Goal: Task Accomplishment & Management: Complete application form

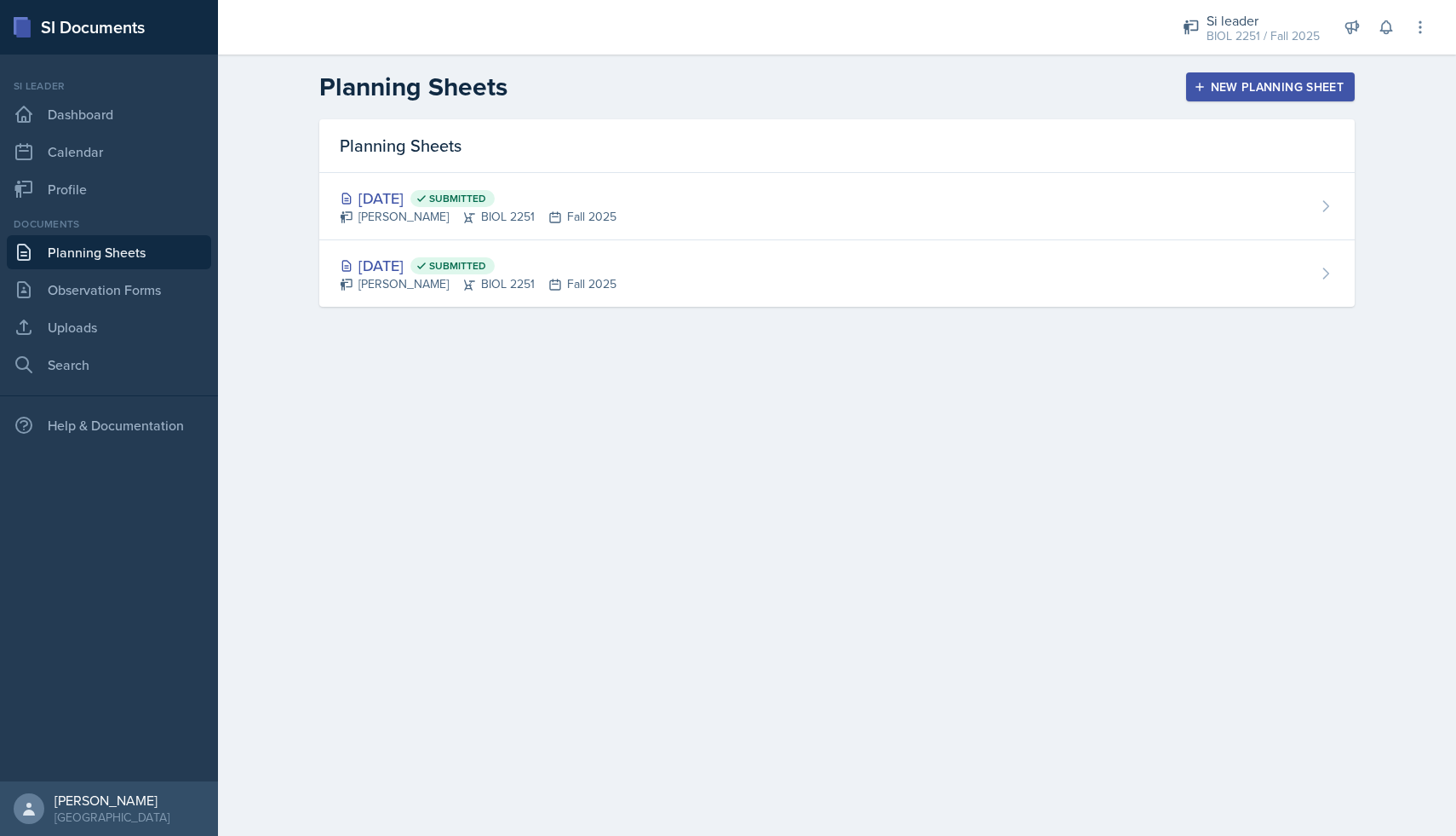
click at [1278, 86] on div "New Planning Sheet" at bounding box center [1269, 87] width 146 height 14
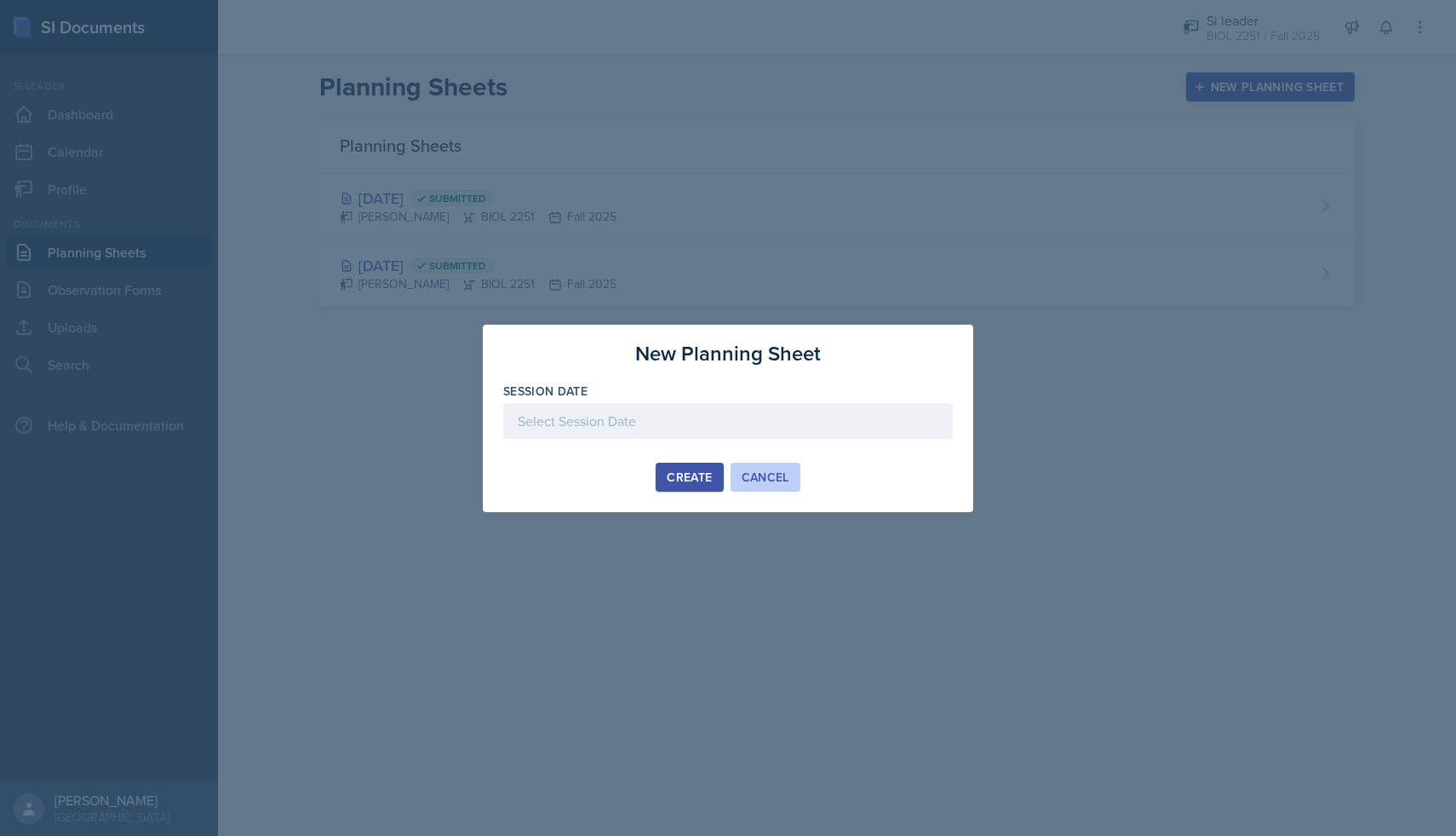
click at [769, 471] on div "Cancel" at bounding box center [765, 477] width 48 height 14
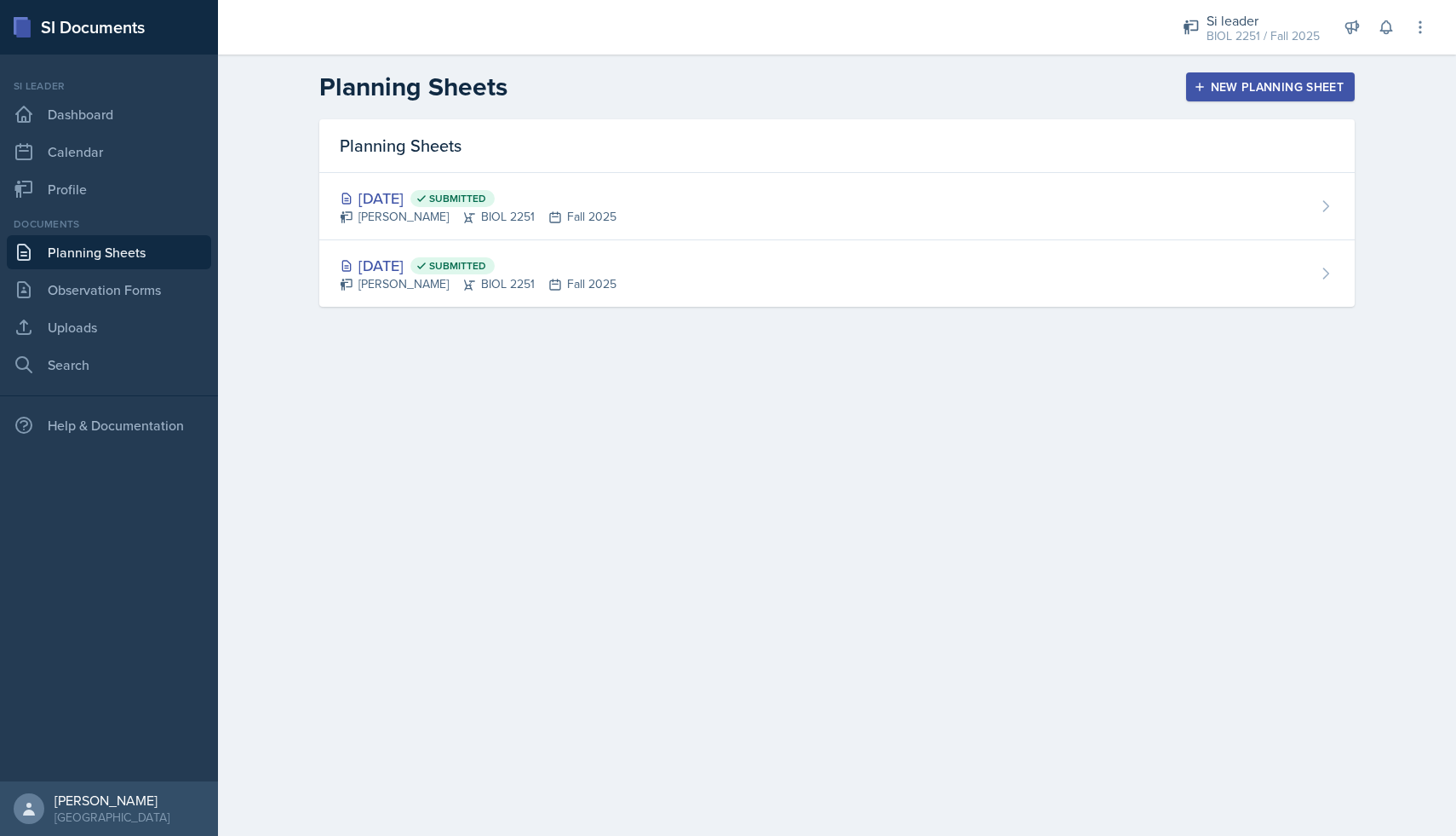
click at [839, 69] on header "Planning Sheets New Planning Sheet" at bounding box center [836, 86] width 1238 height 65
click at [1284, 90] on div "New Planning Sheet" at bounding box center [1269, 87] width 146 height 14
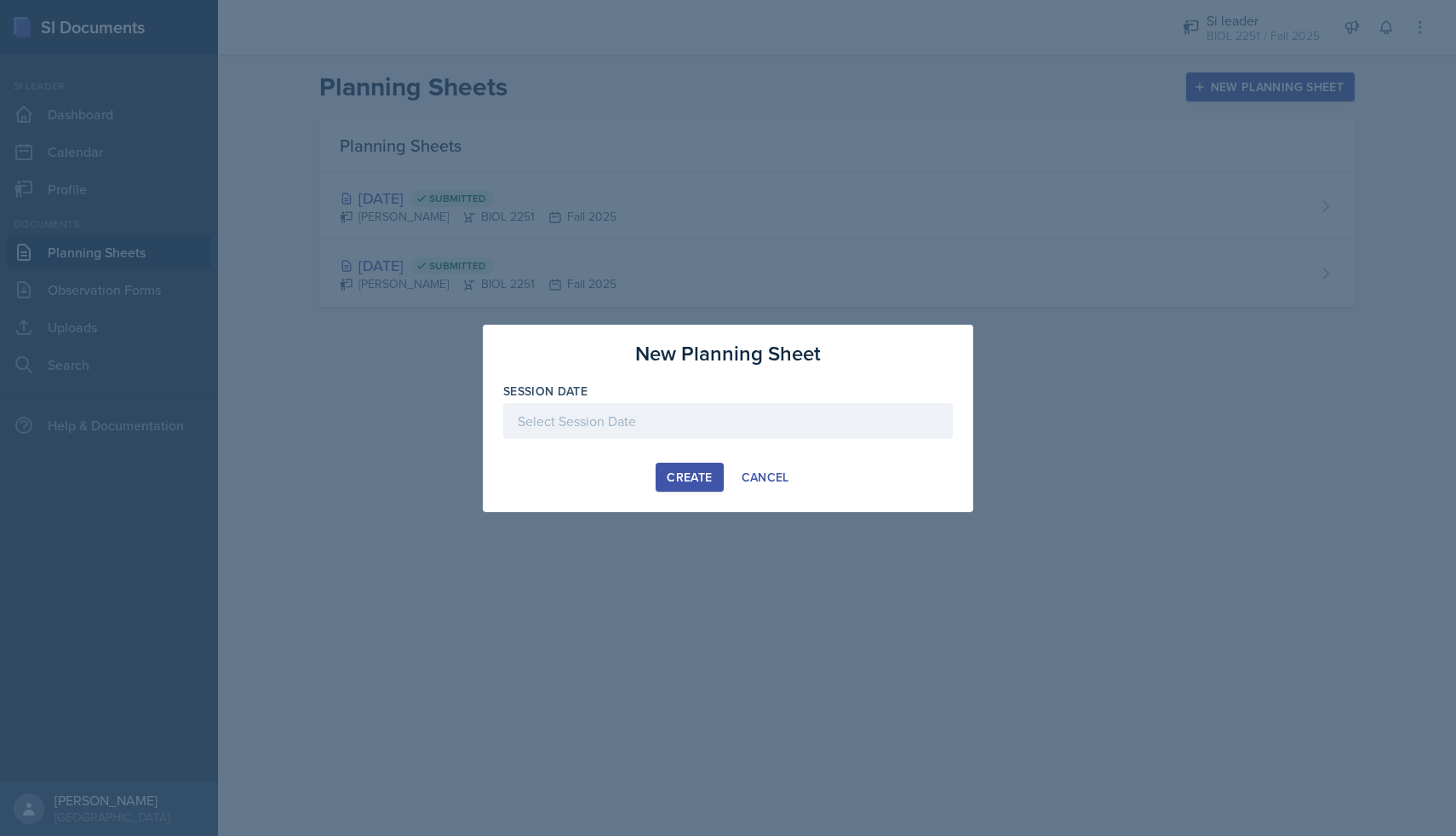
click at [639, 407] on div at bounding box center [728, 420] width 450 height 35
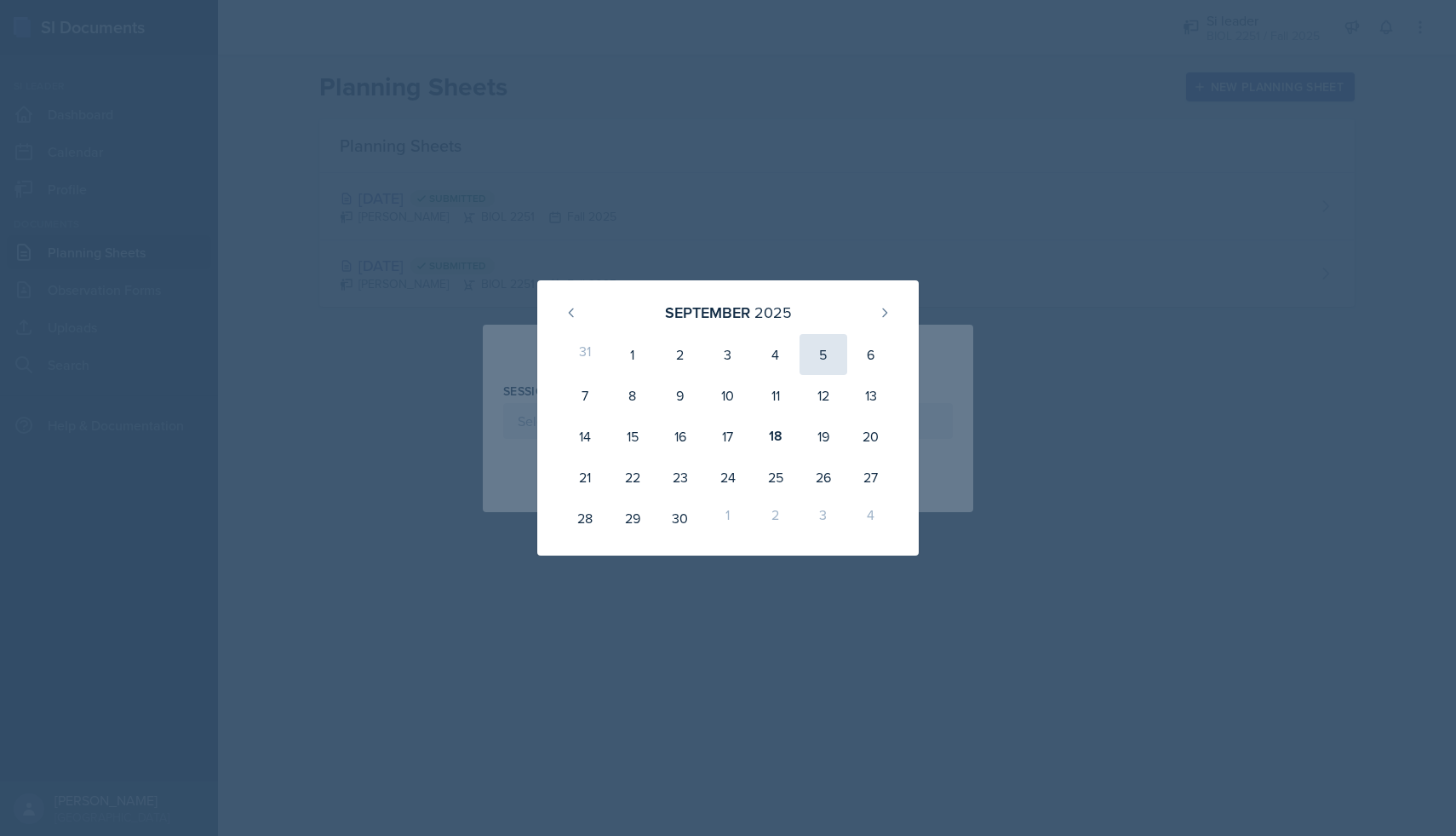
click at [829, 357] on div "5" at bounding box center [823, 355] width 48 height 41
type input "[DATE]"
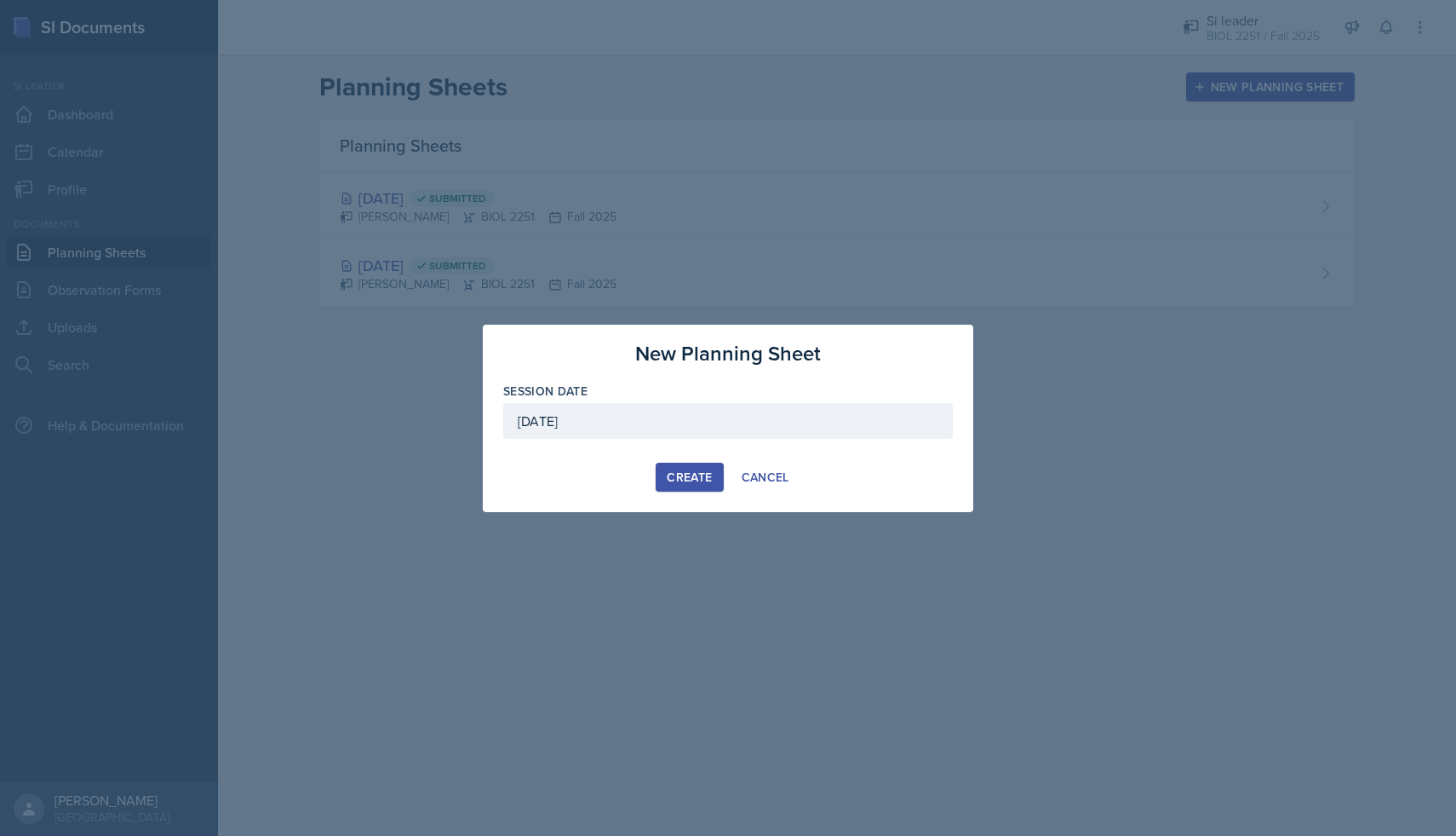
click at [685, 474] on div "Create" at bounding box center [689, 477] width 45 height 14
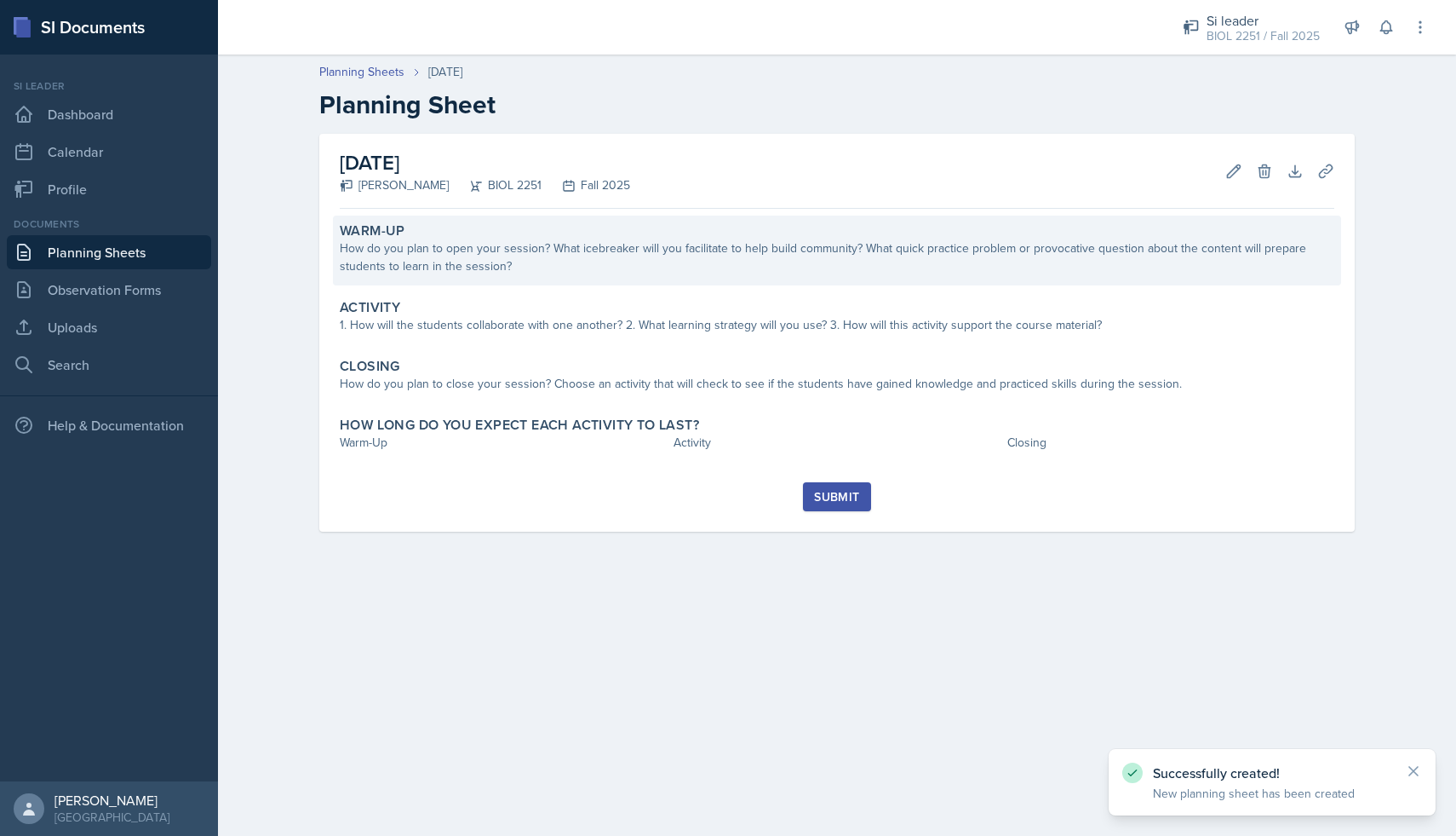
click at [726, 243] on div "How do you plan to open your session? What icebreaker will you facilitate to he…" at bounding box center [836, 257] width 995 height 35
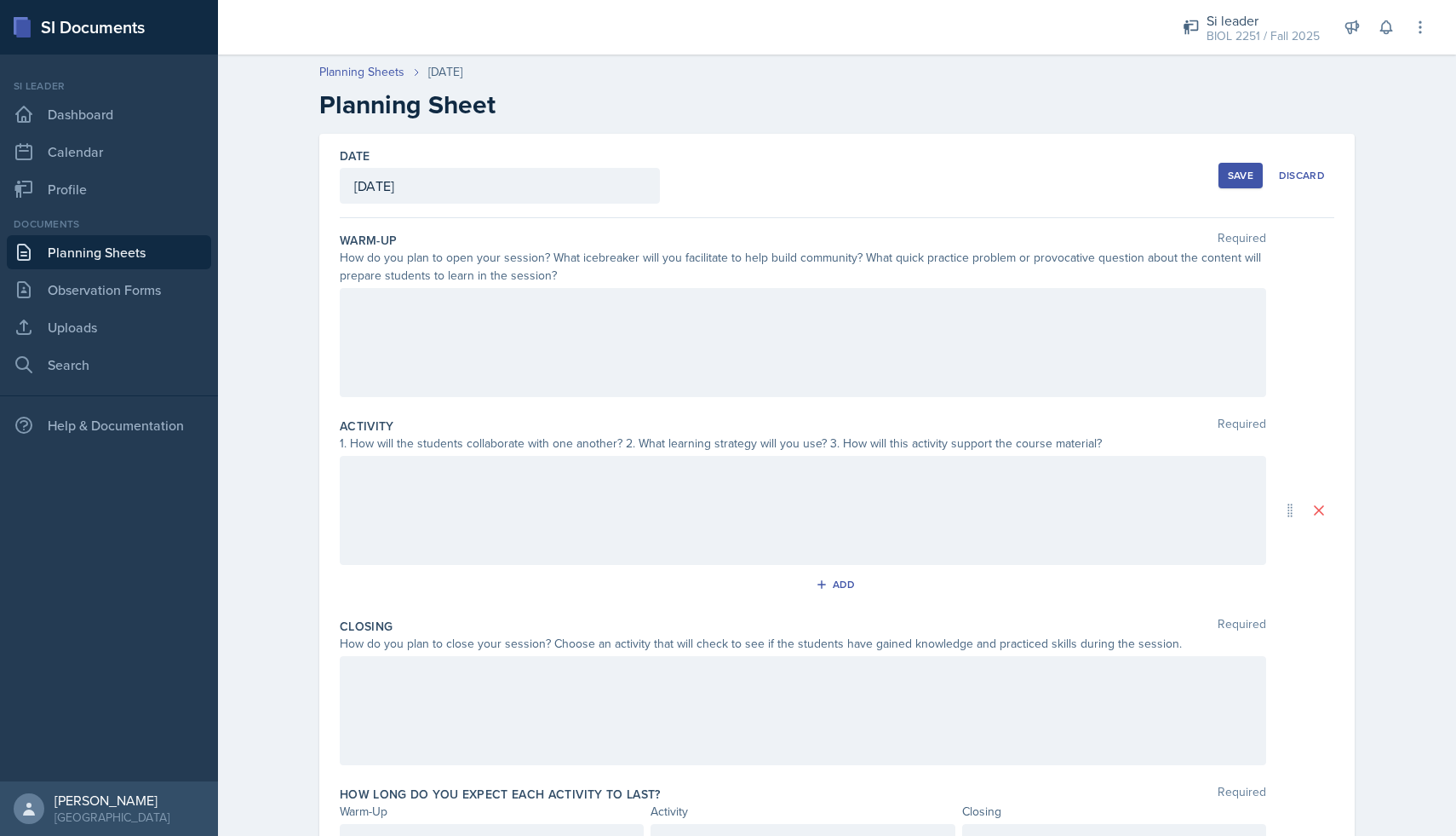
click at [486, 336] on div at bounding box center [802, 342] width 926 height 109
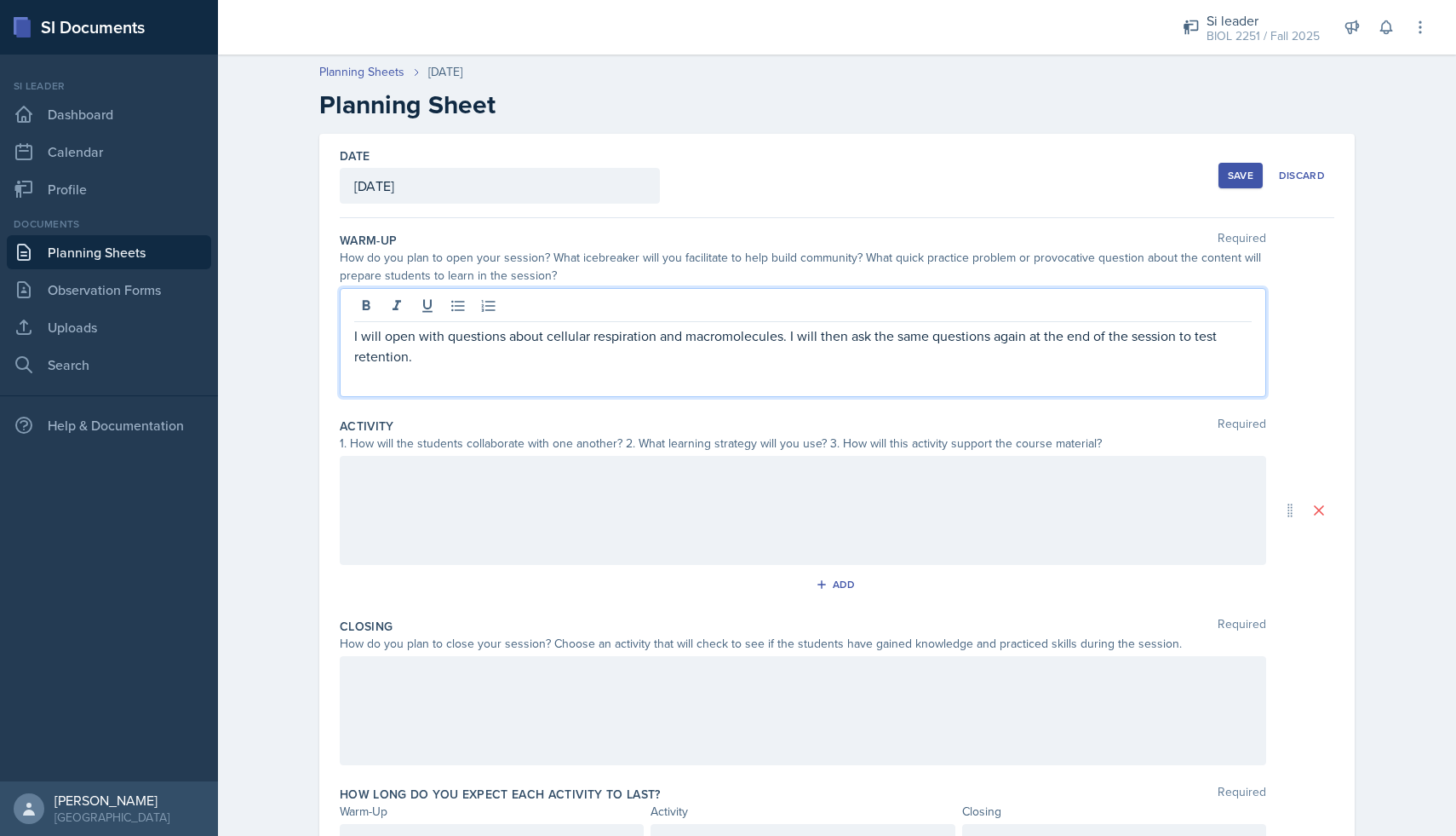
click at [453, 475] on div at bounding box center [802, 510] width 926 height 109
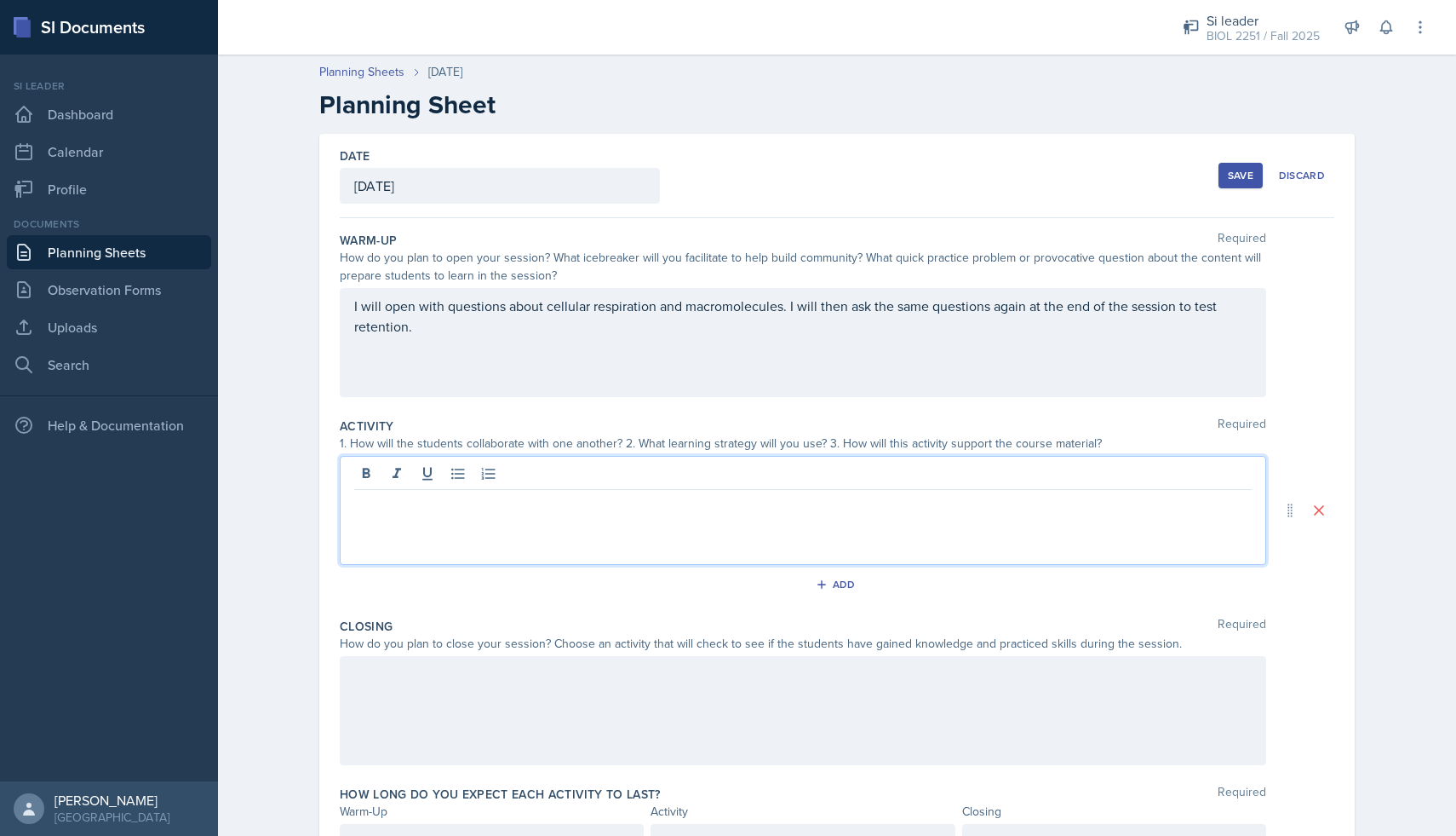
click at [406, 517] on div at bounding box center [802, 510] width 926 height 109
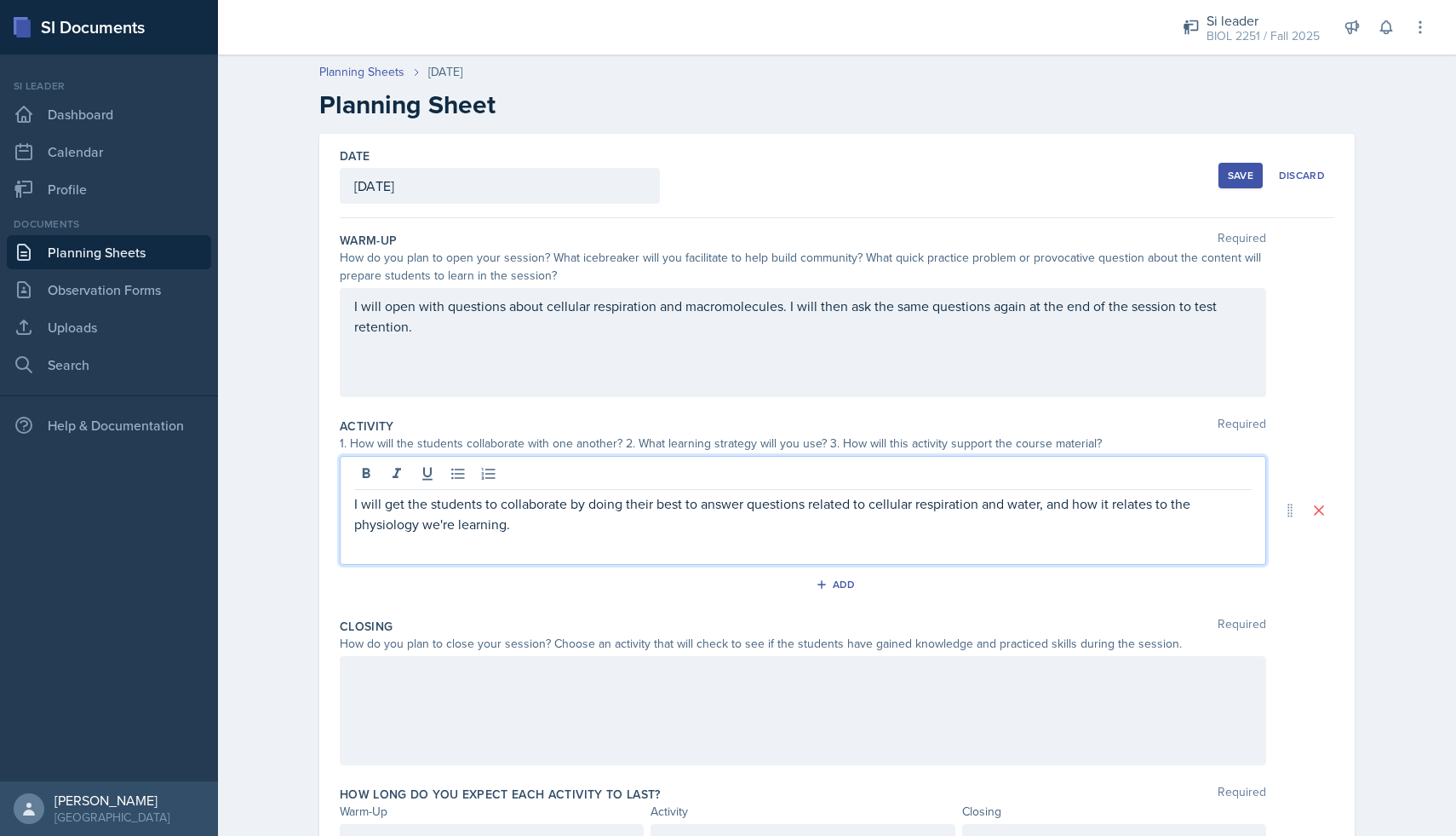
click at [376, 724] on div at bounding box center [802, 710] width 926 height 109
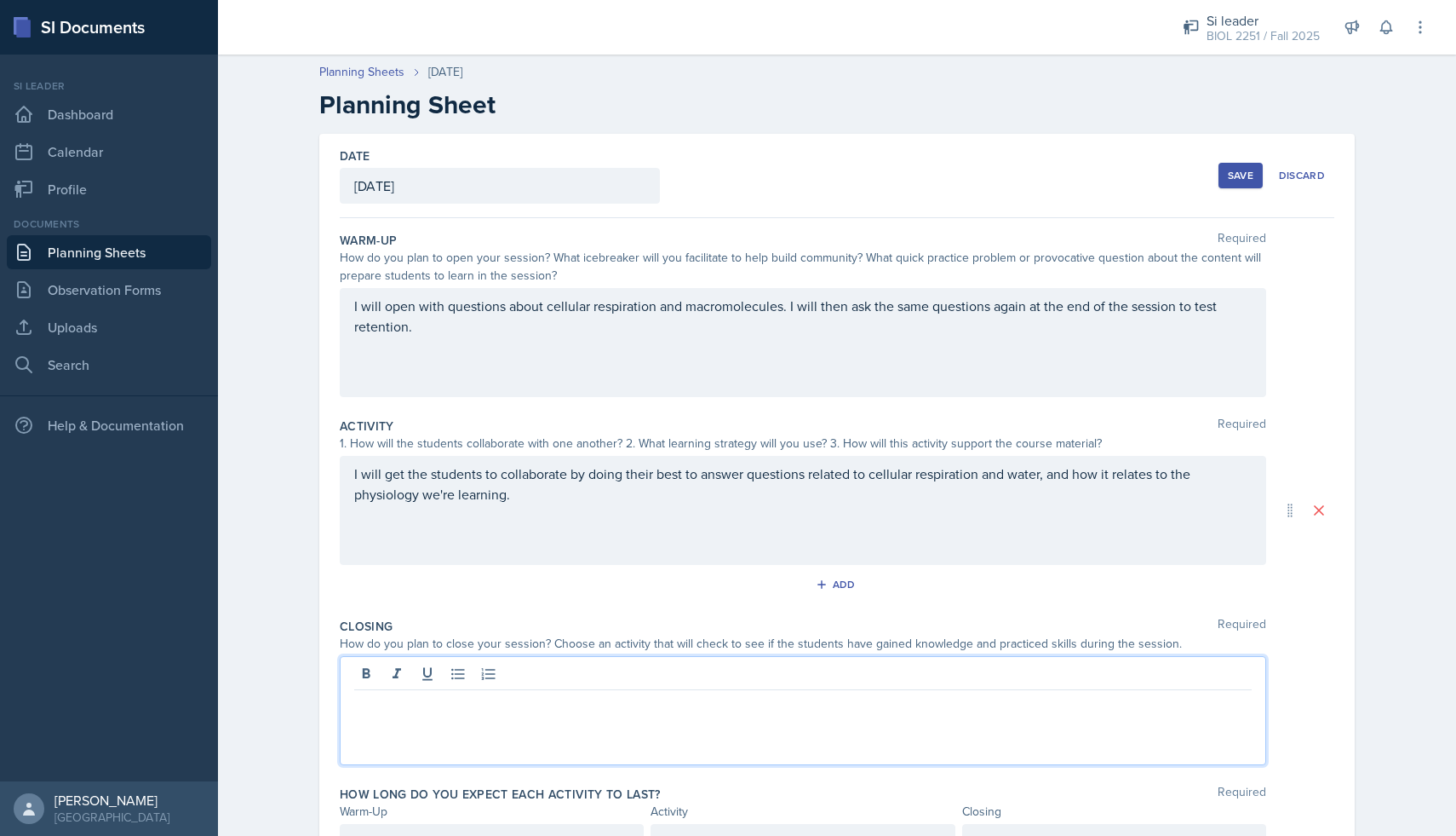
scroll to position [92, 0]
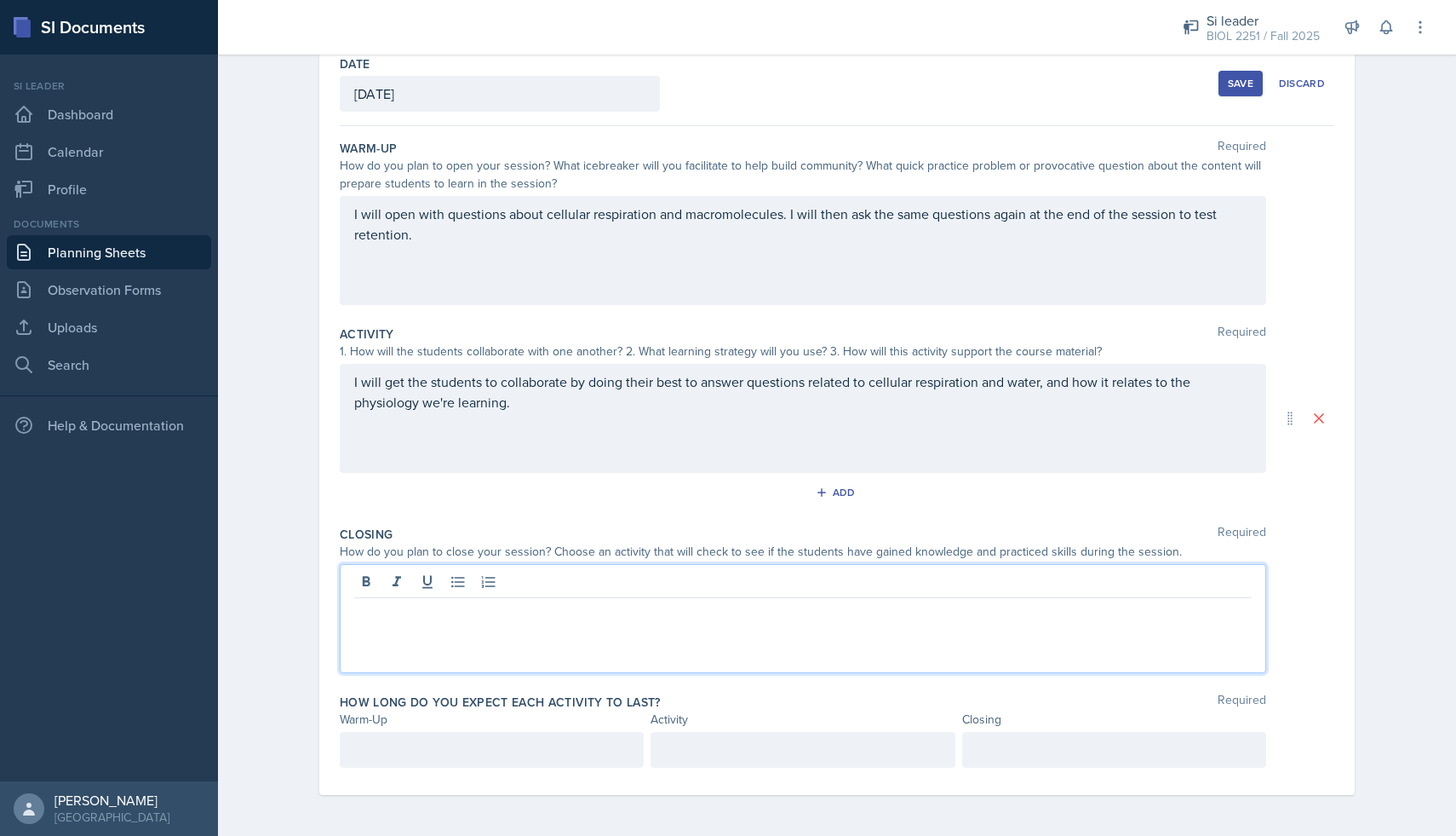
click at [381, 730] on div "How long do you expect each activity to last? Required Warm-Up Activity Closing" at bounding box center [836, 734] width 995 height 94
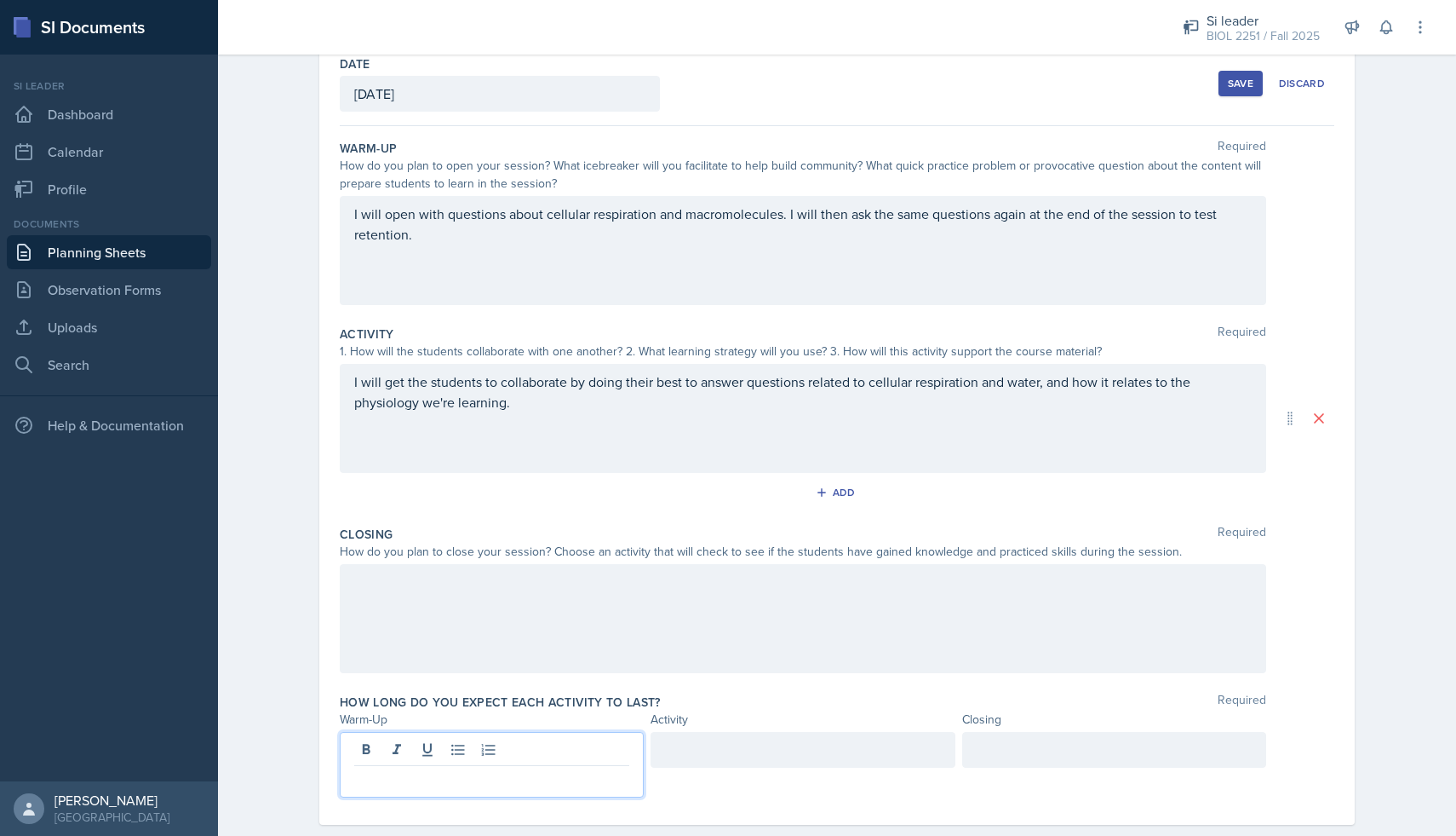
click at [381, 739] on div at bounding box center [492, 764] width 304 height 66
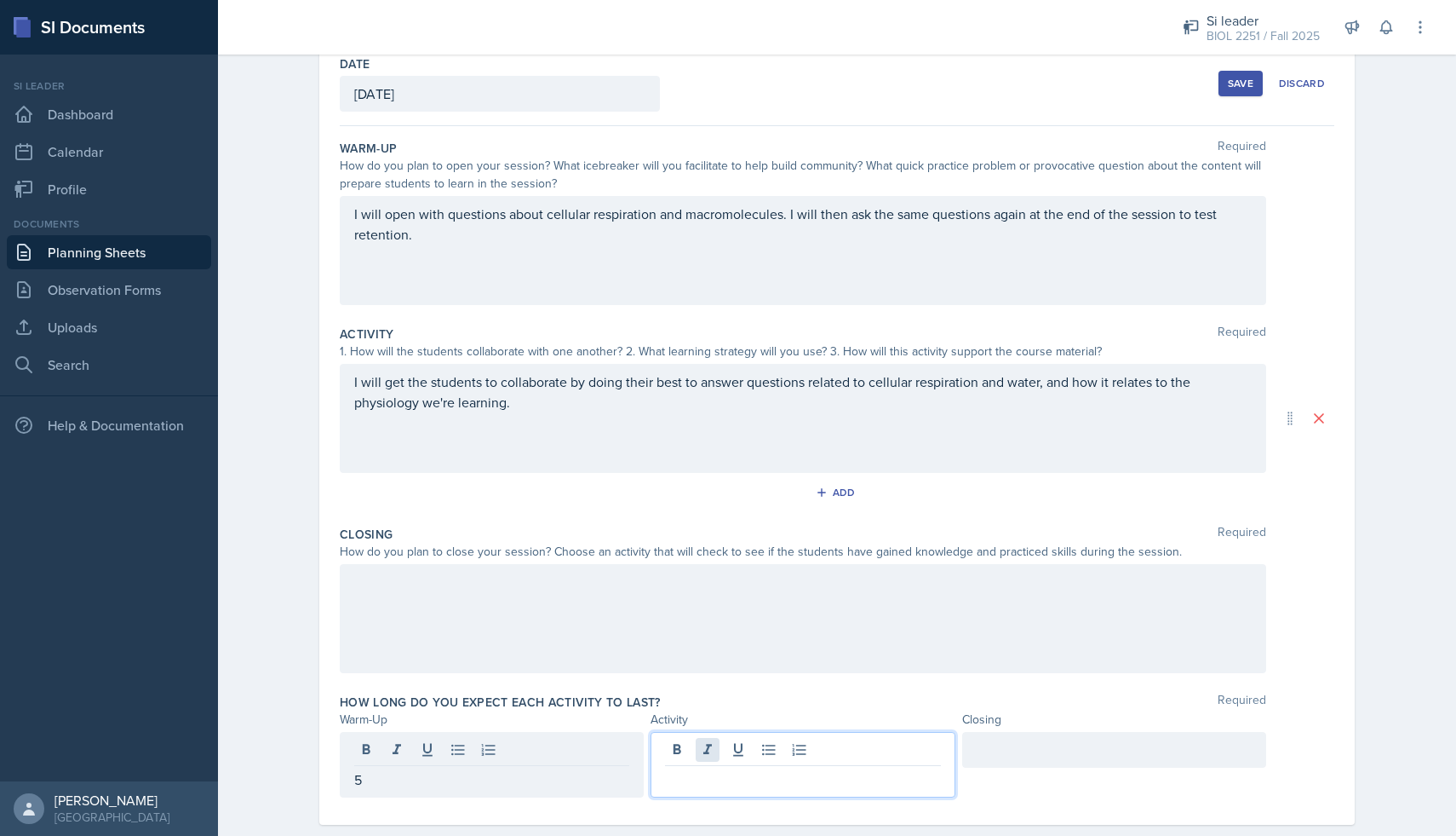
click at [713, 747] on div at bounding box center [802, 764] width 304 height 66
click at [988, 756] on div at bounding box center [1114, 750] width 304 height 35
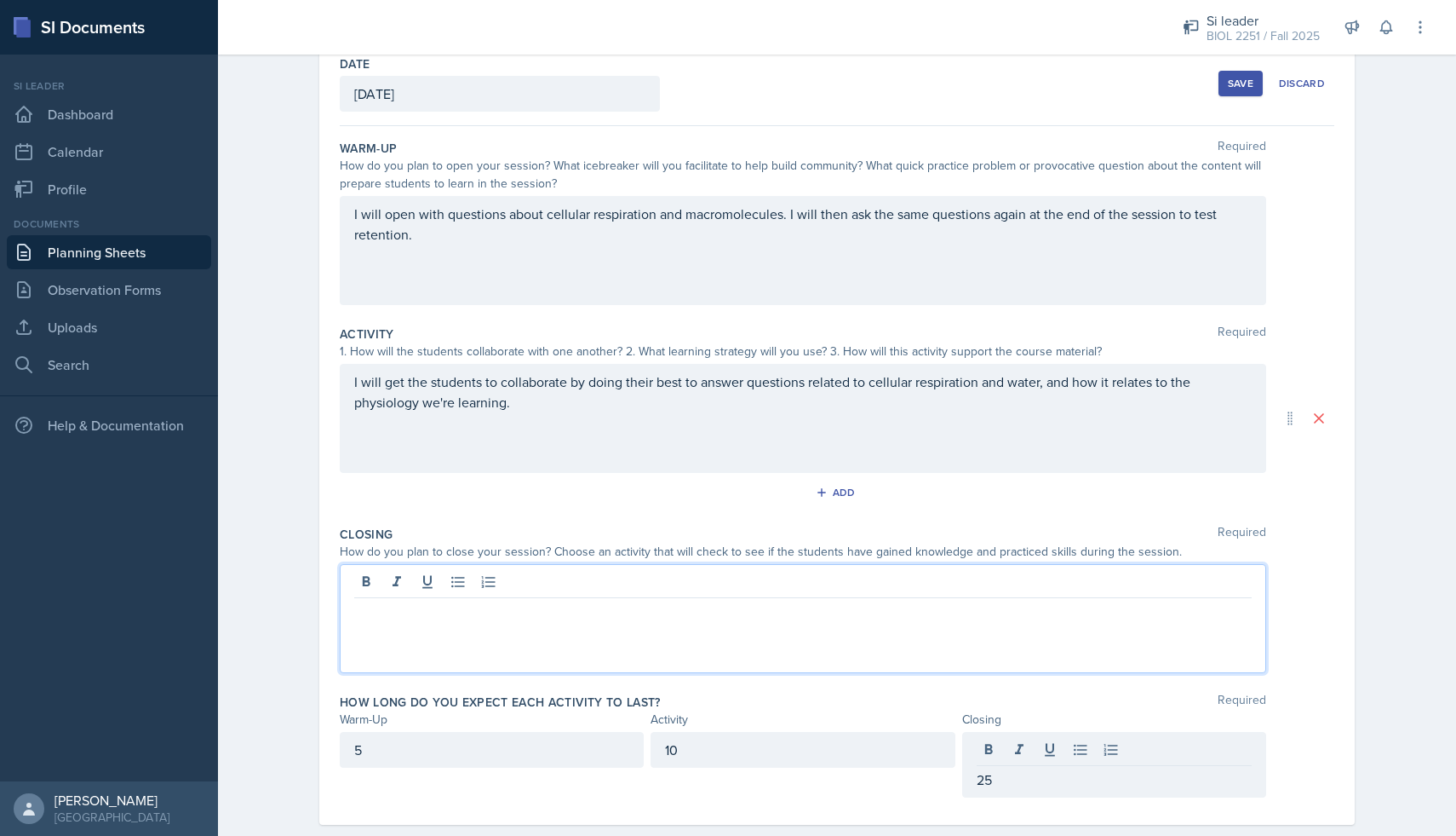
click at [605, 581] on div at bounding box center [802, 618] width 926 height 109
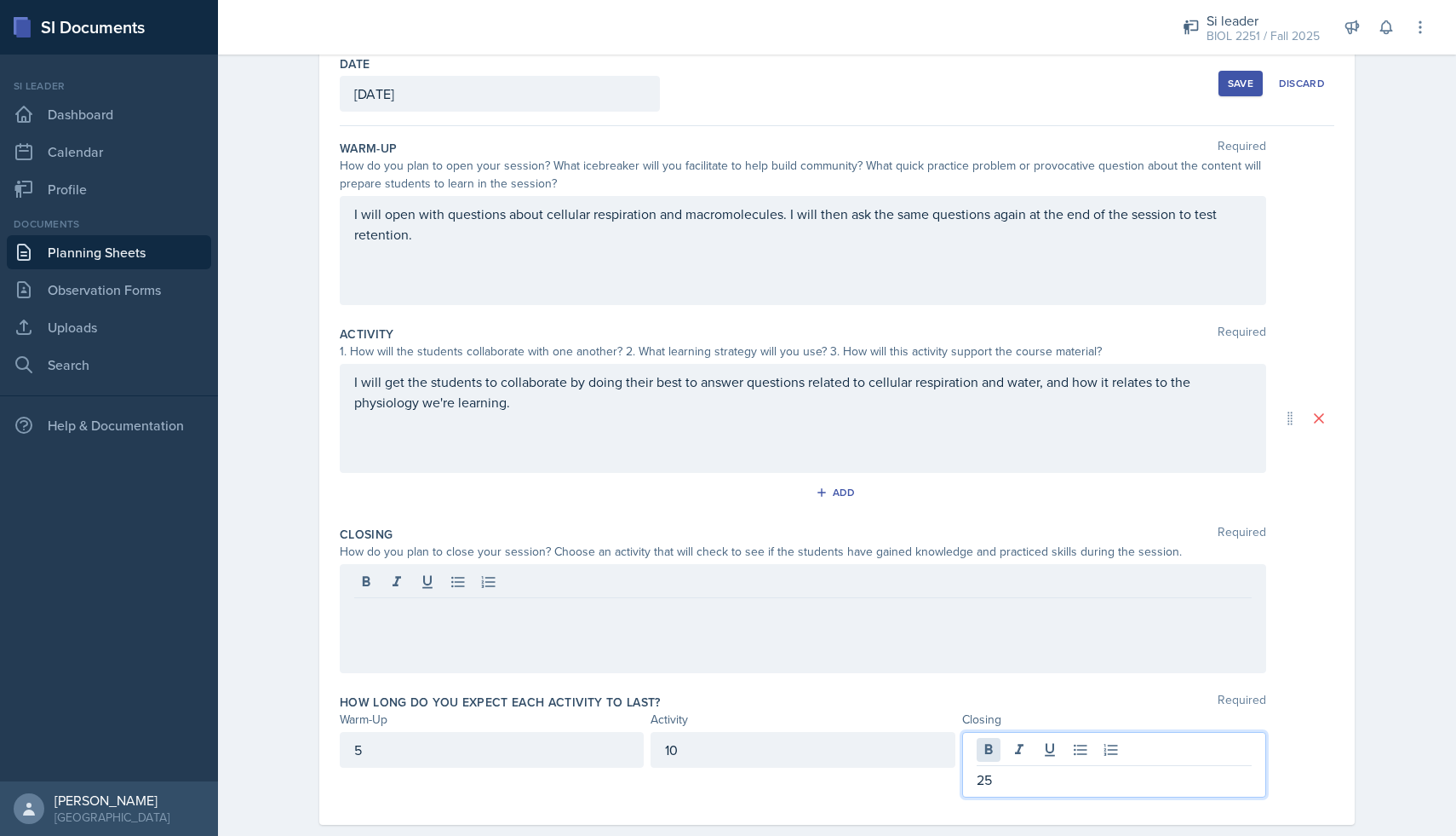
click at [995, 746] on div "25" at bounding box center [1114, 764] width 304 height 66
click at [748, 742] on div "10" at bounding box center [802, 750] width 304 height 35
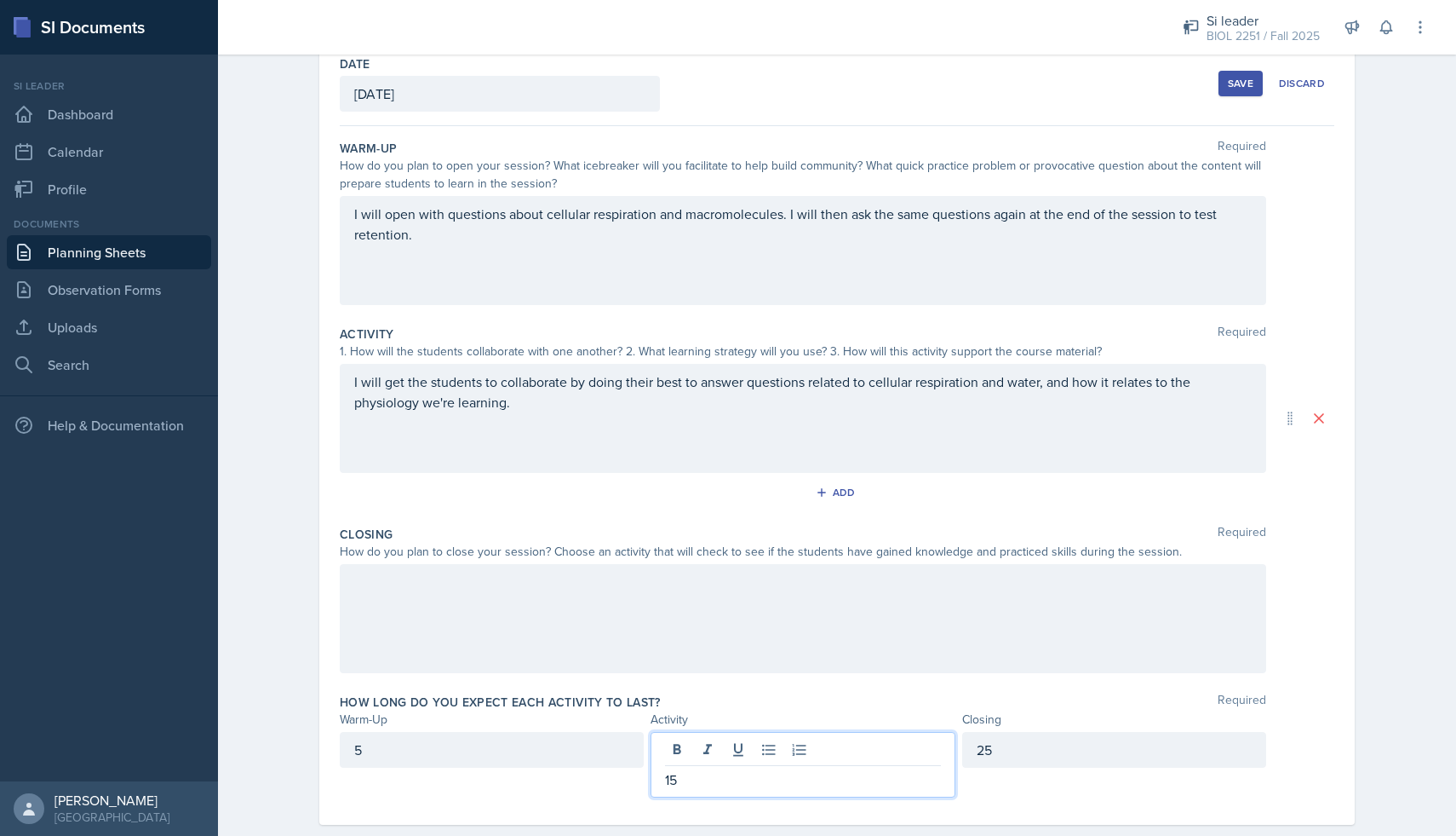
click at [541, 631] on div at bounding box center [802, 618] width 926 height 109
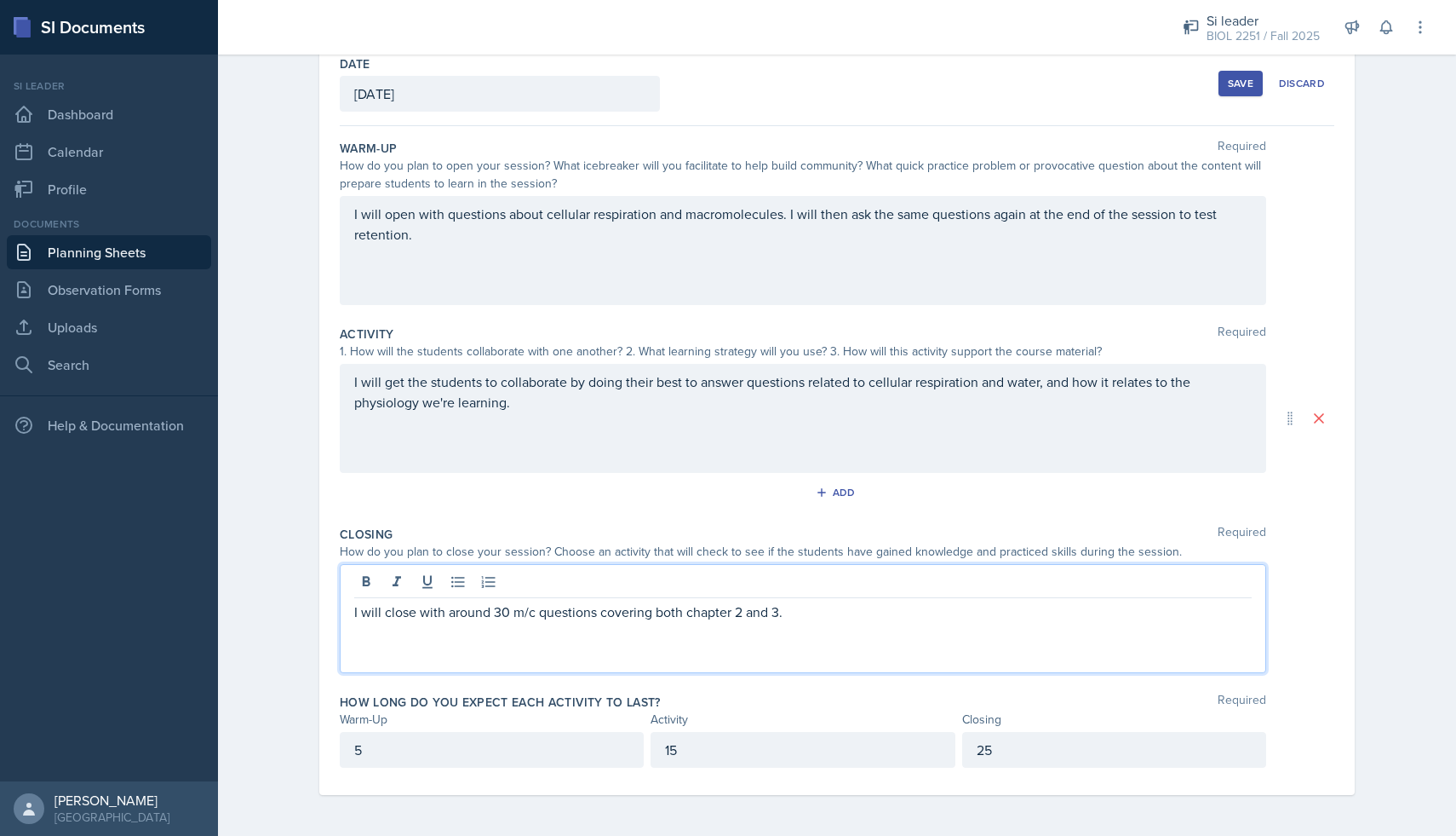
click at [1257, 84] on button "Save" at bounding box center [1240, 84] width 44 height 26
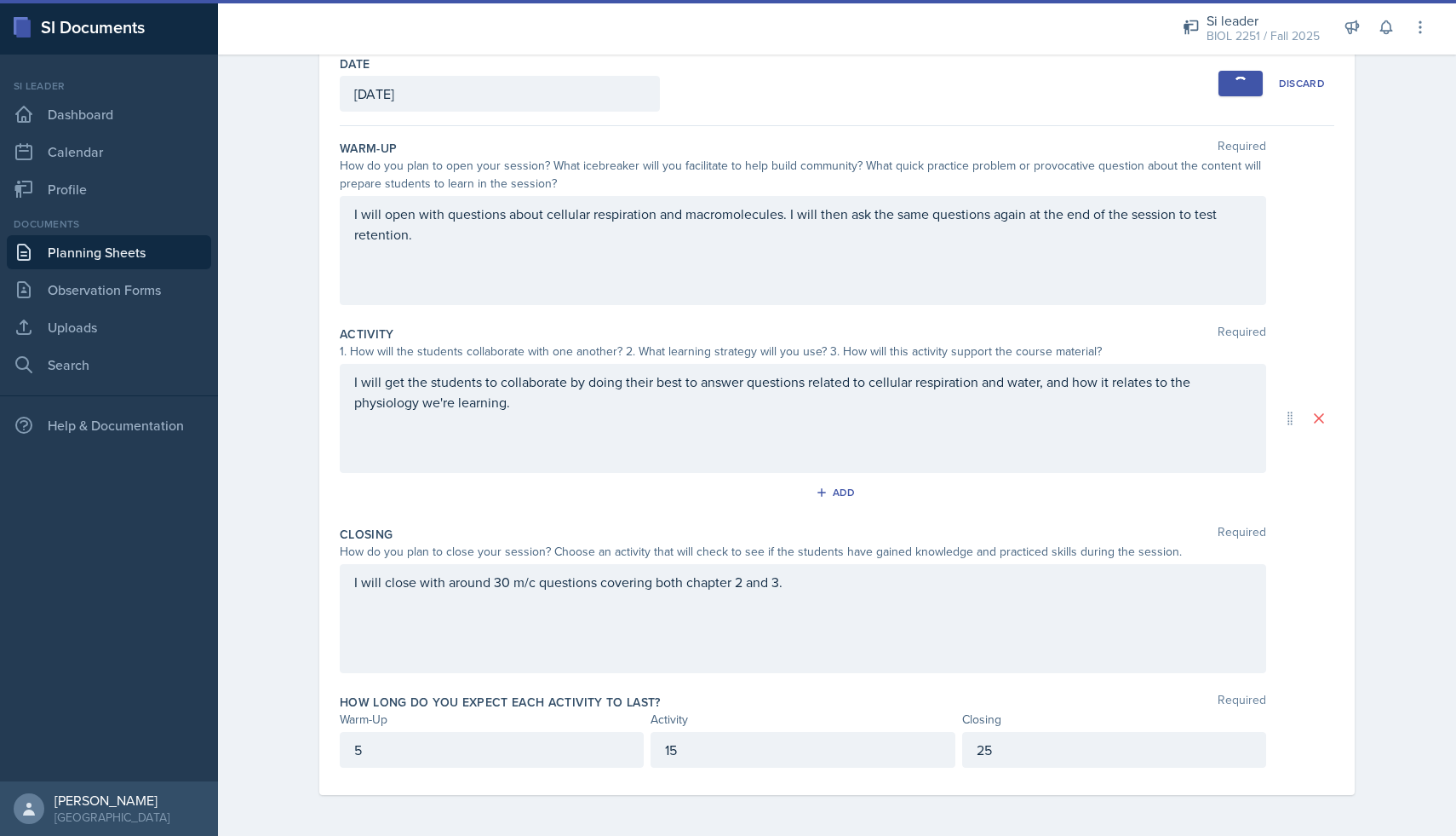
scroll to position [0, 0]
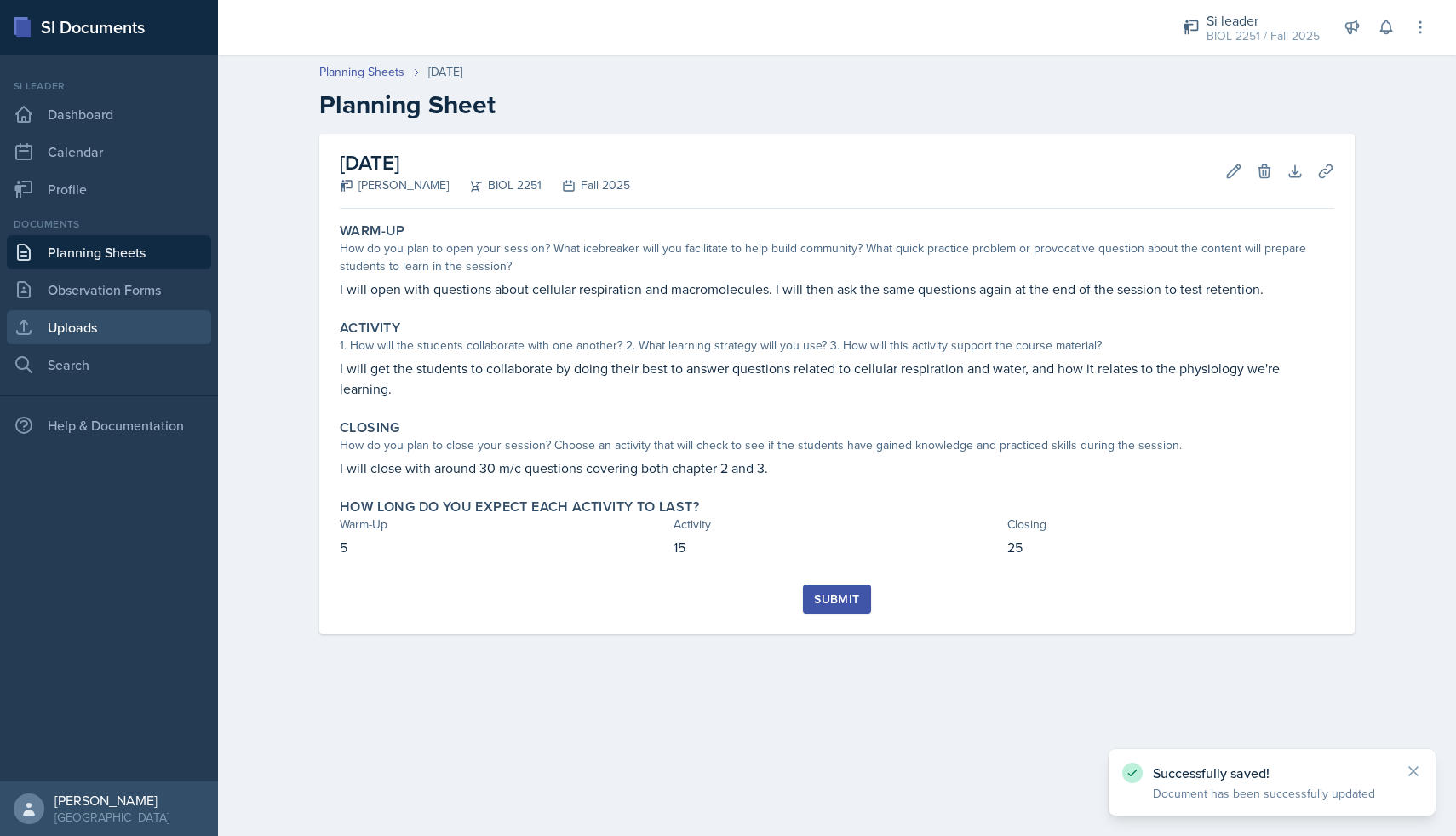
click at [92, 330] on link "Uploads" at bounding box center [109, 327] width 204 height 34
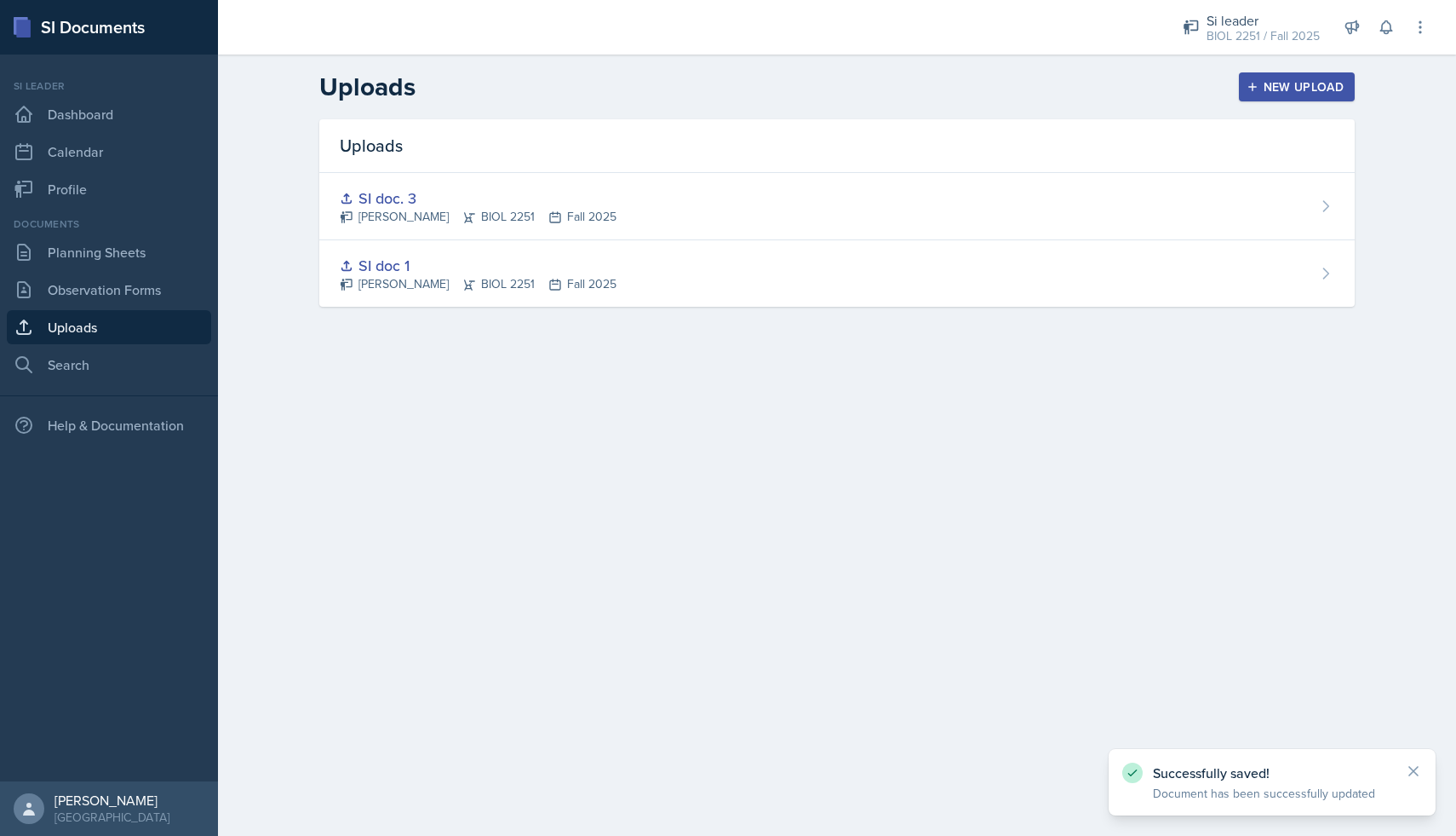
click at [1336, 86] on div "New Upload" at bounding box center [1297, 87] width 94 height 14
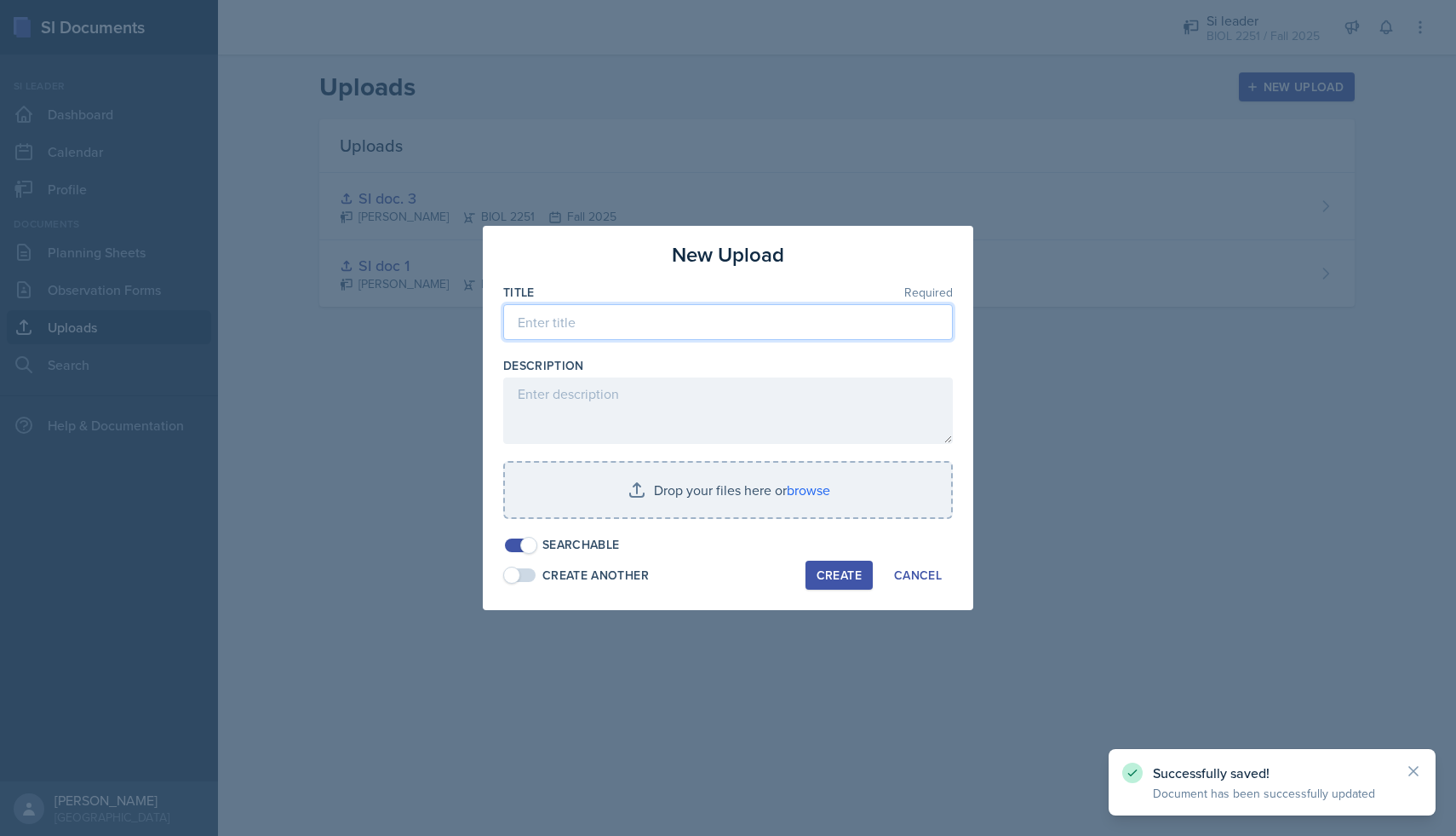
click at [609, 330] on input at bounding box center [728, 322] width 450 height 35
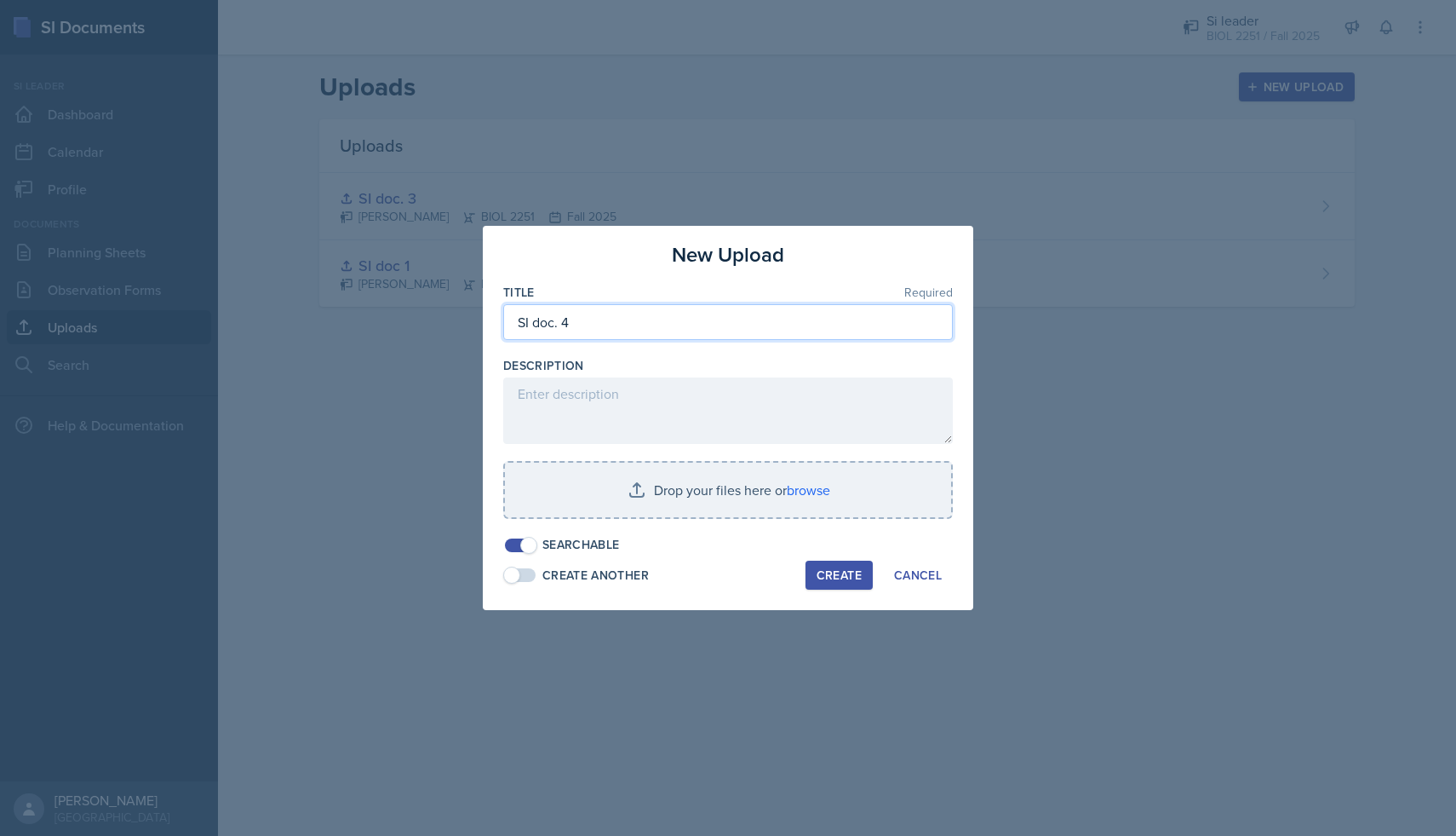
type input "SI doc. 4"
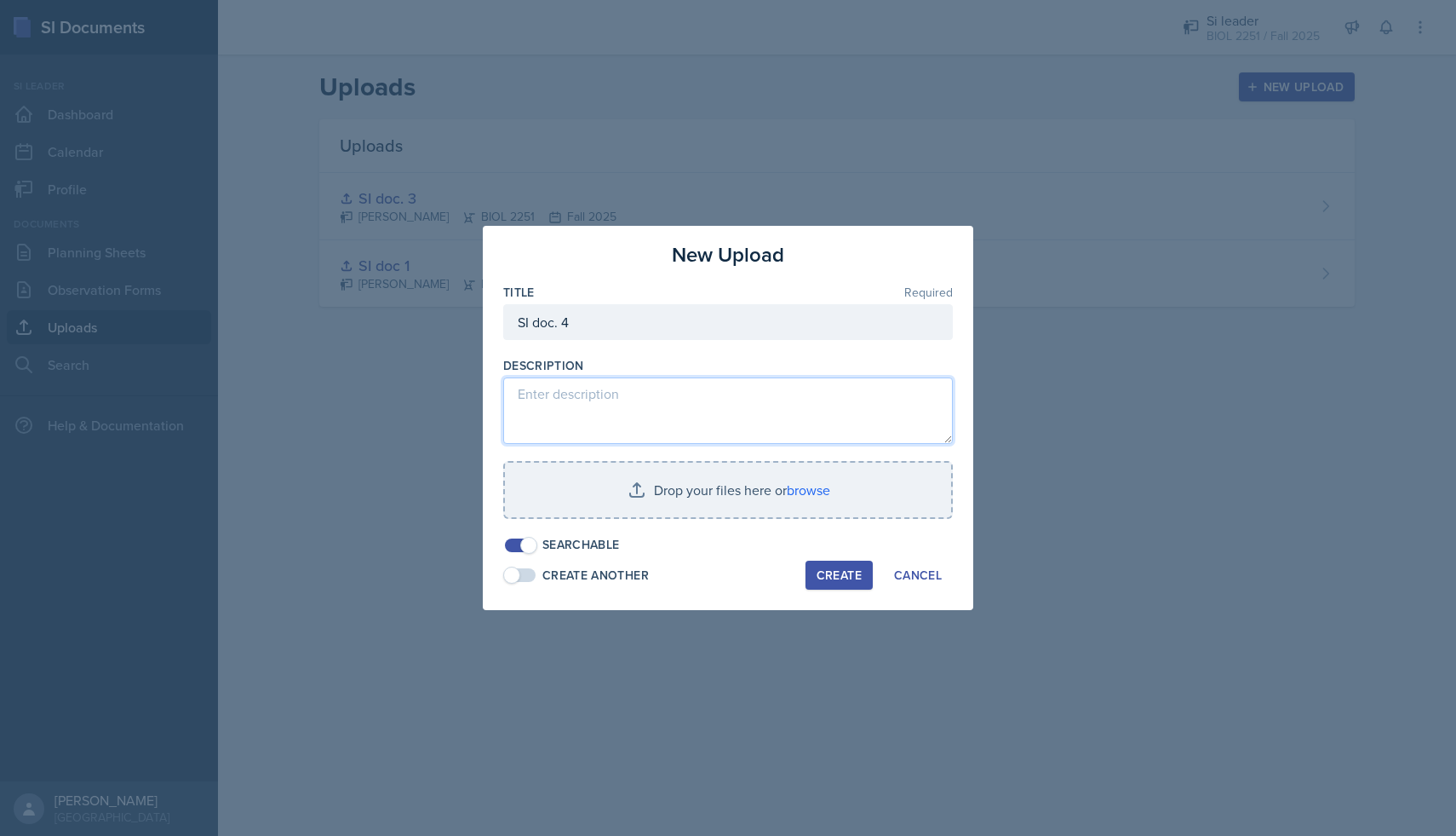
click at [598, 384] on textarea at bounding box center [728, 411] width 450 height 67
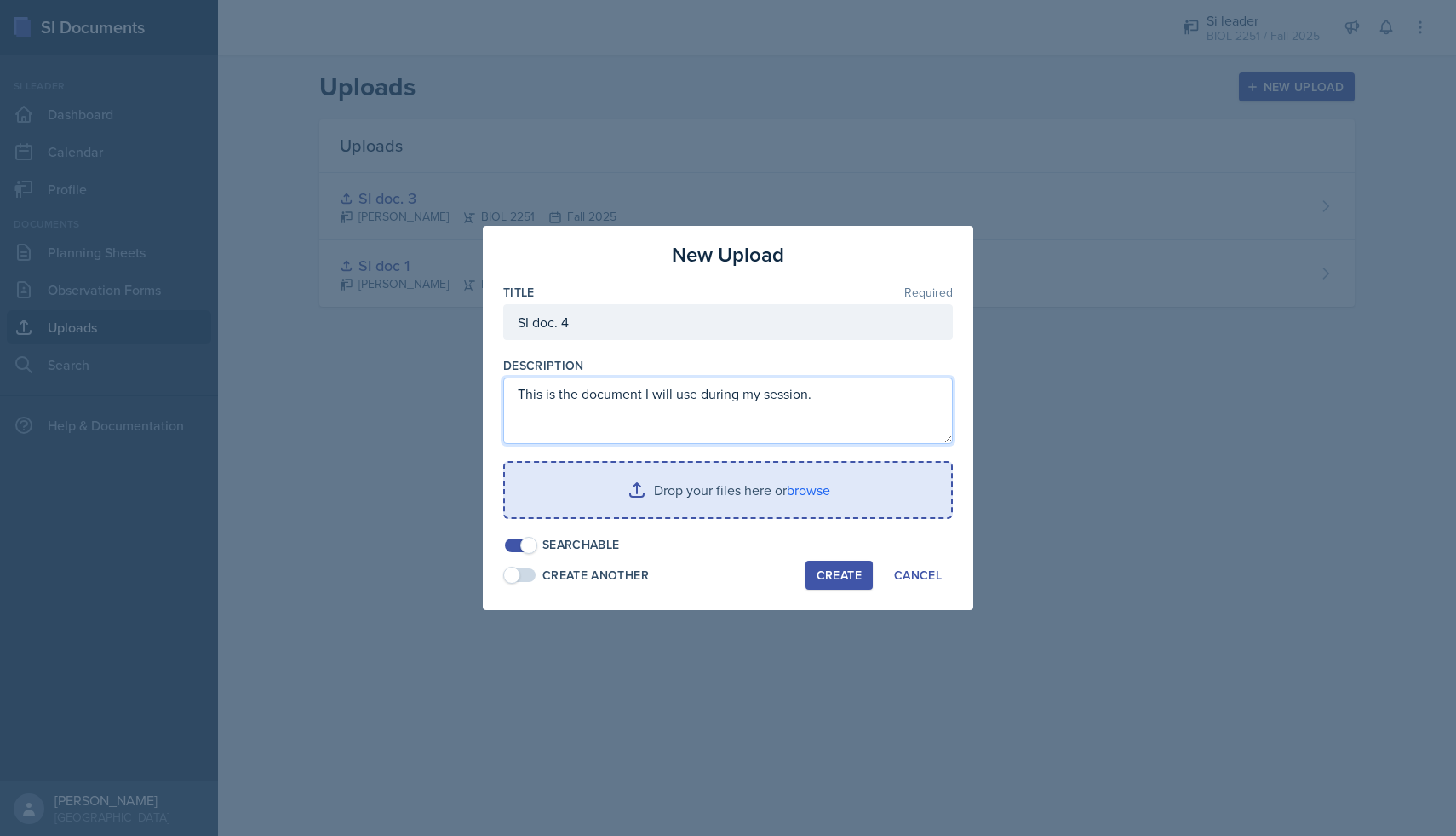
type textarea "This is the document I will use during my session."
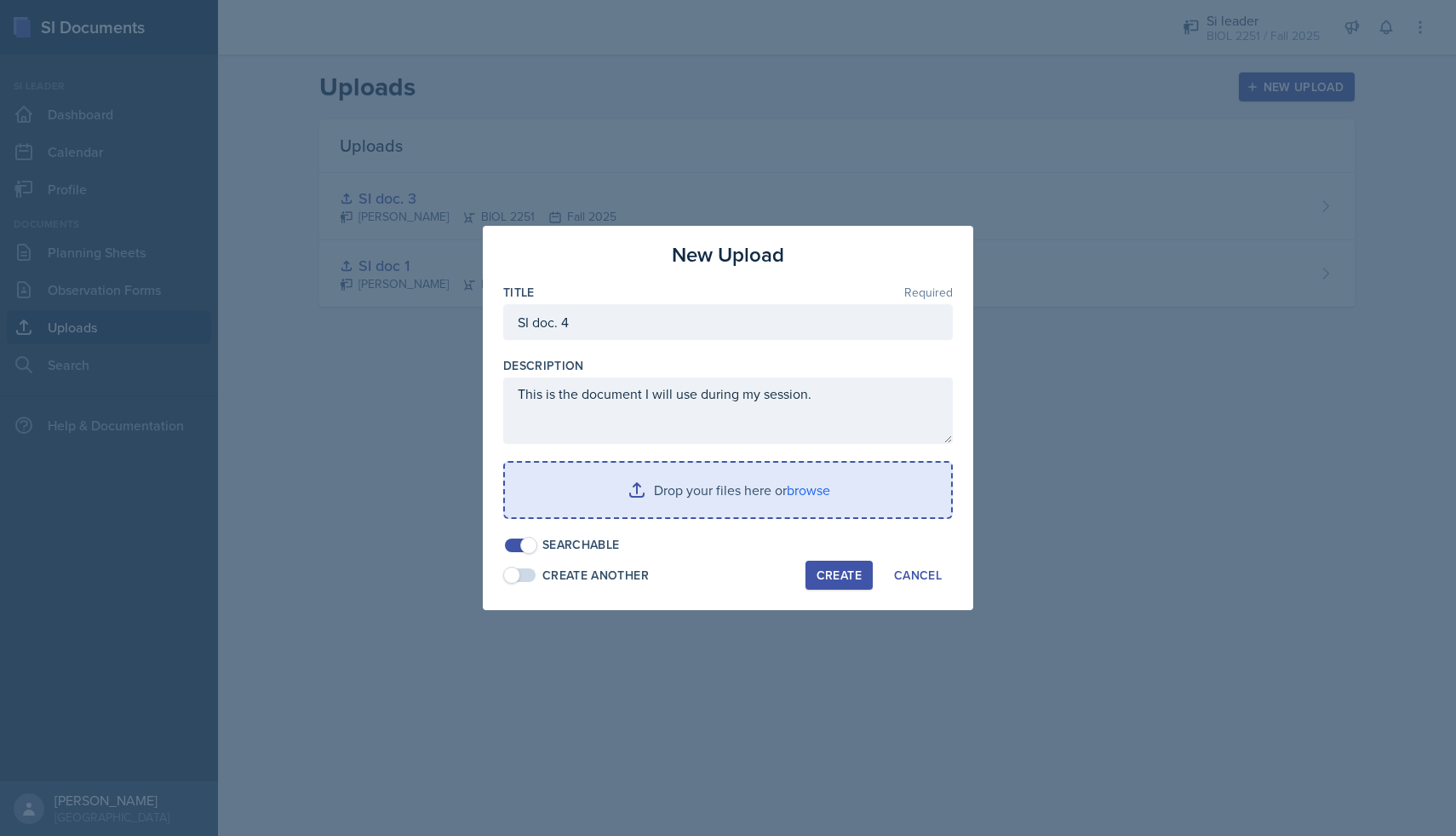
click at [739, 497] on input "file" at bounding box center [728, 489] width 446 height 54
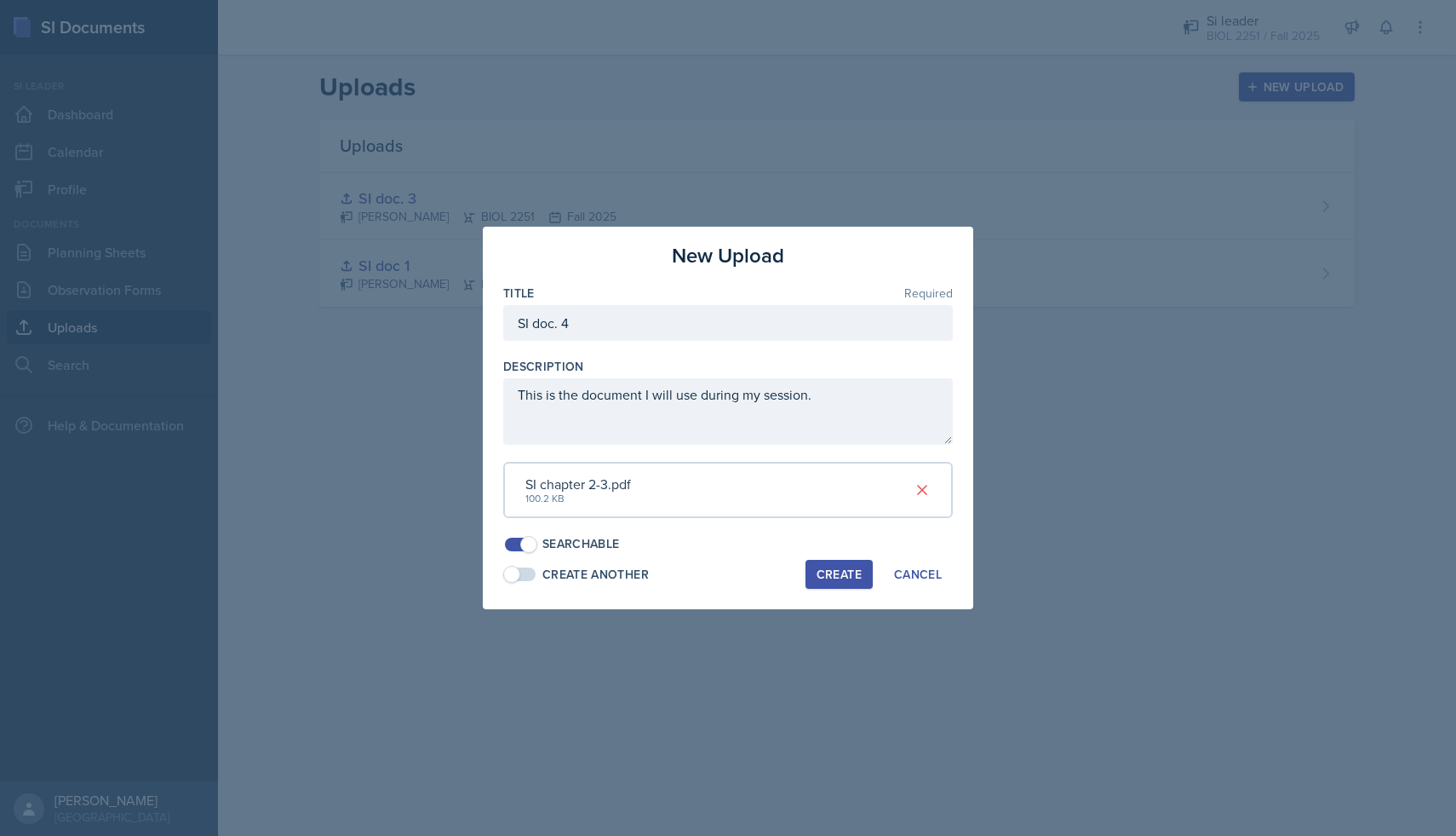
click at [834, 577] on div "Create" at bounding box center [839, 574] width 45 height 14
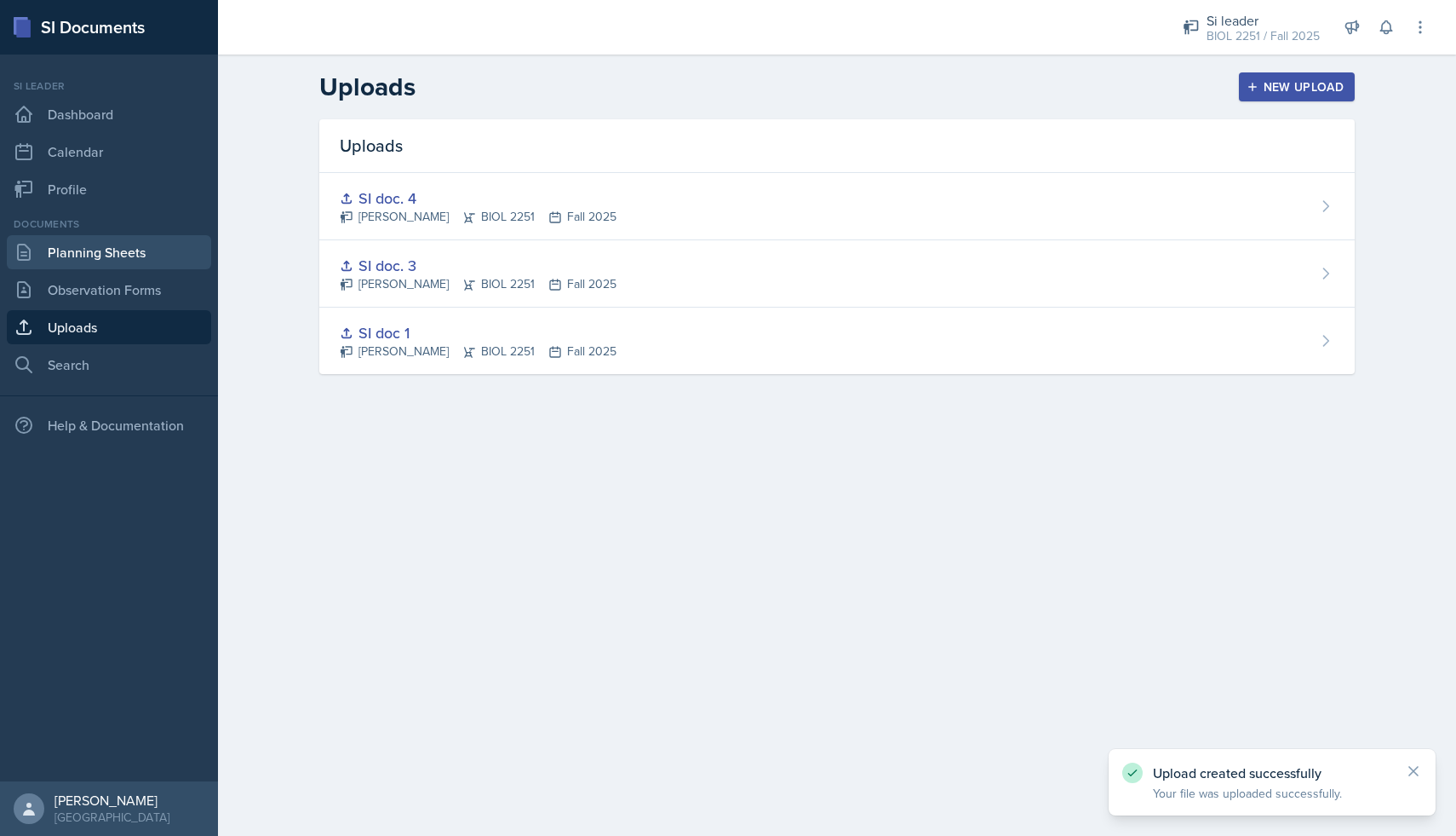
click at [89, 252] on link "Planning Sheets" at bounding box center [109, 251] width 204 height 34
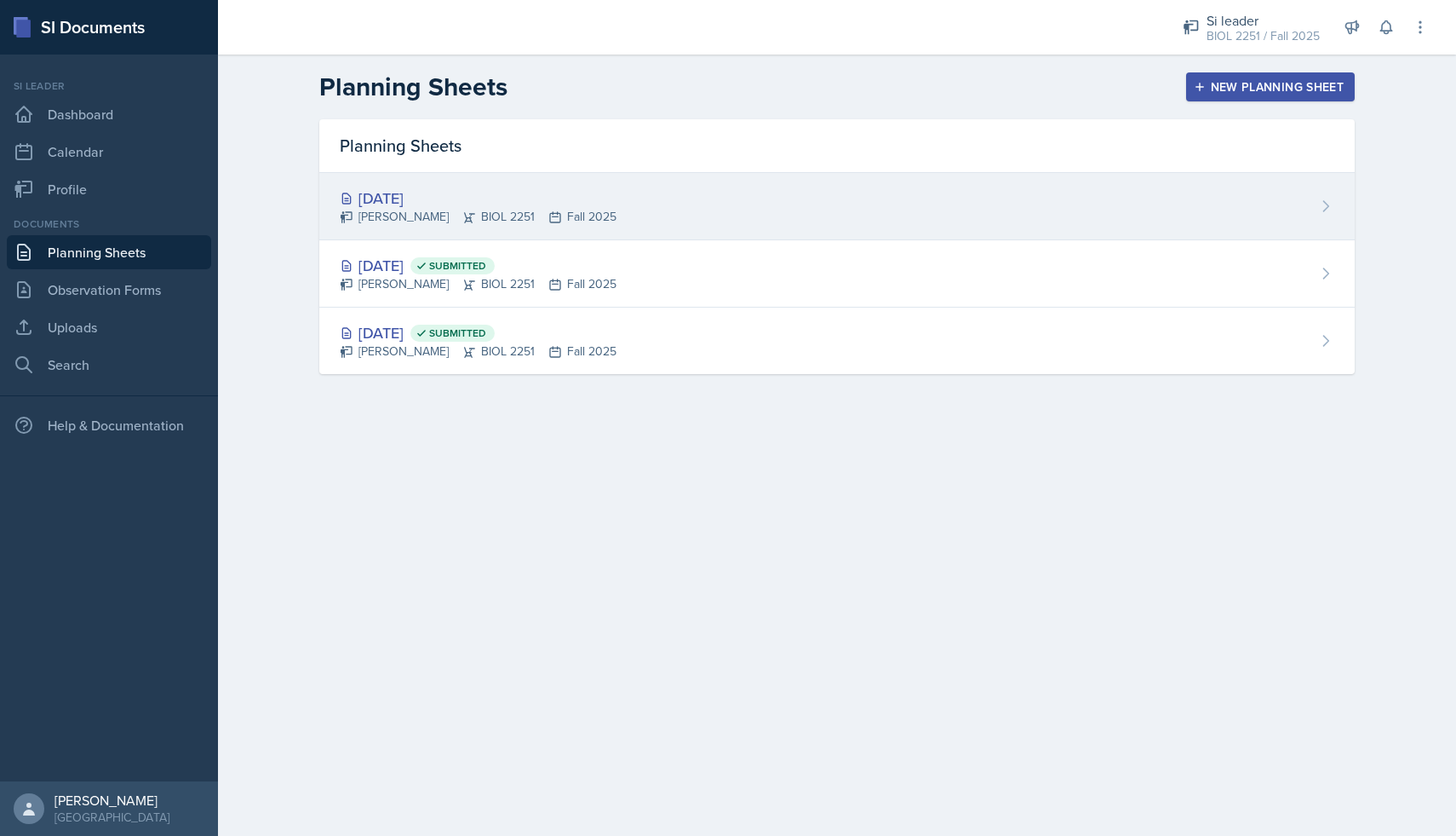
click at [580, 206] on div "[DATE]" at bounding box center [478, 197] width 277 height 23
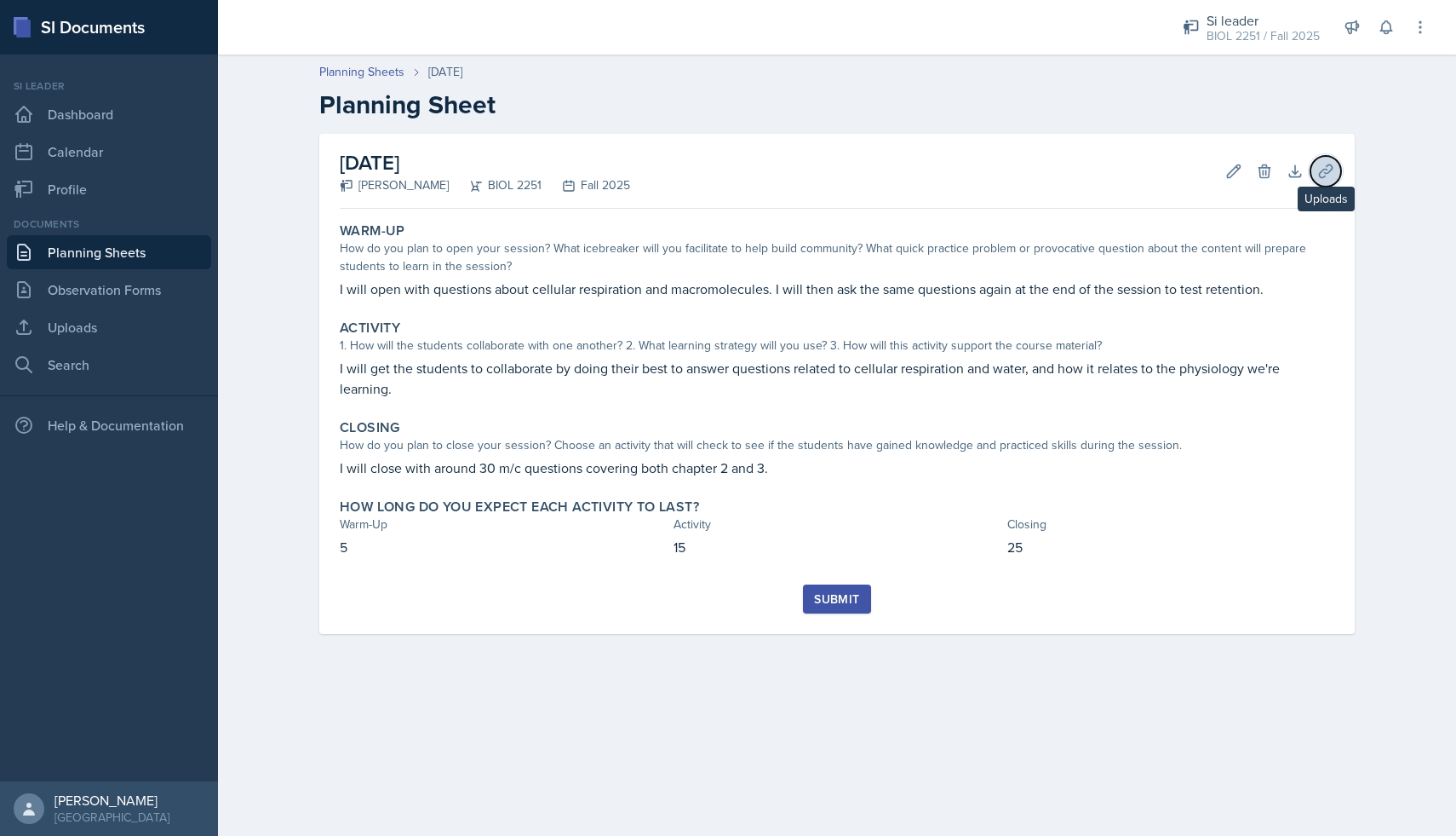
click at [1323, 174] on icon at bounding box center [1324, 171] width 17 height 17
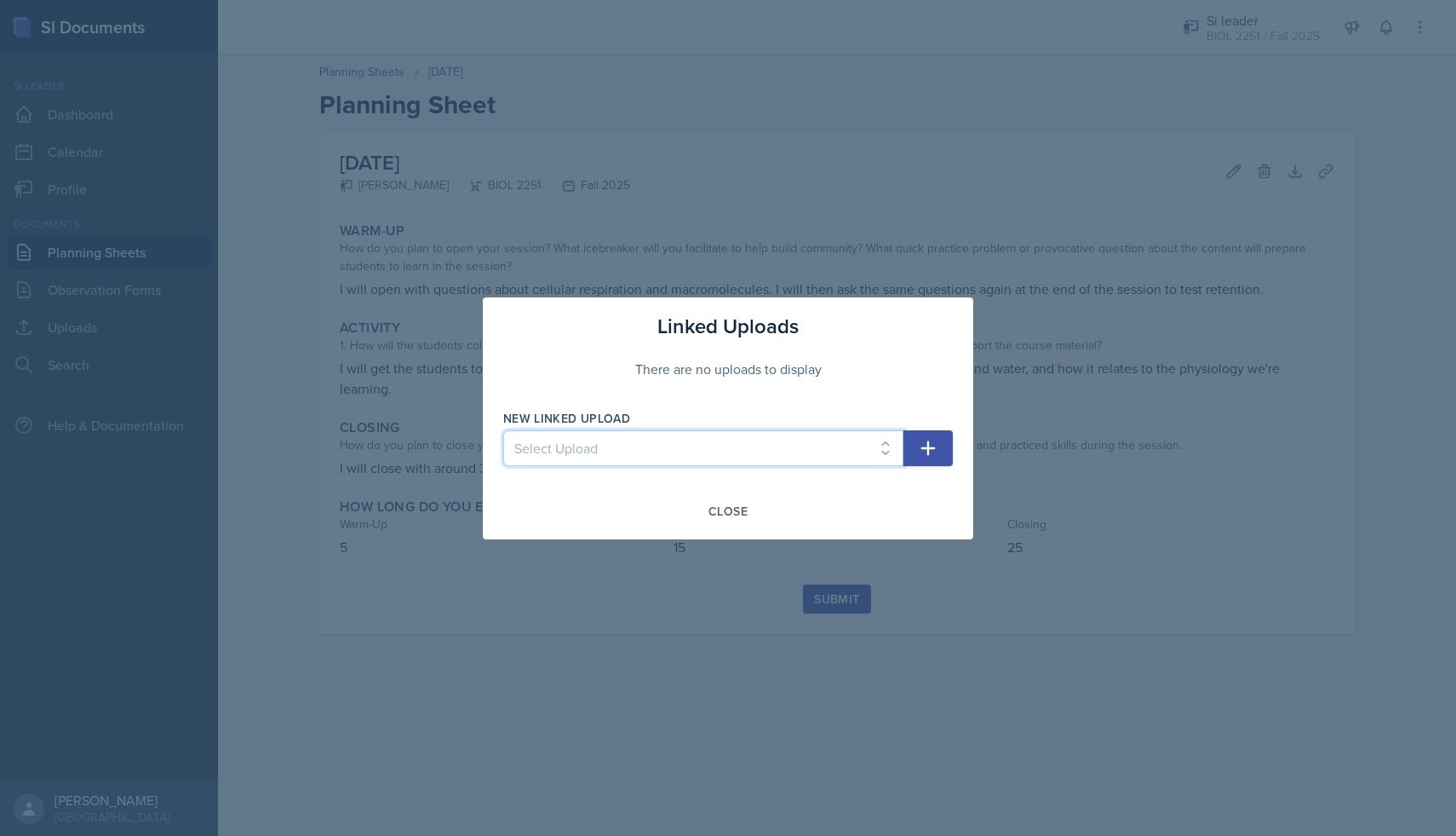
click at [706, 452] on select "Select Upload SI doc 1 SI doc. 3 SI doc. 4" at bounding box center [703, 448] width 401 height 35
select select "9ebf0e21-4d8a-47f9-953b-cb83f051e0c3"
click at [503, 430] on select "Select Upload SI doc 1 SI doc. 3 SI doc. 4" at bounding box center [703, 448] width 401 height 35
click at [716, 513] on div "Close" at bounding box center [728, 511] width 39 height 14
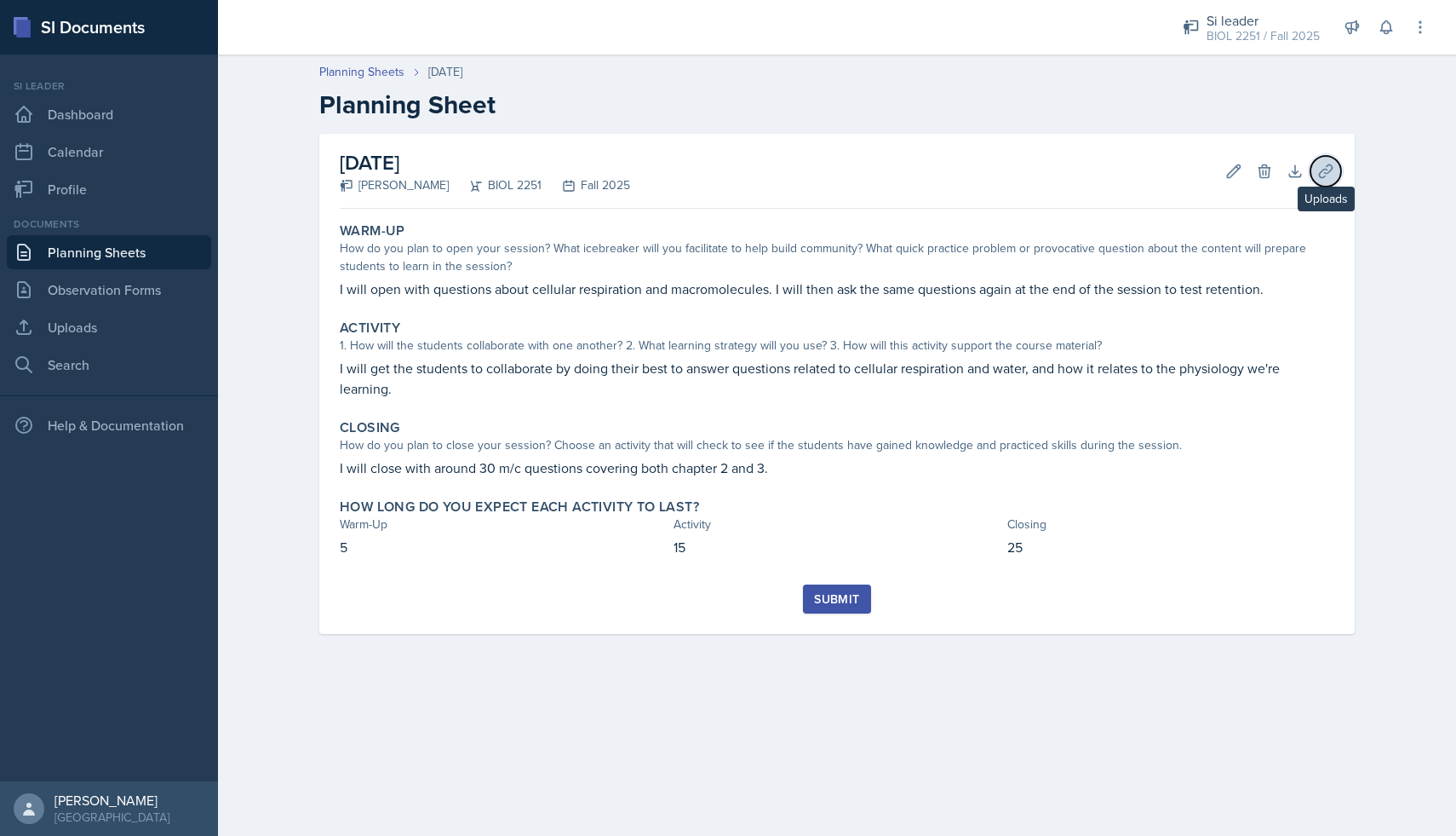
click at [1323, 180] on button "Uploads" at bounding box center [1324, 171] width 30 height 30
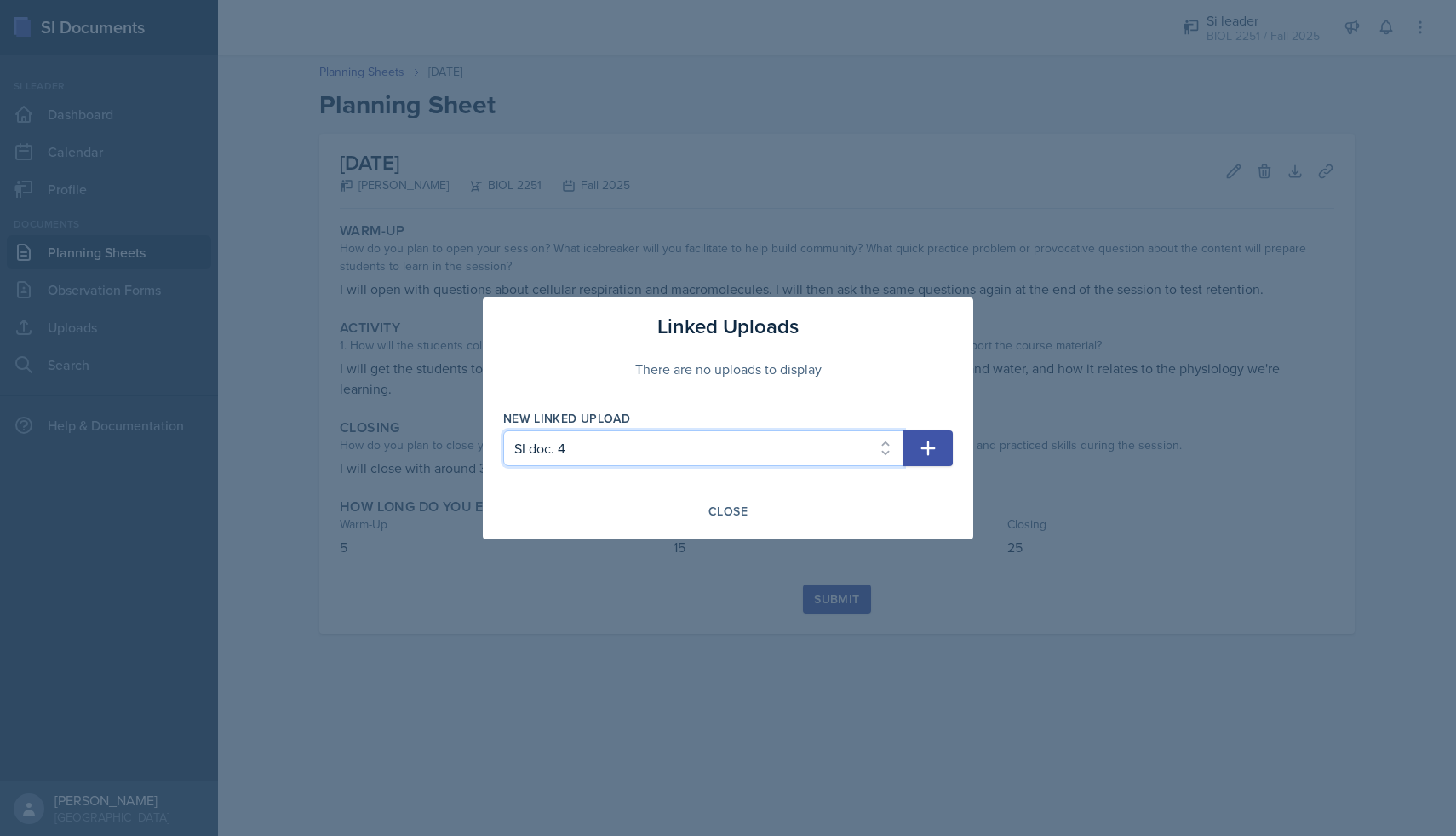
click at [771, 445] on select "Select Upload SI doc 1 SI doc. 3 SI doc. 4" at bounding box center [703, 448] width 401 height 35
click at [503, 430] on select "Select Upload SI doc 1 SI doc. 3 SI doc. 4" at bounding box center [703, 448] width 401 height 35
click at [928, 457] on icon "button" at bounding box center [928, 448] width 21 height 21
select select
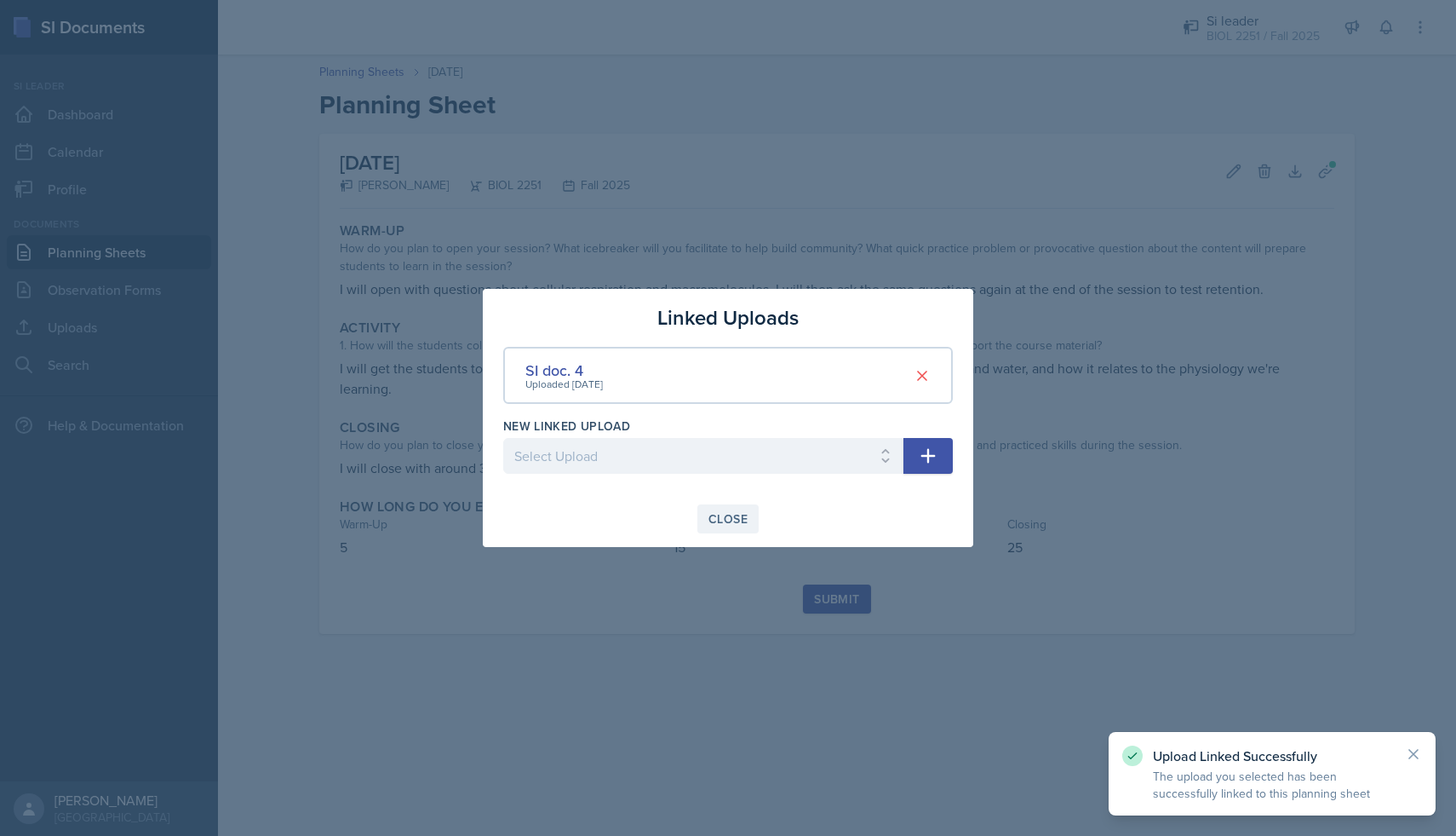
click at [728, 514] on div "Close" at bounding box center [728, 519] width 39 height 14
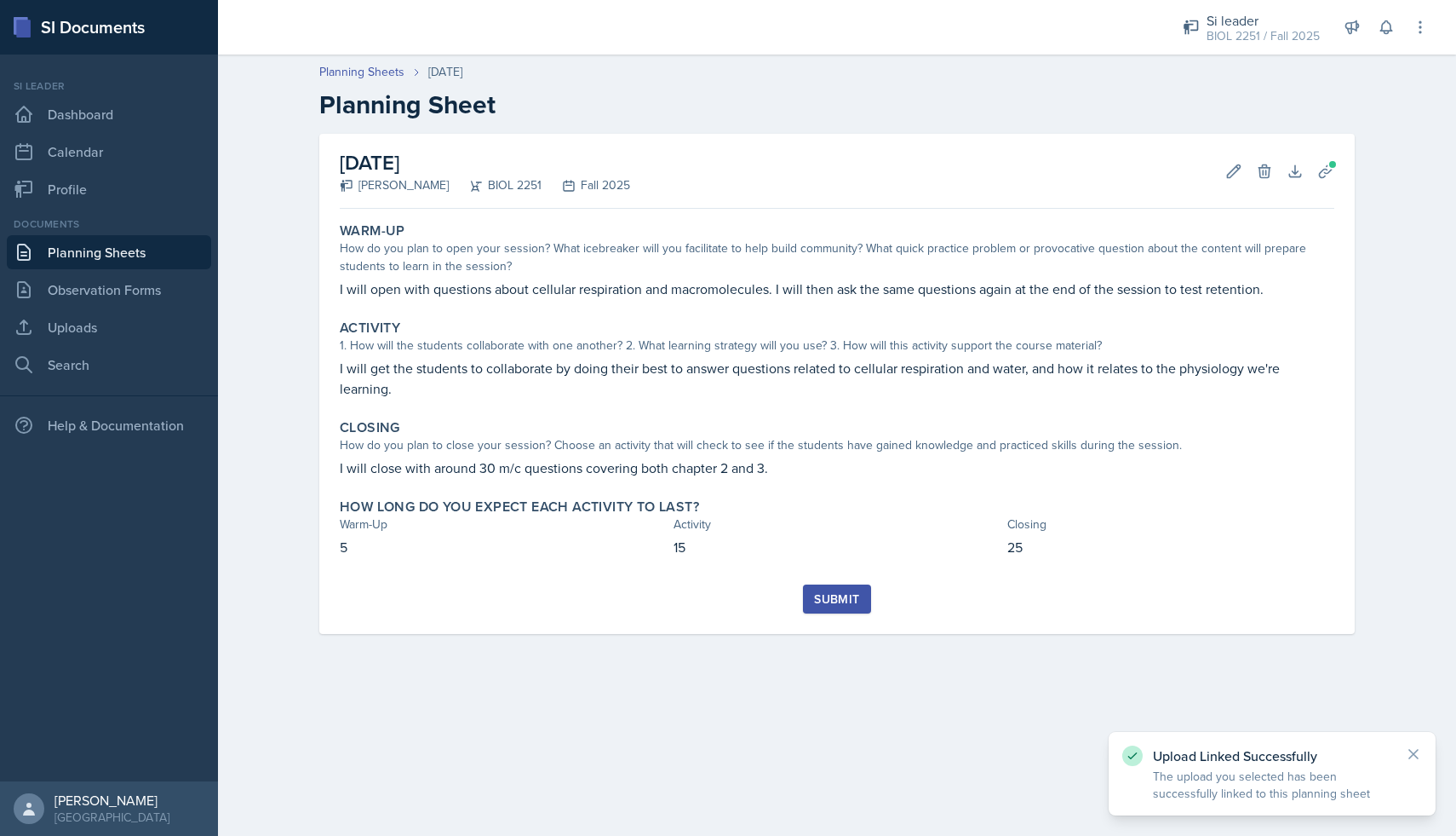
click at [836, 592] on div "Submit" at bounding box center [836, 599] width 45 height 14
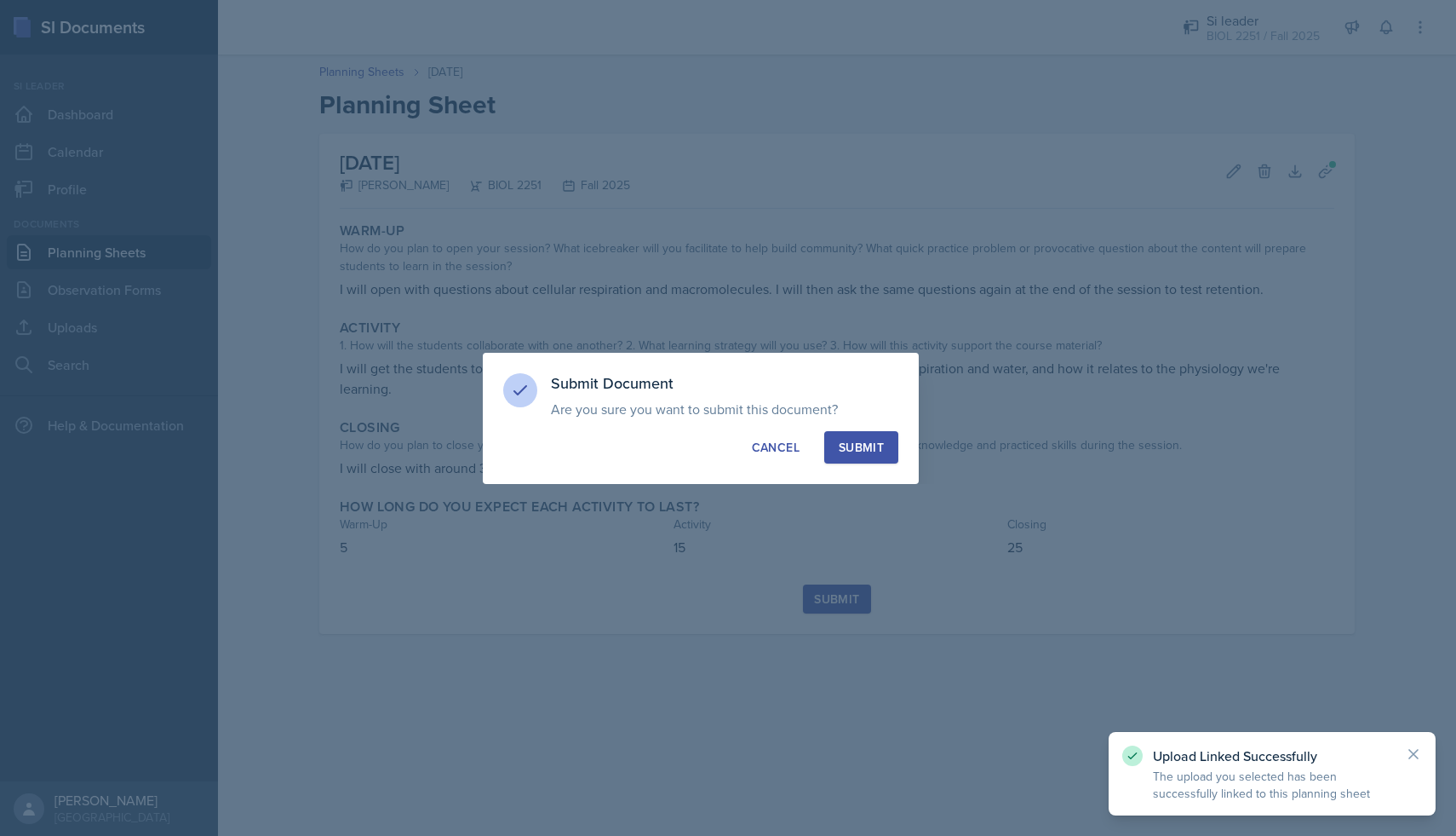
click at [862, 458] on button "Submit" at bounding box center [860, 447] width 74 height 32
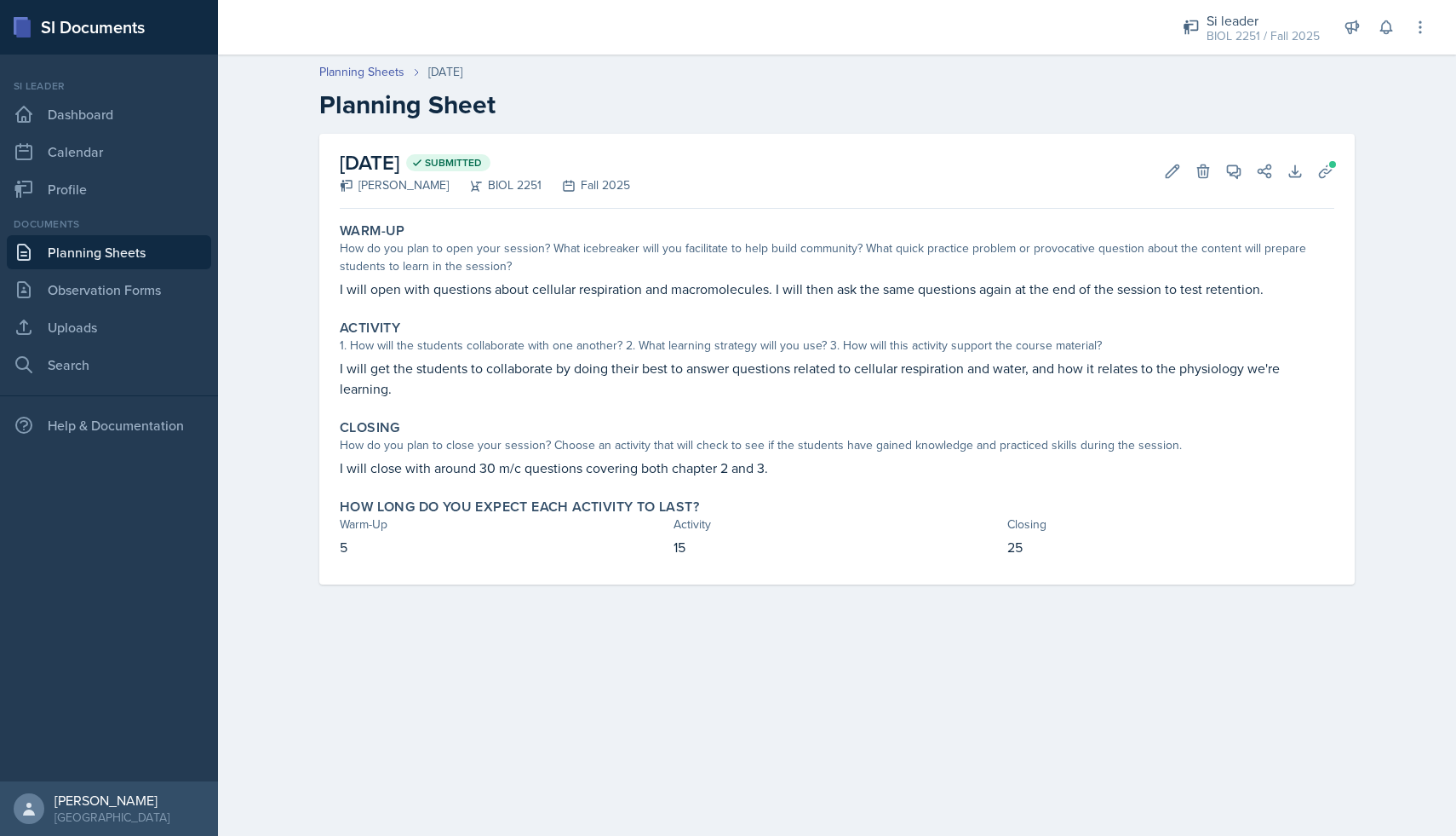
click at [86, 253] on link "Planning Sheets" at bounding box center [109, 251] width 204 height 34
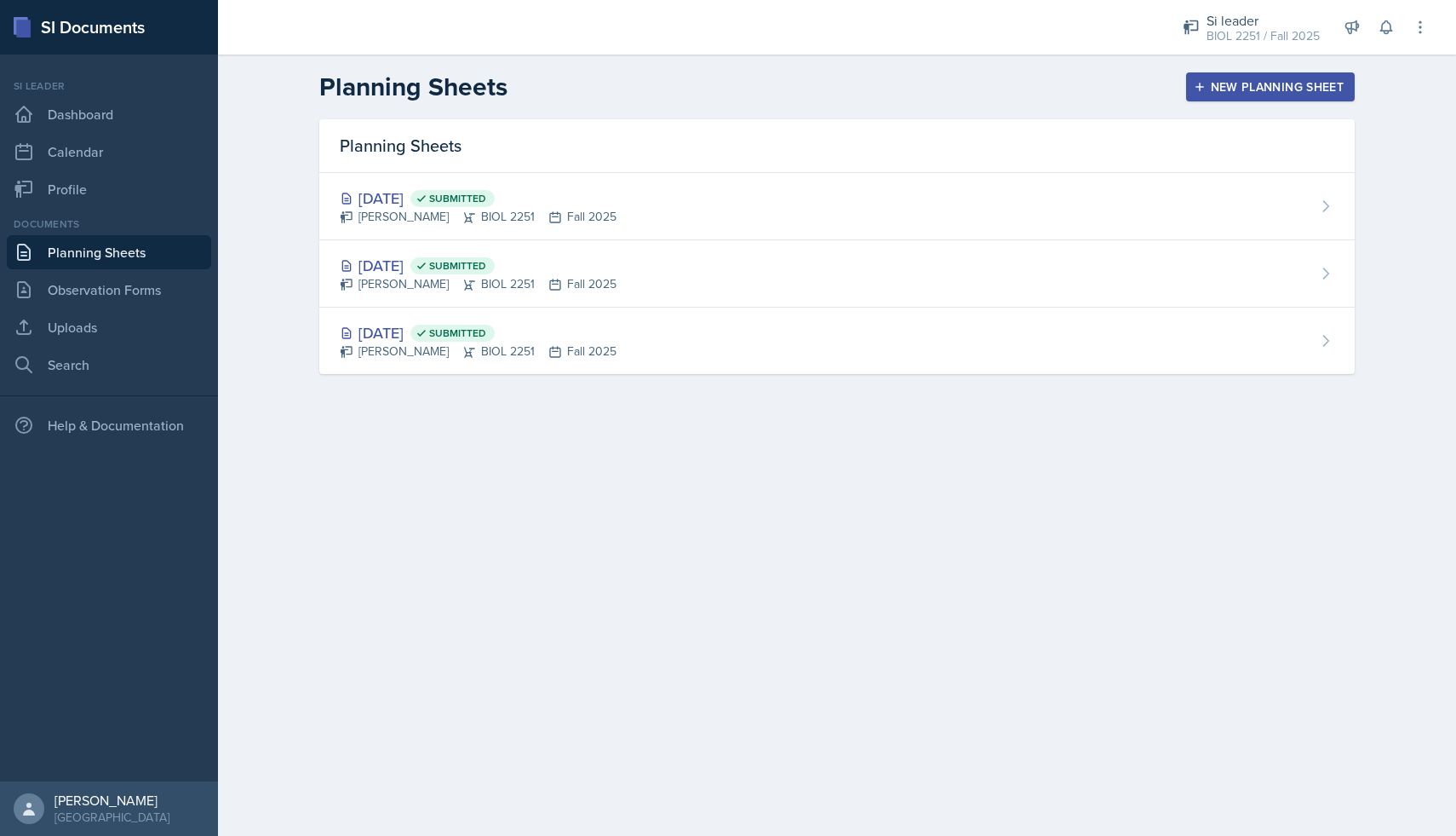
click at [1295, 87] on div "New Planning Sheet" at bounding box center [1269, 87] width 146 height 14
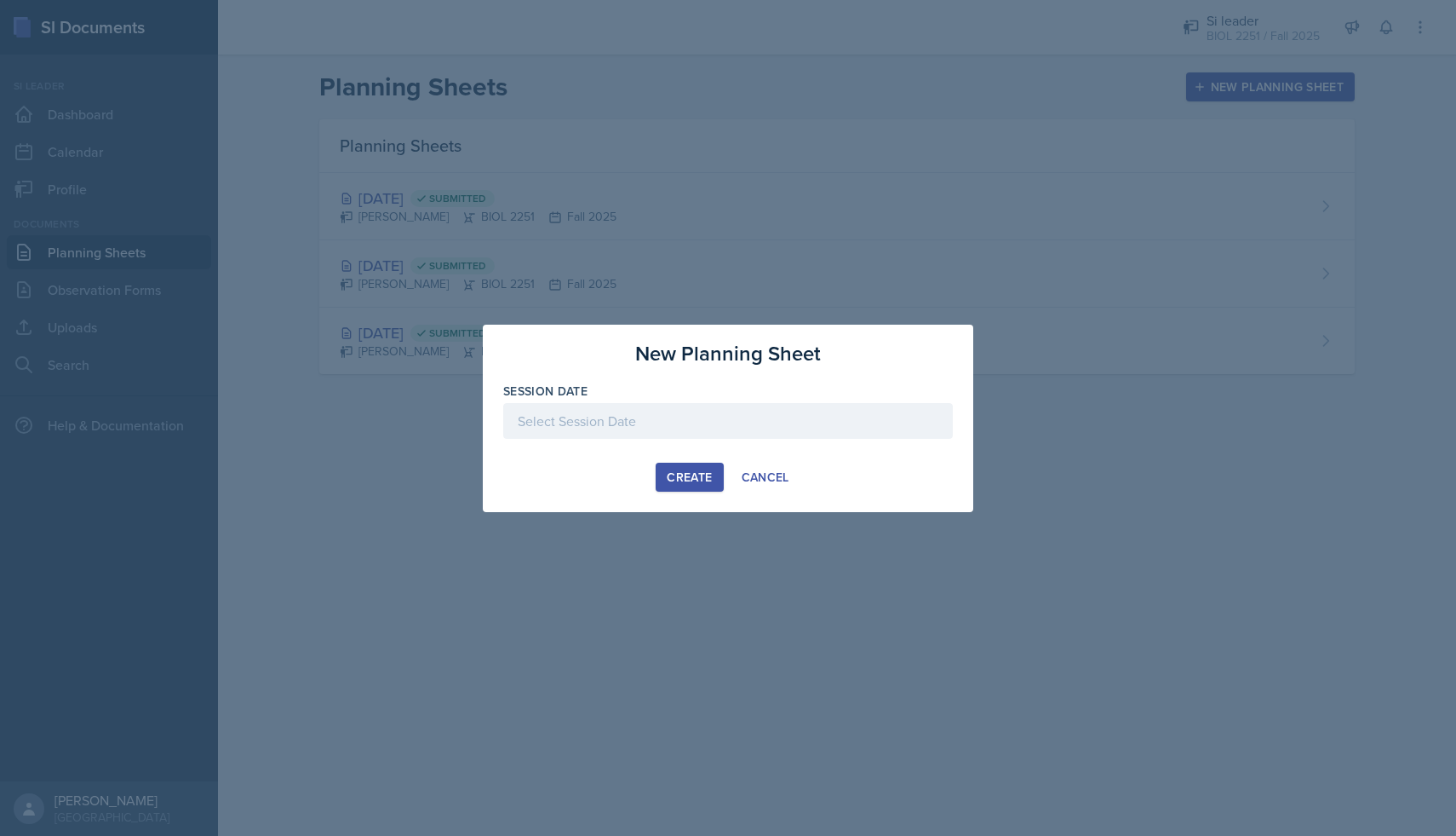
click at [620, 404] on div at bounding box center [728, 420] width 450 height 35
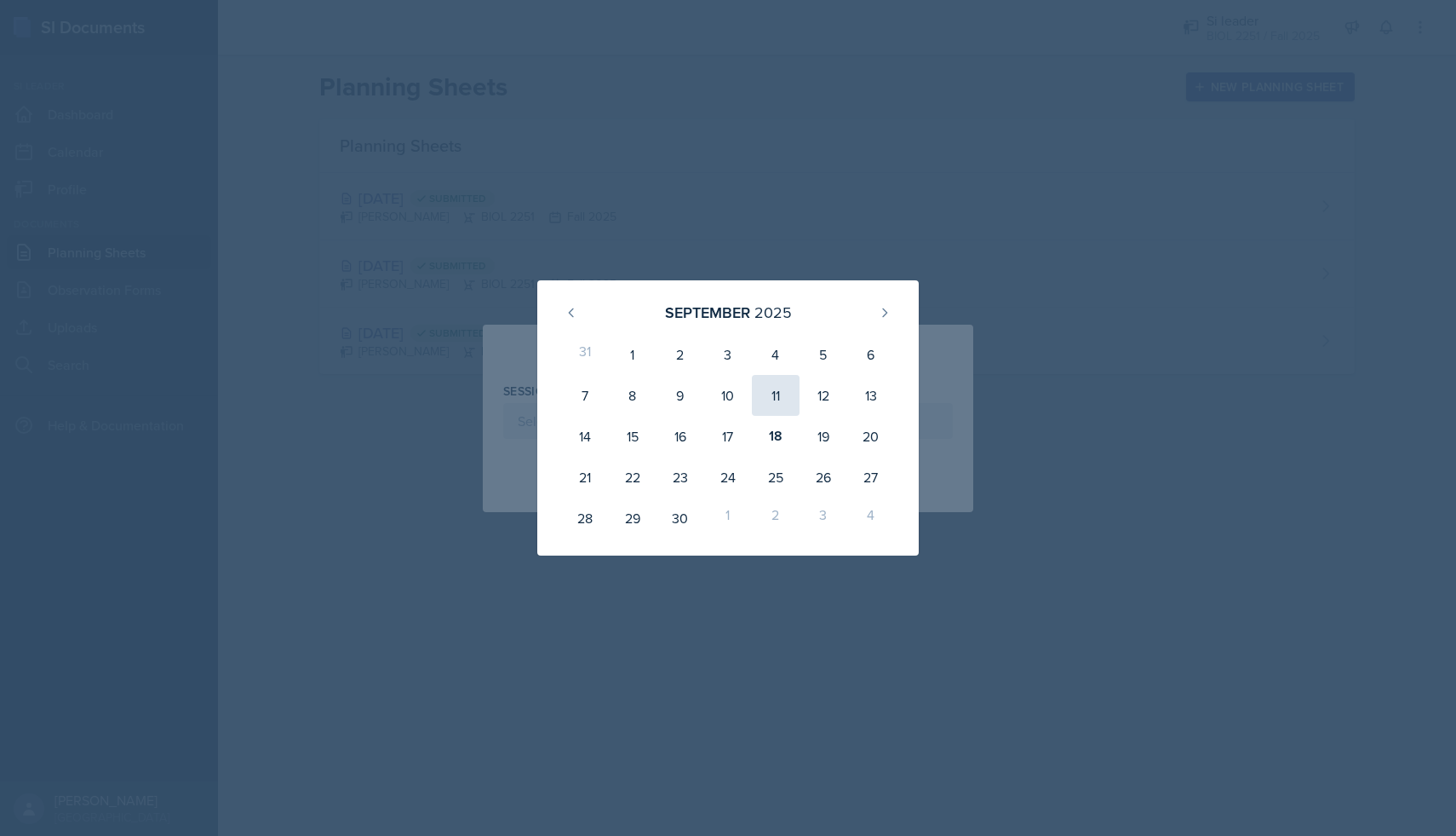
click at [766, 396] on div "11" at bounding box center [776, 396] width 48 height 41
type input "[DATE]"
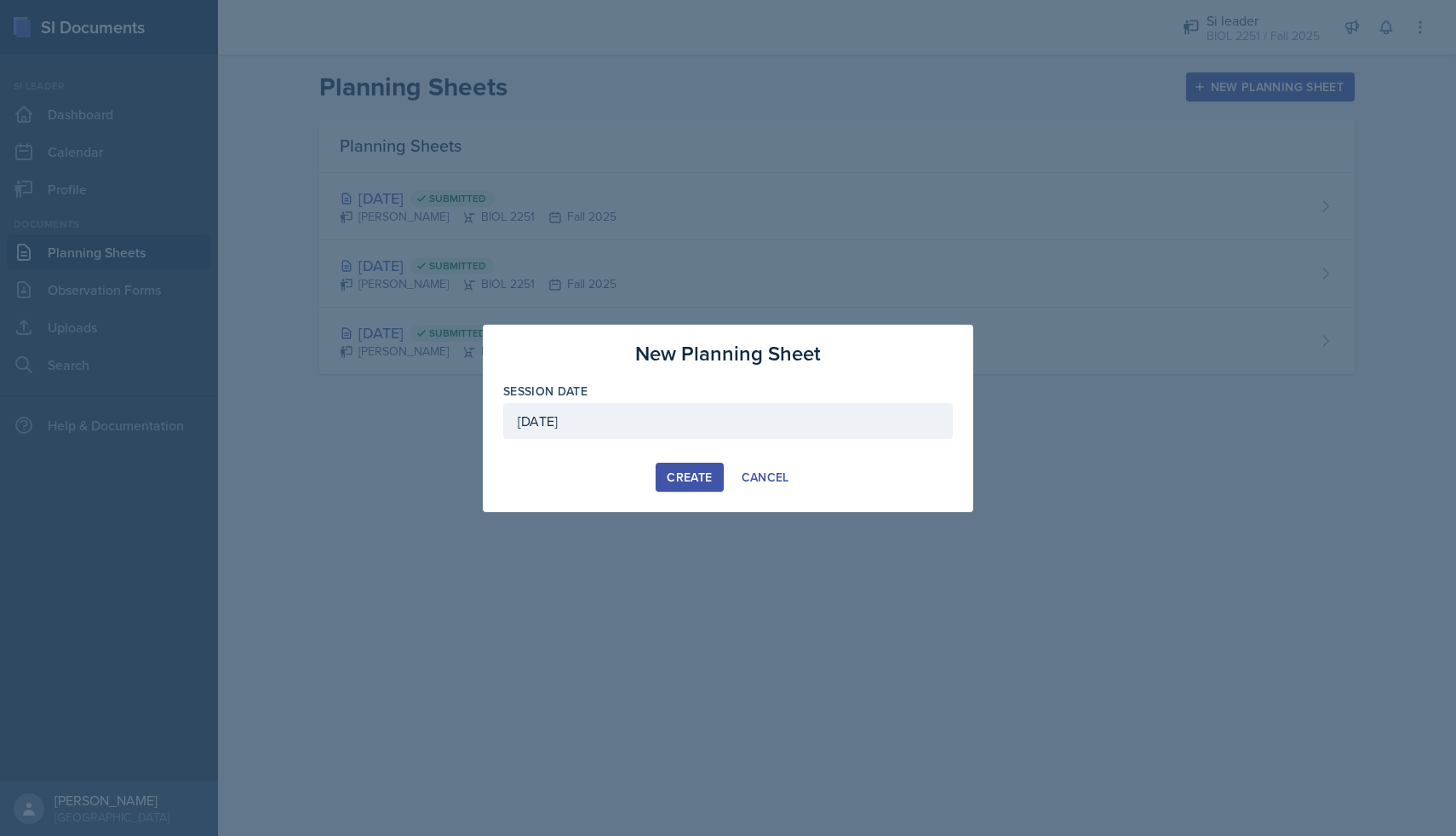
click at [695, 472] on div "Create" at bounding box center [689, 477] width 45 height 14
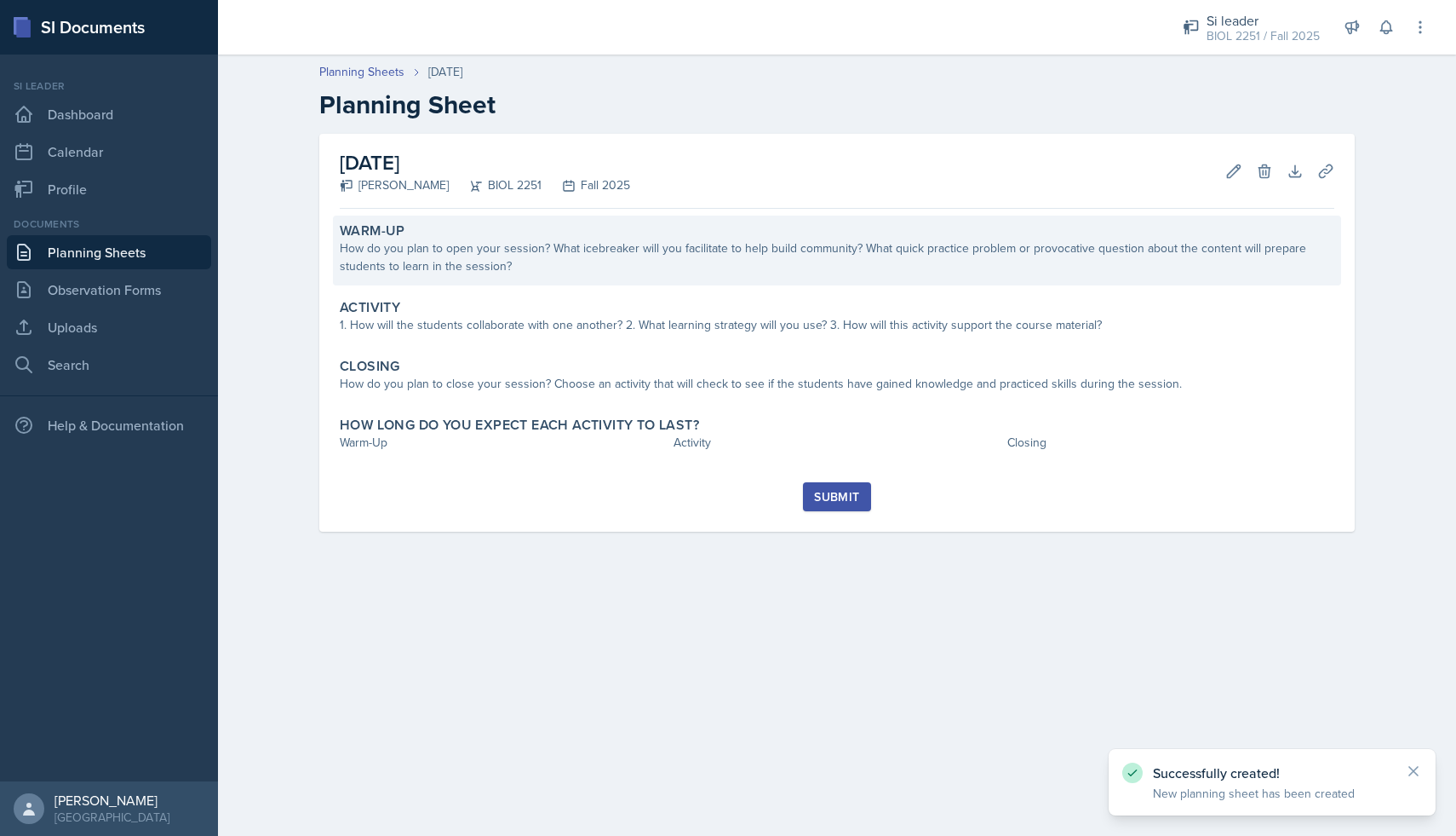
click at [600, 234] on div "Warm-Up" at bounding box center [836, 230] width 995 height 17
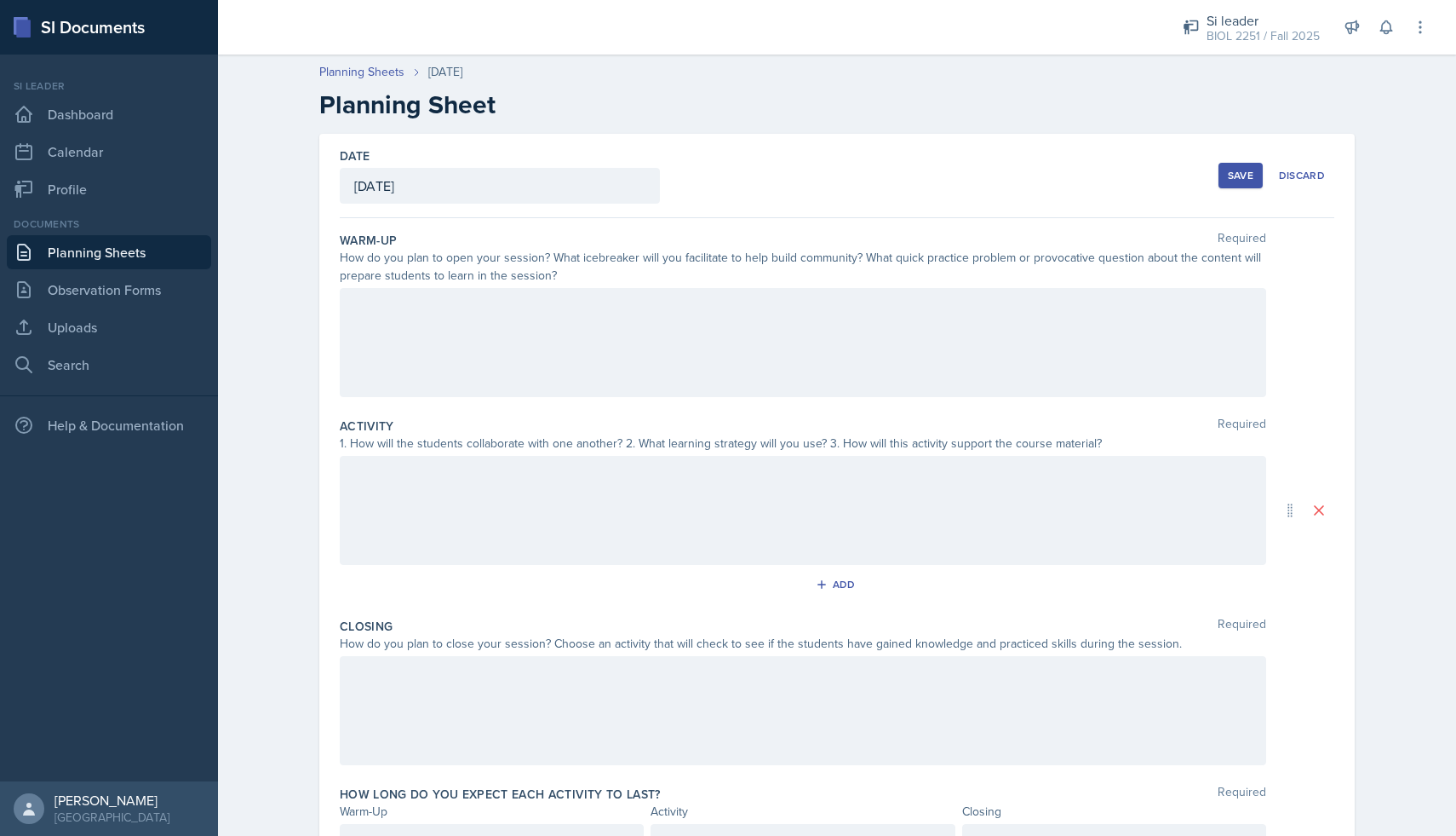
click at [502, 323] on div at bounding box center [802, 342] width 926 height 109
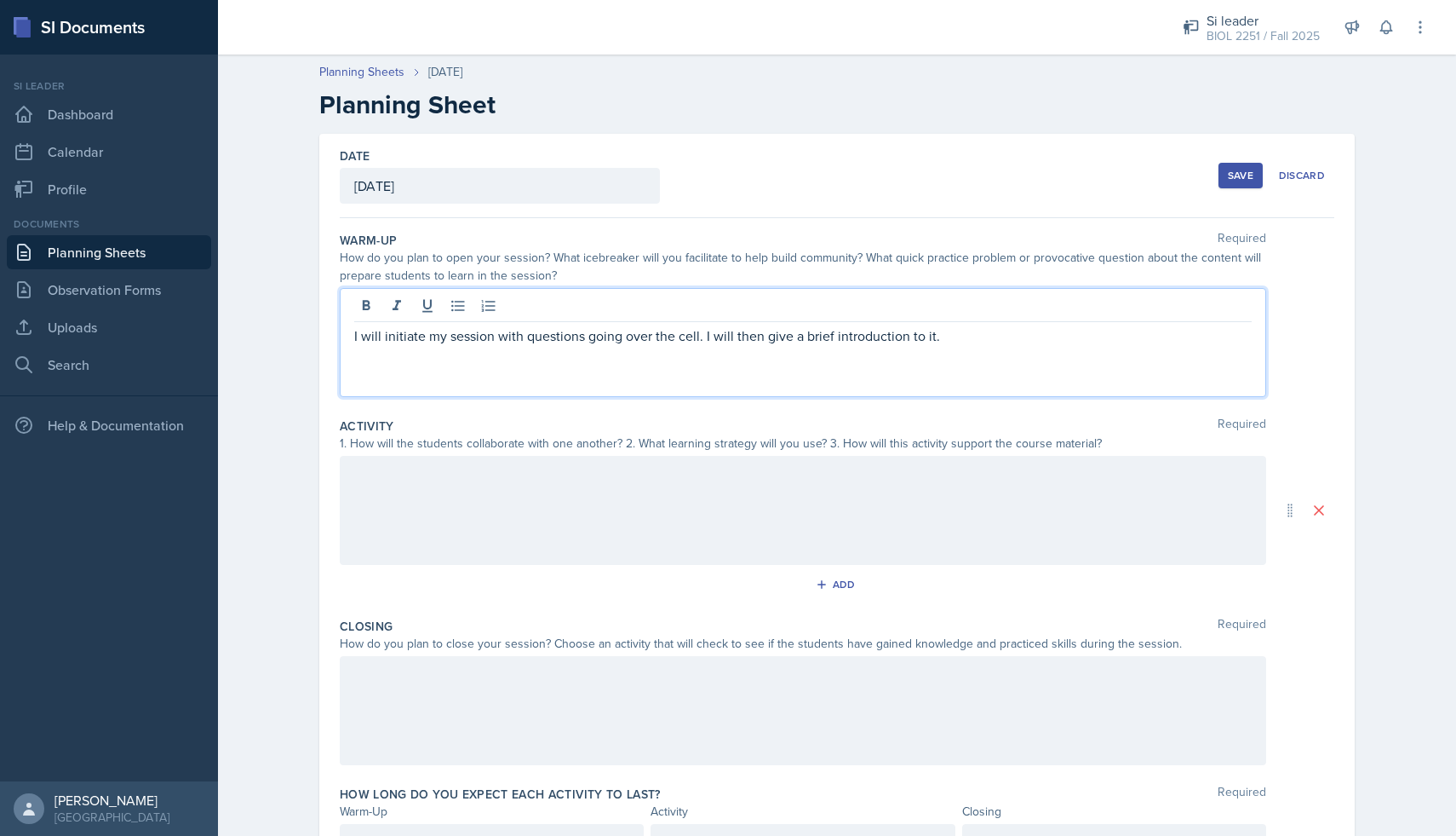
click at [618, 503] on div at bounding box center [802, 510] width 926 height 109
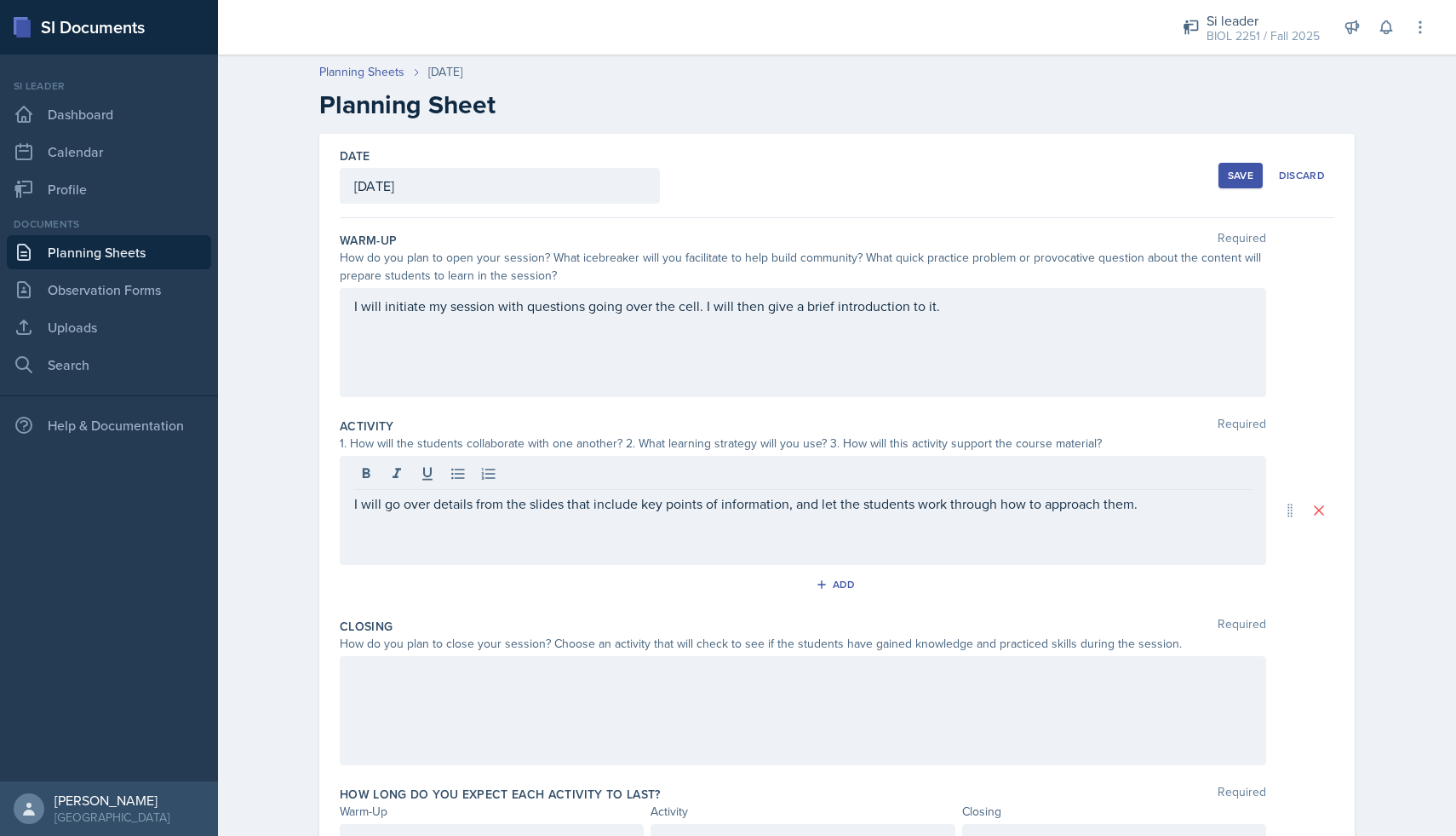
click at [437, 689] on div at bounding box center [802, 710] width 926 height 109
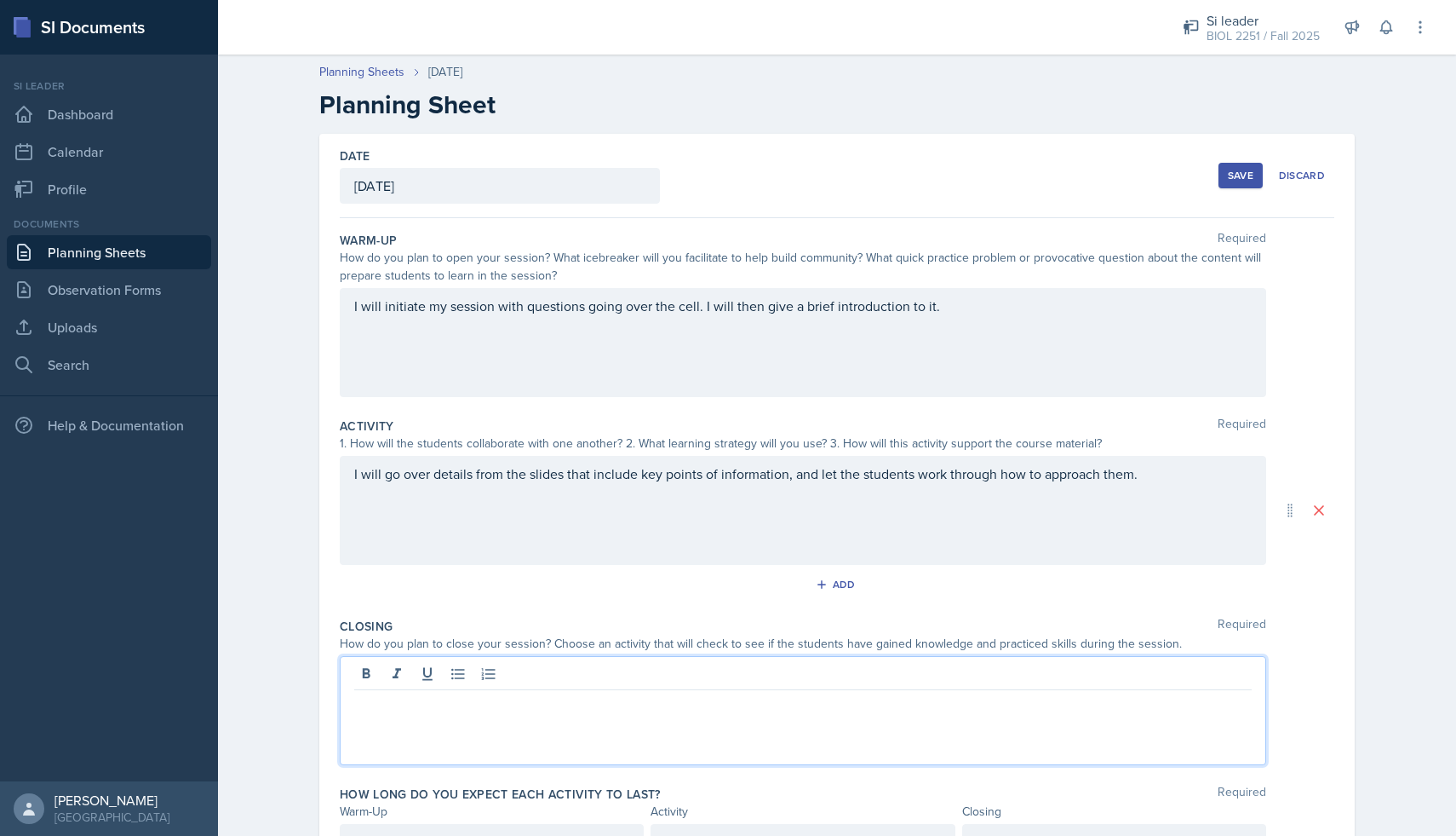
scroll to position [92, 0]
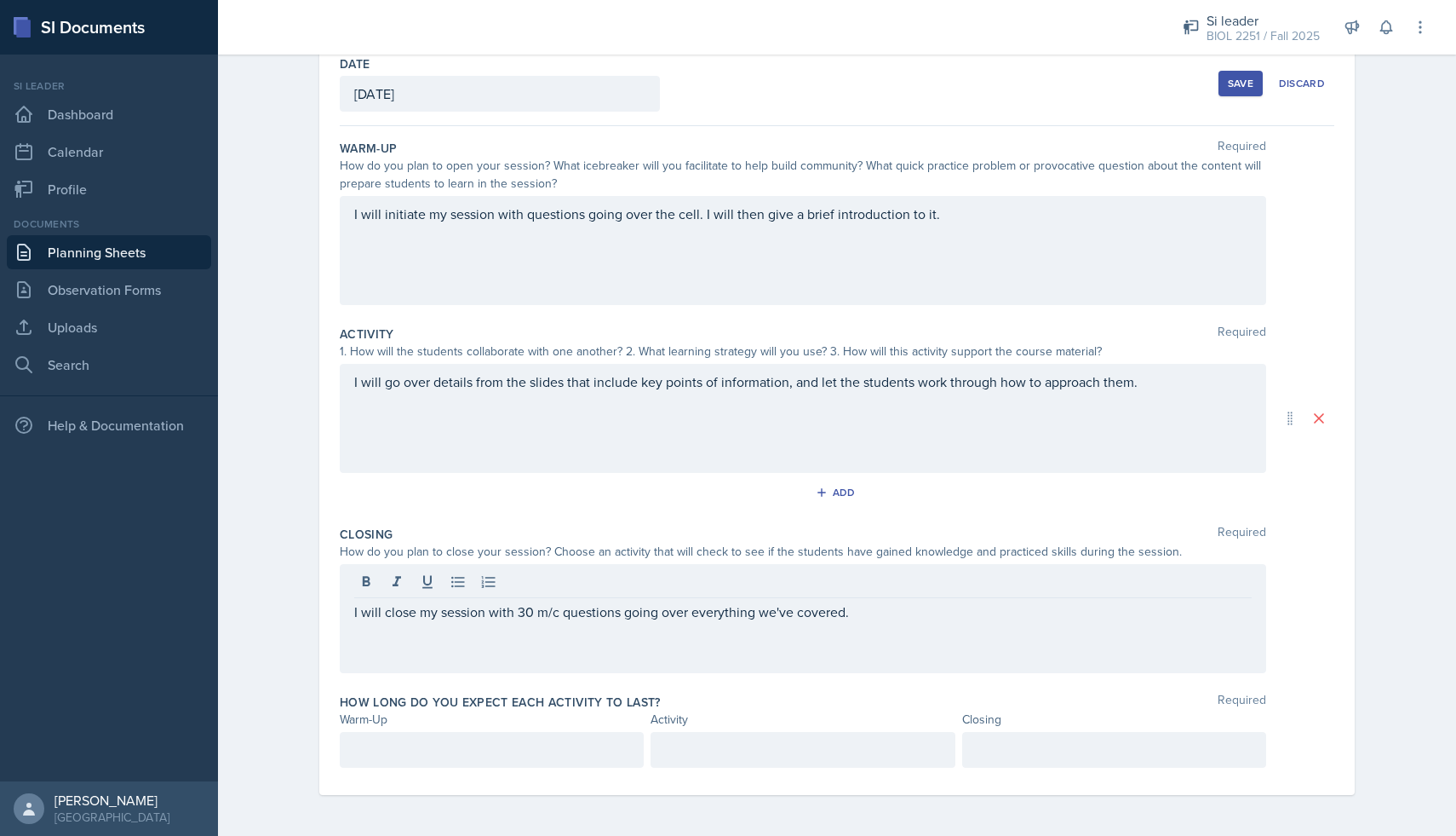
click at [383, 761] on div at bounding box center [492, 750] width 304 height 35
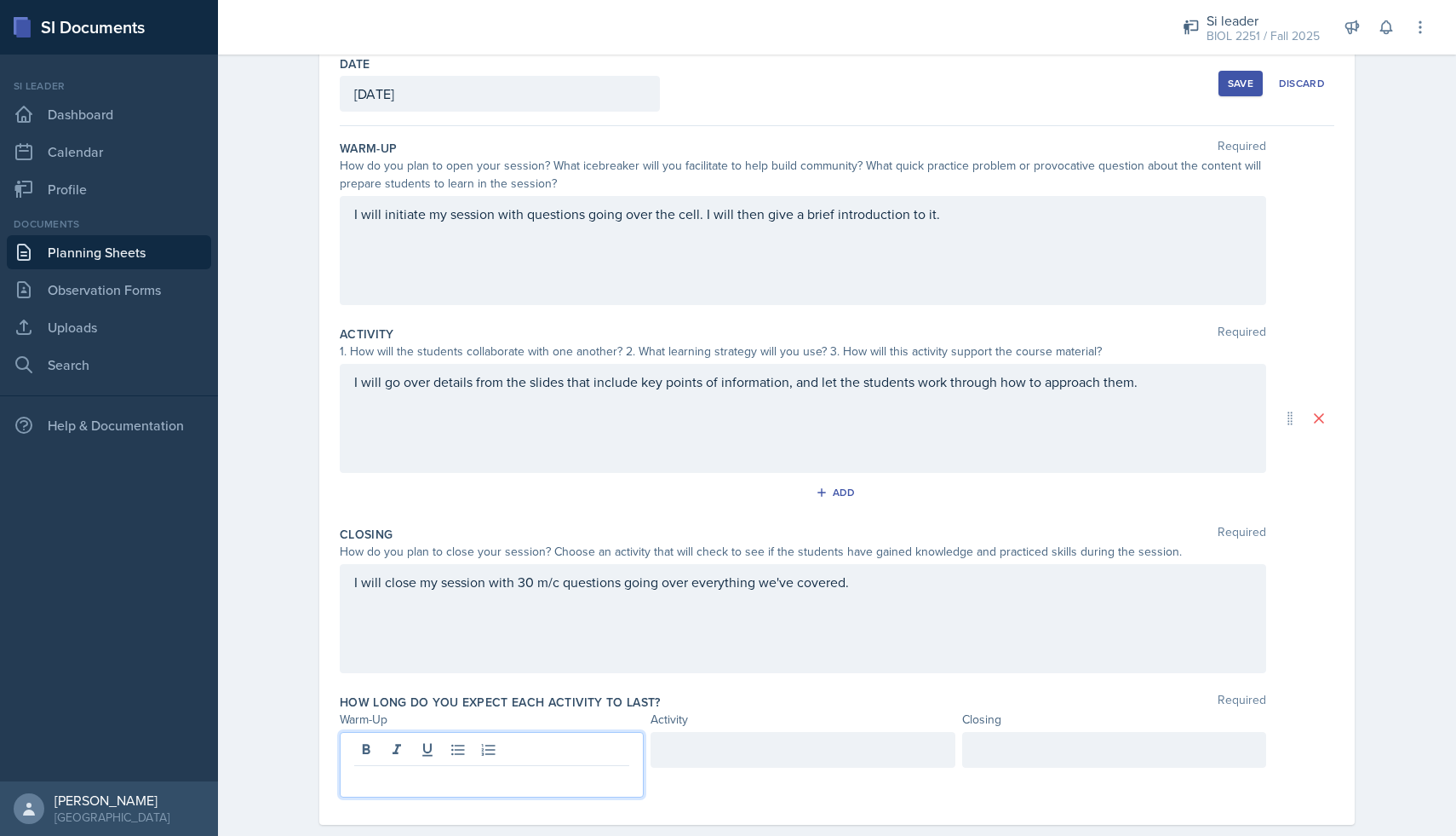
scroll to position [122, 0]
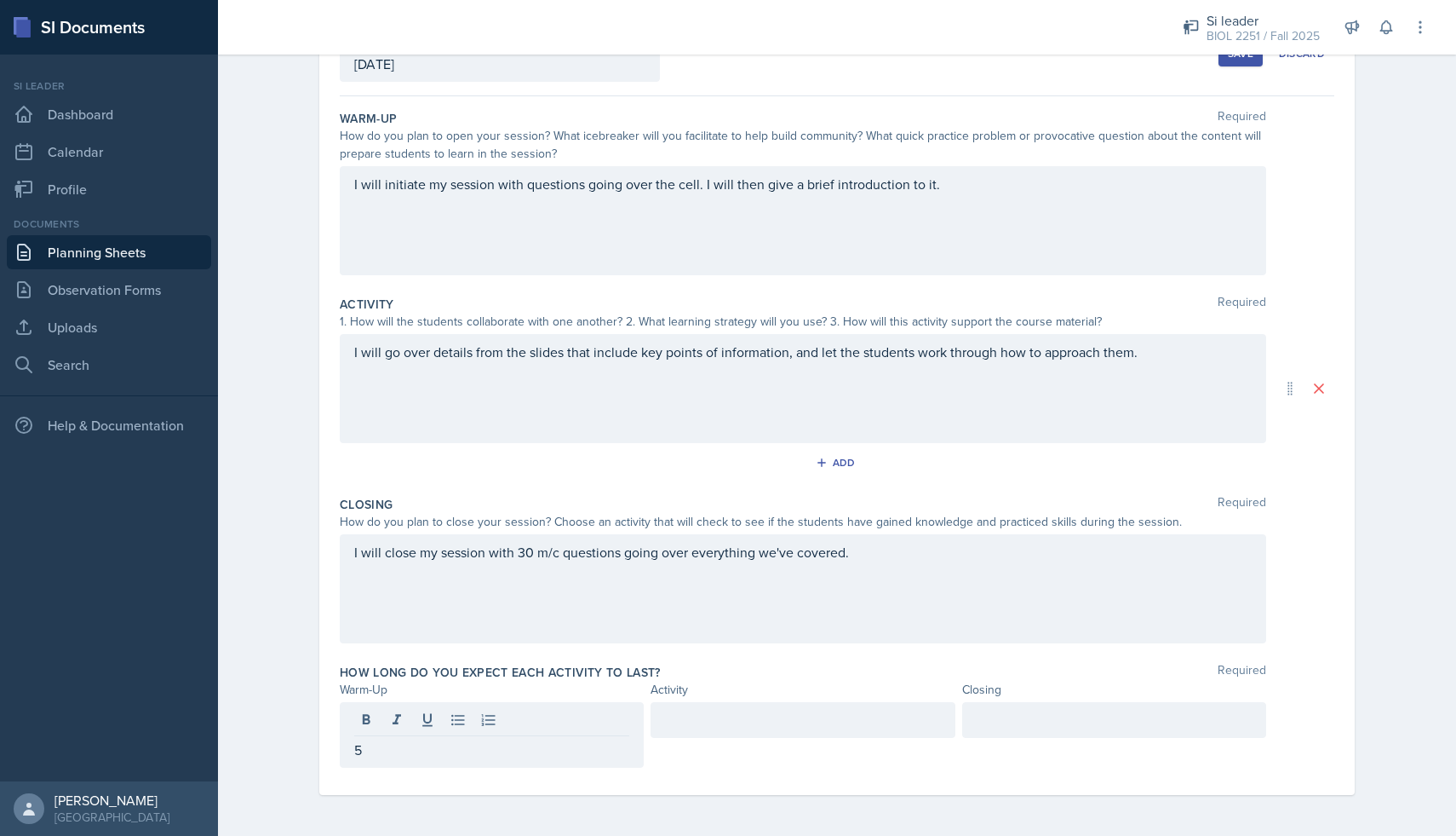
click at [655, 730] on div at bounding box center [802, 719] width 304 height 35
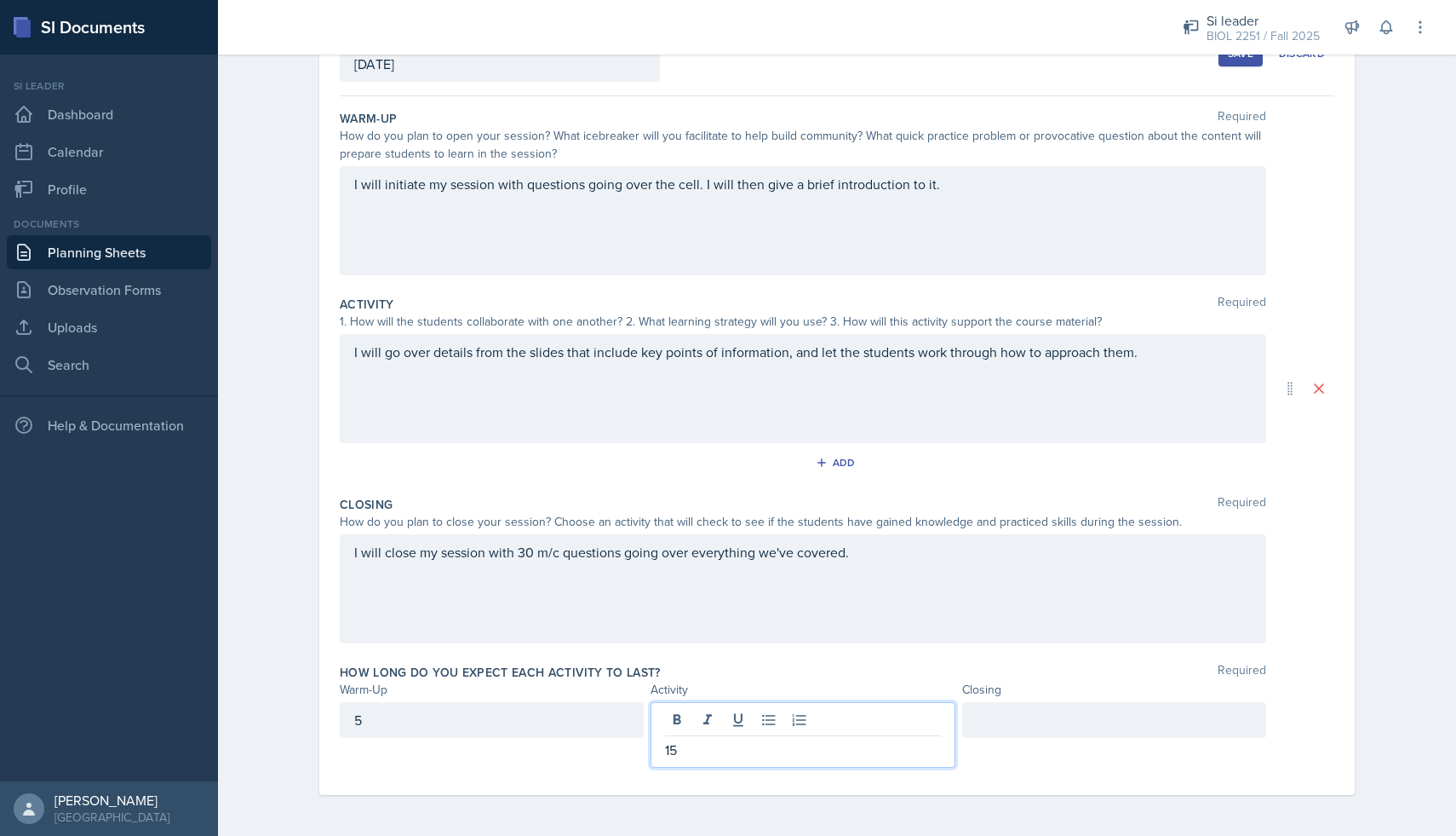
click at [1023, 722] on div at bounding box center [1114, 719] width 304 height 35
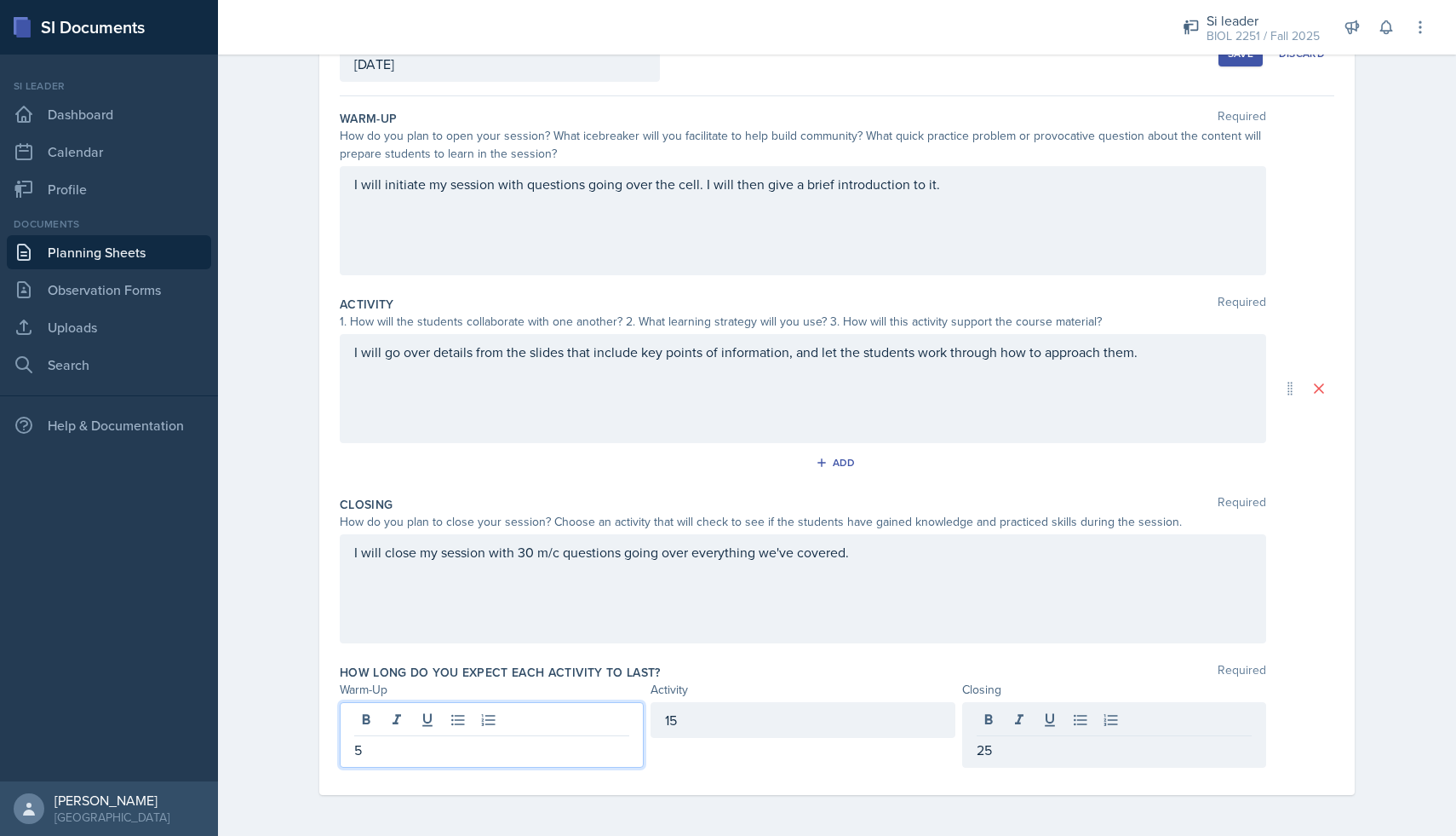
click at [483, 718] on div "5" at bounding box center [492, 734] width 304 height 66
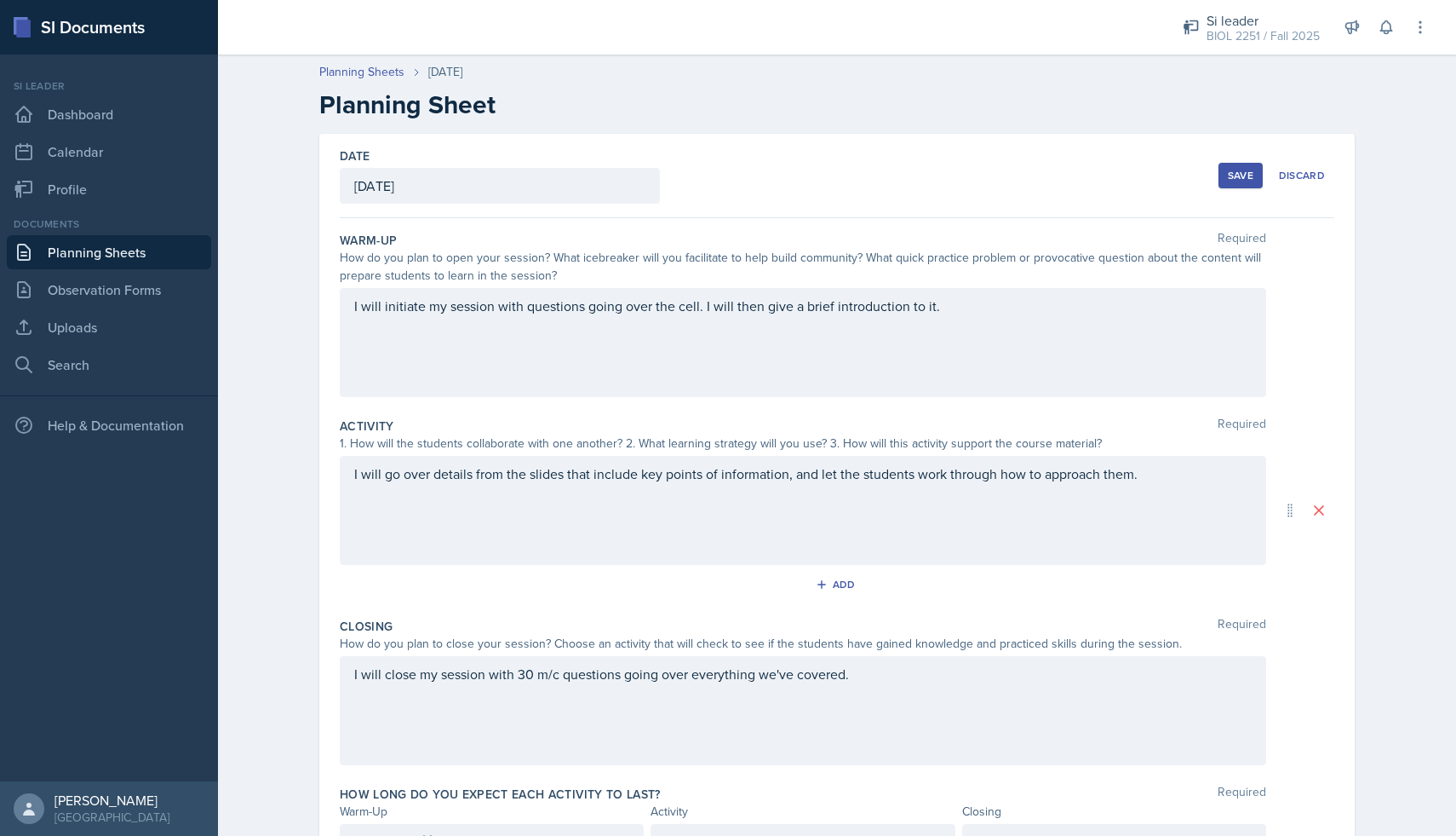
click at [1225, 172] on button "Save" at bounding box center [1240, 176] width 44 height 26
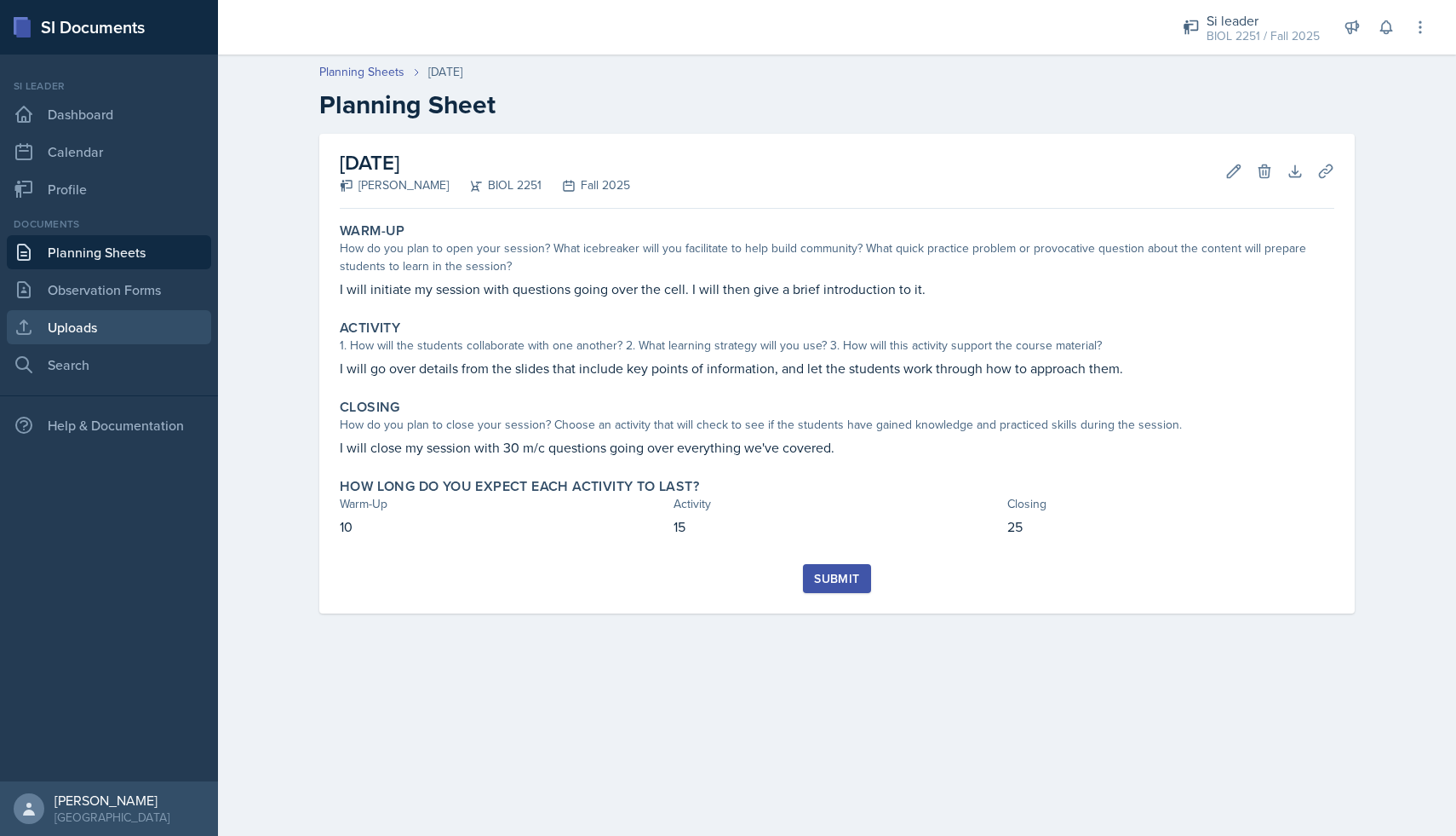
click at [83, 330] on link "Uploads" at bounding box center [109, 327] width 204 height 34
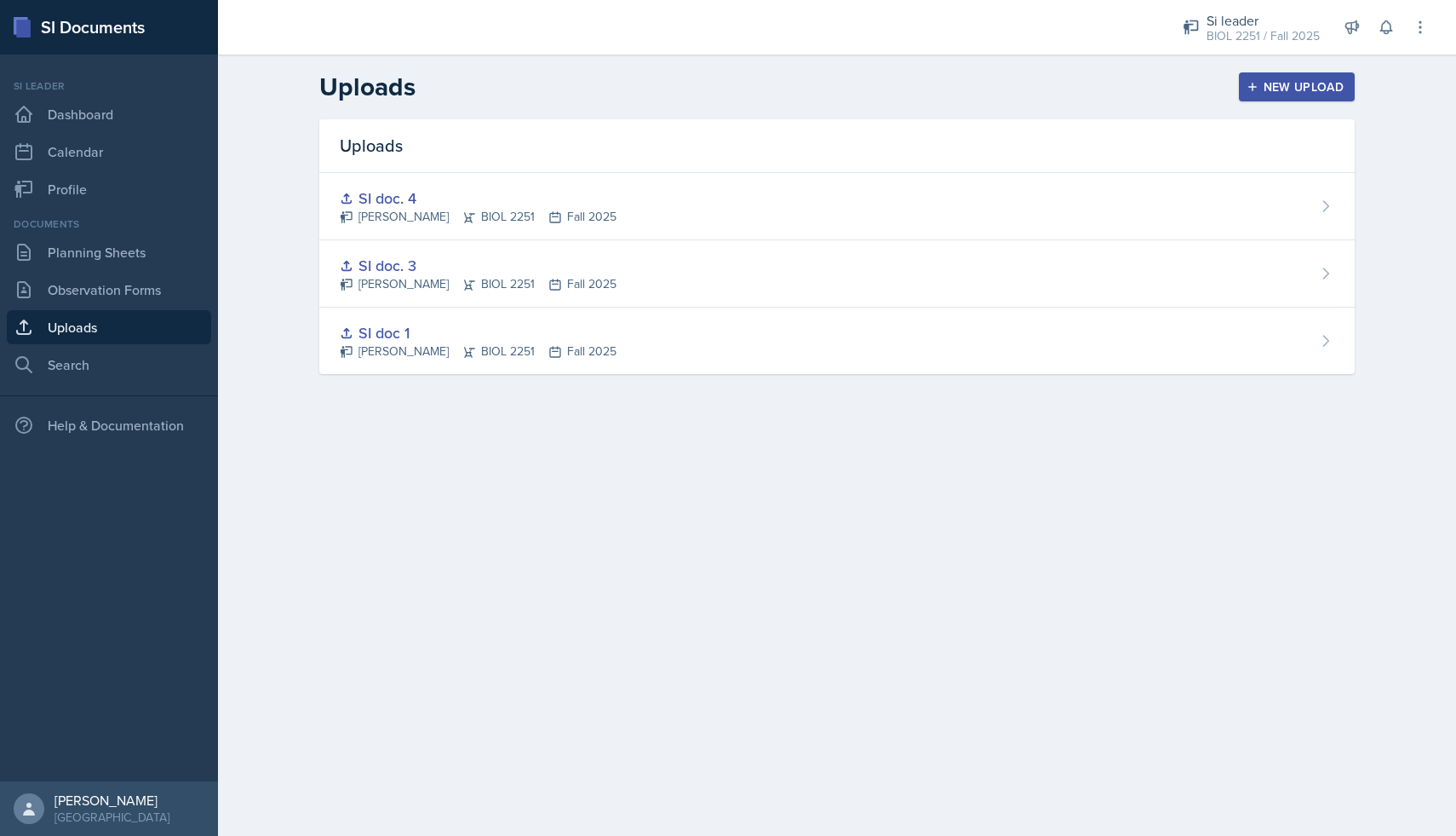
click at [1329, 83] on div "New Upload" at bounding box center [1297, 87] width 94 height 14
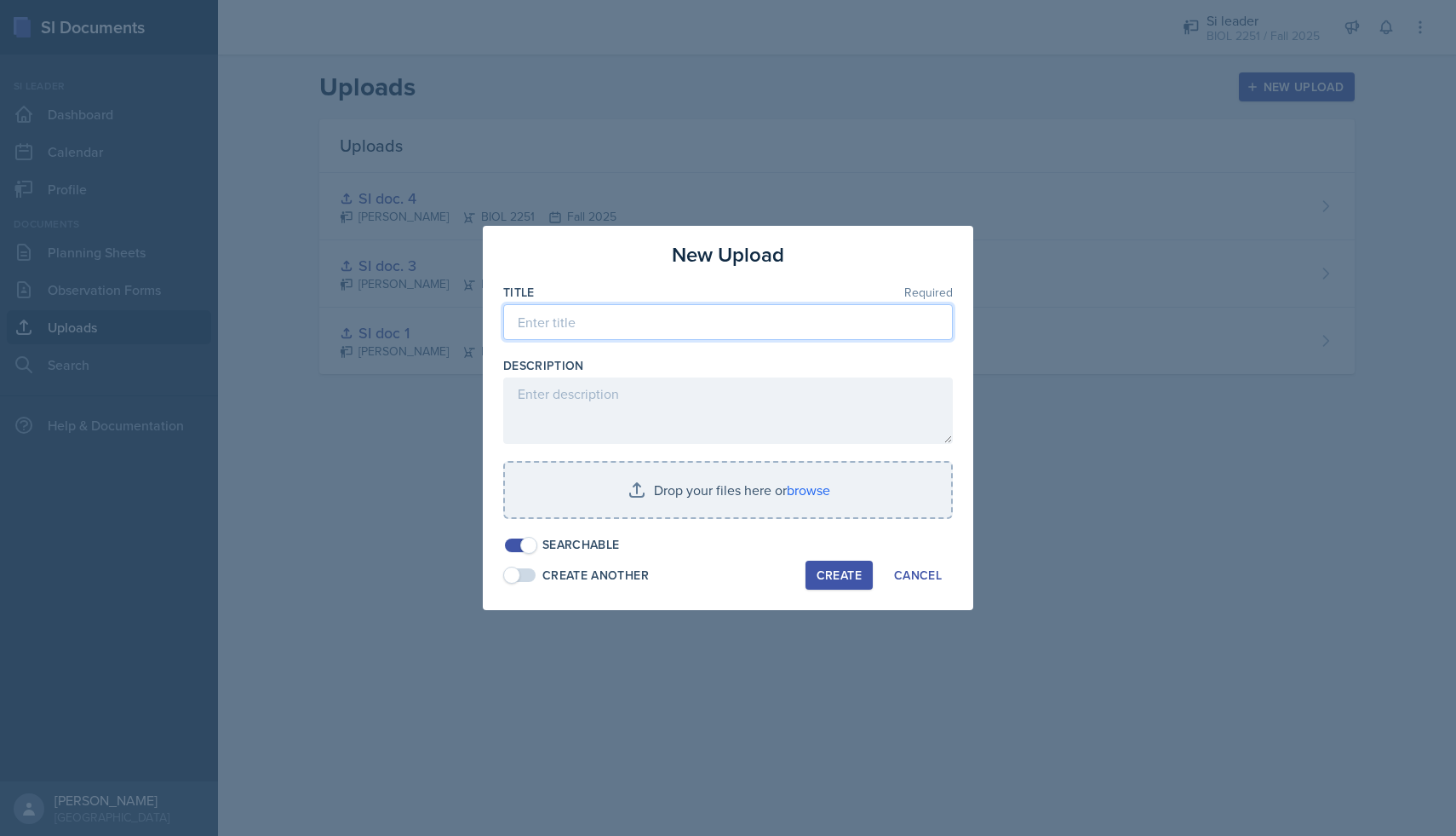
click at [667, 326] on input at bounding box center [728, 322] width 450 height 35
type input "SI doc. 5"
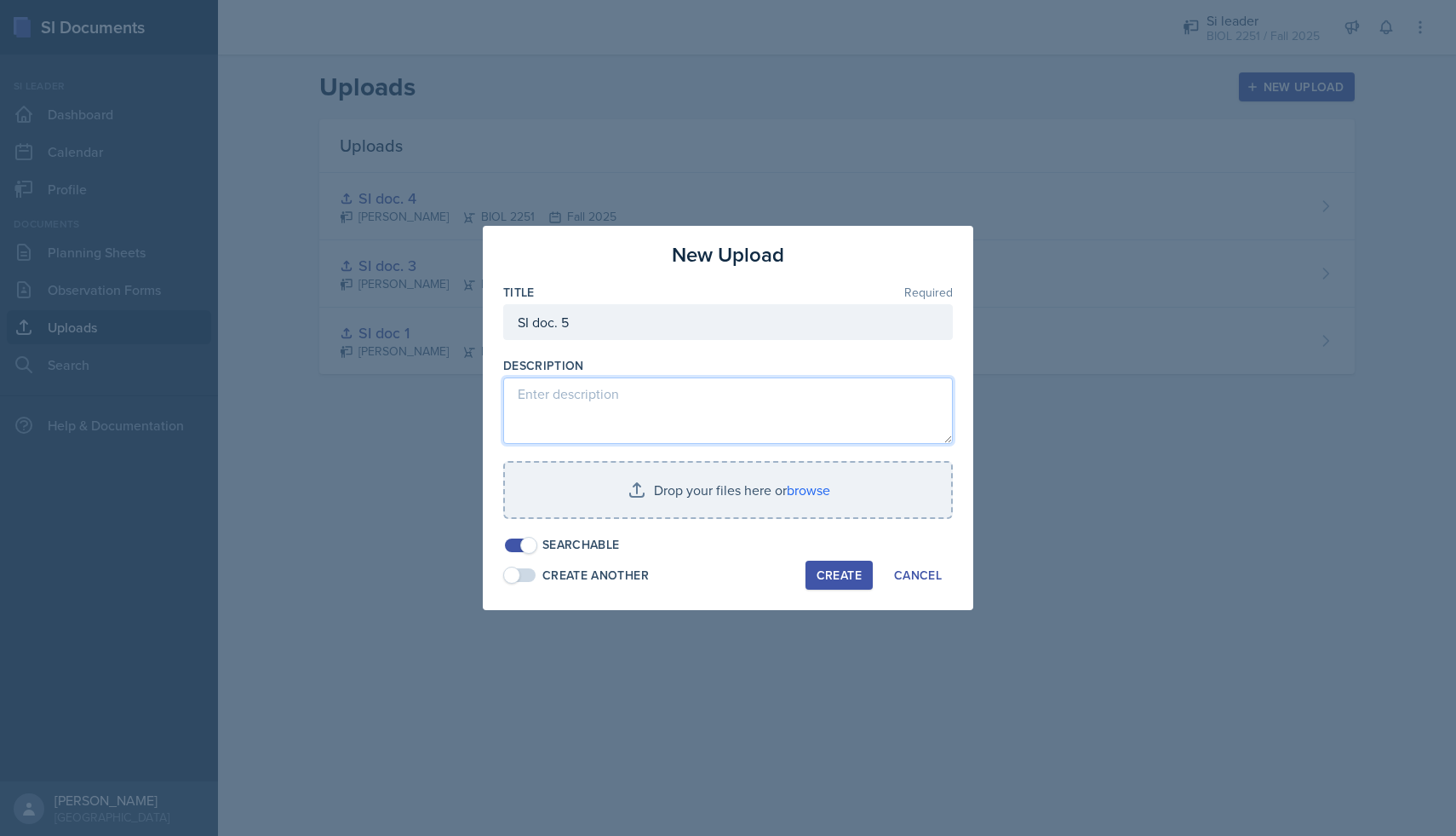
click at [691, 384] on textarea at bounding box center [728, 411] width 450 height 67
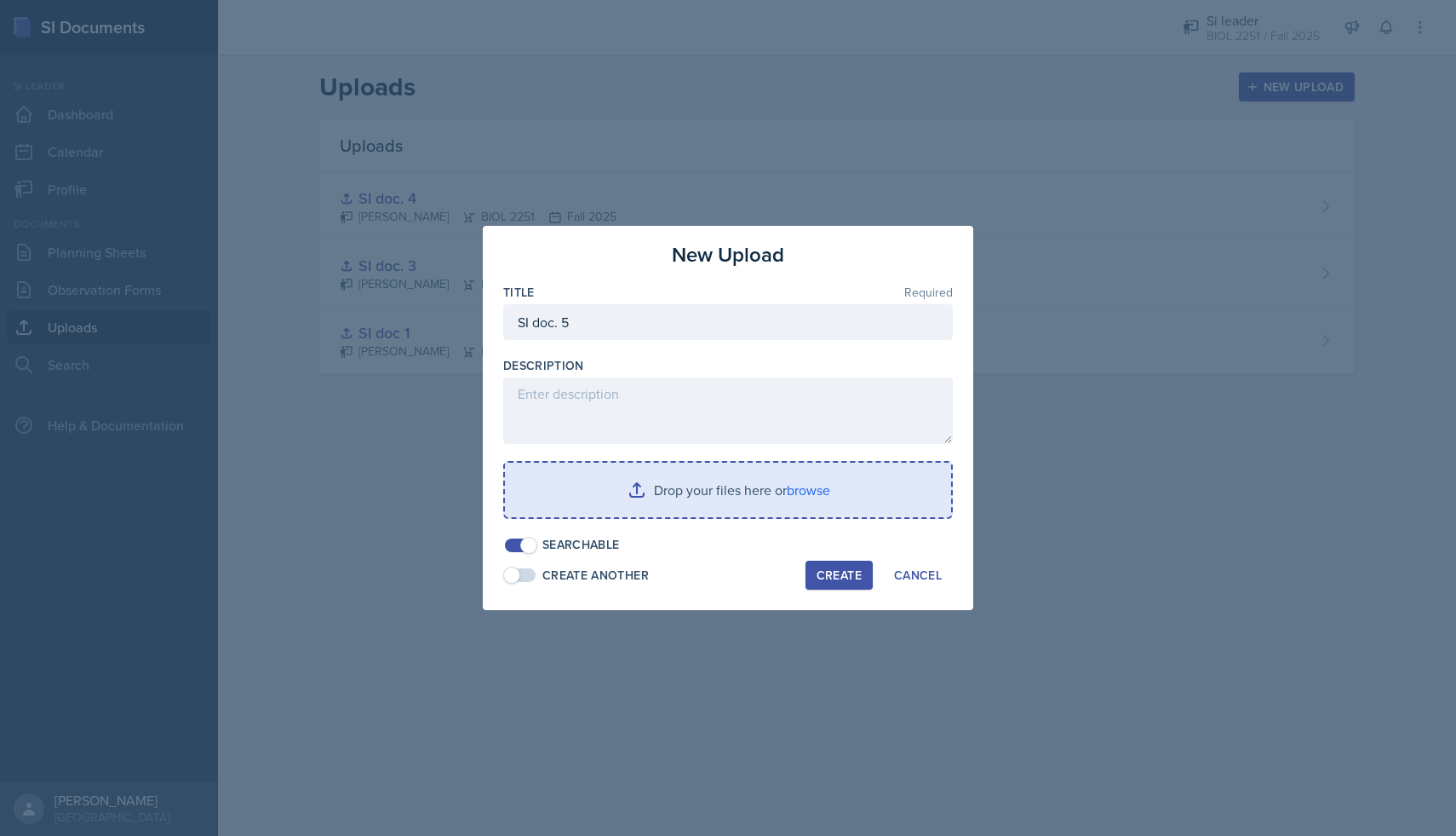
click at [689, 490] on input "file" at bounding box center [728, 489] width 446 height 54
click at [648, 481] on input "file" at bounding box center [728, 489] width 446 height 54
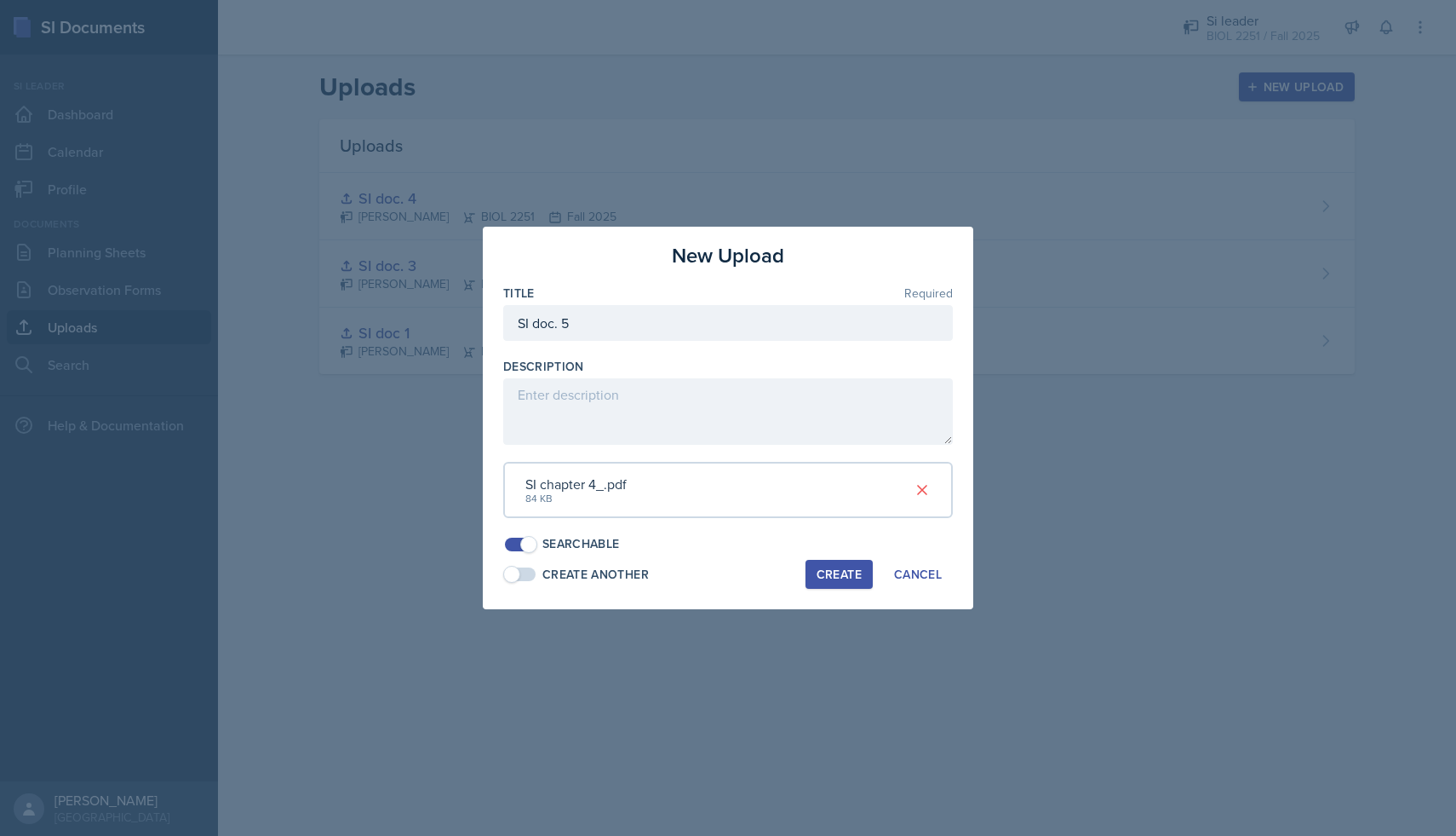
click at [842, 576] on div "Create" at bounding box center [839, 574] width 45 height 14
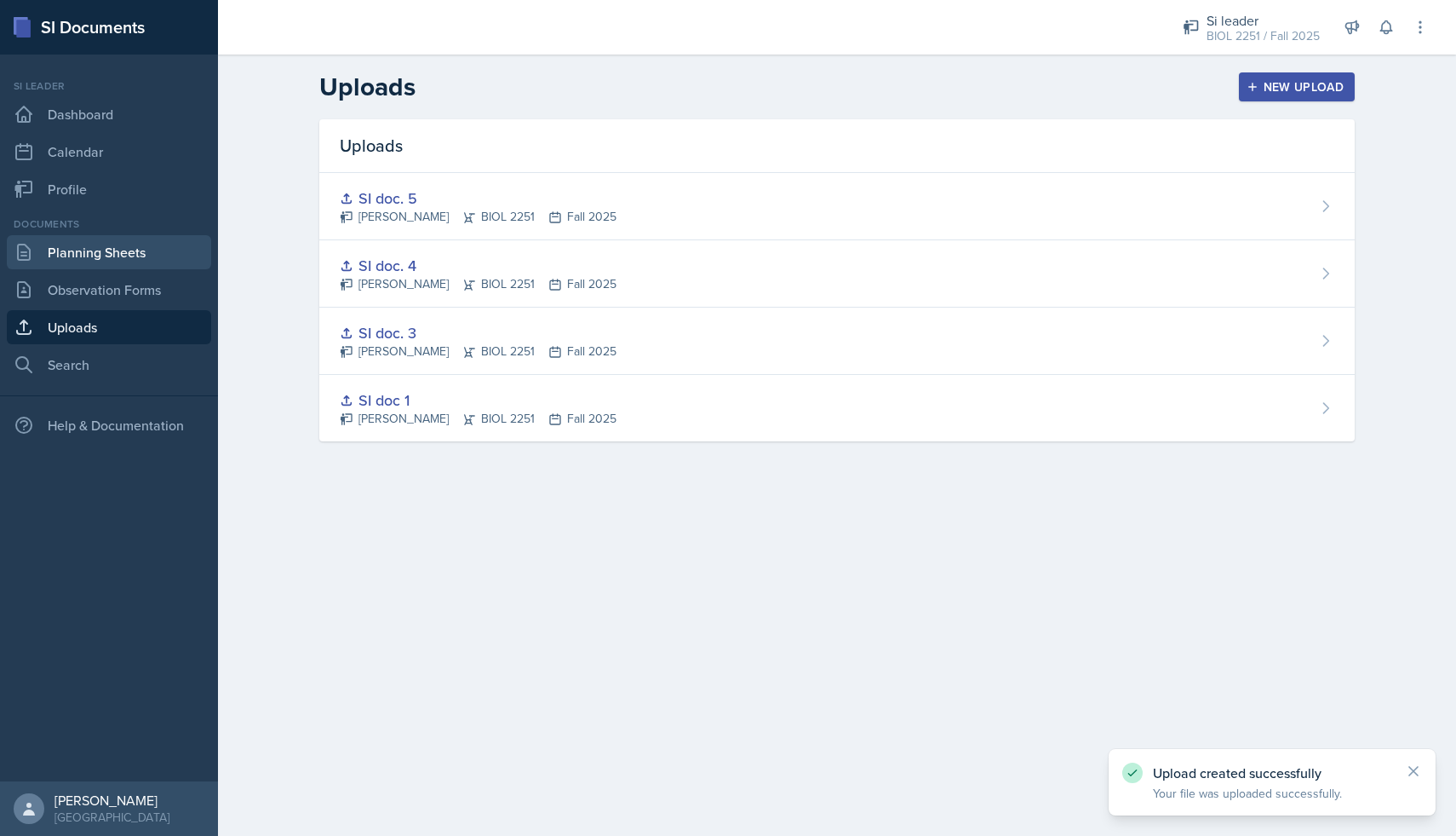
click at [90, 243] on link "Planning Sheets" at bounding box center [109, 251] width 204 height 34
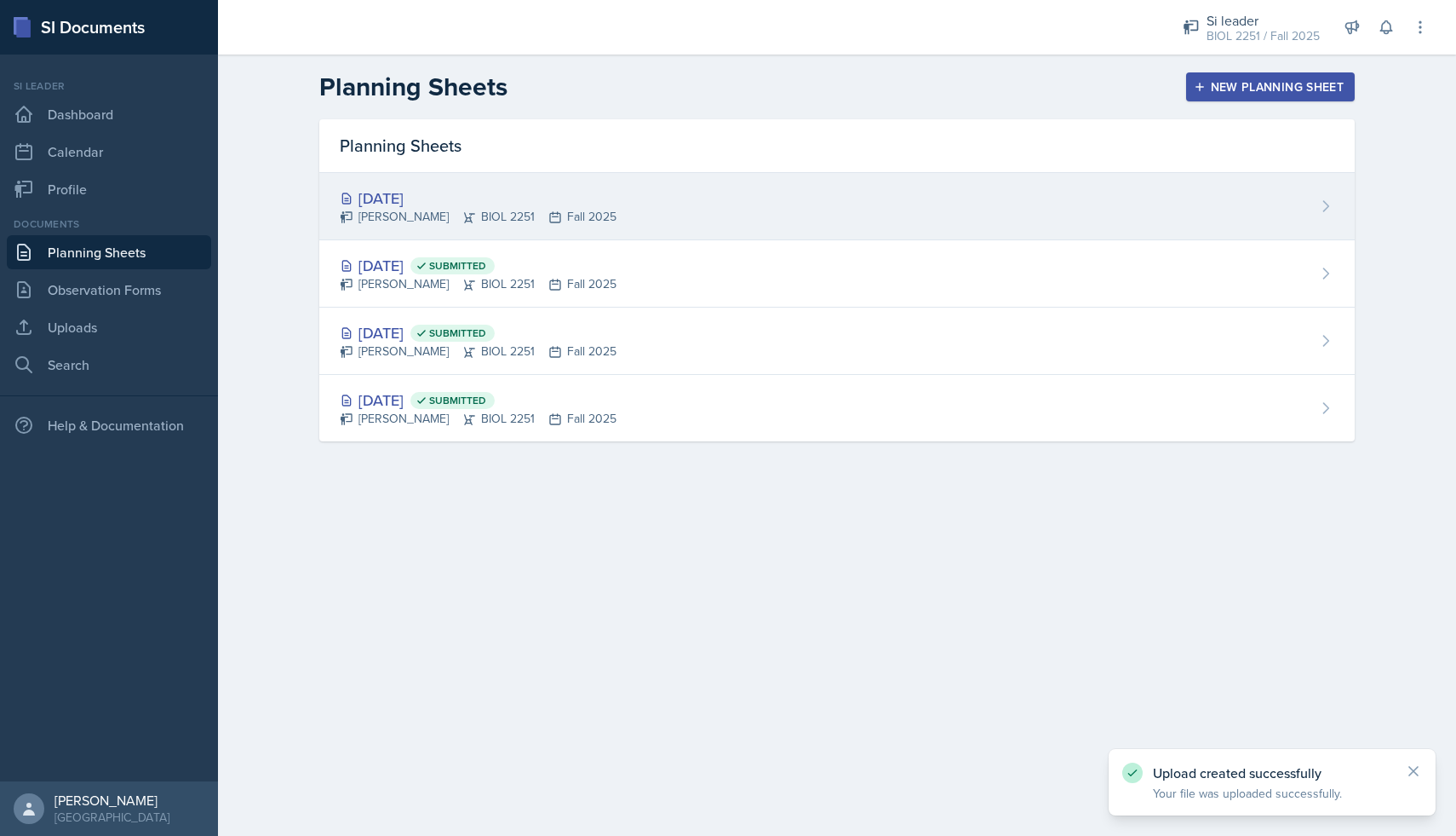
click at [584, 202] on div "[DATE]" at bounding box center [478, 197] width 277 height 23
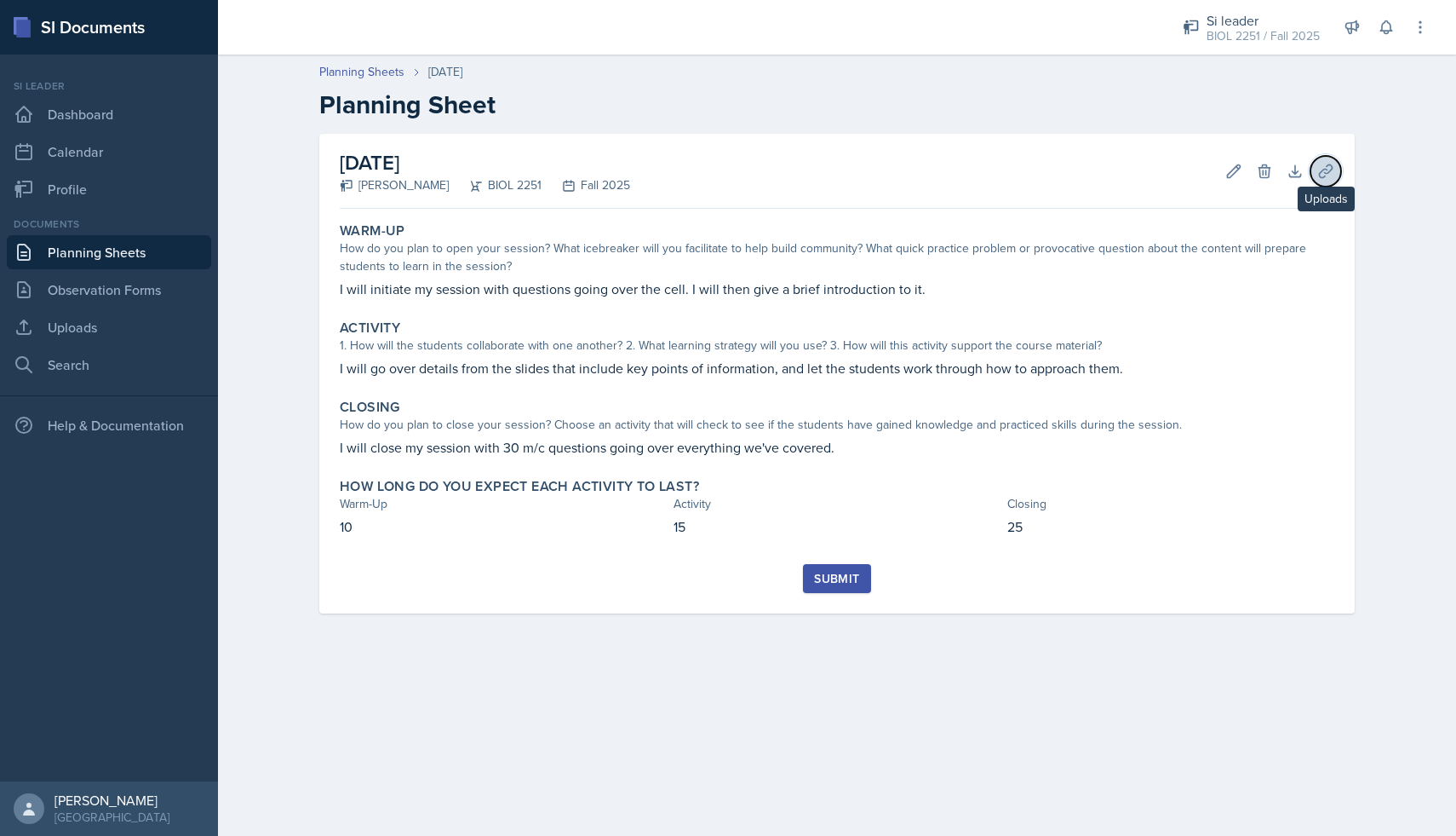
click at [1323, 174] on icon at bounding box center [1324, 171] width 17 height 17
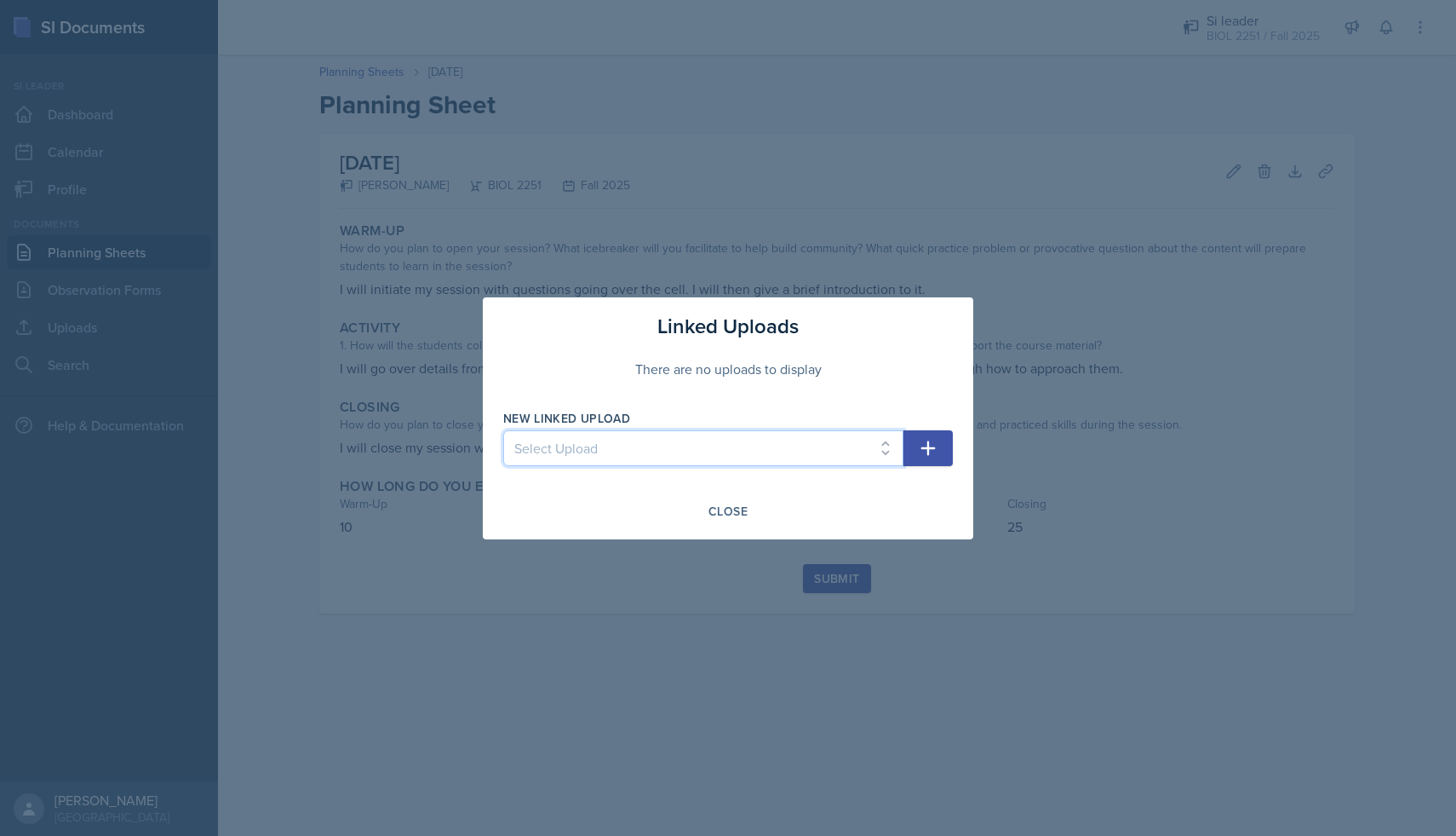
click at [700, 454] on select "Select Upload SI doc 1 SI doc. 3 SI doc. 4 SI doc. 5" at bounding box center [703, 448] width 401 height 35
select select "f0ede6db-14d1-4795-a8a4-edccfcdf1fd6"
click at [503, 430] on select "Select Upload SI doc 1 SI doc. 3 SI doc. 4 SI doc. 5" at bounding box center [703, 448] width 401 height 35
click at [929, 445] on icon "button" at bounding box center [928, 448] width 21 height 21
select select
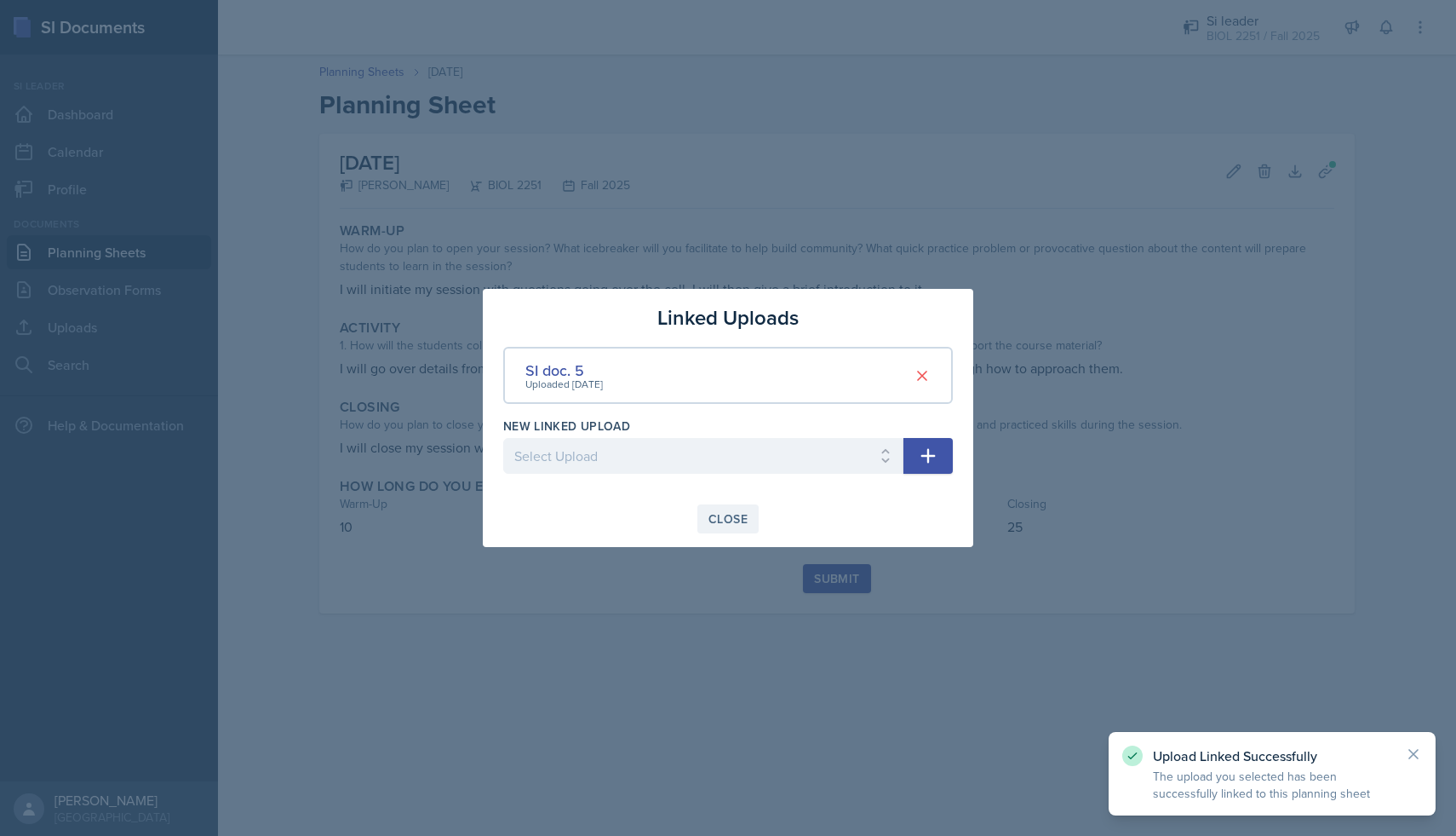
click at [745, 524] on div "Close" at bounding box center [728, 519] width 39 height 14
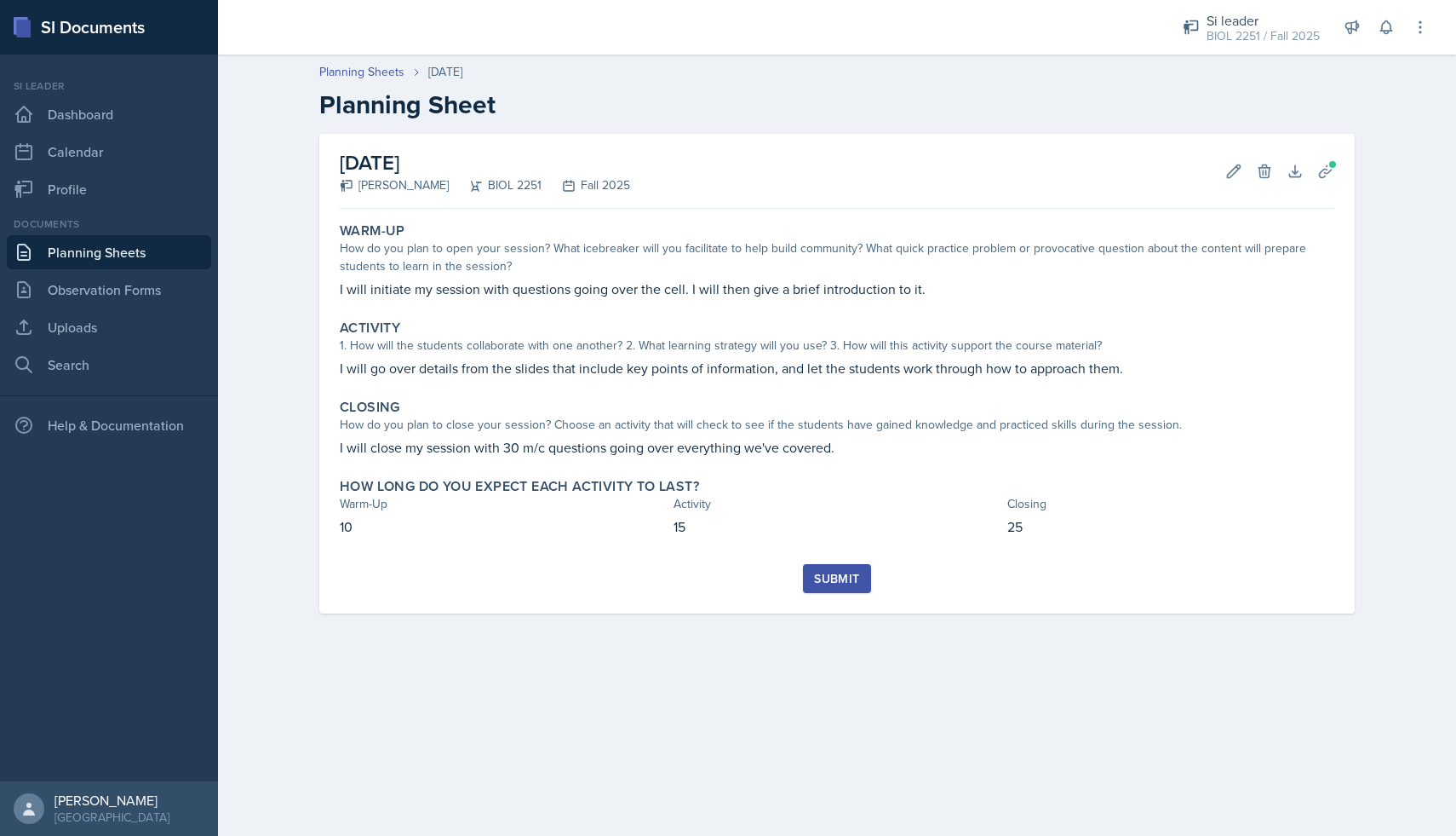
click at [831, 580] on div "Submit" at bounding box center [836, 579] width 45 height 14
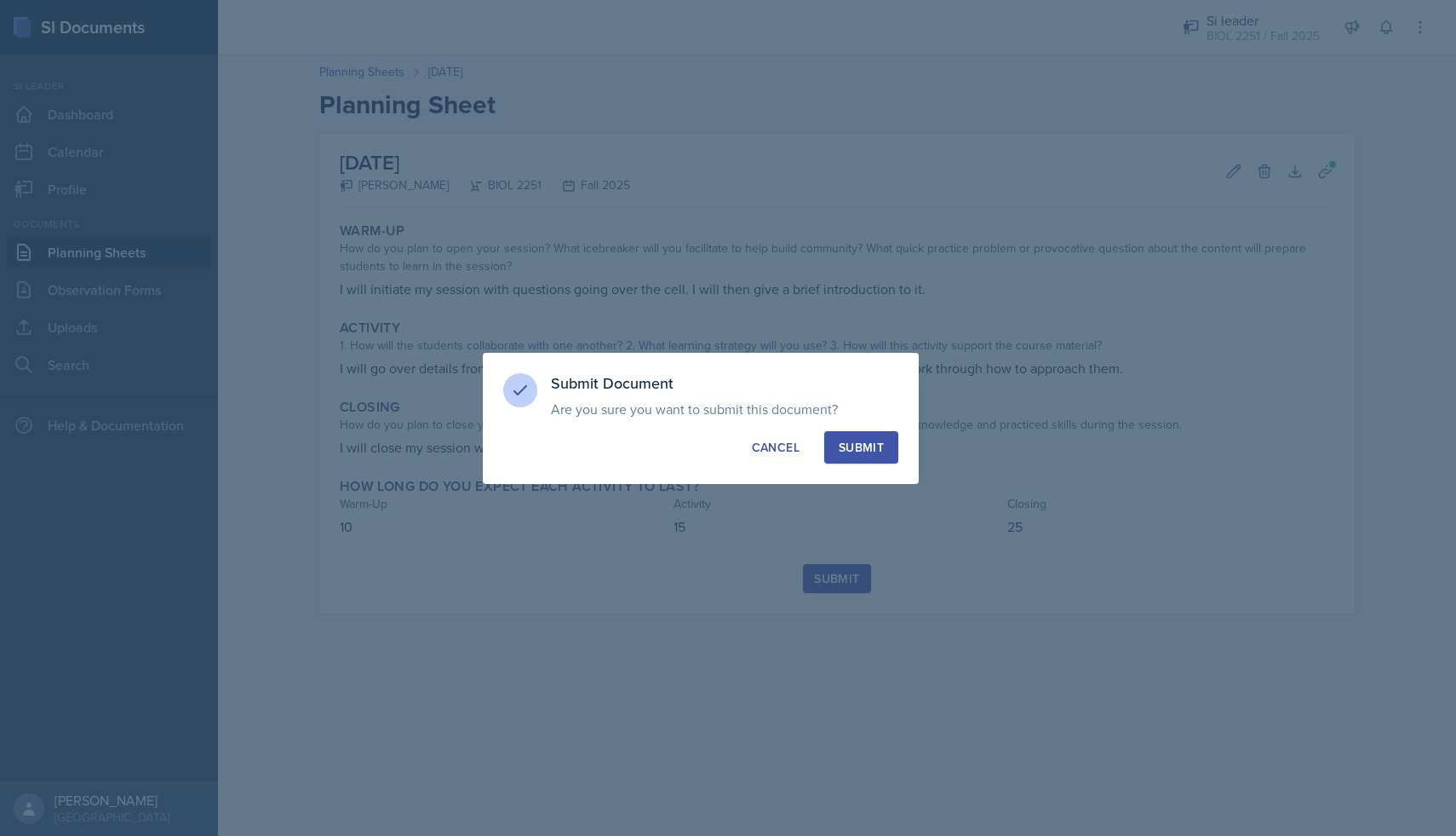
click at [877, 445] on div "Submit" at bounding box center [861, 447] width 45 height 17
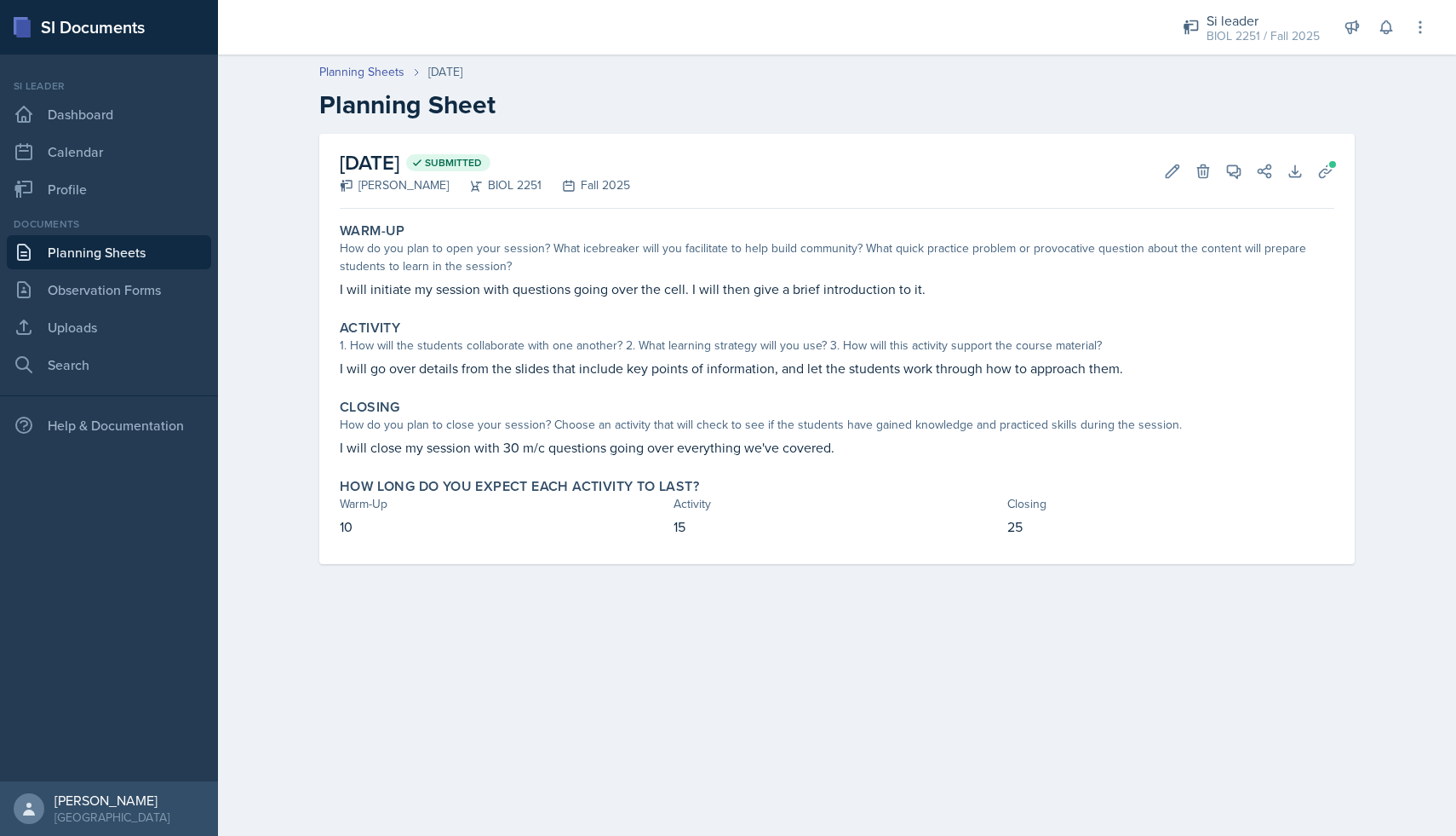
click at [106, 250] on link "Planning Sheets" at bounding box center [109, 251] width 204 height 34
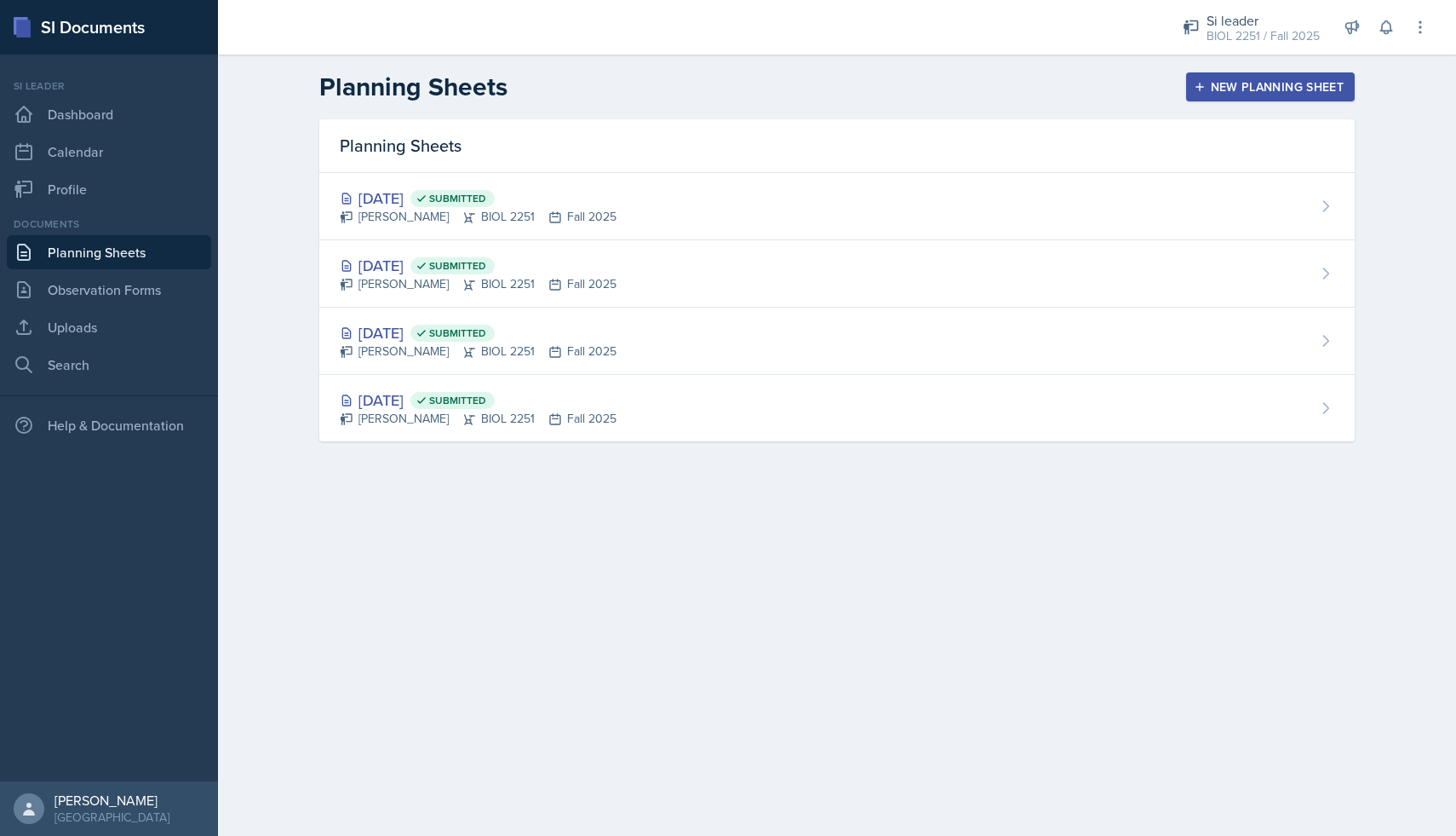
click at [1303, 81] on div "New Planning Sheet" at bounding box center [1269, 87] width 146 height 14
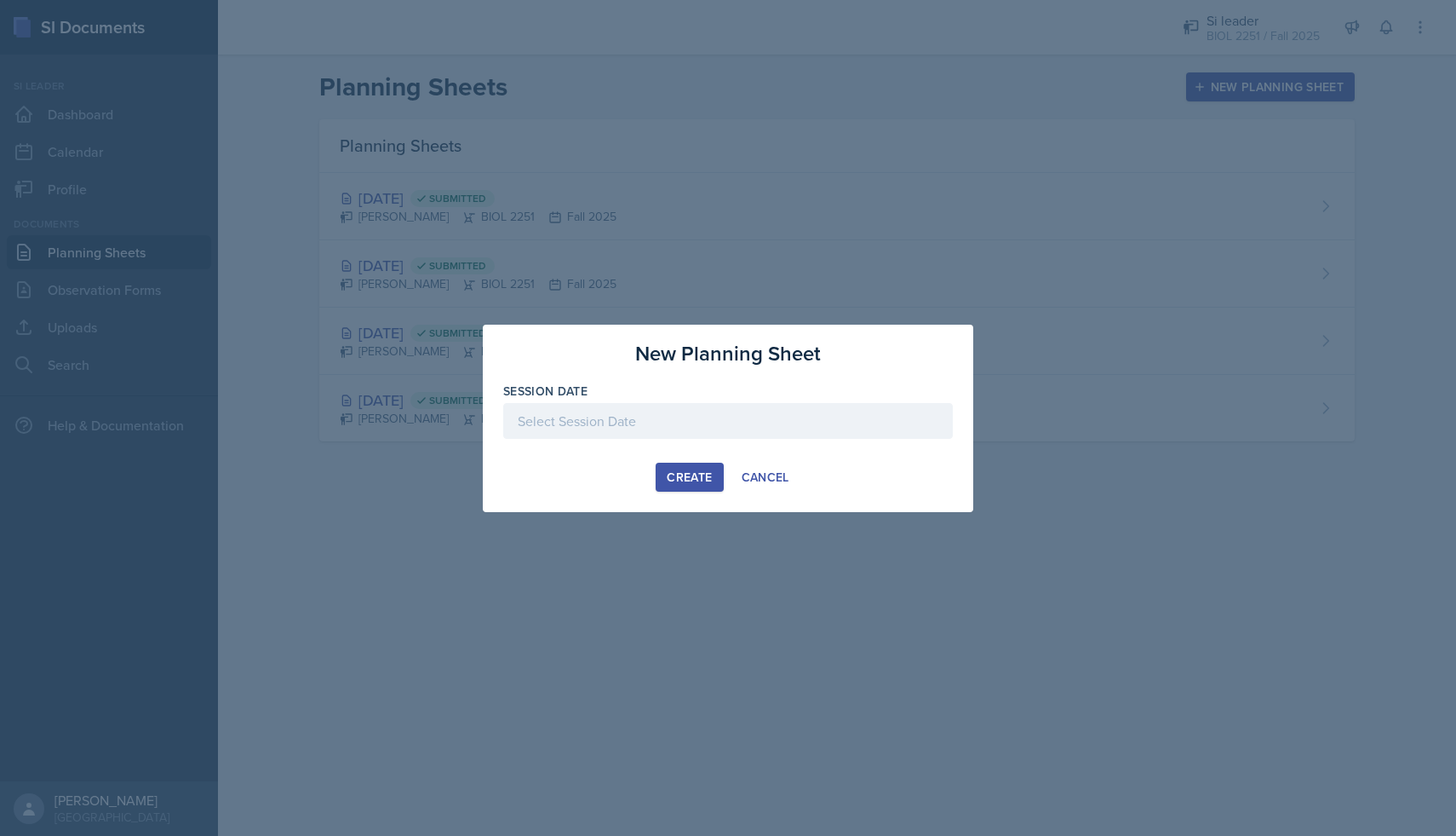
click at [594, 407] on div at bounding box center [728, 420] width 450 height 35
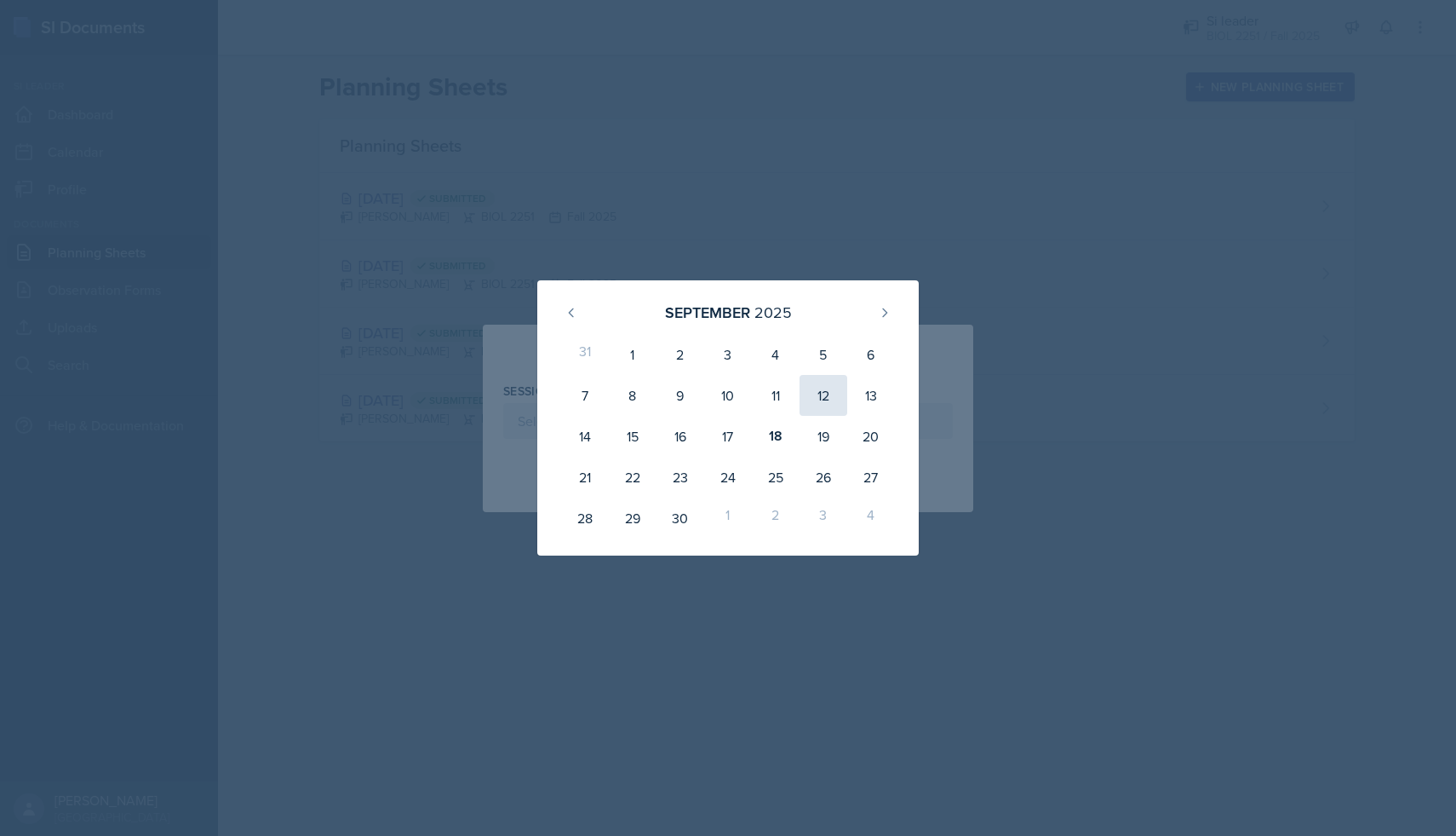
click at [825, 396] on div "12" at bounding box center [823, 396] width 48 height 41
type input "[DATE]"
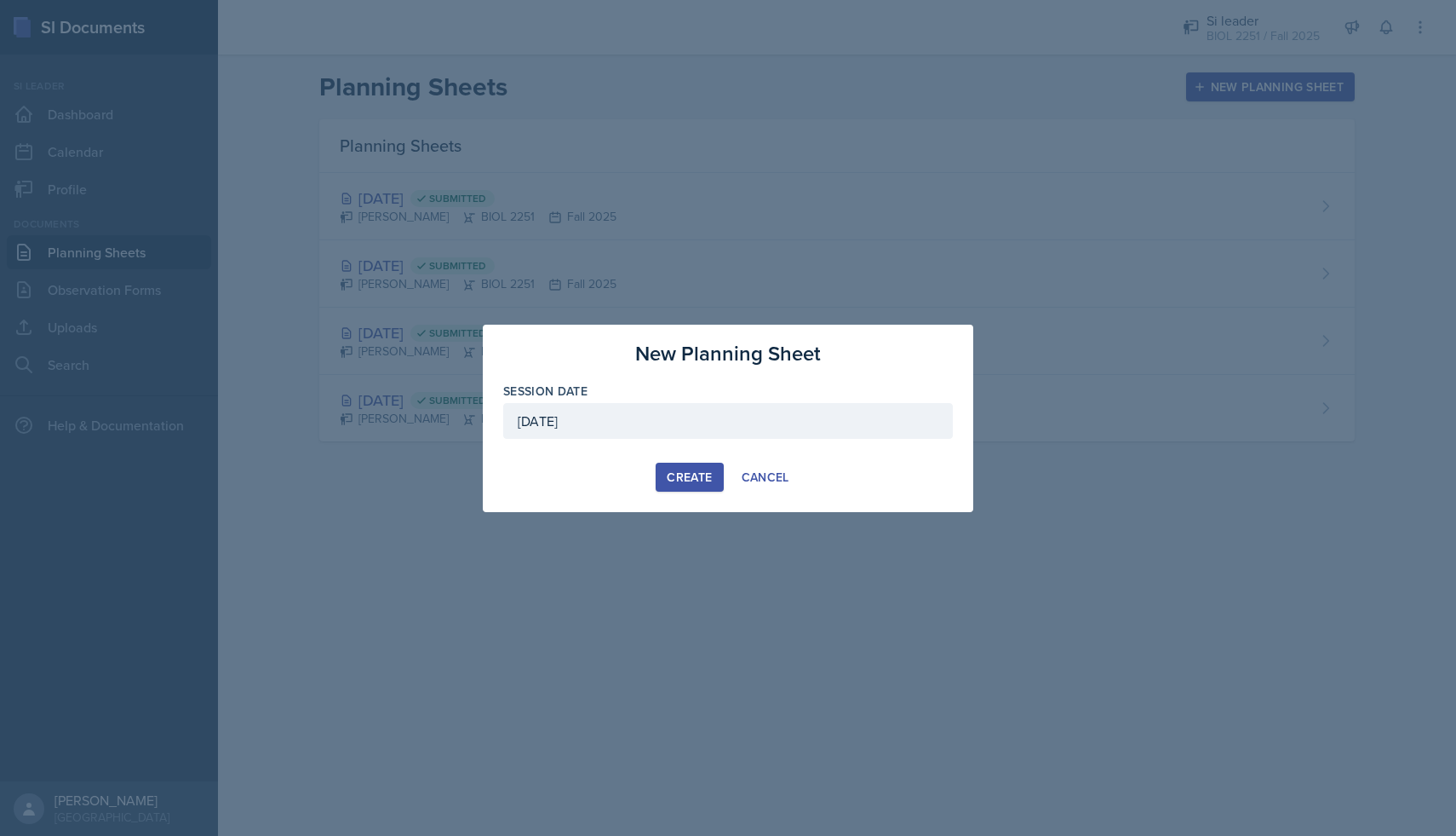
click at [682, 471] on div "Create" at bounding box center [689, 477] width 45 height 14
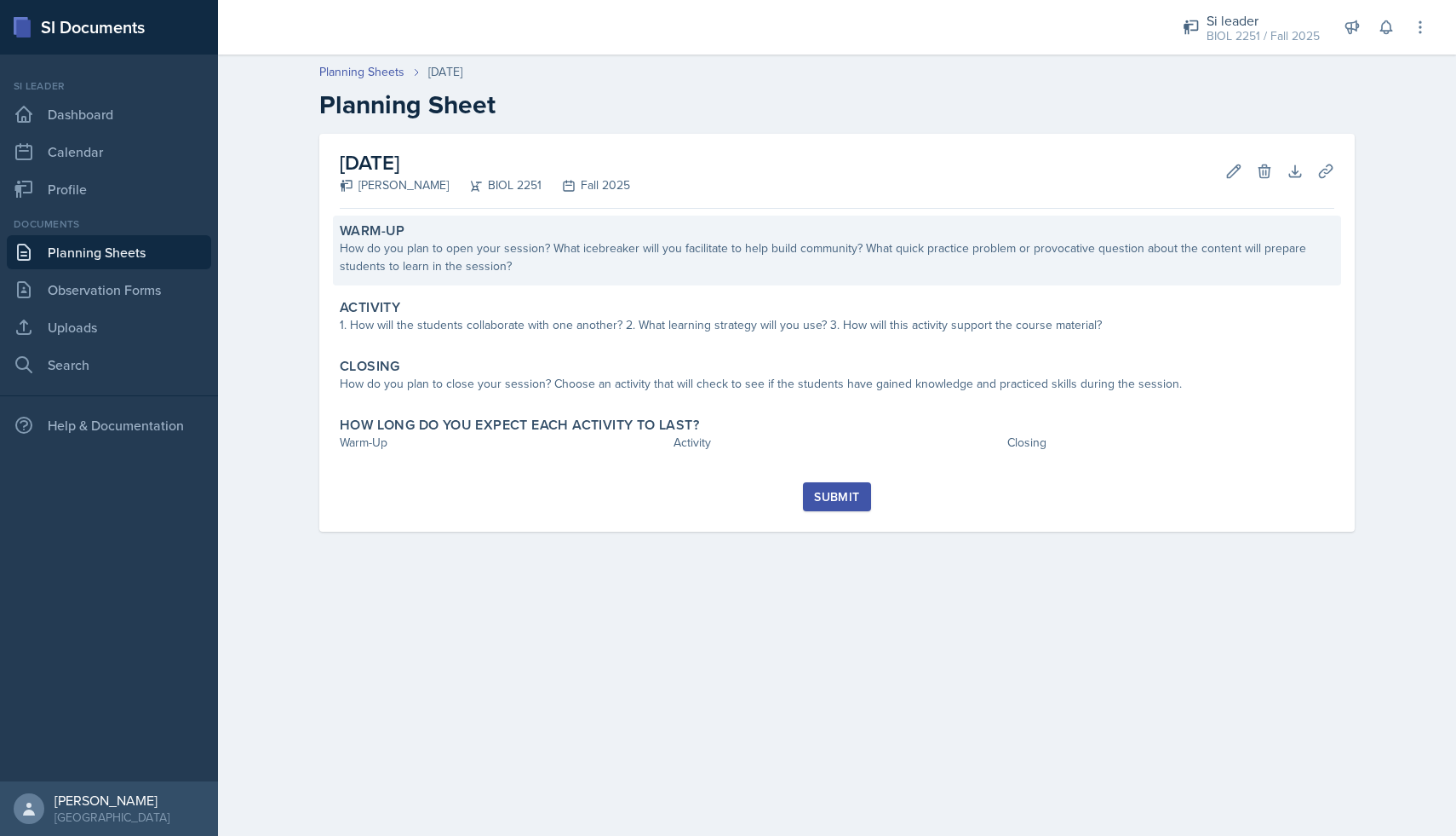
click at [622, 267] on div "How do you plan to open your session? What icebreaker will you facilitate to he…" at bounding box center [836, 257] width 995 height 35
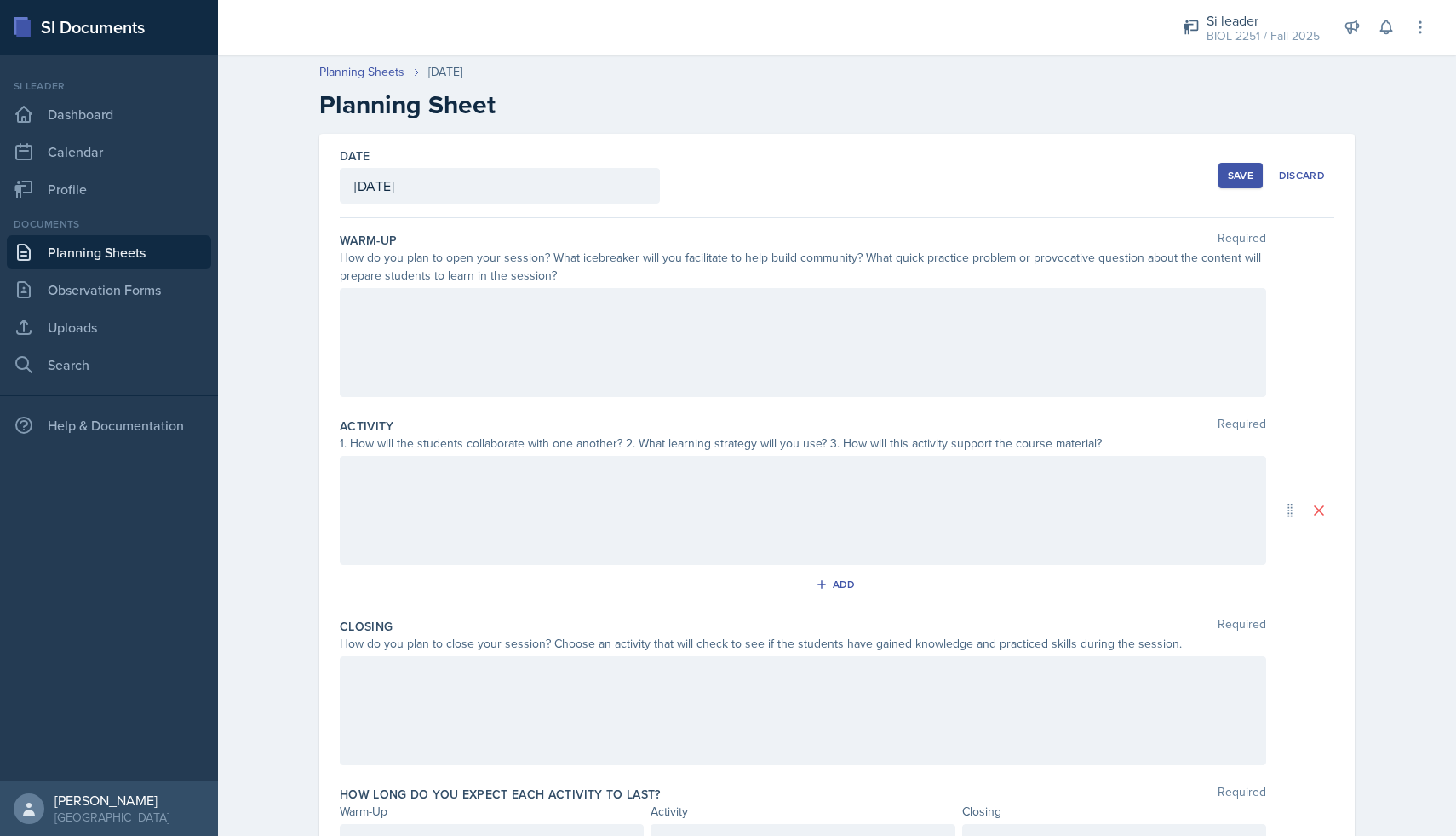
click at [538, 329] on div at bounding box center [802, 342] width 926 height 109
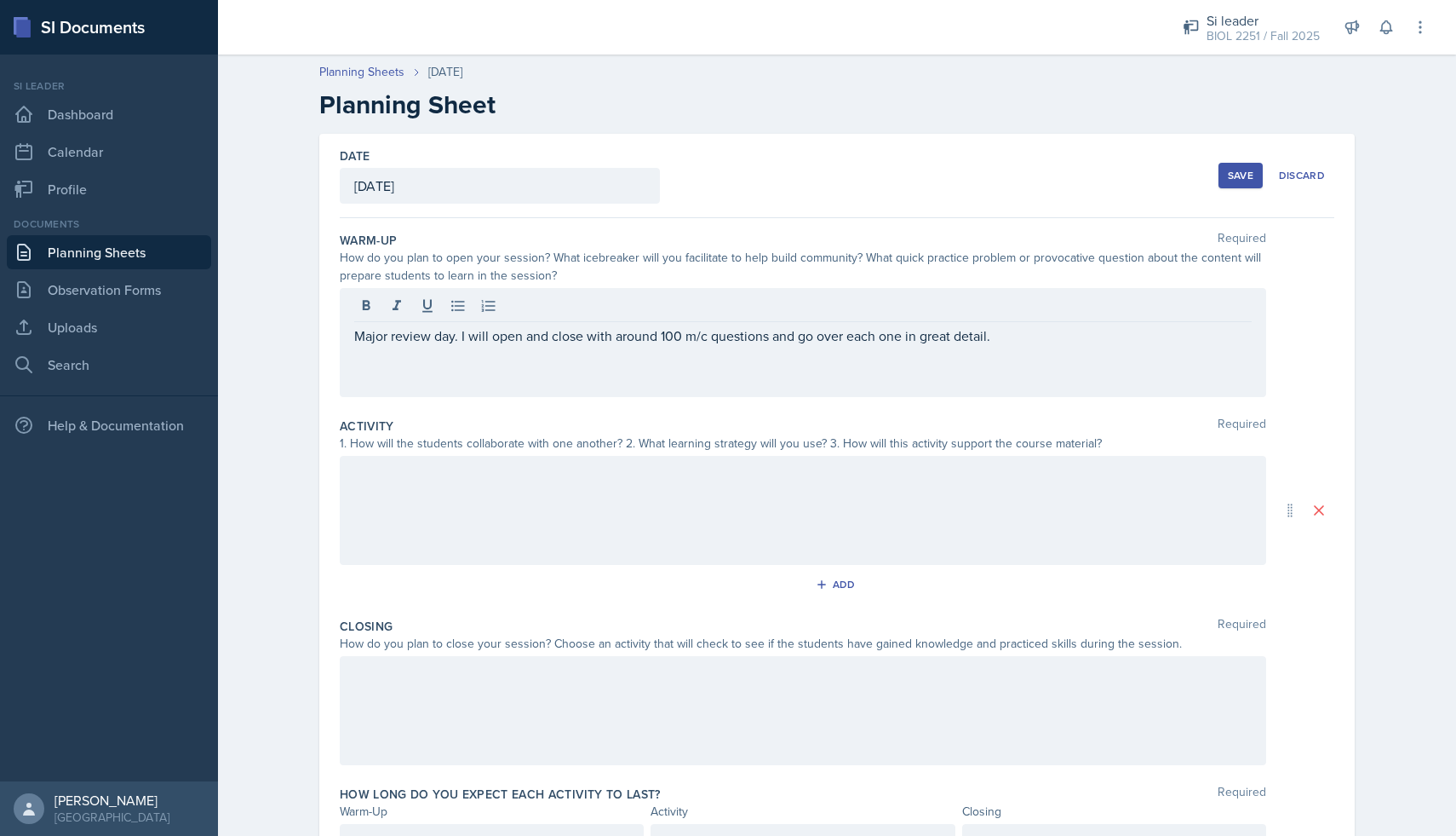
click at [385, 493] on div at bounding box center [802, 510] width 926 height 109
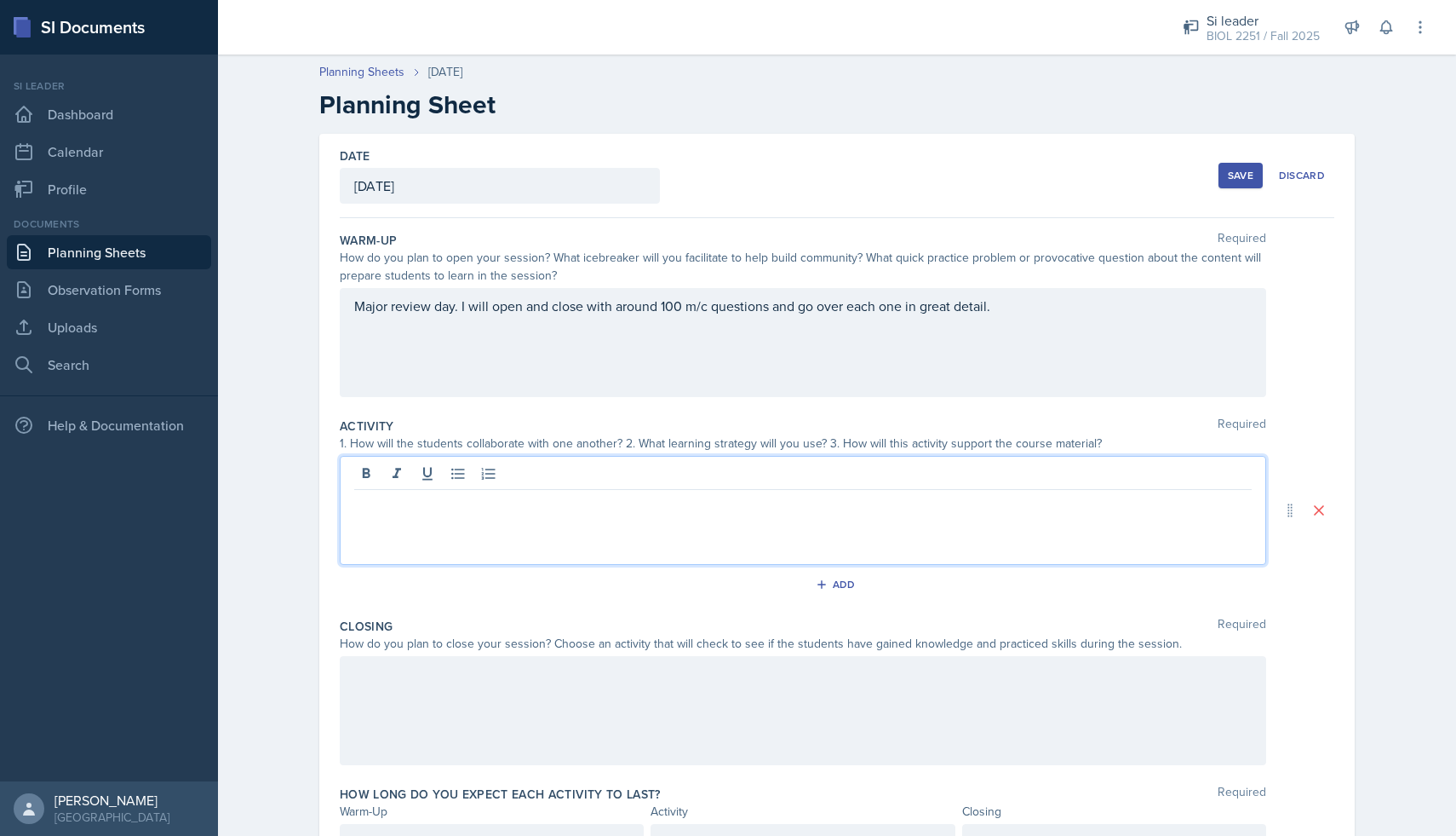
click at [544, 312] on div "Major review day. I will open and close with around 100 m/c questions and go ov…" at bounding box center [802, 342] width 926 height 109
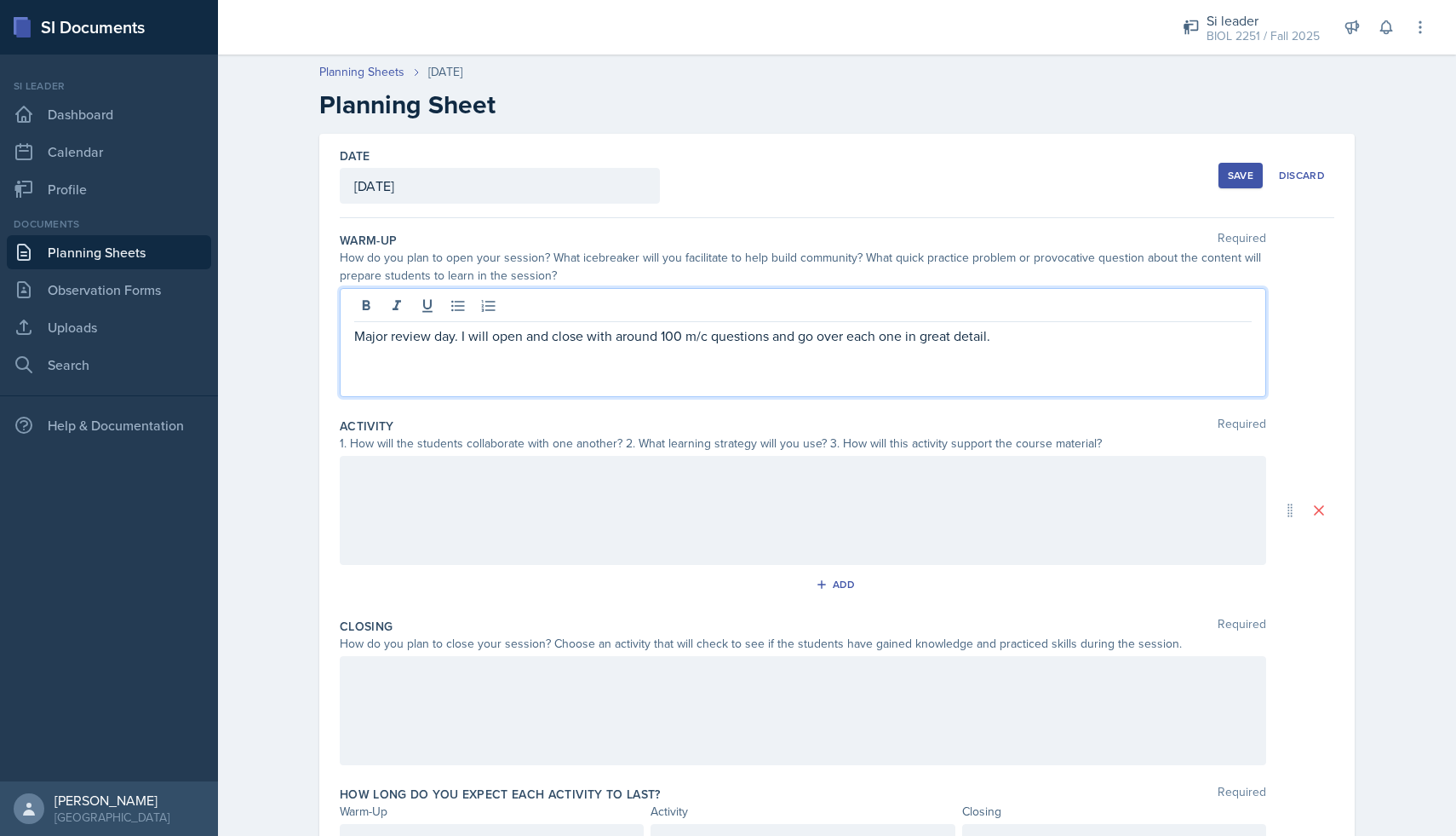
click at [544, 312] on div at bounding box center [803, 307] width 897 height 28
click at [542, 336] on p "Major review day. I will open and close with around 100 m/c questions and go ov…" at bounding box center [803, 335] width 897 height 21
copy p "Major review day. I will open and close with around 100 m/c questions and go ov…"
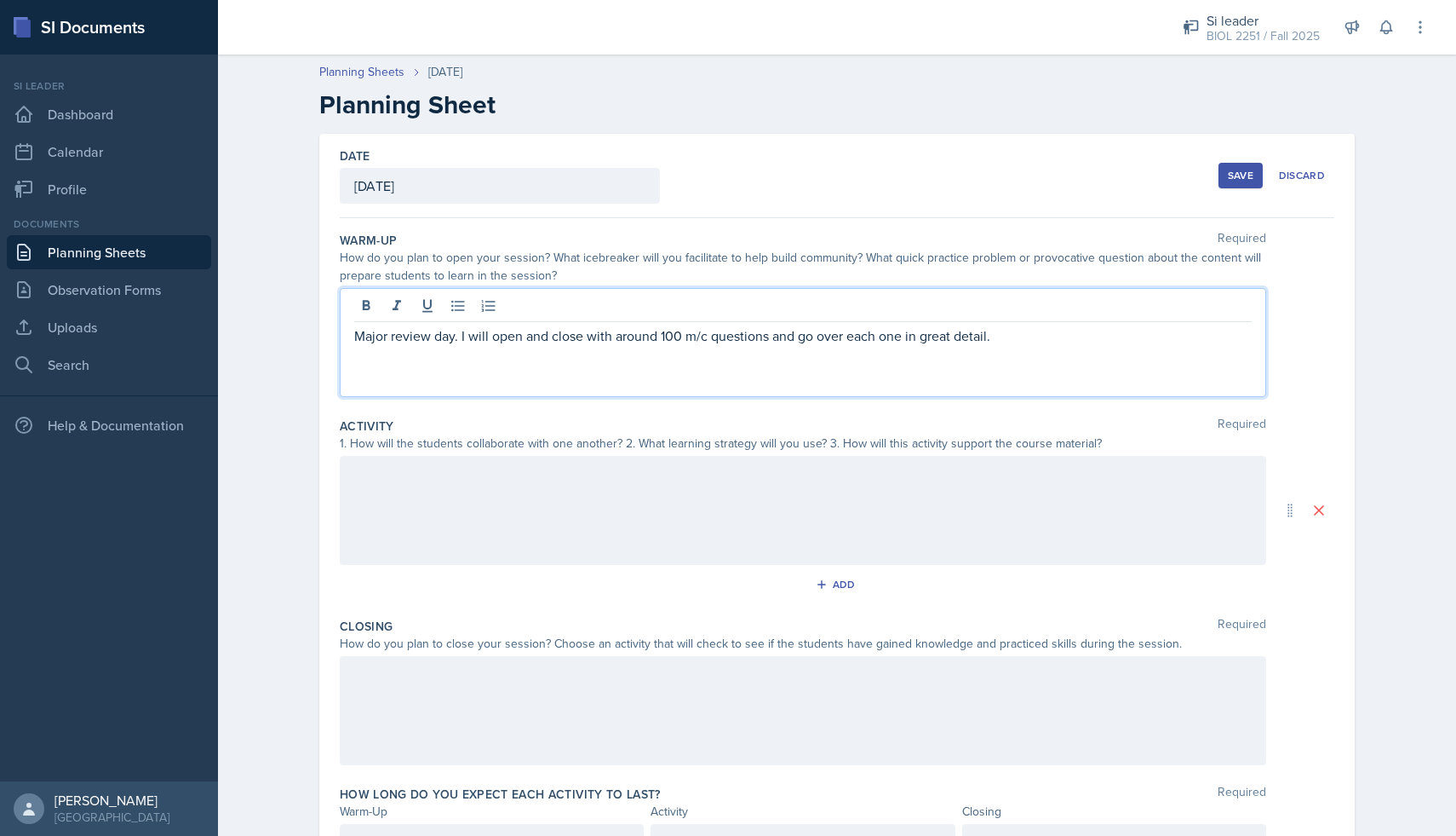
click at [438, 465] on div at bounding box center [802, 510] width 926 height 109
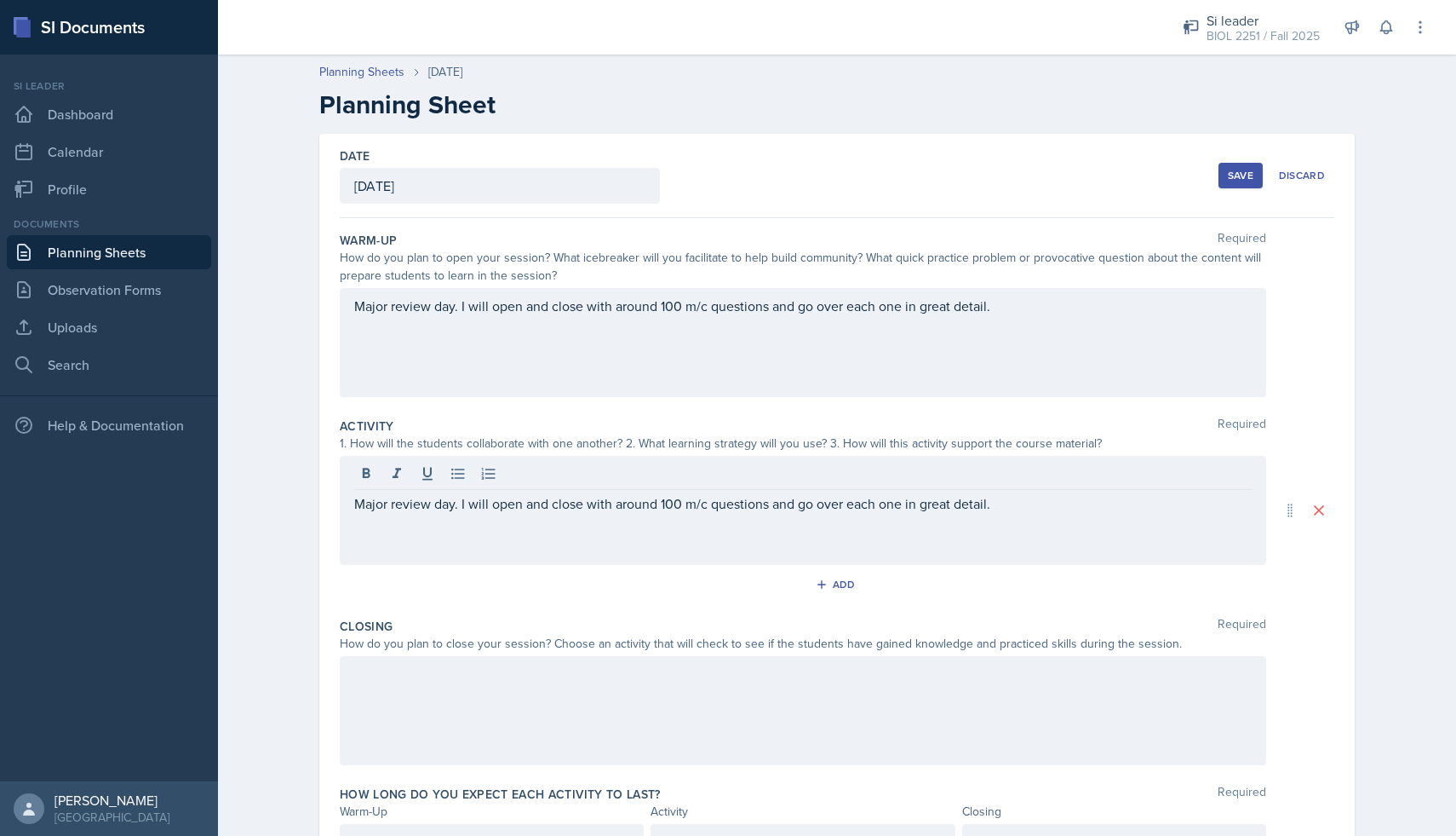
click at [438, 717] on div at bounding box center [802, 710] width 926 height 109
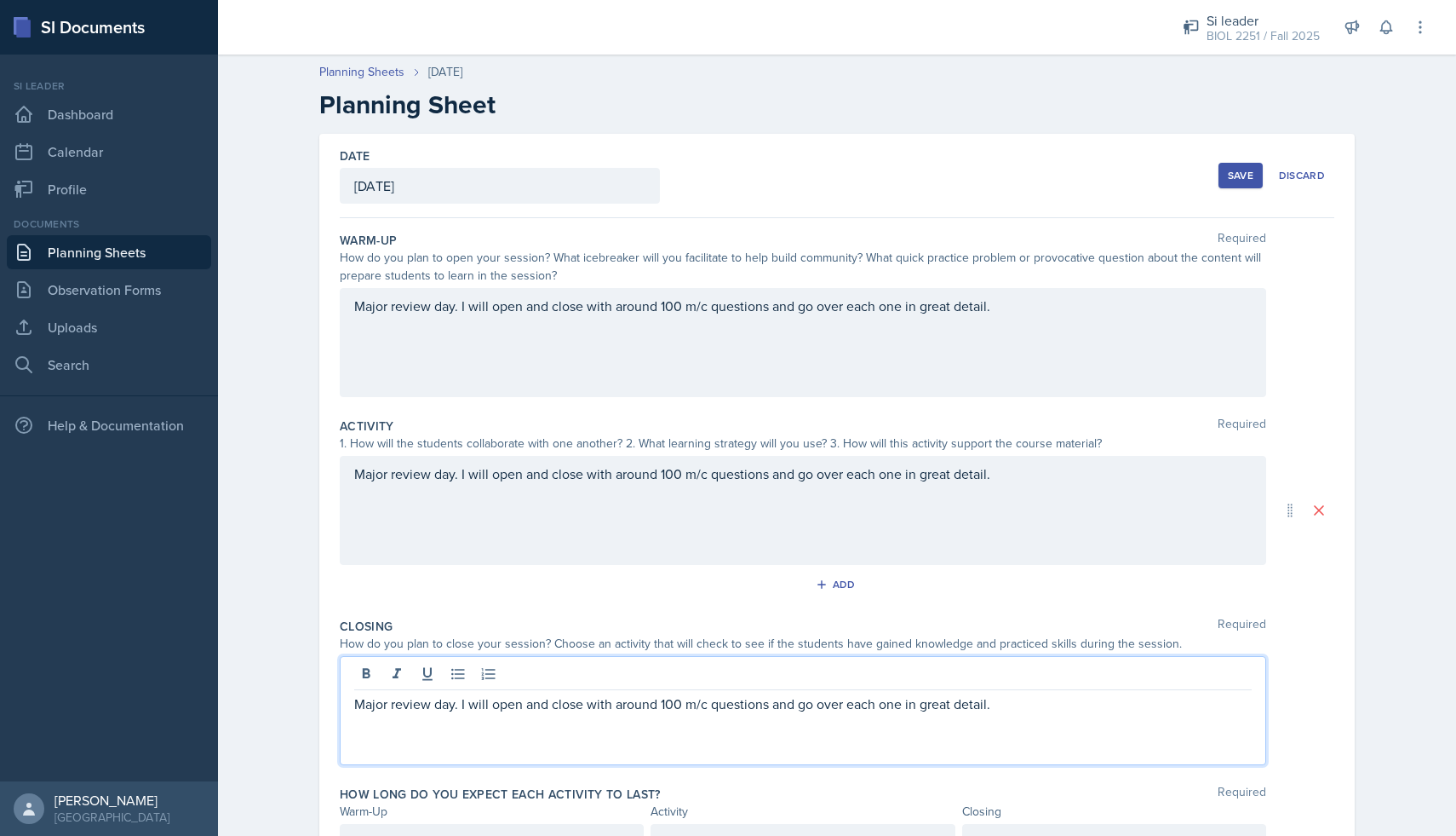
scroll to position [92, 0]
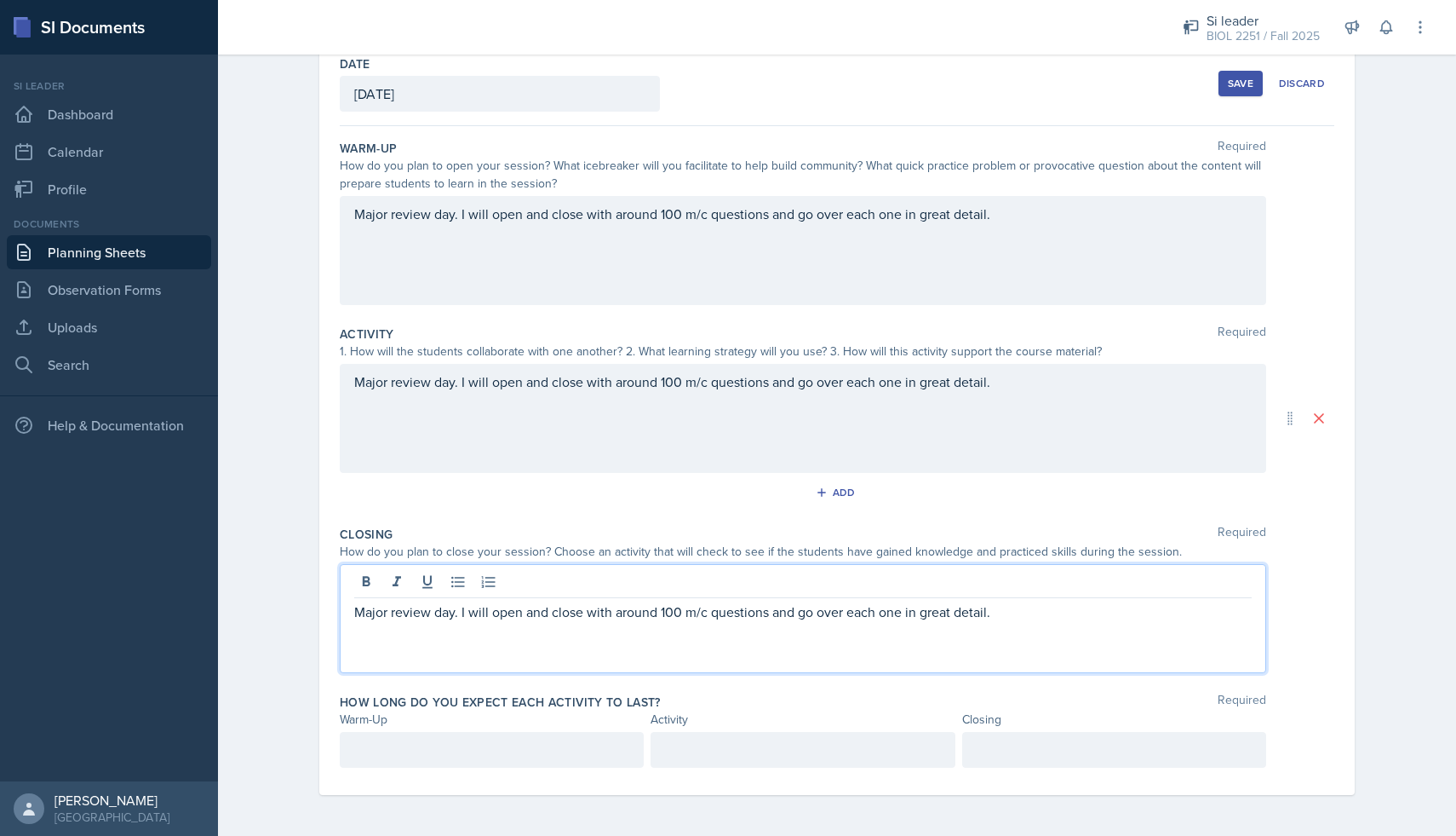
click at [462, 762] on div at bounding box center [492, 750] width 304 height 35
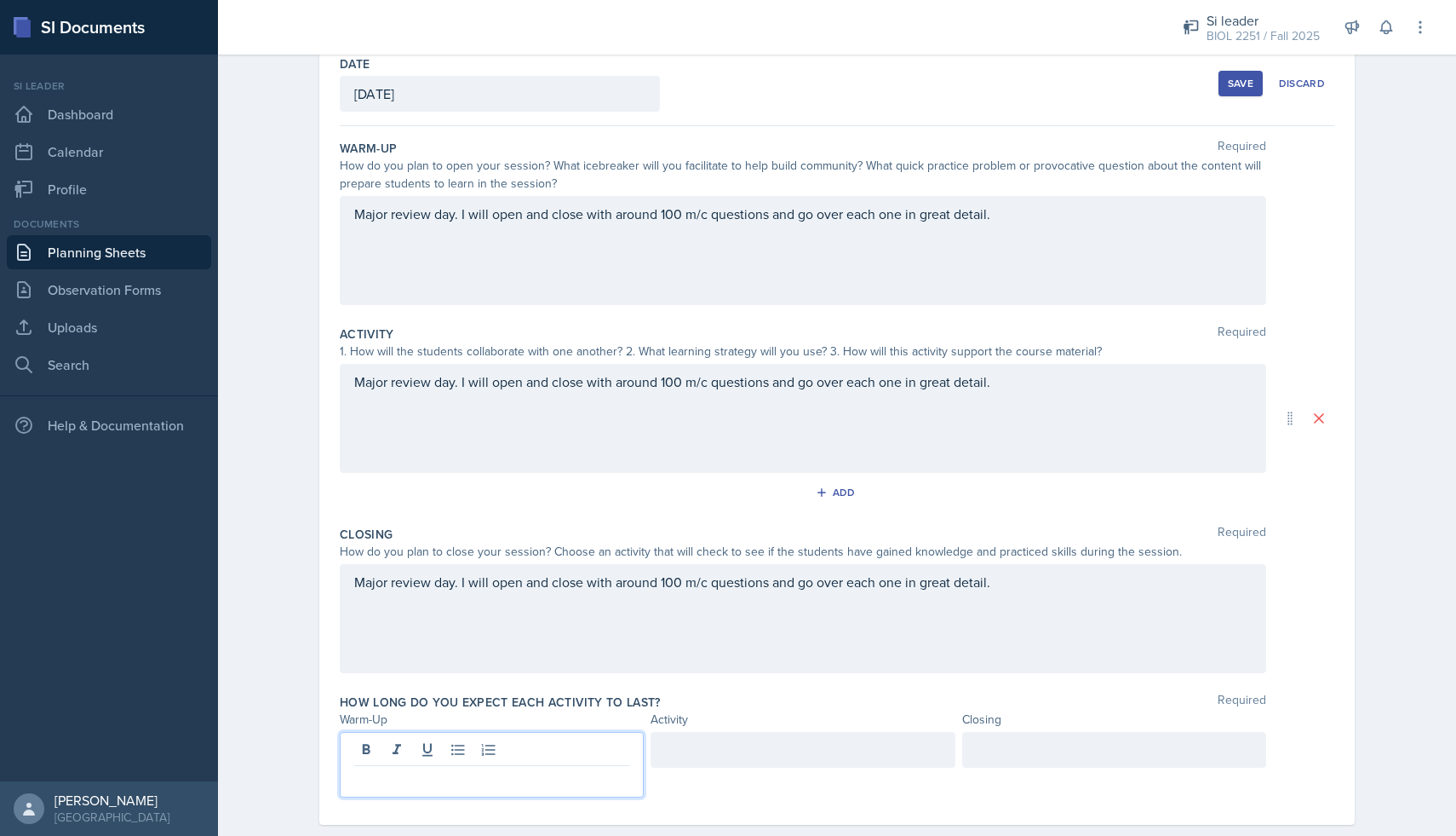
scroll to position [122, 0]
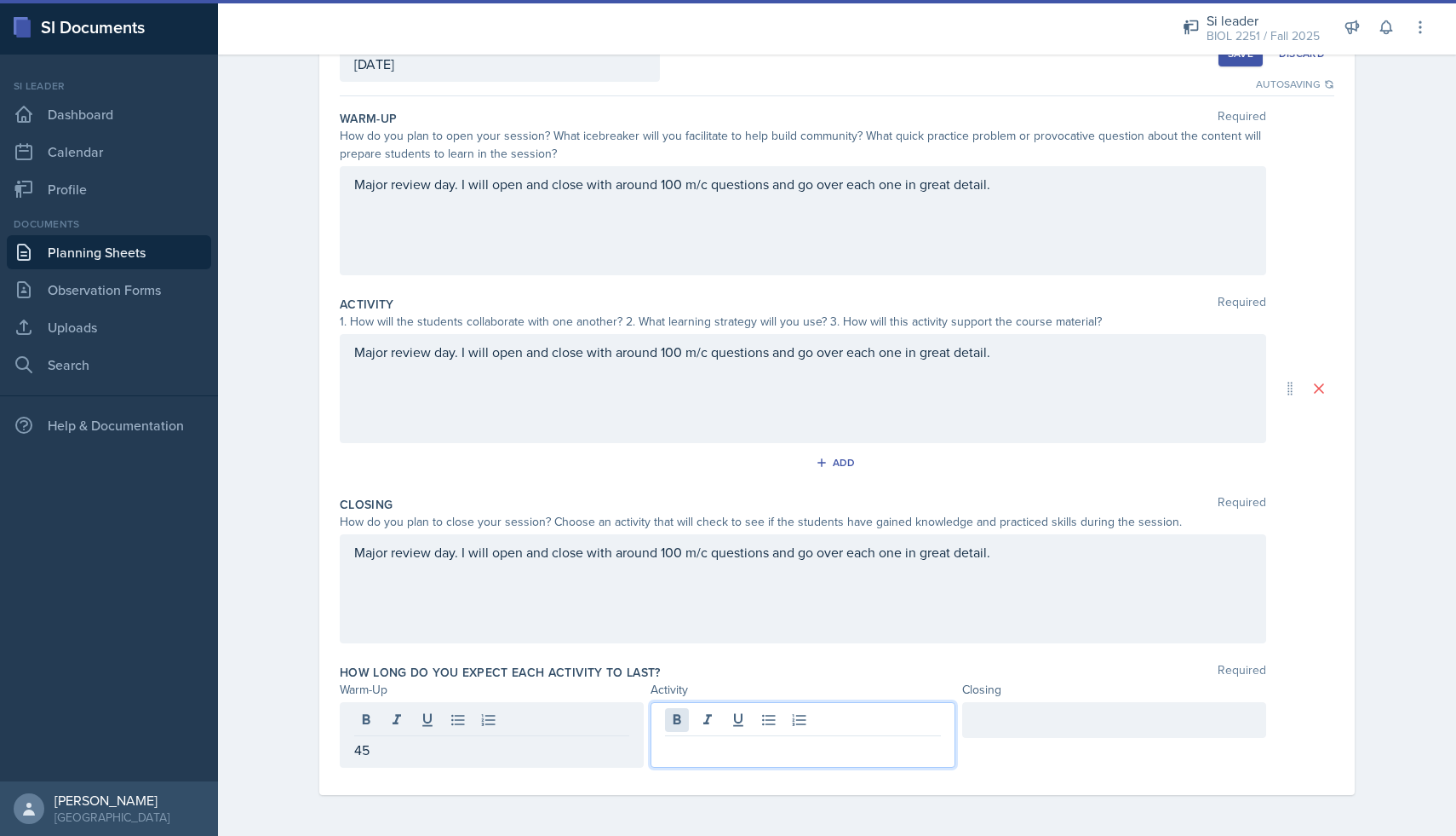
click at [675, 725] on div at bounding box center [802, 734] width 304 height 66
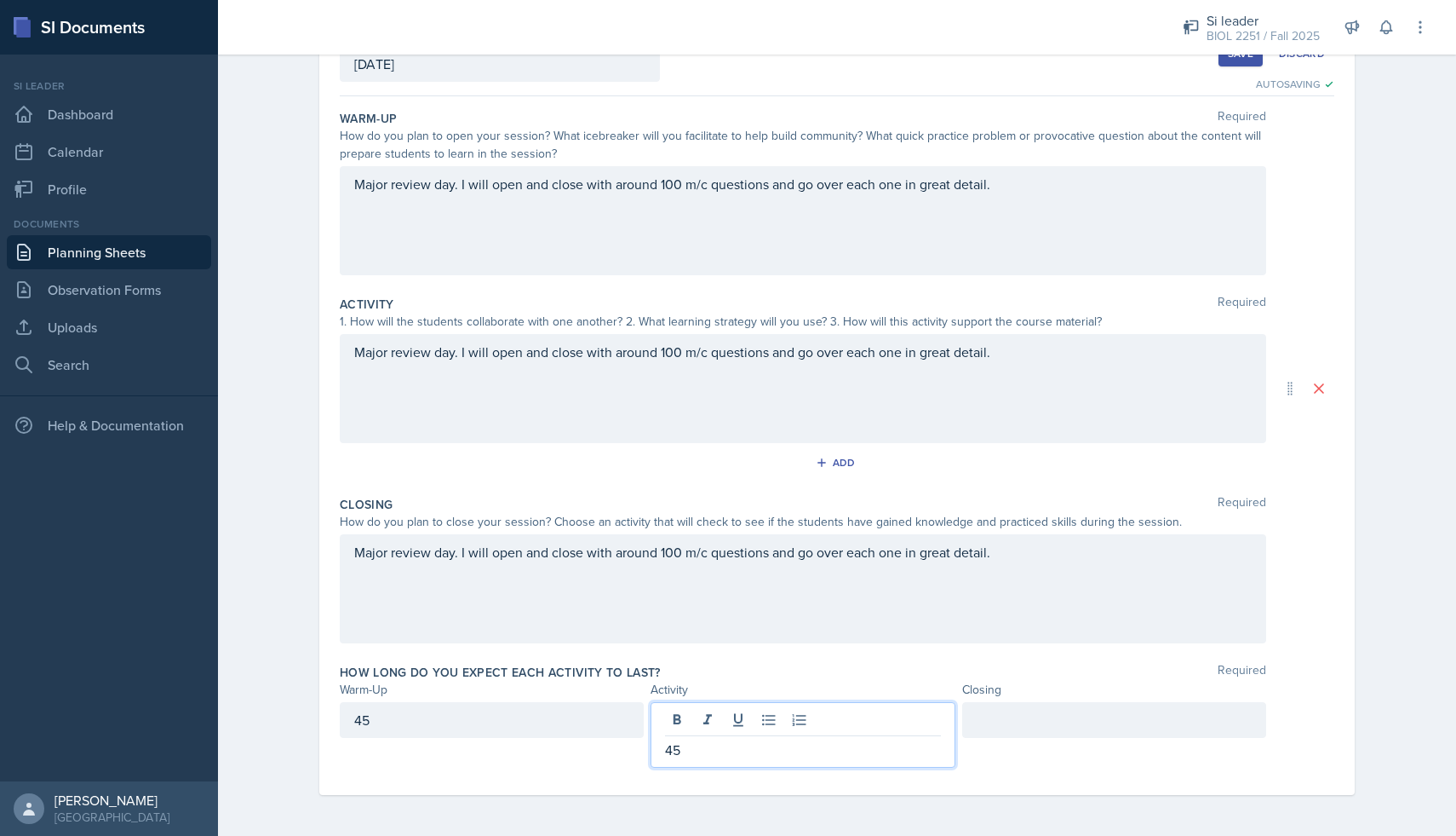
click at [1129, 712] on div at bounding box center [1114, 719] width 304 height 35
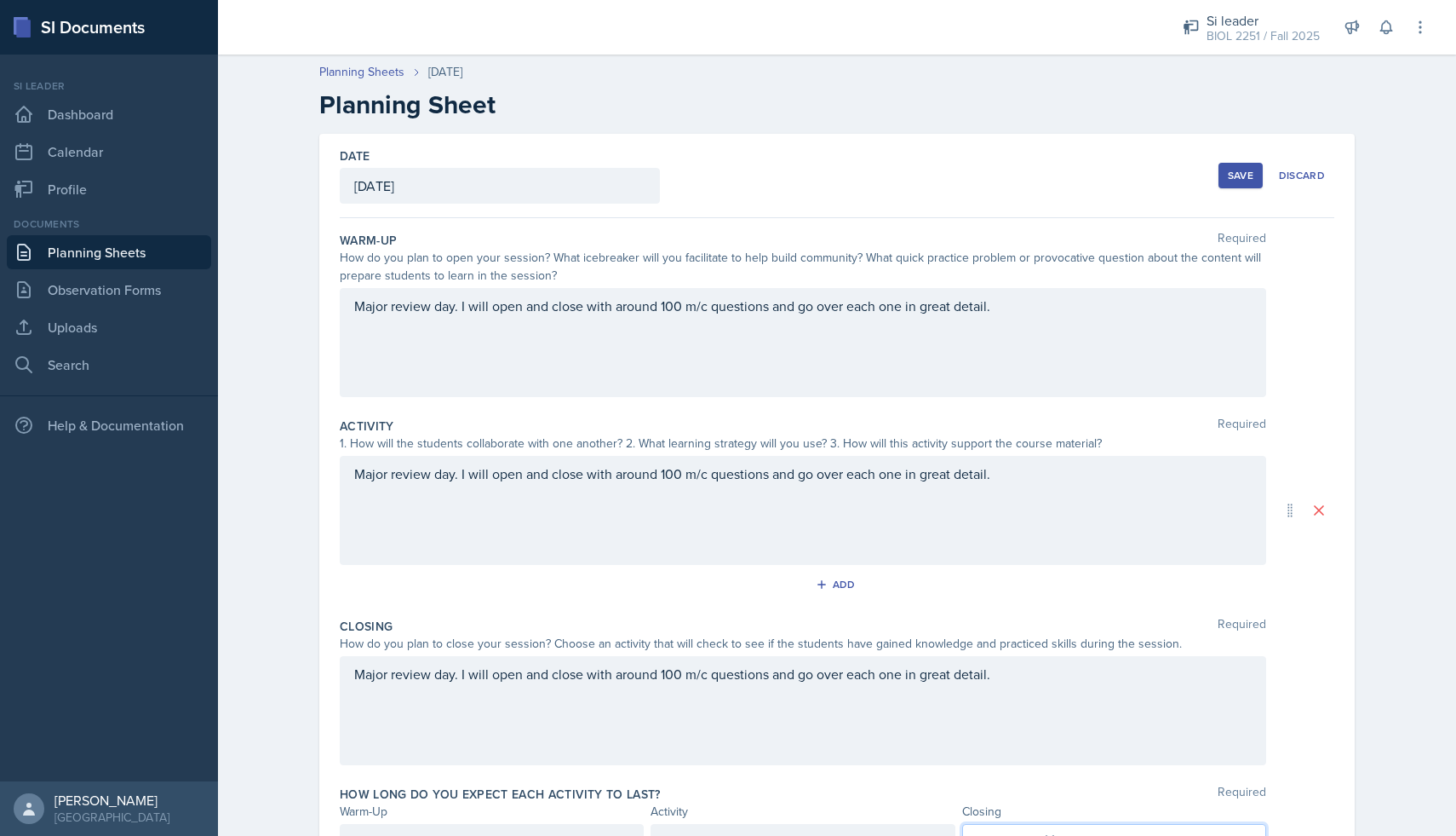
click at [1239, 187] on button "Save" at bounding box center [1240, 176] width 44 height 26
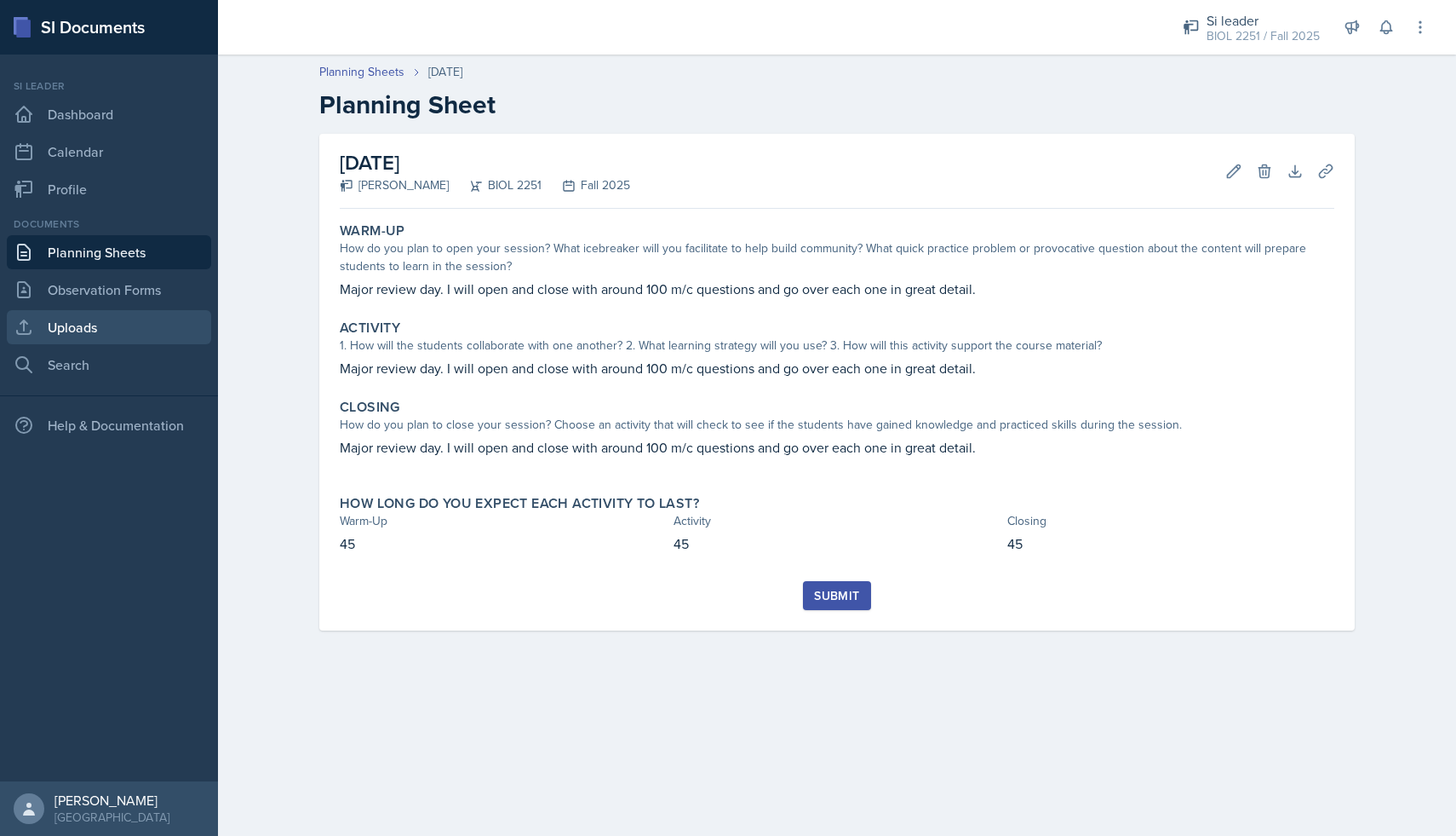
click at [93, 315] on link "Uploads" at bounding box center [109, 327] width 204 height 34
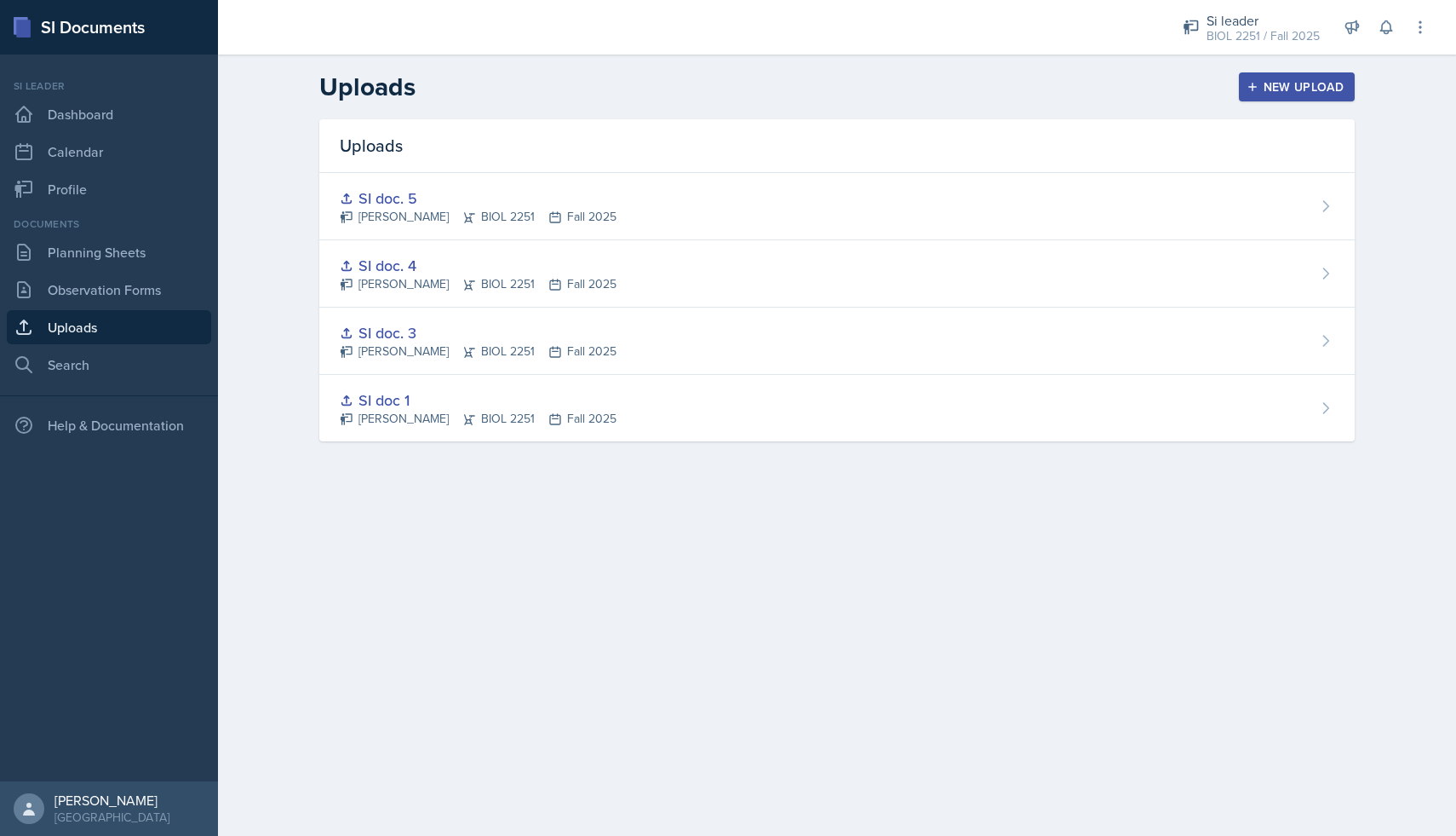
click at [1246, 93] on button "New Upload" at bounding box center [1297, 86] width 117 height 28
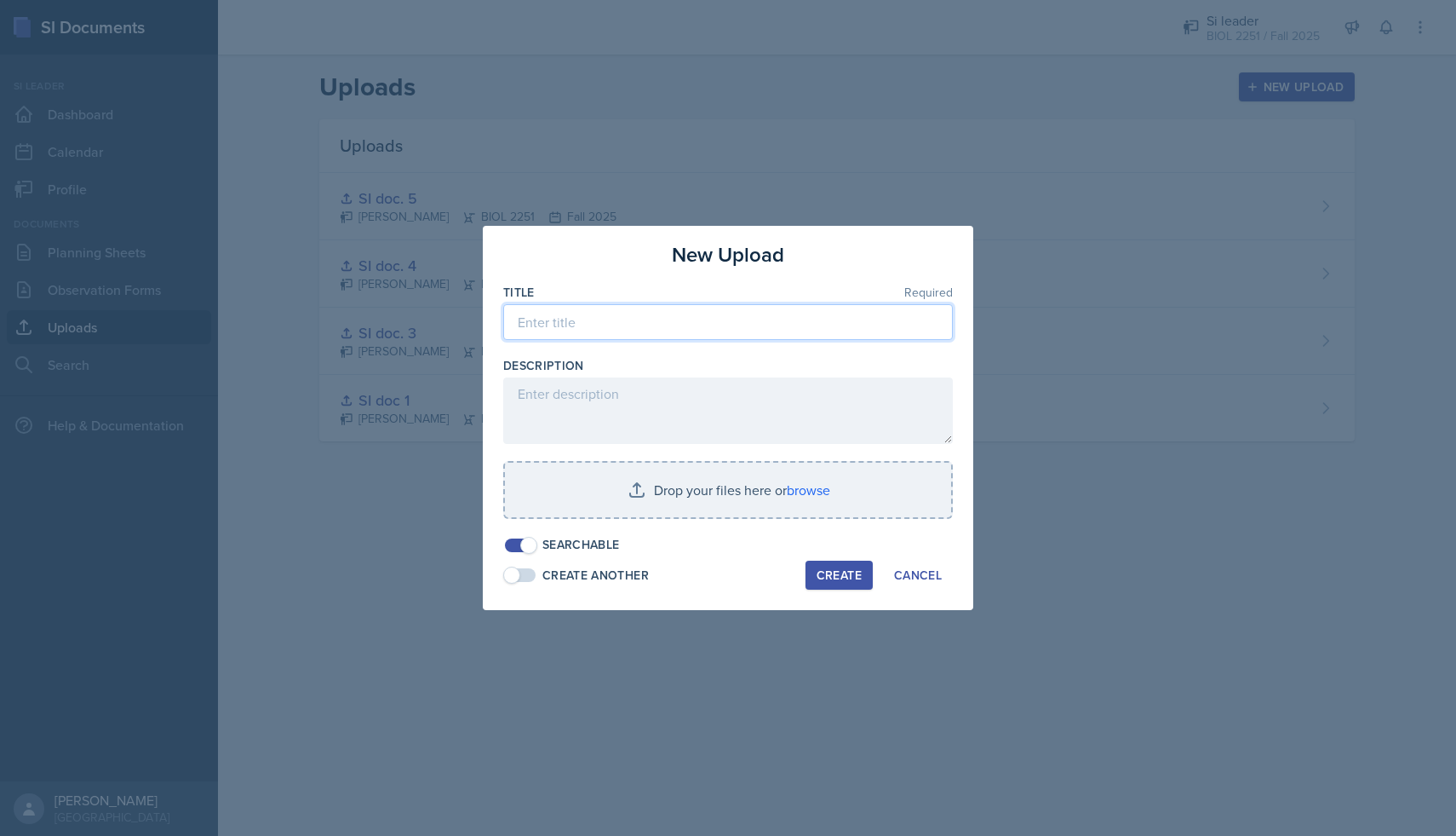
click at [708, 328] on input at bounding box center [728, 322] width 450 height 35
type input "SI doc. 5"
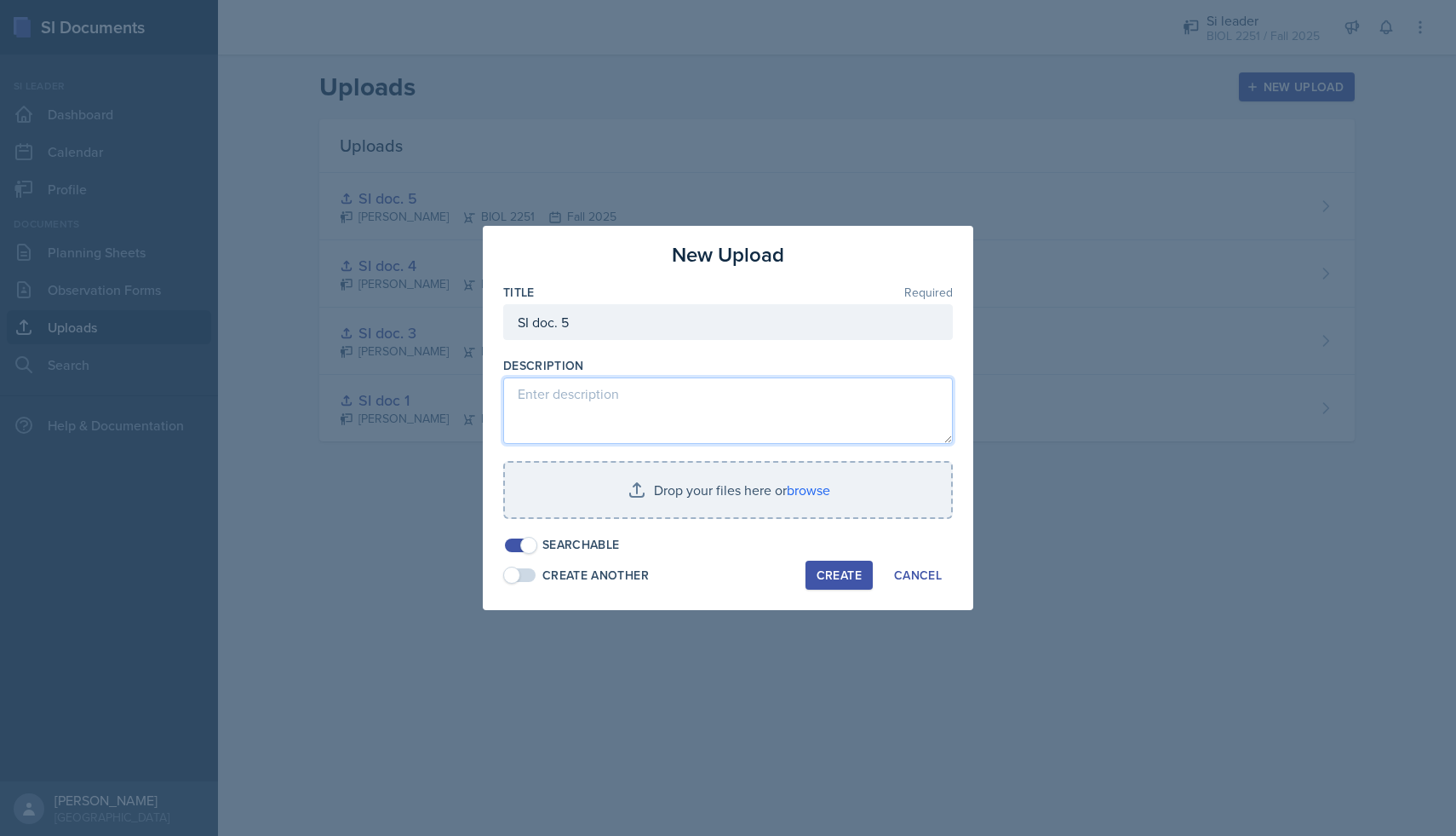
click at [655, 393] on textarea at bounding box center [728, 411] width 450 height 67
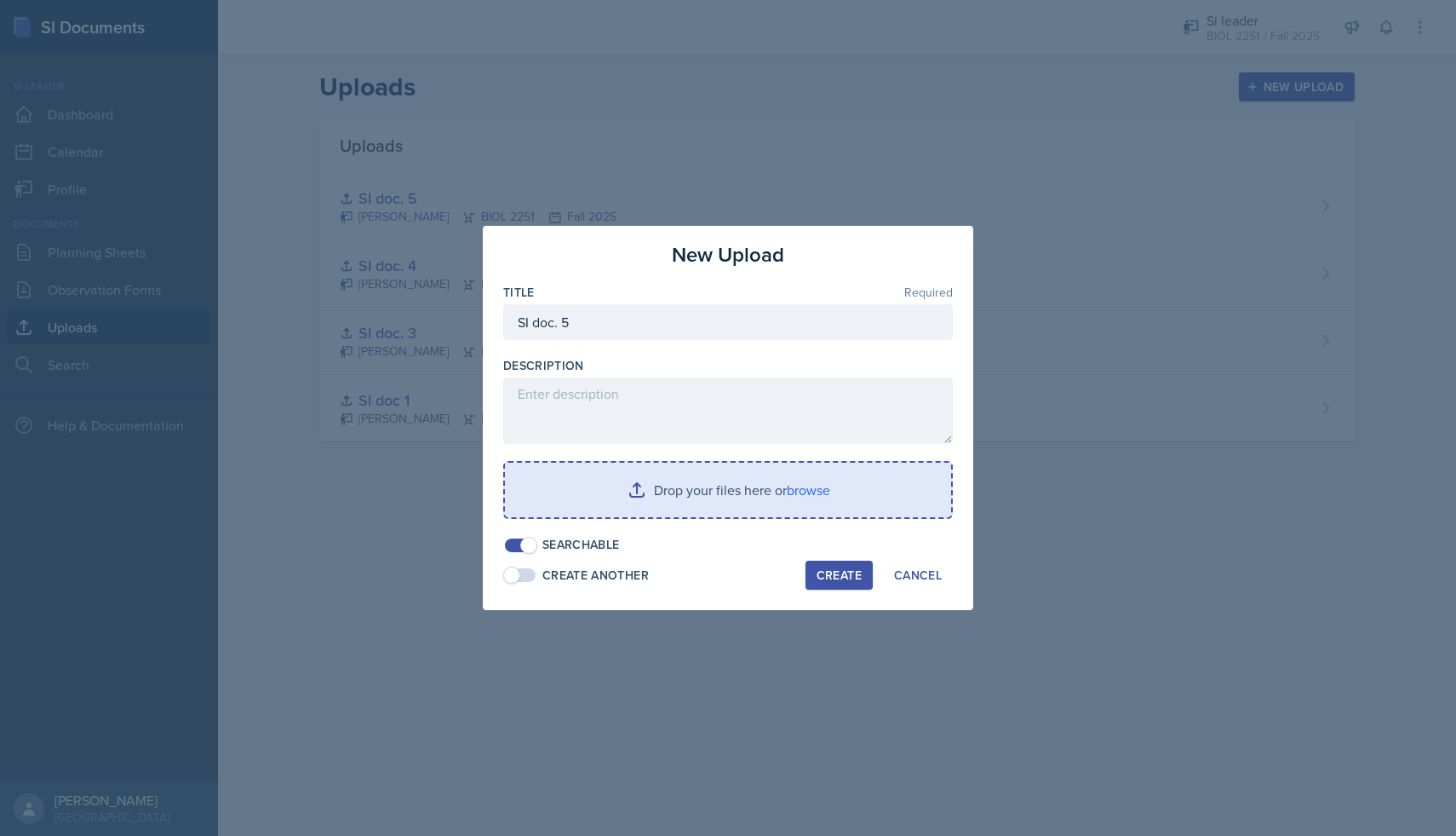
click at [700, 503] on input "file" at bounding box center [728, 489] width 446 height 54
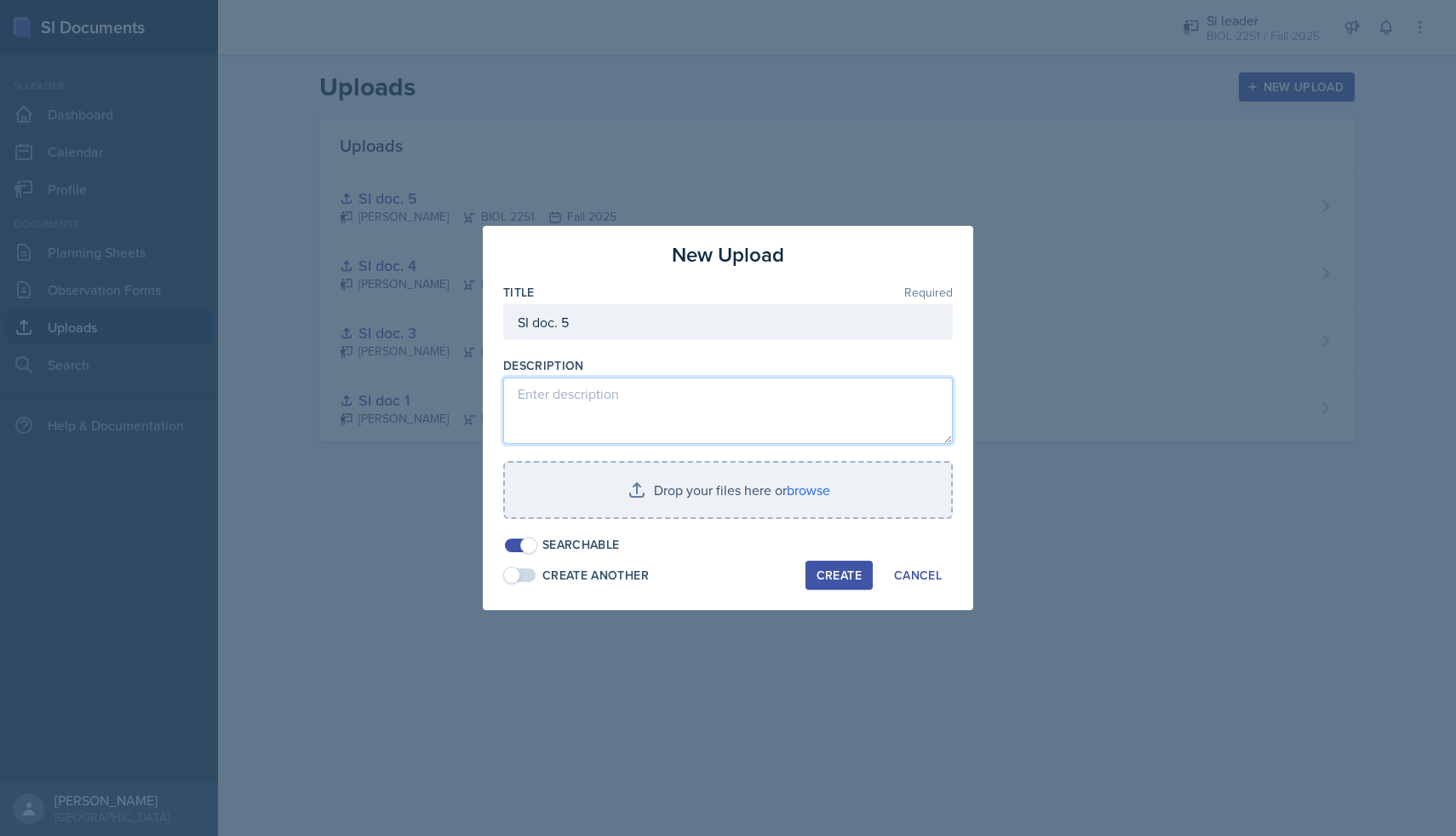
click at [572, 402] on textarea at bounding box center [728, 411] width 450 height 67
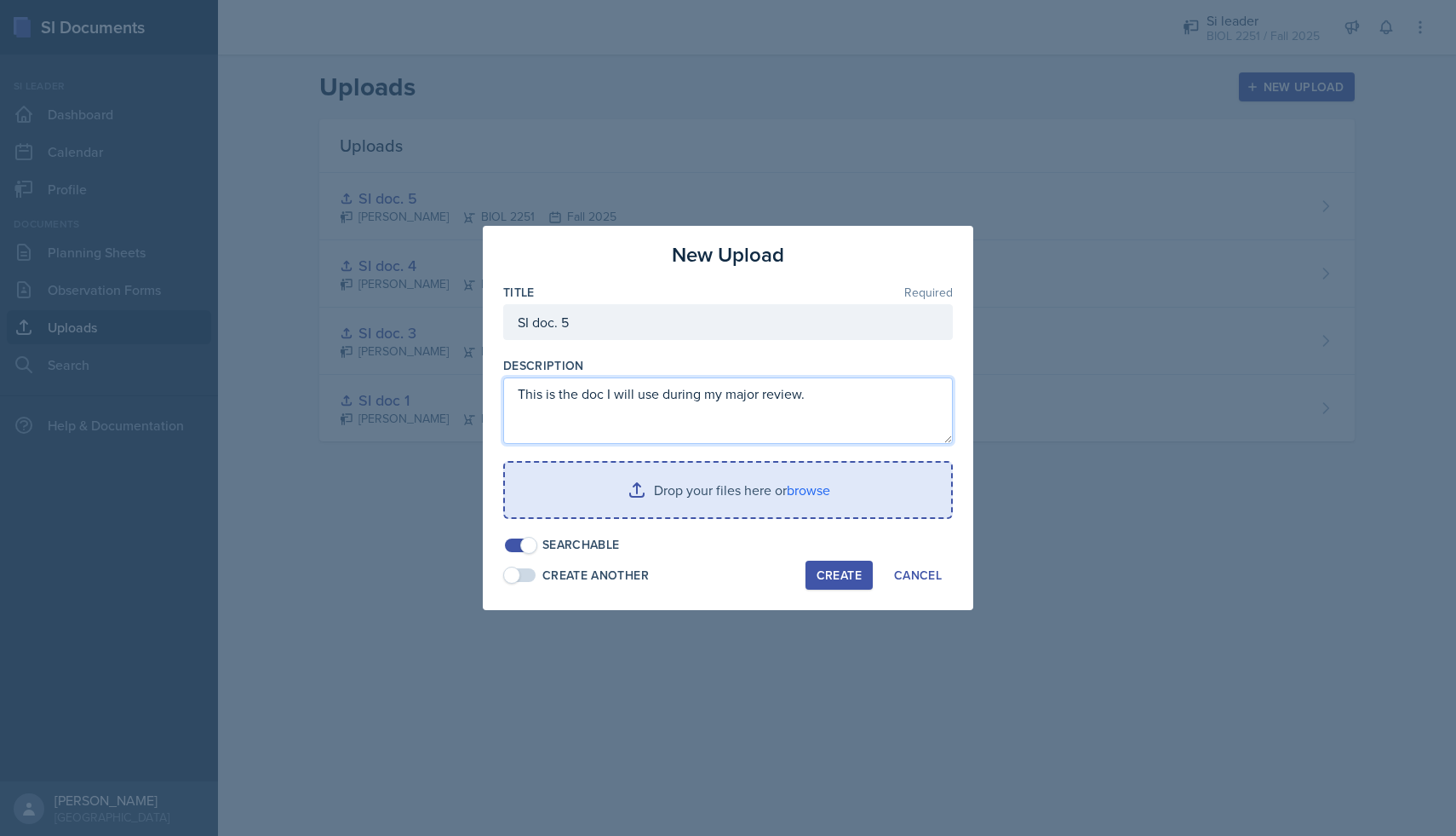
type textarea "This is the doc I will use during my major review."
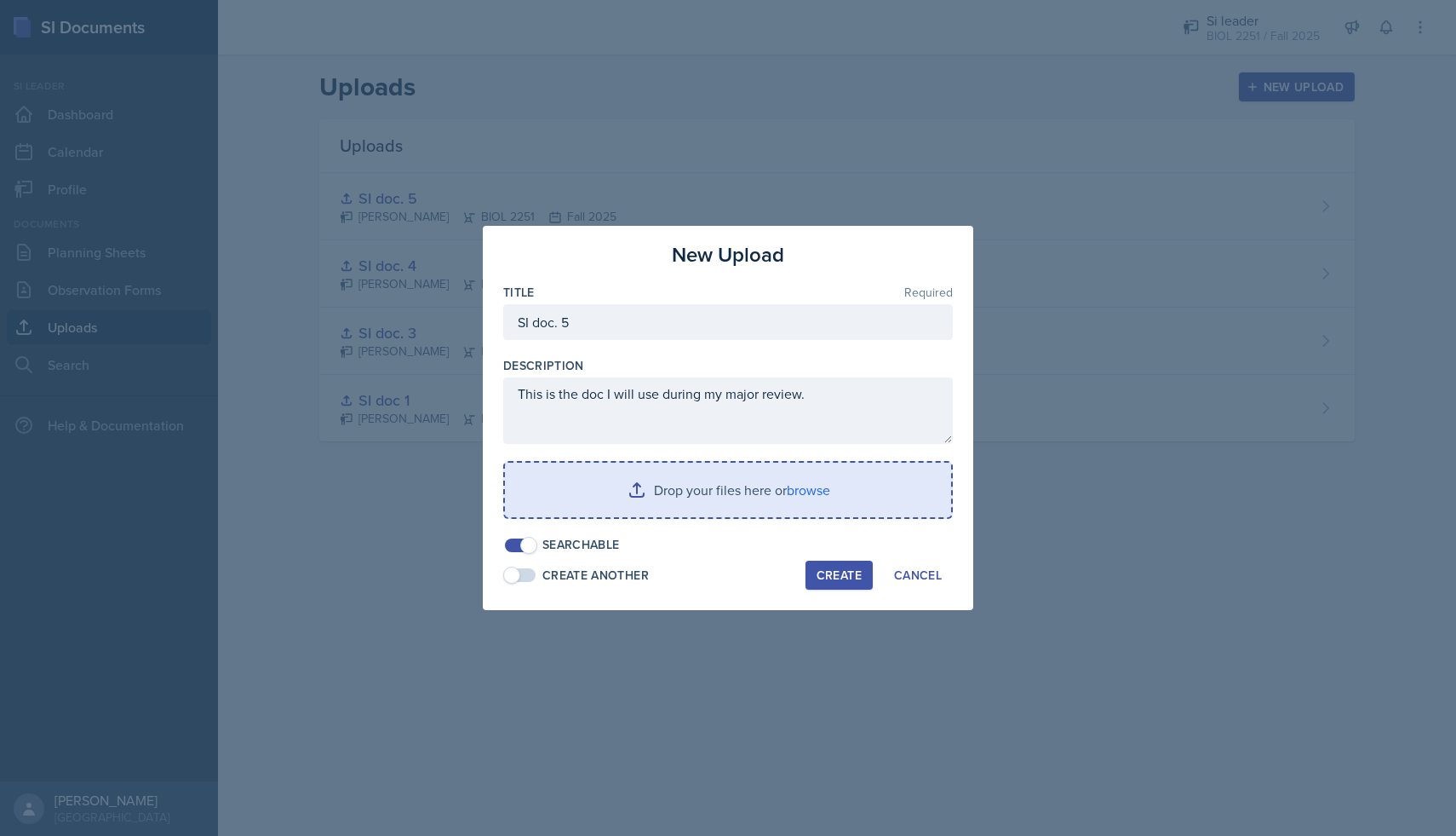
click at [774, 477] on input "file" at bounding box center [728, 489] width 446 height 54
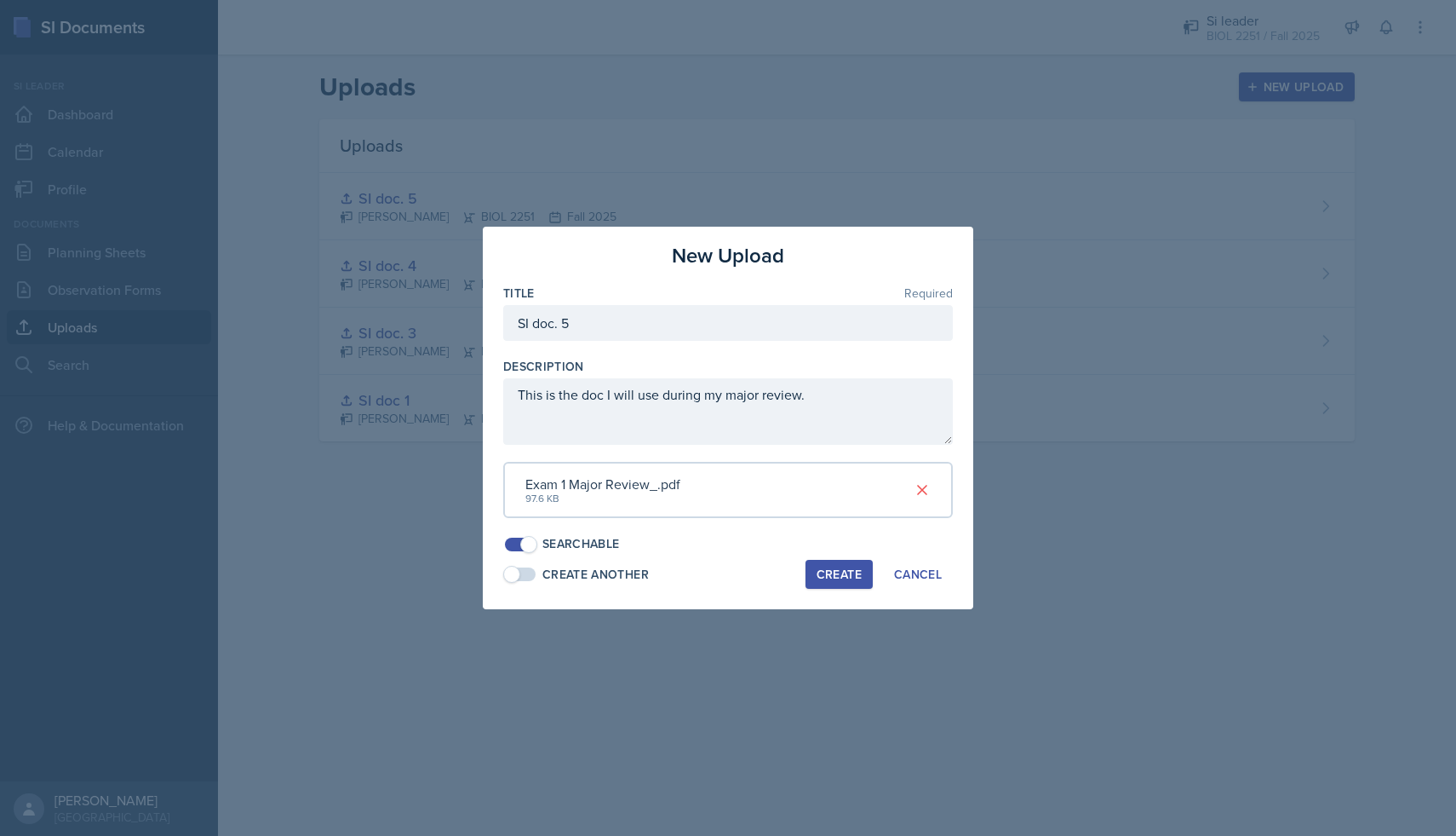
click at [850, 567] on div "Create" at bounding box center [839, 574] width 45 height 14
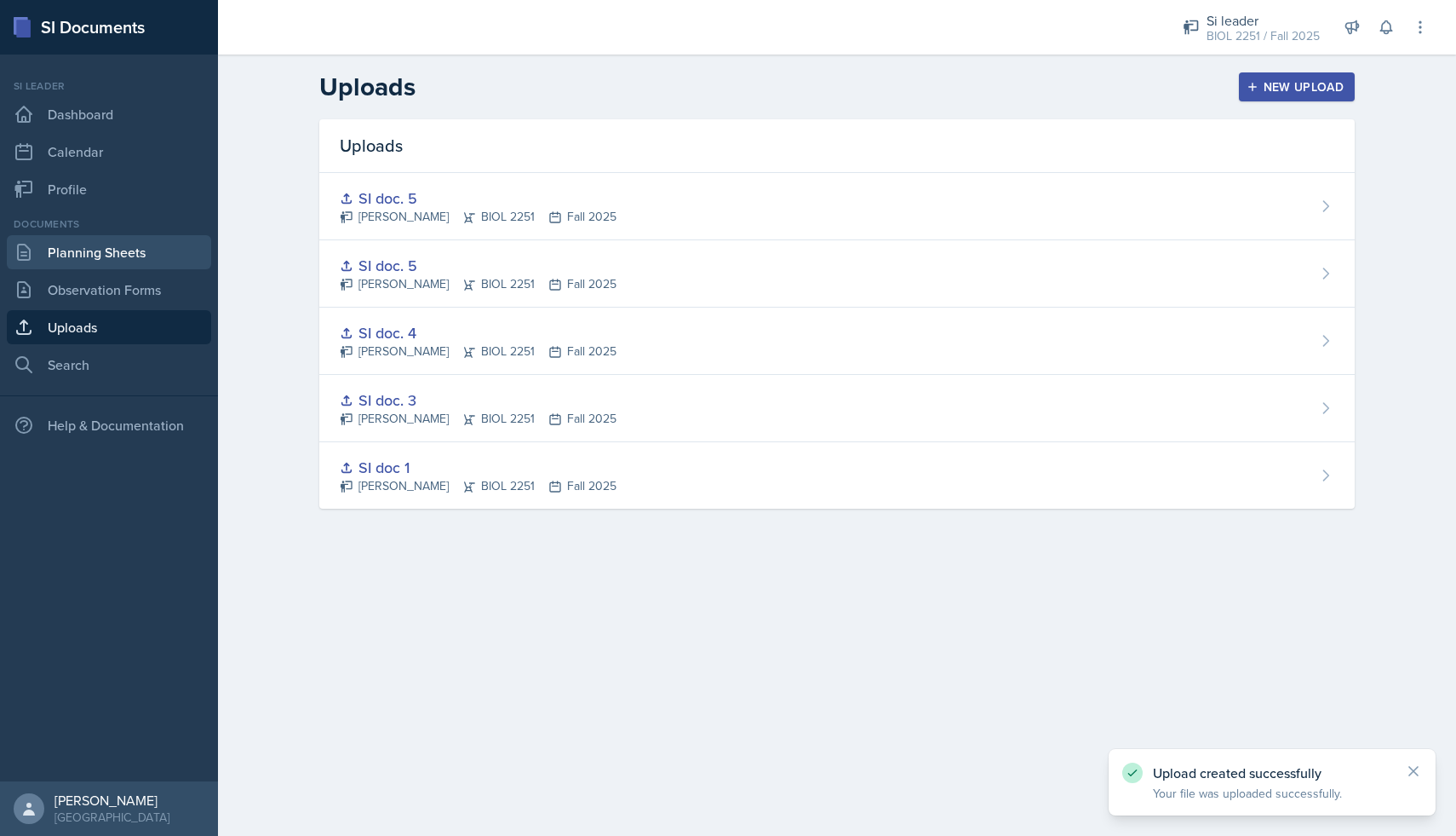
click at [118, 253] on link "Planning Sheets" at bounding box center [109, 251] width 204 height 34
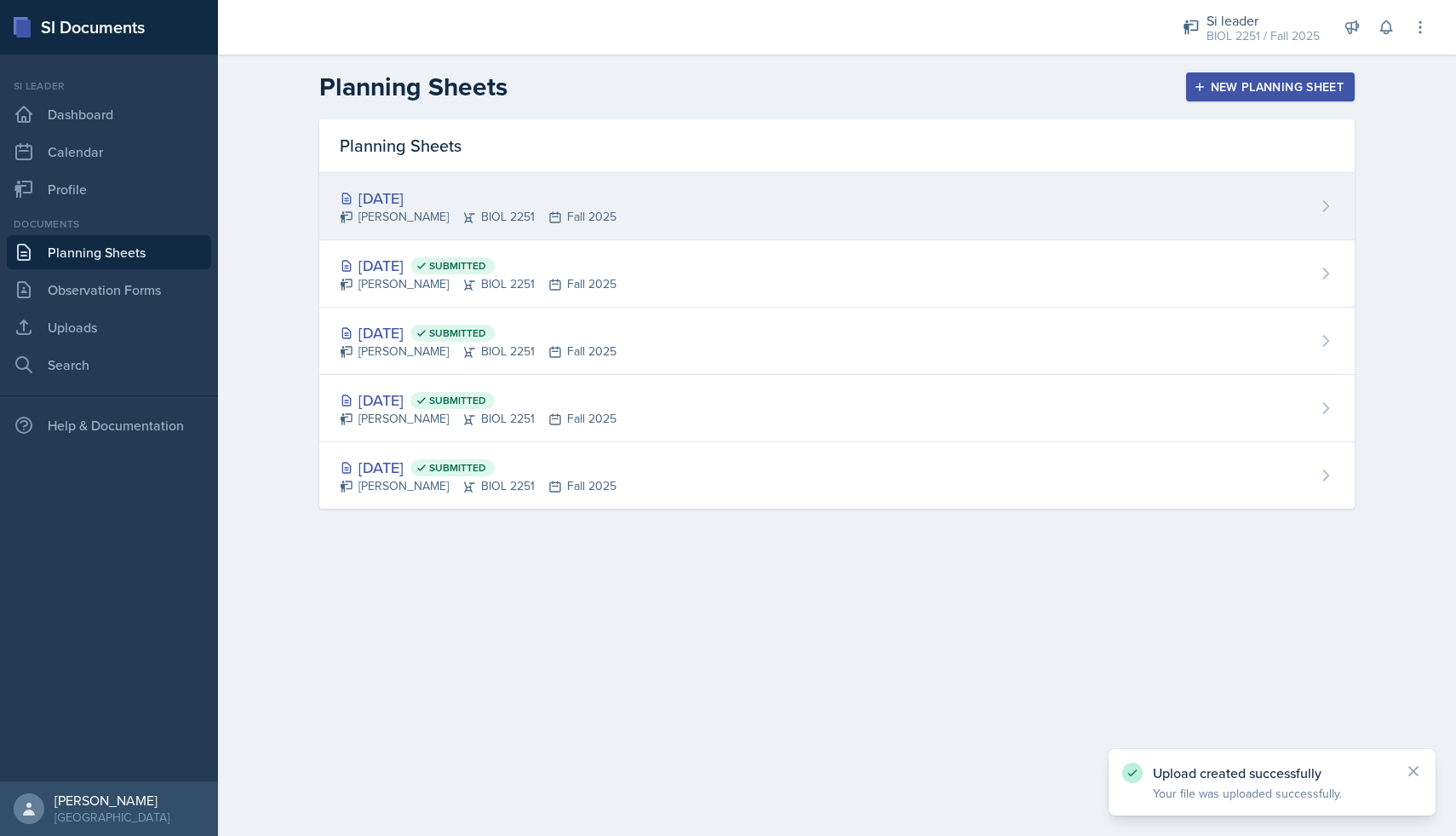
click at [463, 218] on div "[PERSON_NAME] BIOL 2251 Fall 2025" at bounding box center [478, 217] width 277 height 18
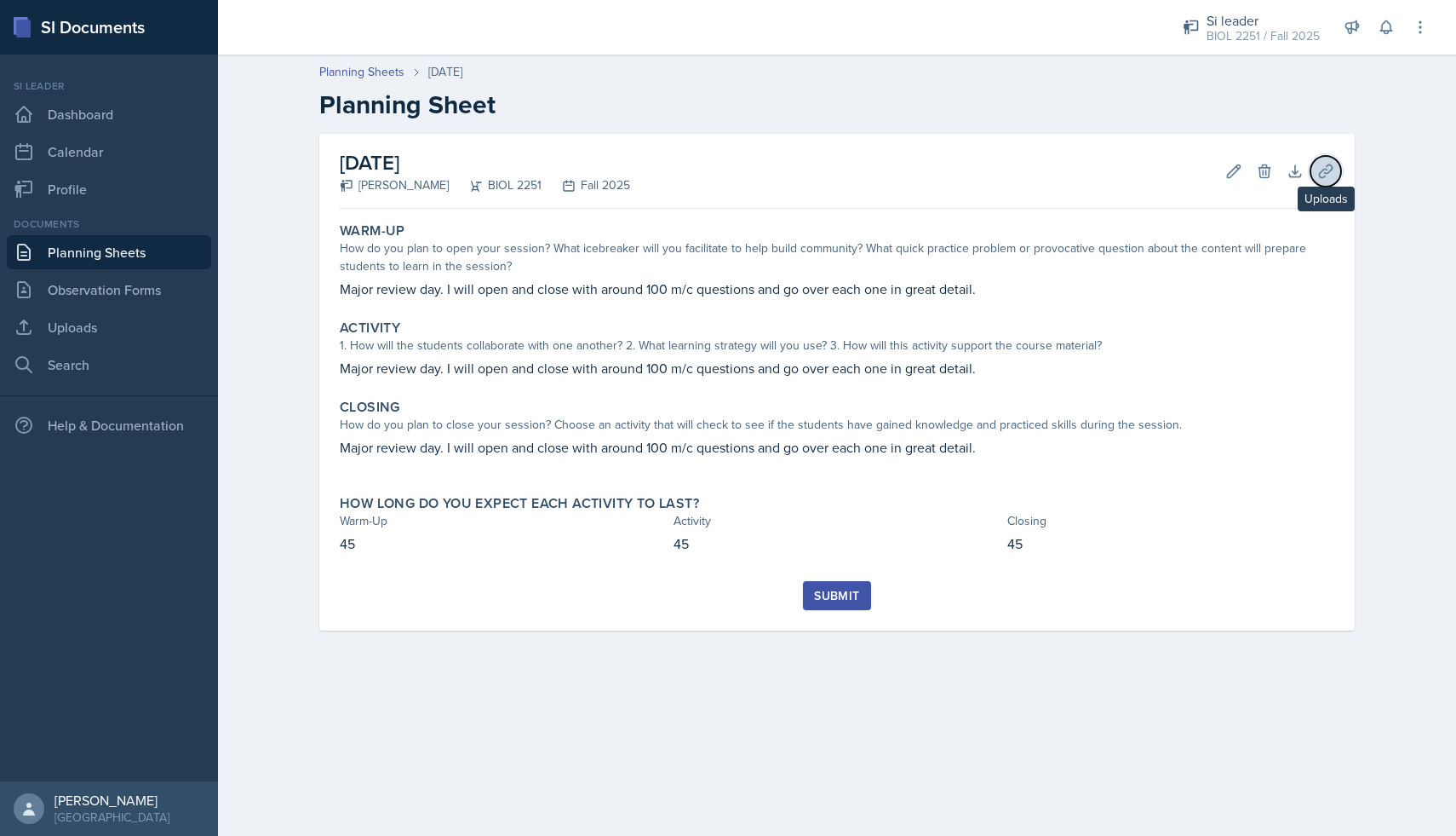
click at [1335, 172] on button "Uploads" at bounding box center [1324, 171] width 30 height 30
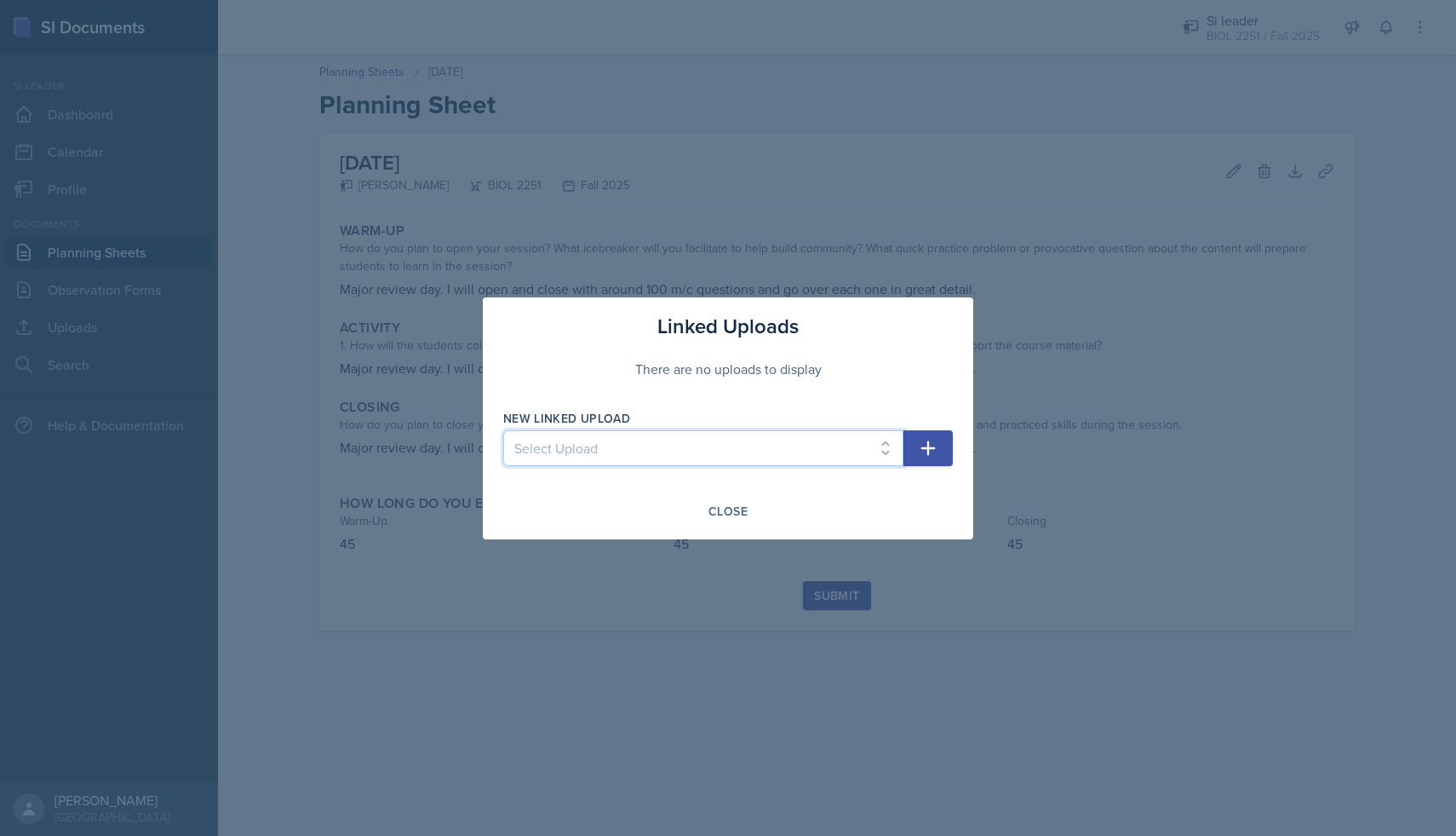
click at [714, 432] on select "Select Upload SI doc 1 SI doc. 3 SI doc. 4 SI doc. 5 SI doc. 5" at bounding box center [703, 448] width 401 height 35
select select "88f5e25c-3545-4a4d-95dd-61bd4da82318"
click at [503, 430] on select "Select Upload SI doc 1 SI doc. 3 SI doc. 4 SI doc. 5 SI doc. 5" at bounding box center [703, 448] width 401 height 35
click at [848, 426] on div "New Linked Upload Select Upload SI doc 1 SI doc. 3 SI doc. 4 SI doc. 5 SI doc. 5" at bounding box center [703, 446] width 401 height 74
click at [835, 444] on select "Select Upload SI doc 1 SI doc. 3 SI doc. 4 SI doc. 5 SI doc. 5" at bounding box center [703, 448] width 401 height 35
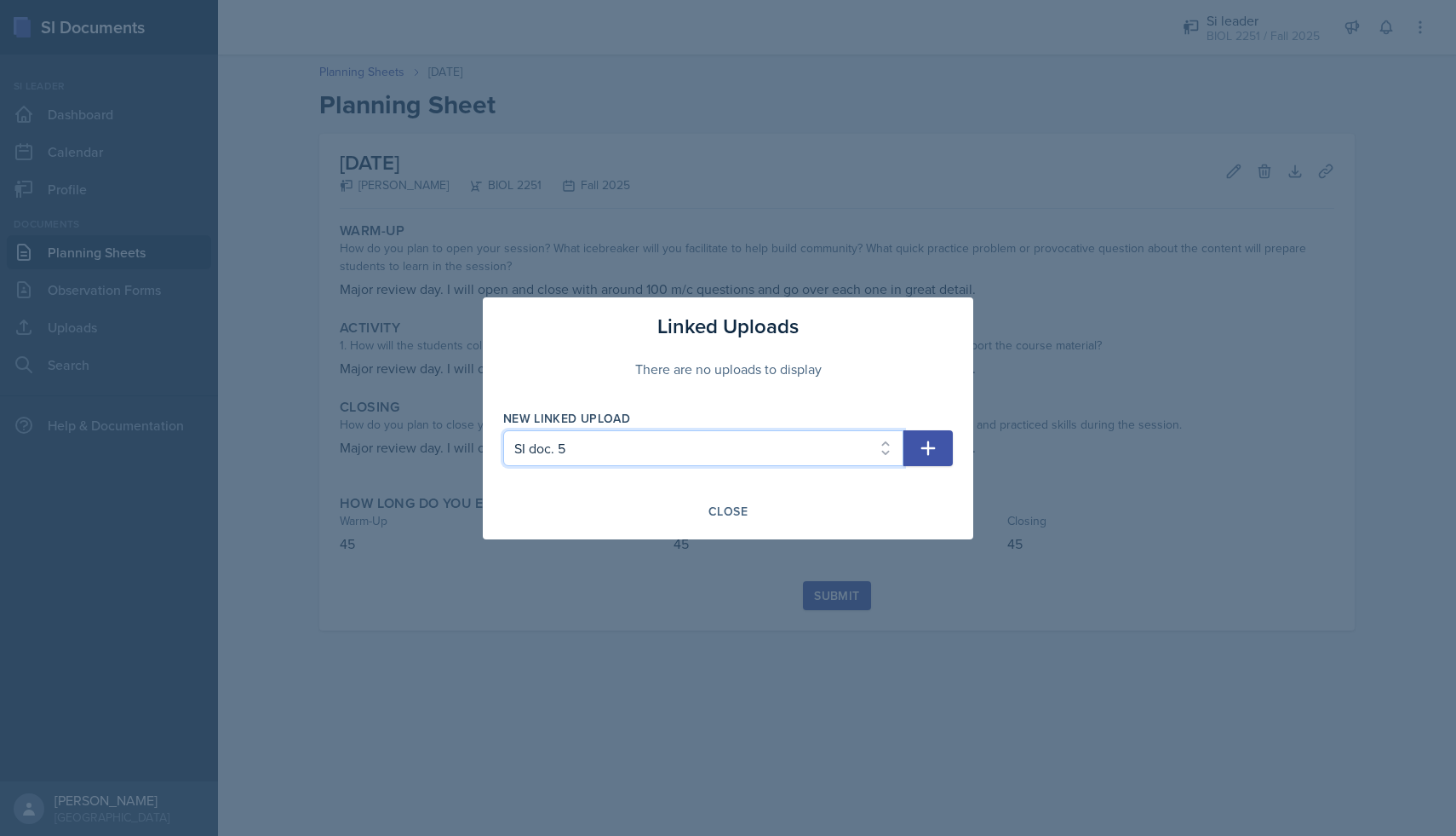
click at [503, 430] on select "Select Upload SI doc 1 SI doc. 3 SI doc. 4 SI doc. 5 SI doc. 5" at bounding box center [703, 448] width 401 height 35
click at [918, 432] on button "button" at bounding box center [928, 448] width 49 height 35
select select
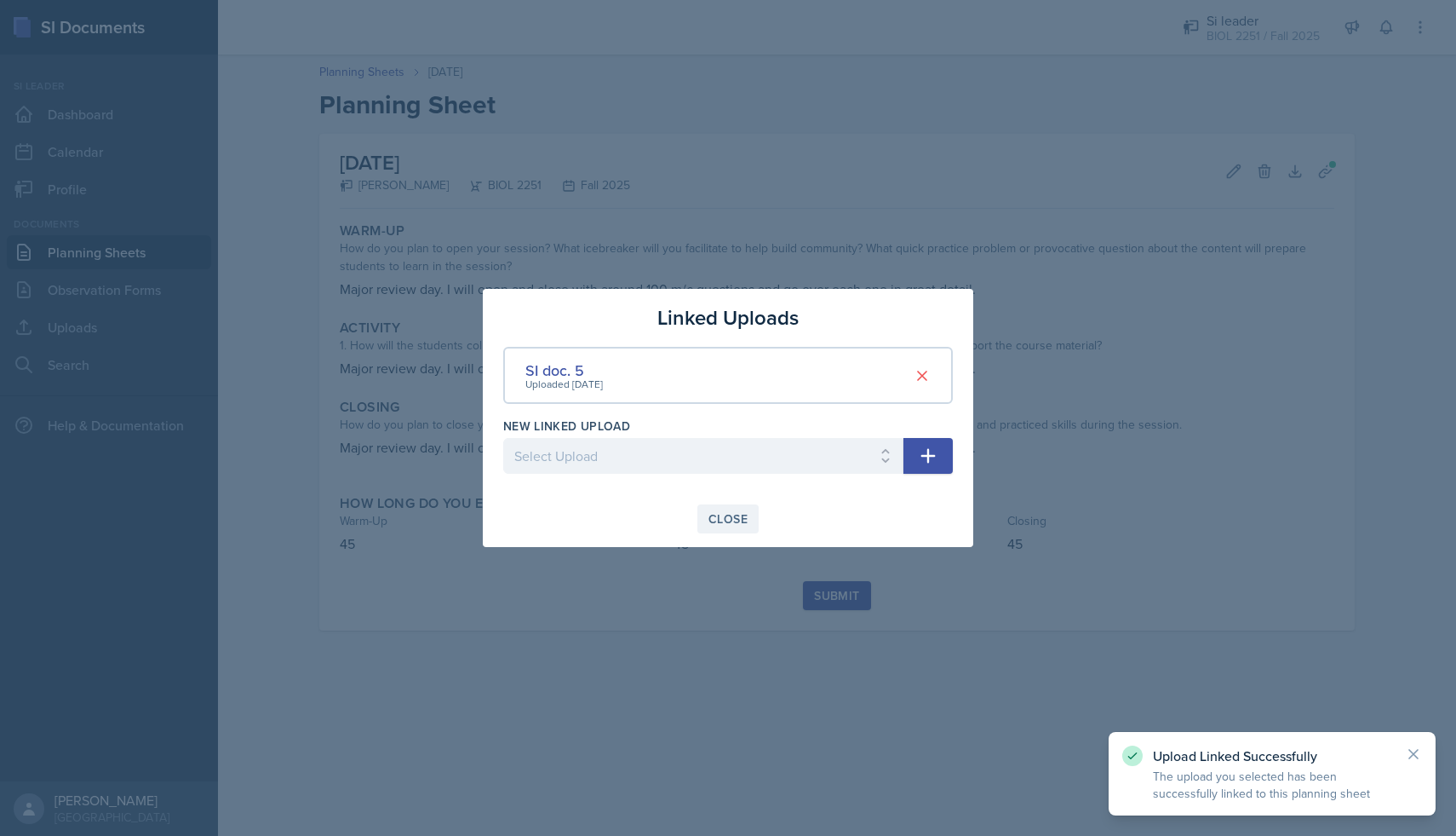
click at [744, 514] on div "Close" at bounding box center [728, 519] width 39 height 14
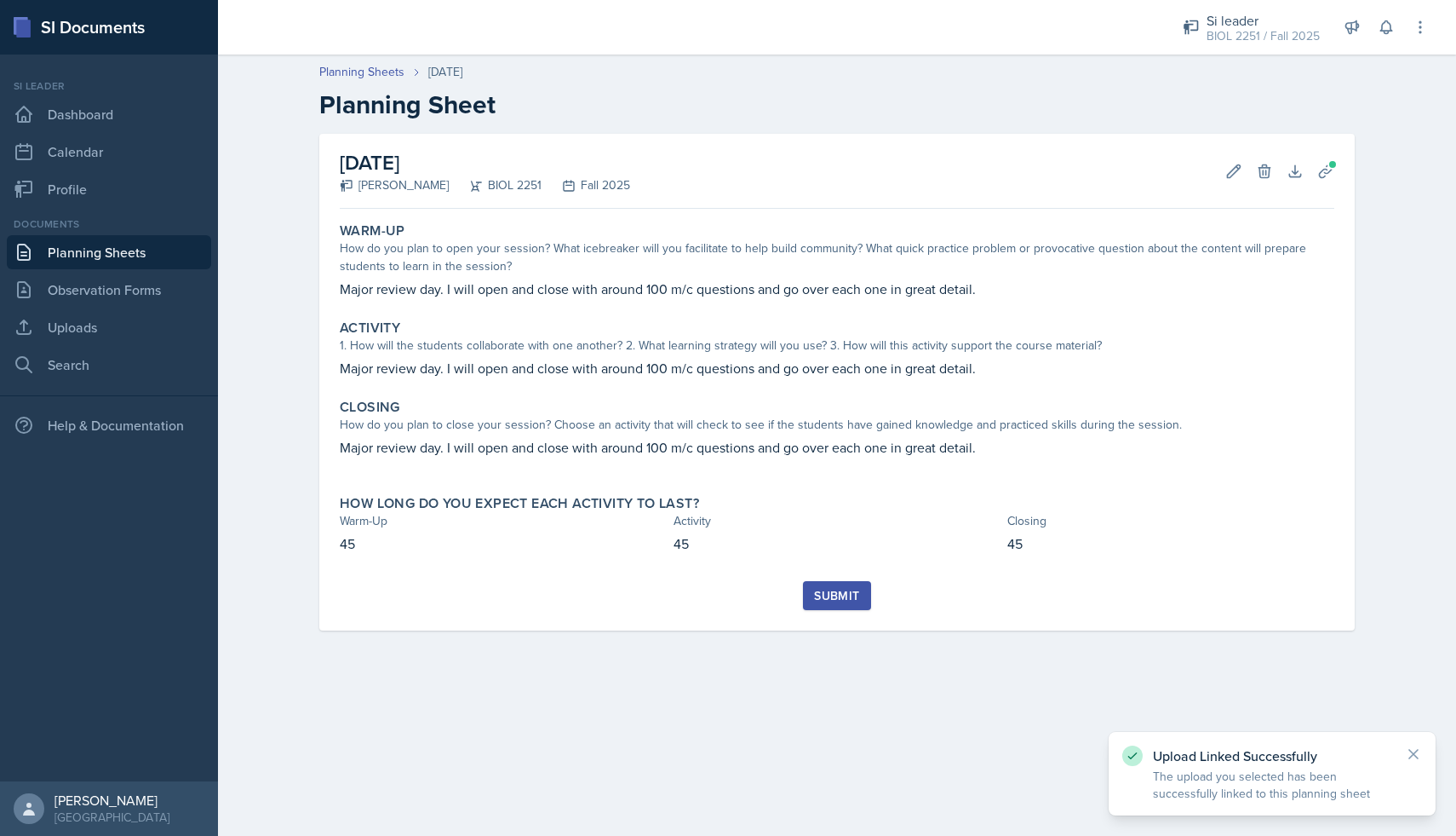
click at [844, 591] on div "Submit" at bounding box center [836, 595] width 45 height 14
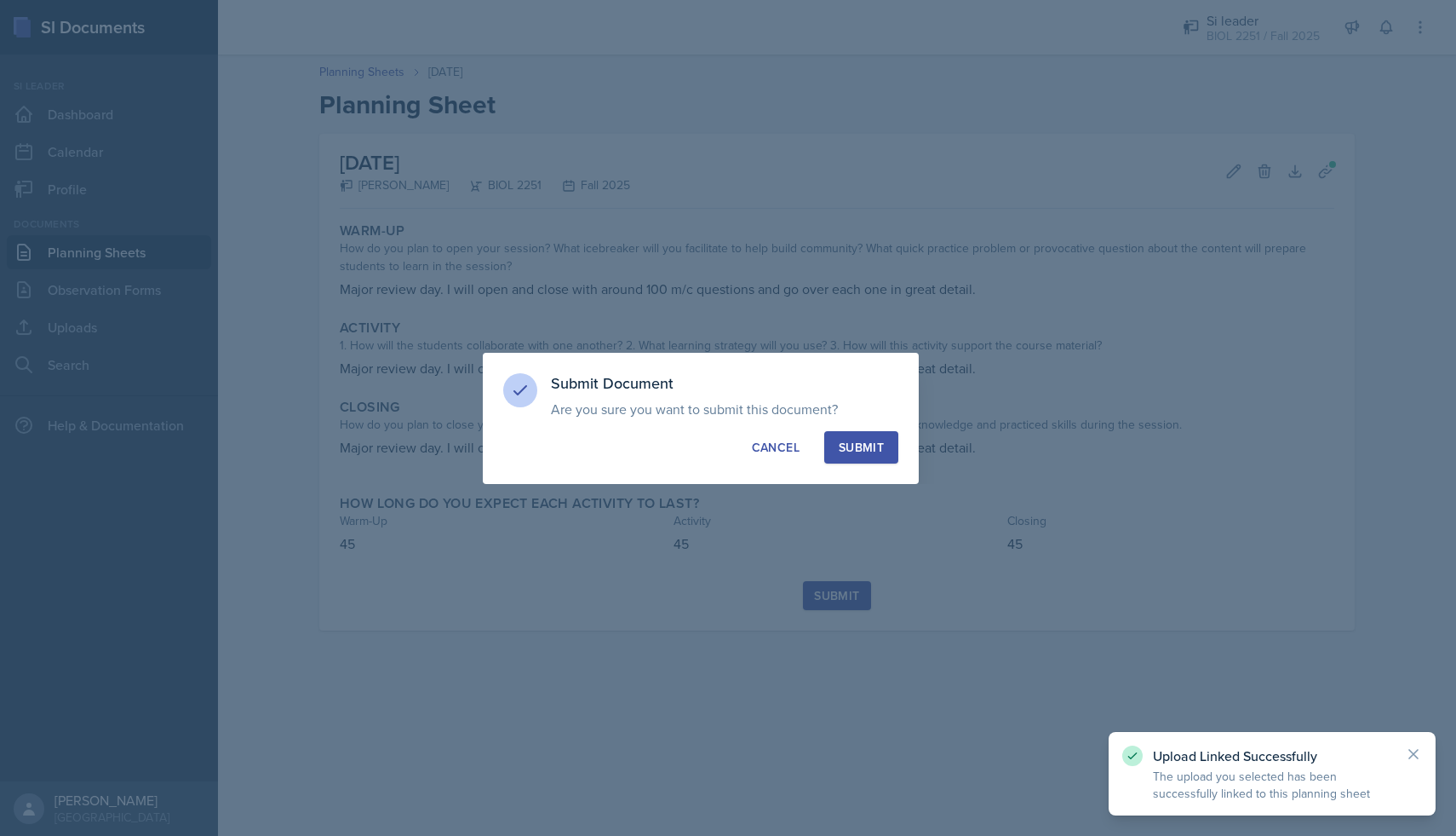
click at [864, 439] on button "Submit" at bounding box center [860, 447] width 74 height 32
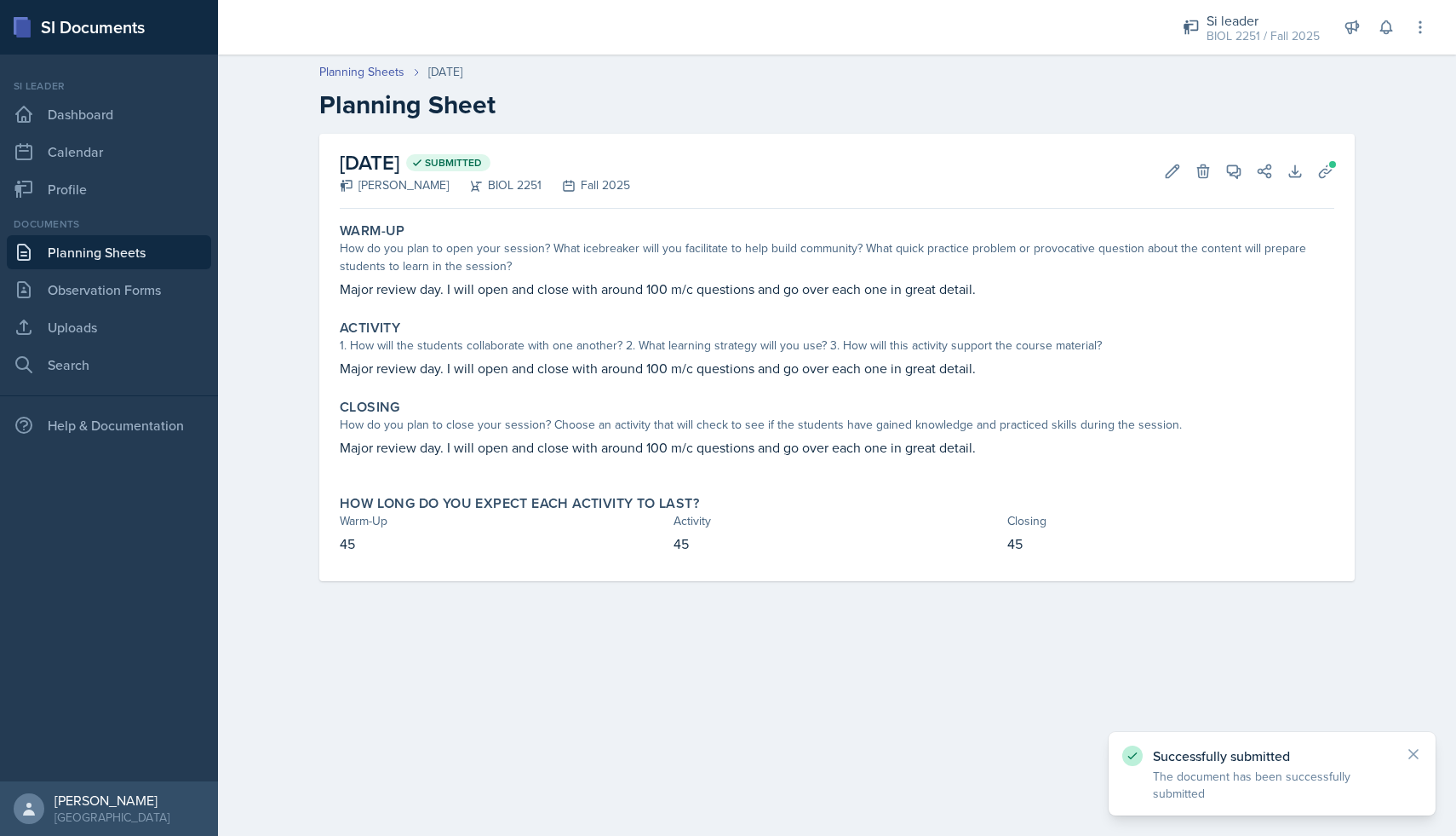
click at [86, 247] on link "Planning Sheets" at bounding box center [109, 251] width 204 height 34
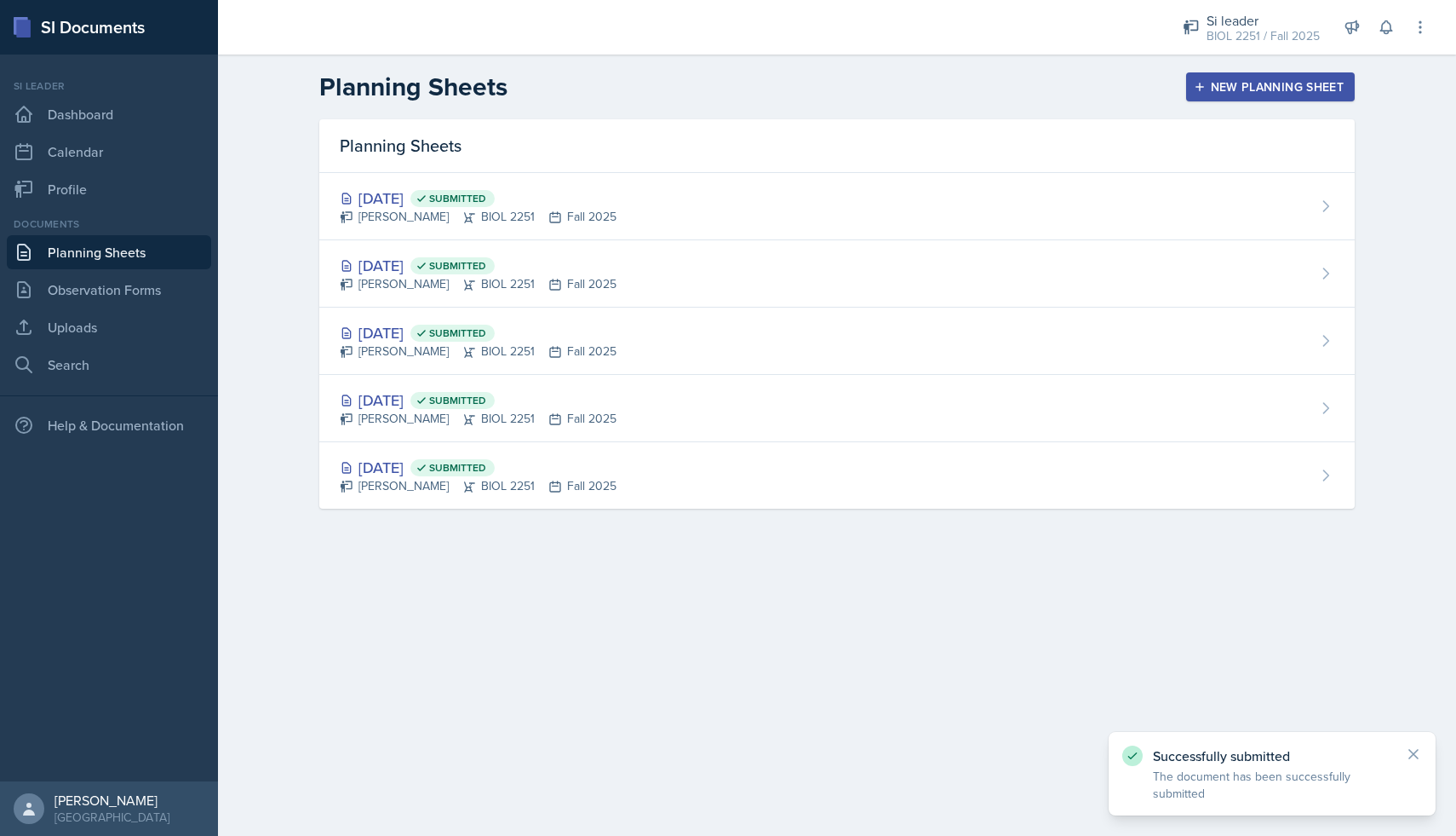
click at [1273, 95] on button "New Planning Sheet" at bounding box center [1270, 86] width 169 height 28
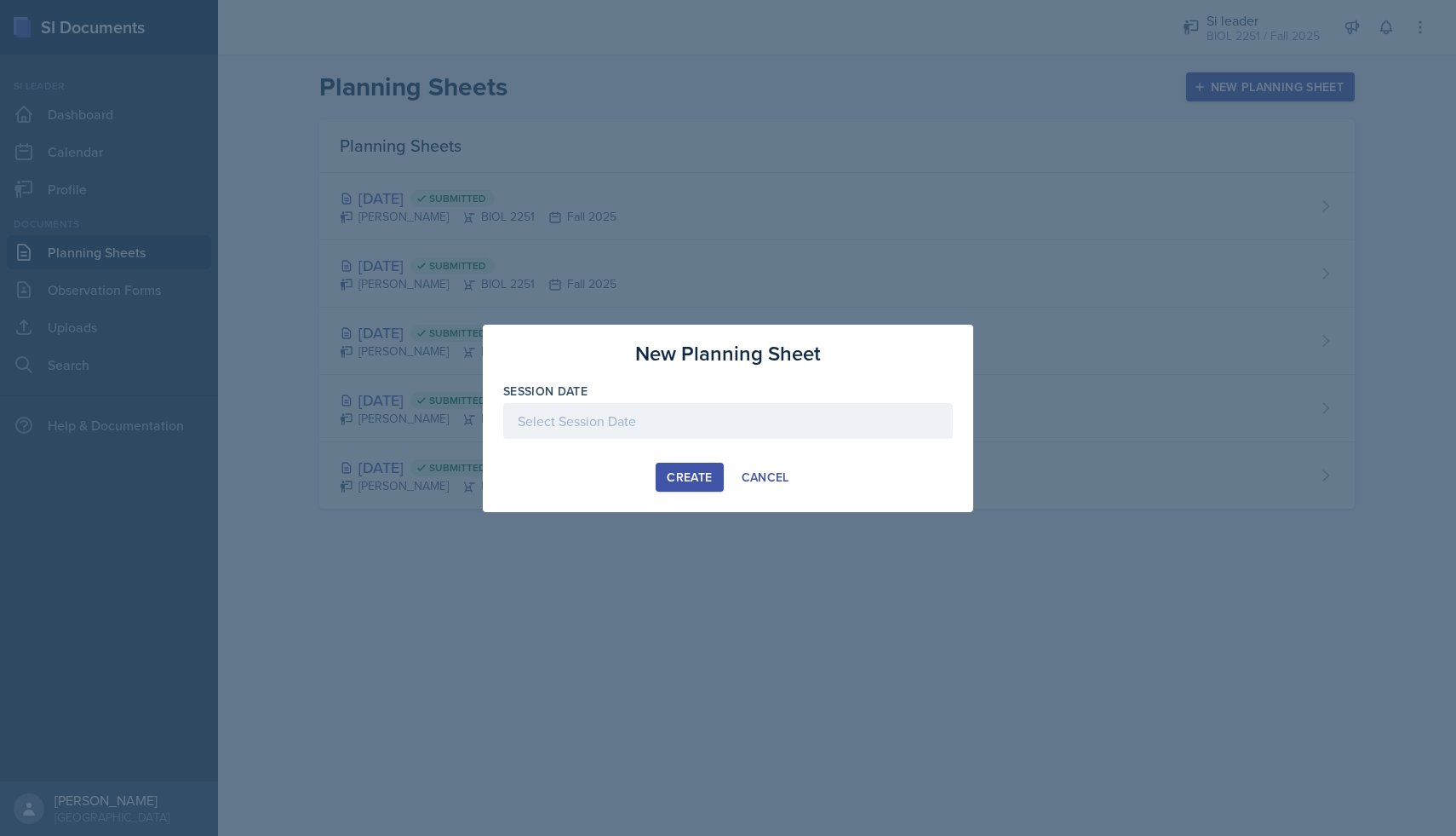
click at [673, 424] on div at bounding box center [728, 420] width 450 height 35
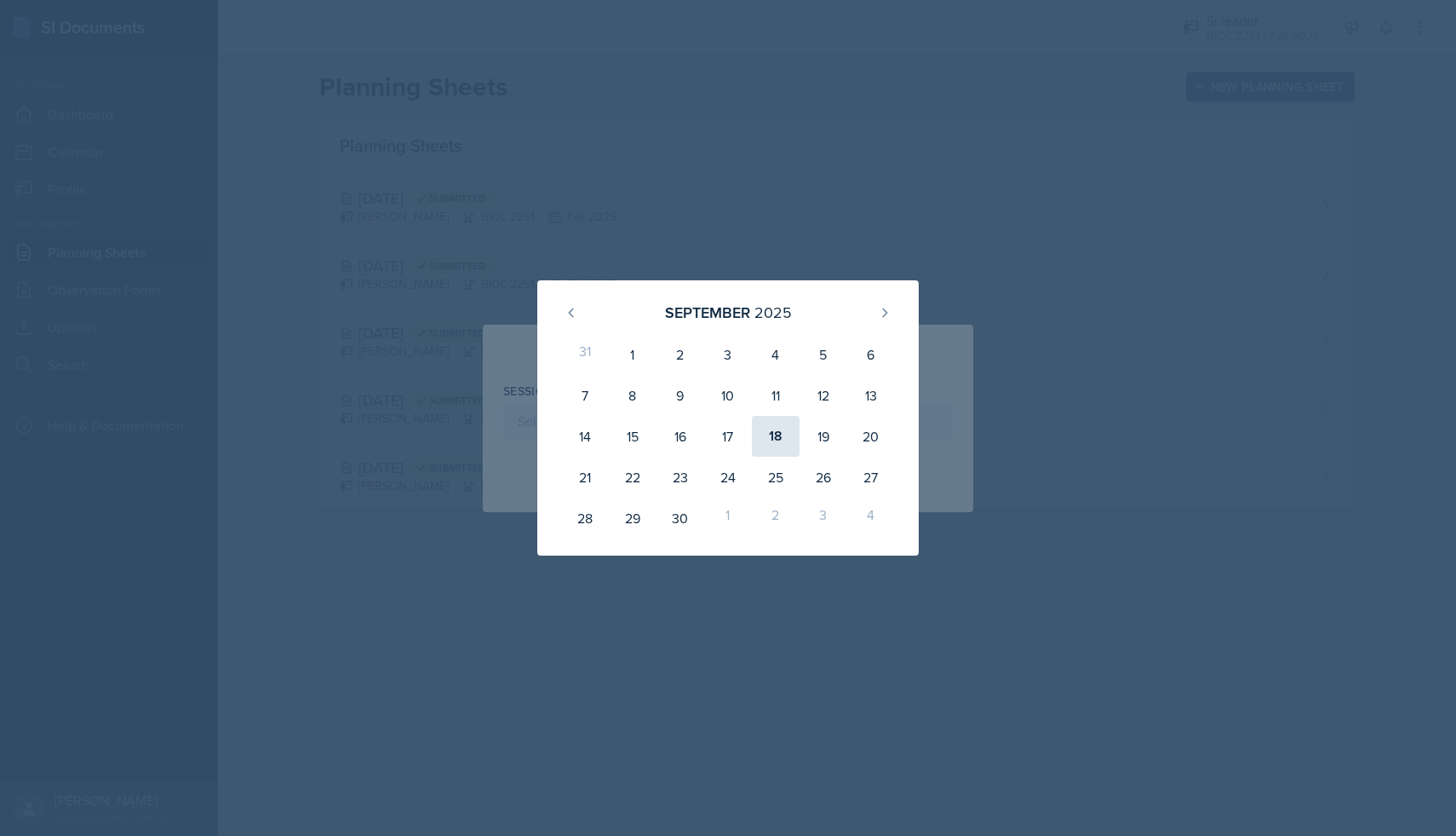
click at [776, 441] on div "18" at bounding box center [776, 436] width 48 height 41
type input "[DATE]"
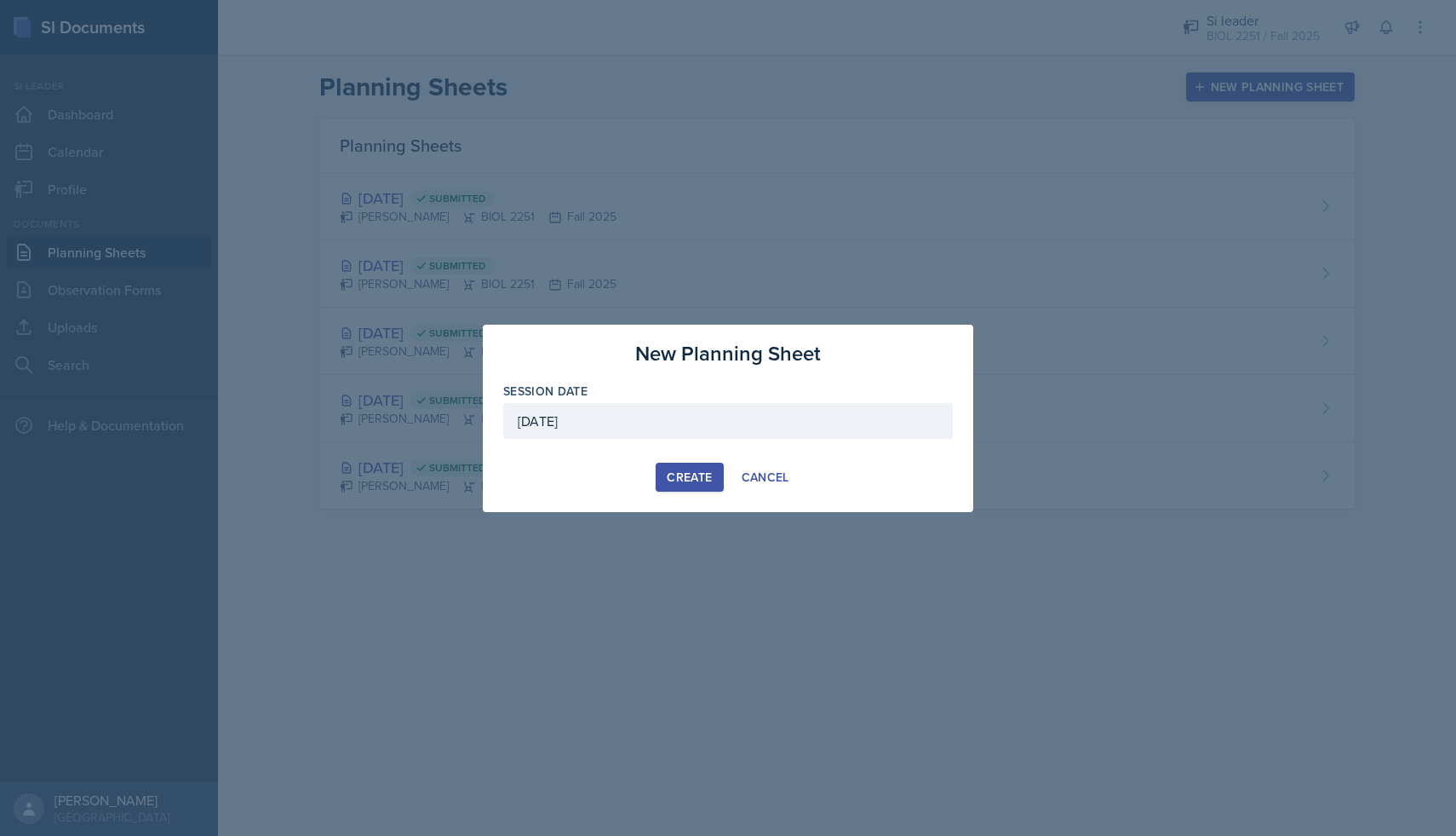
click at [682, 474] on div "Create" at bounding box center [689, 477] width 45 height 14
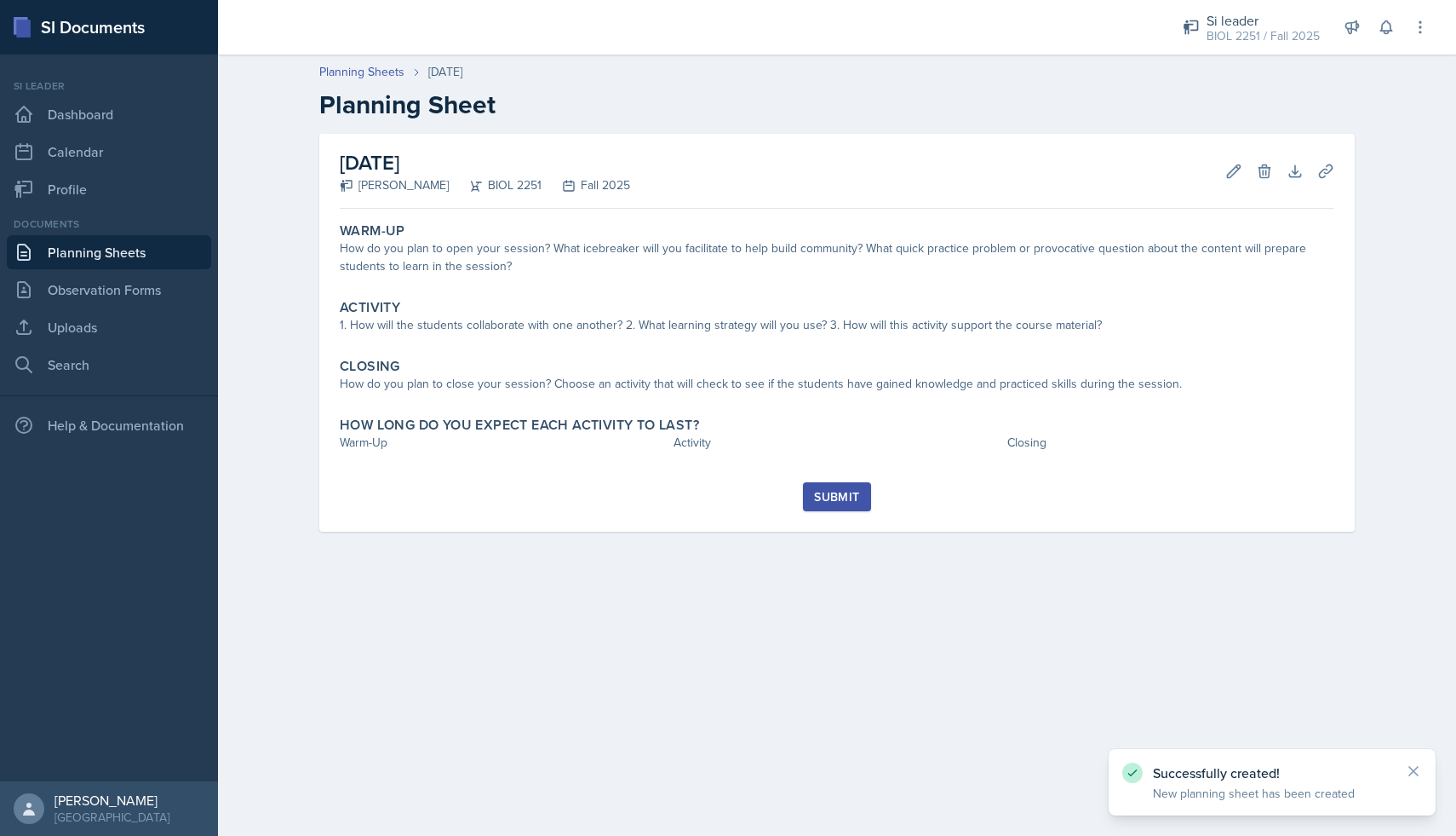
click at [545, 257] on div "How do you plan to open your session? What icebreaker will you facilitate to he…" at bounding box center [836, 257] width 995 height 35
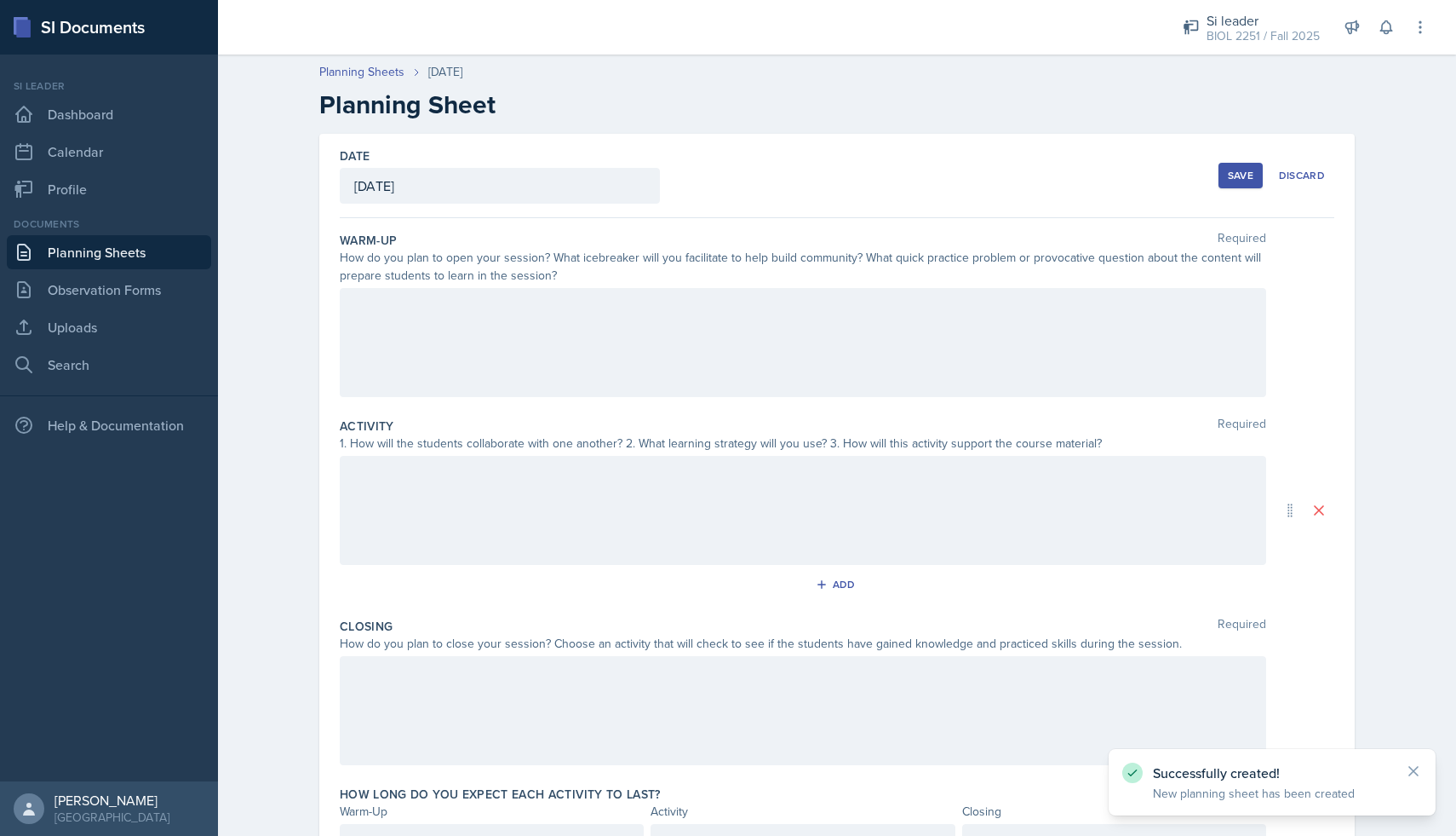
click at [546, 320] on div at bounding box center [802, 342] width 926 height 109
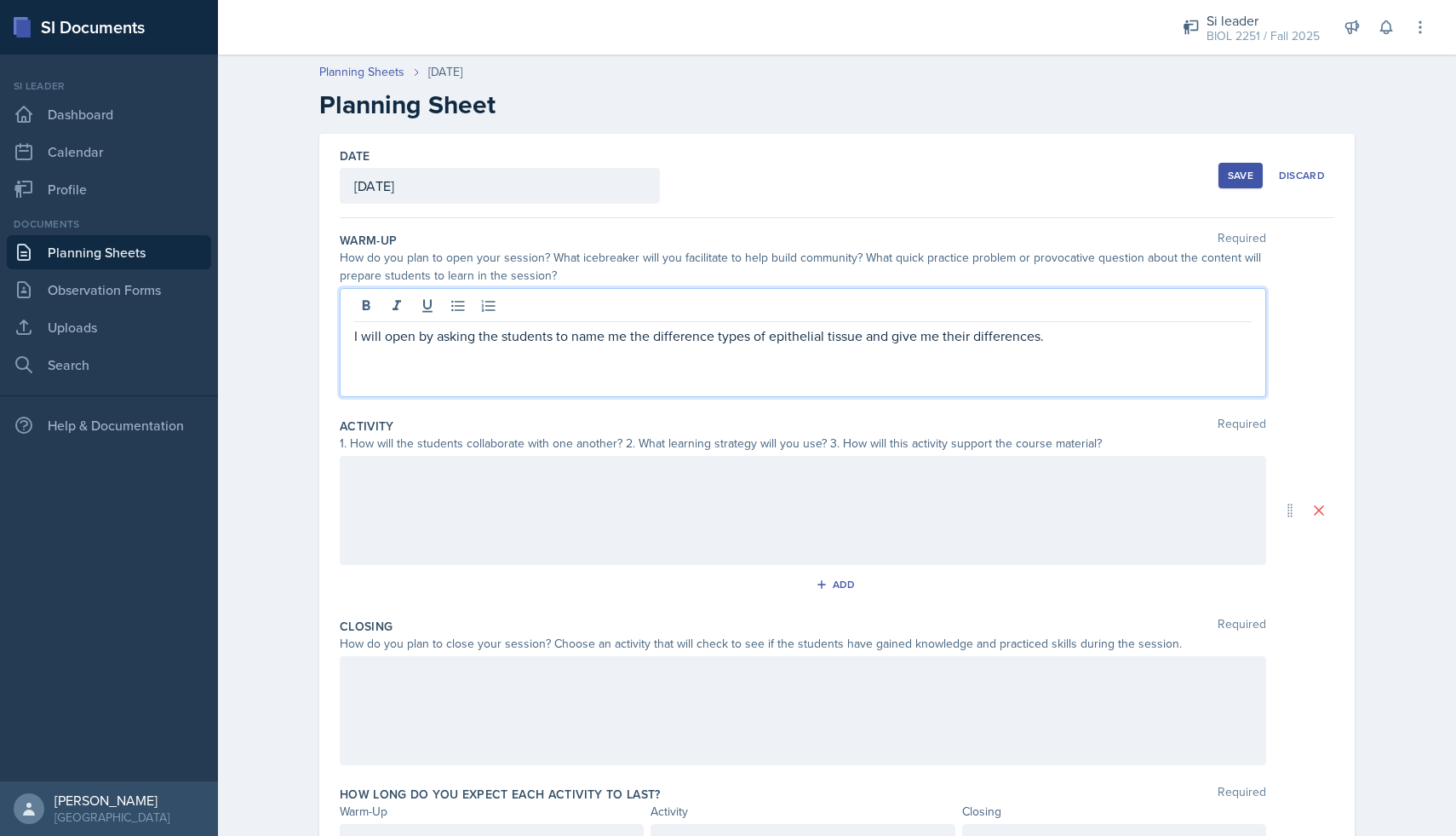
click at [402, 497] on div at bounding box center [802, 510] width 926 height 109
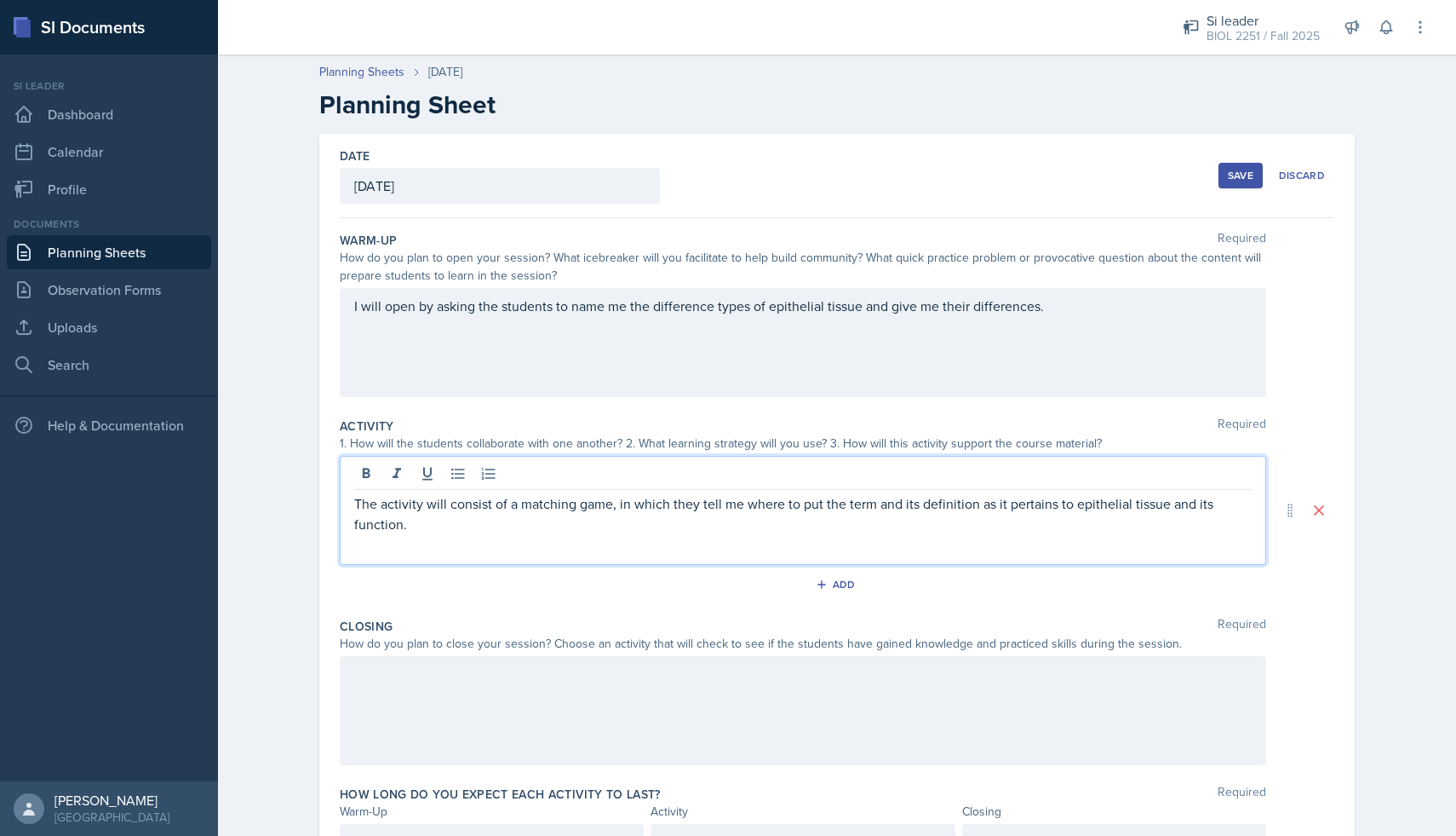
click at [392, 688] on div at bounding box center [802, 710] width 926 height 109
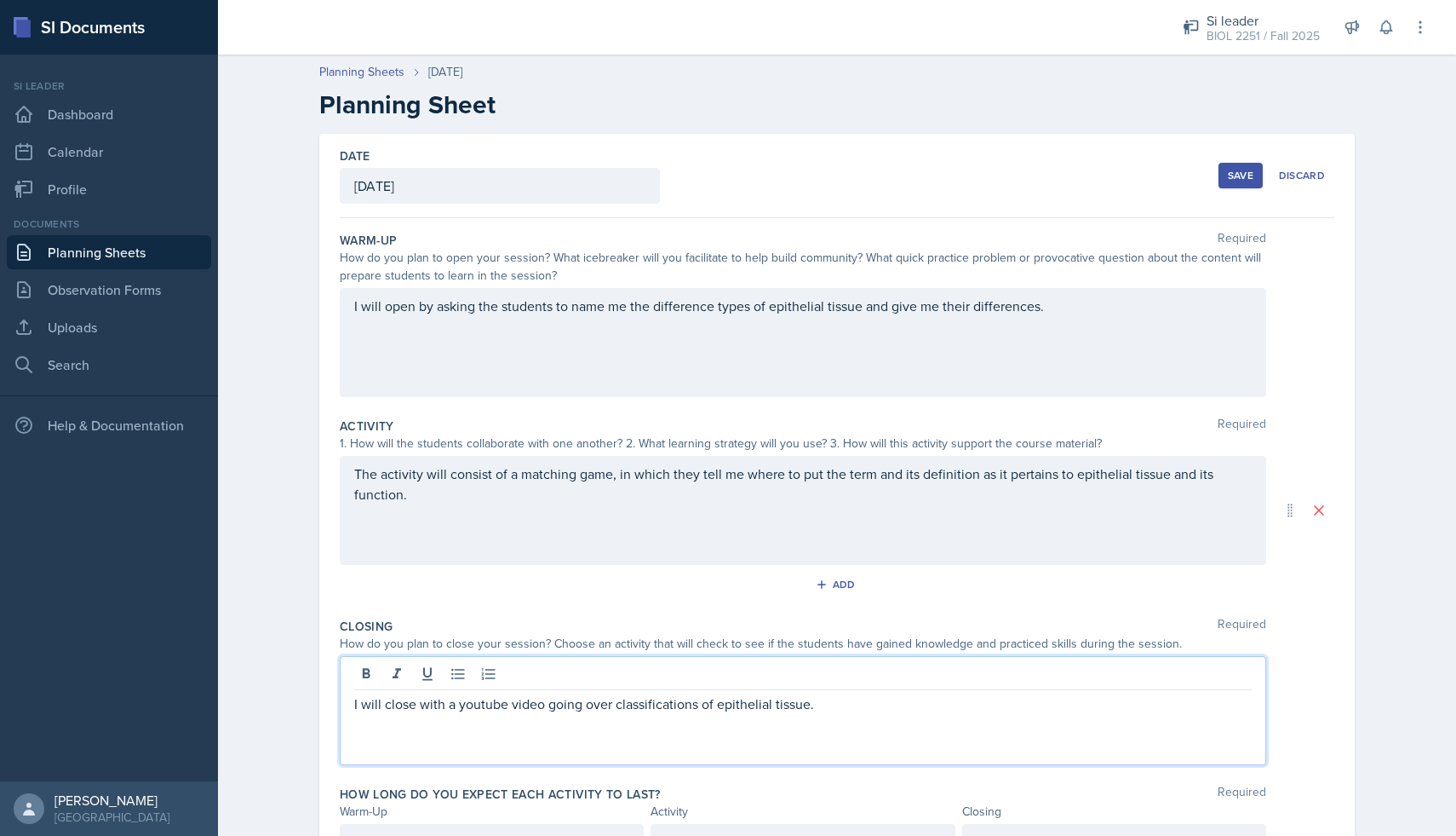
scroll to position [92, 0]
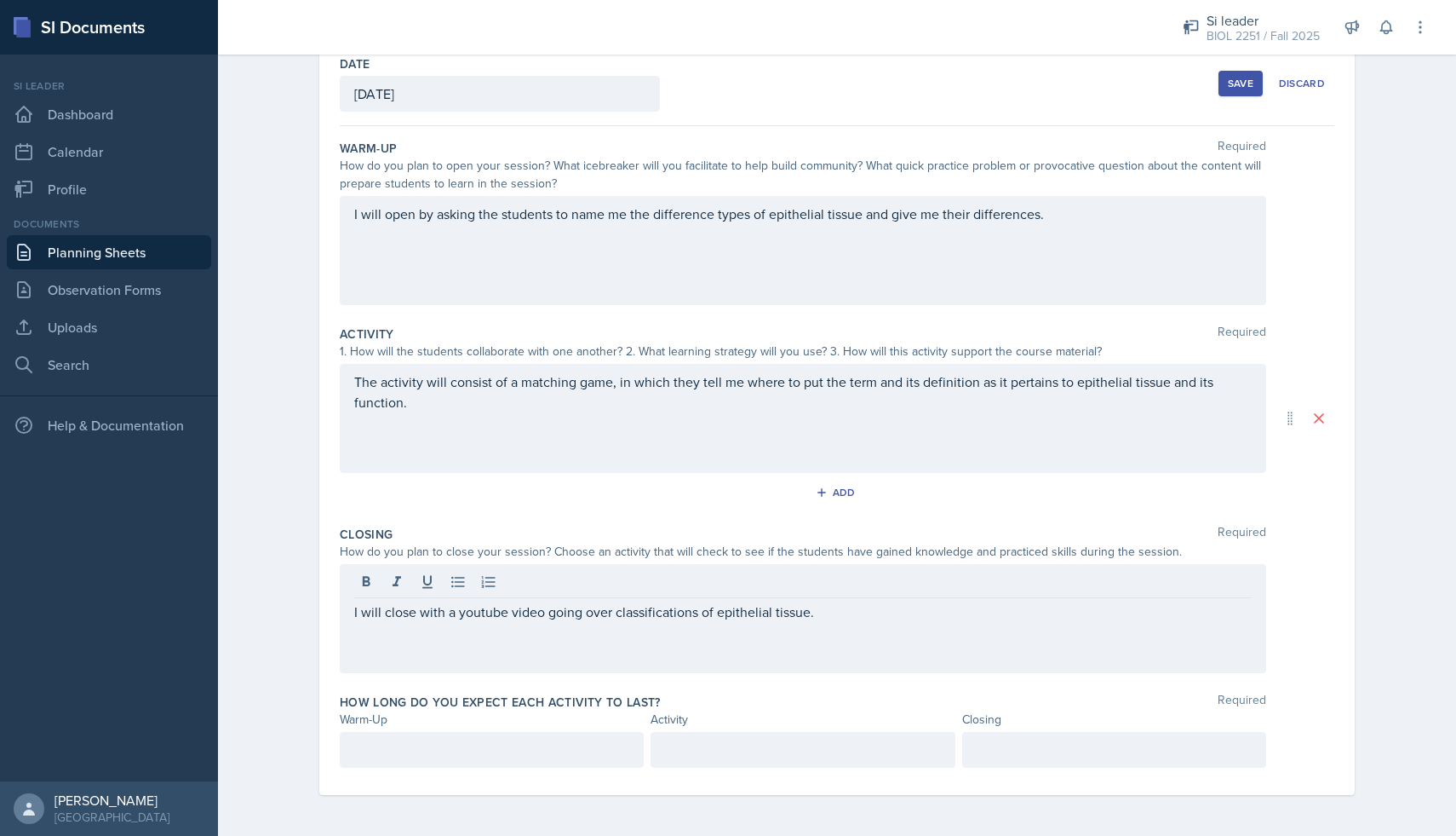
click at [386, 762] on div at bounding box center [492, 750] width 304 height 35
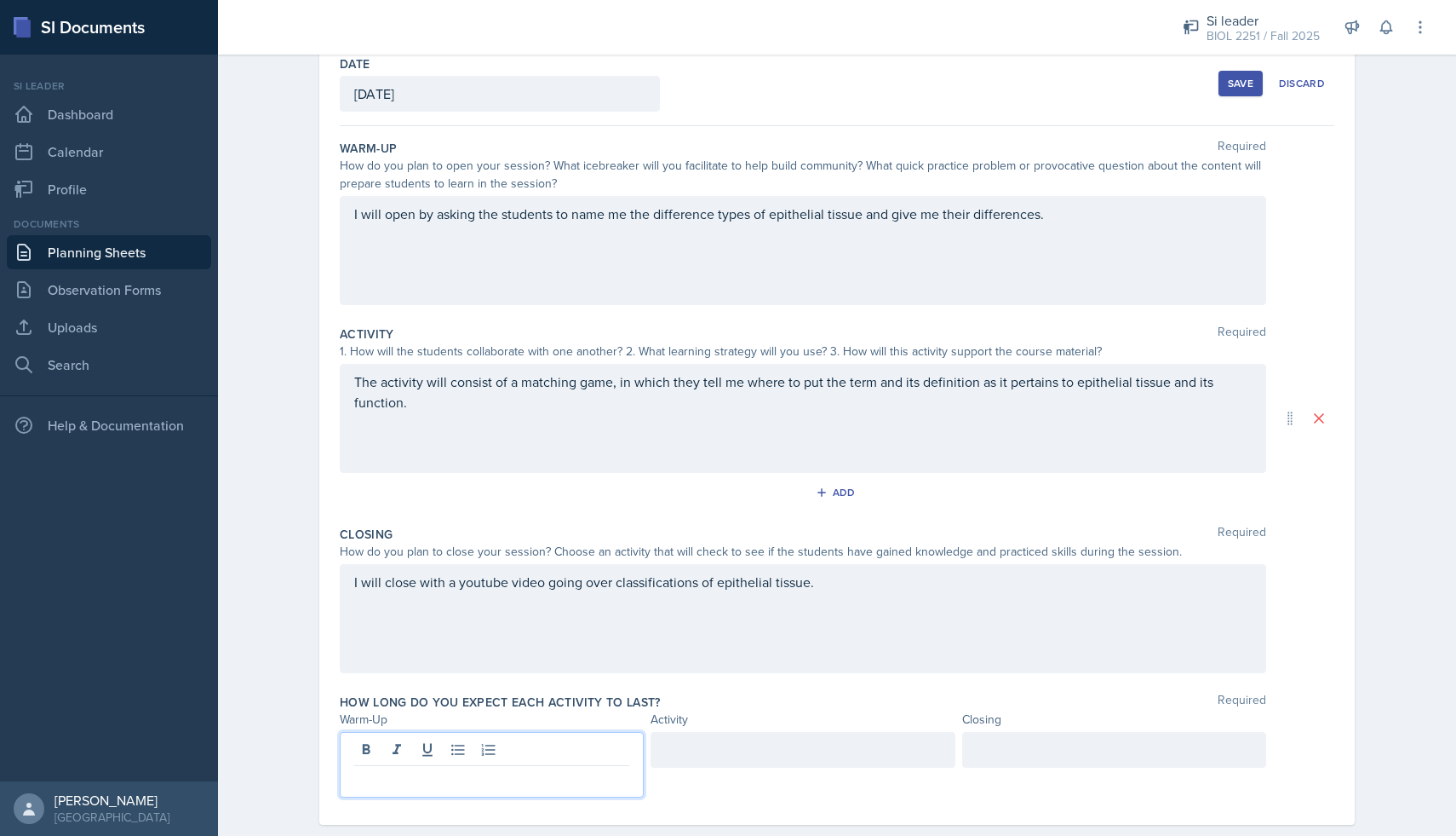
scroll to position [122, 0]
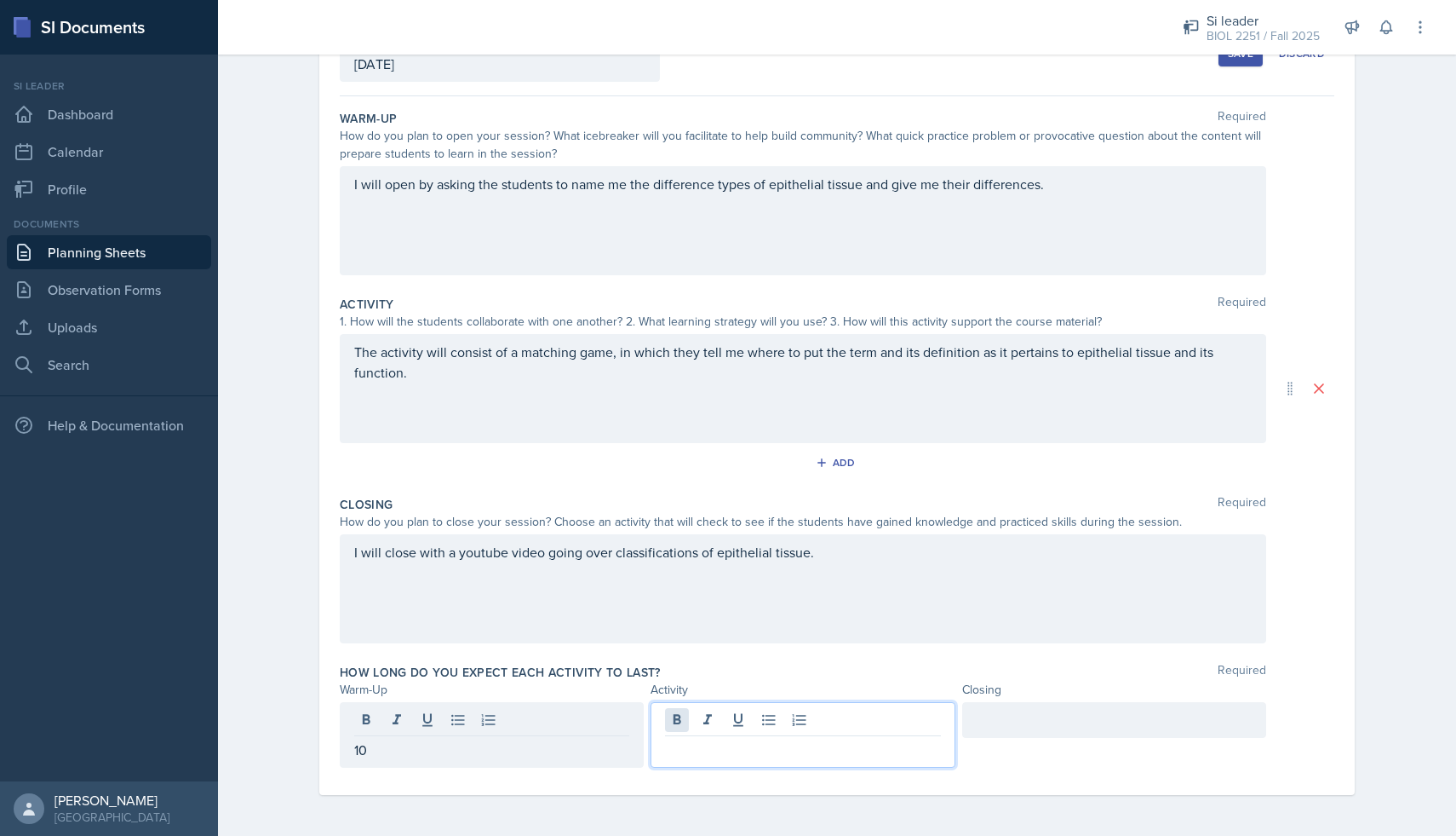
click at [684, 727] on div at bounding box center [802, 734] width 304 height 66
click at [1035, 728] on div at bounding box center [1114, 719] width 304 height 35
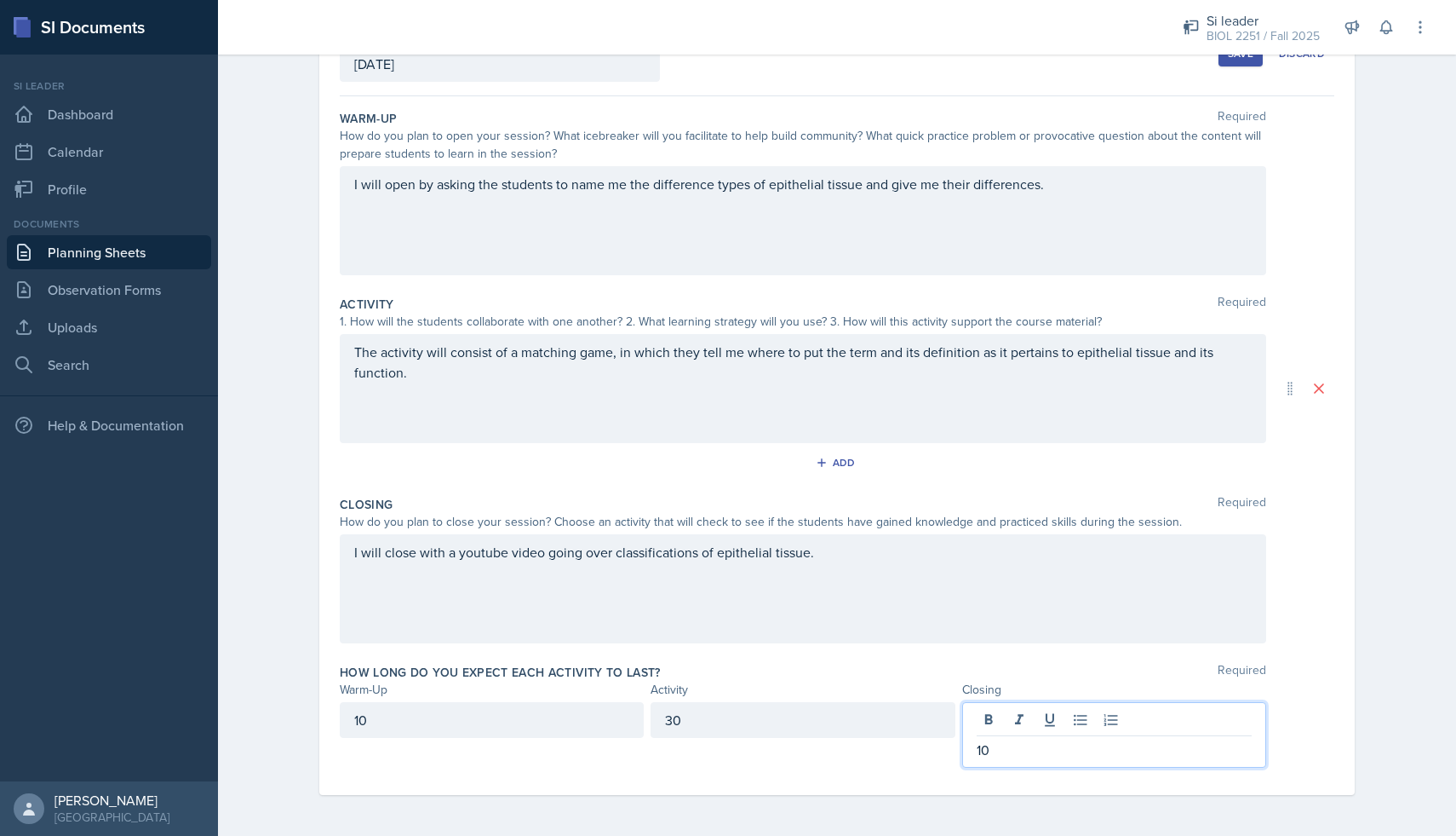
scroll to position [0, 0]
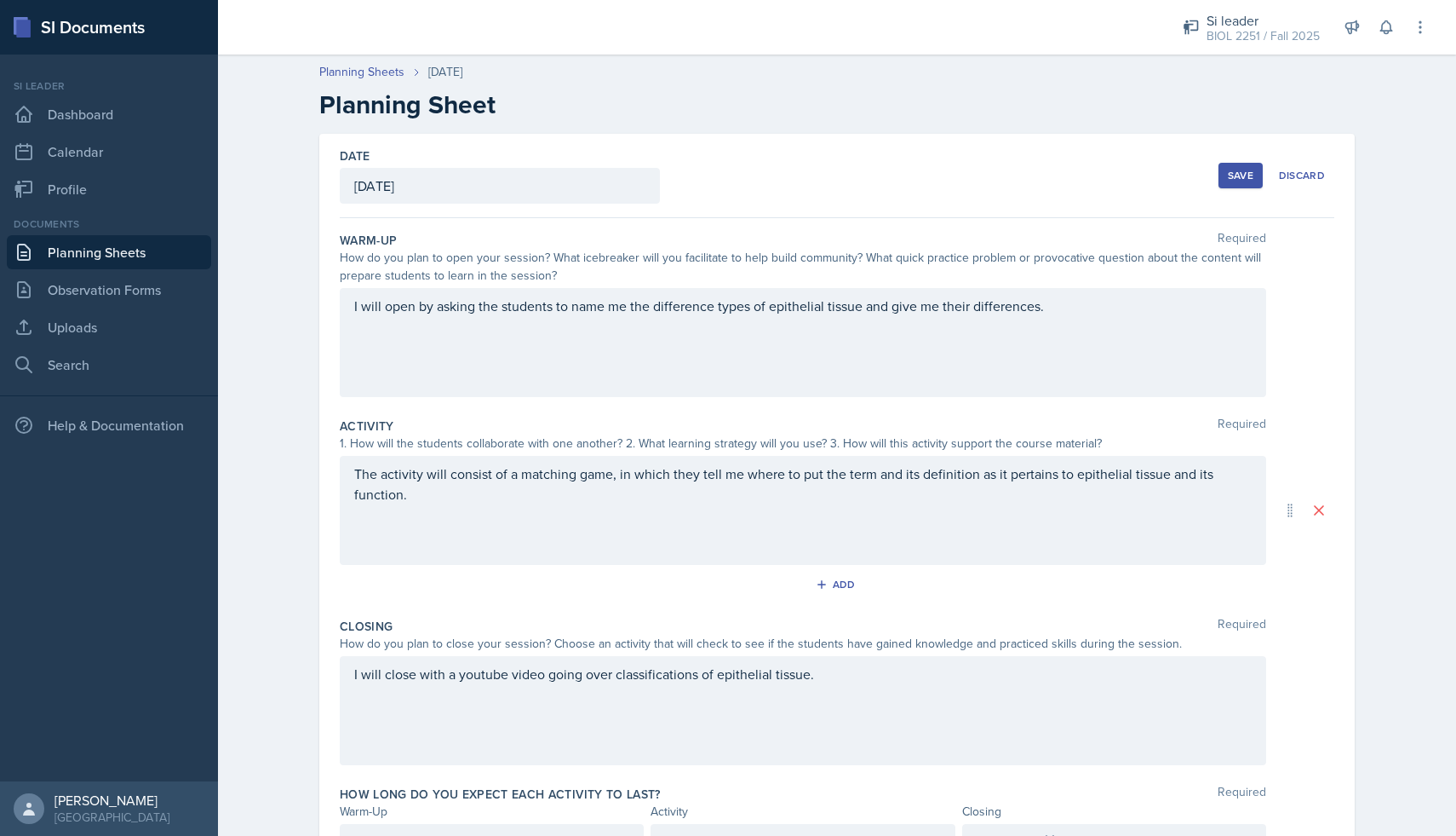
click at [1238, 175] on div "Save" at bounding box center [1240, 176] width 26 height 14
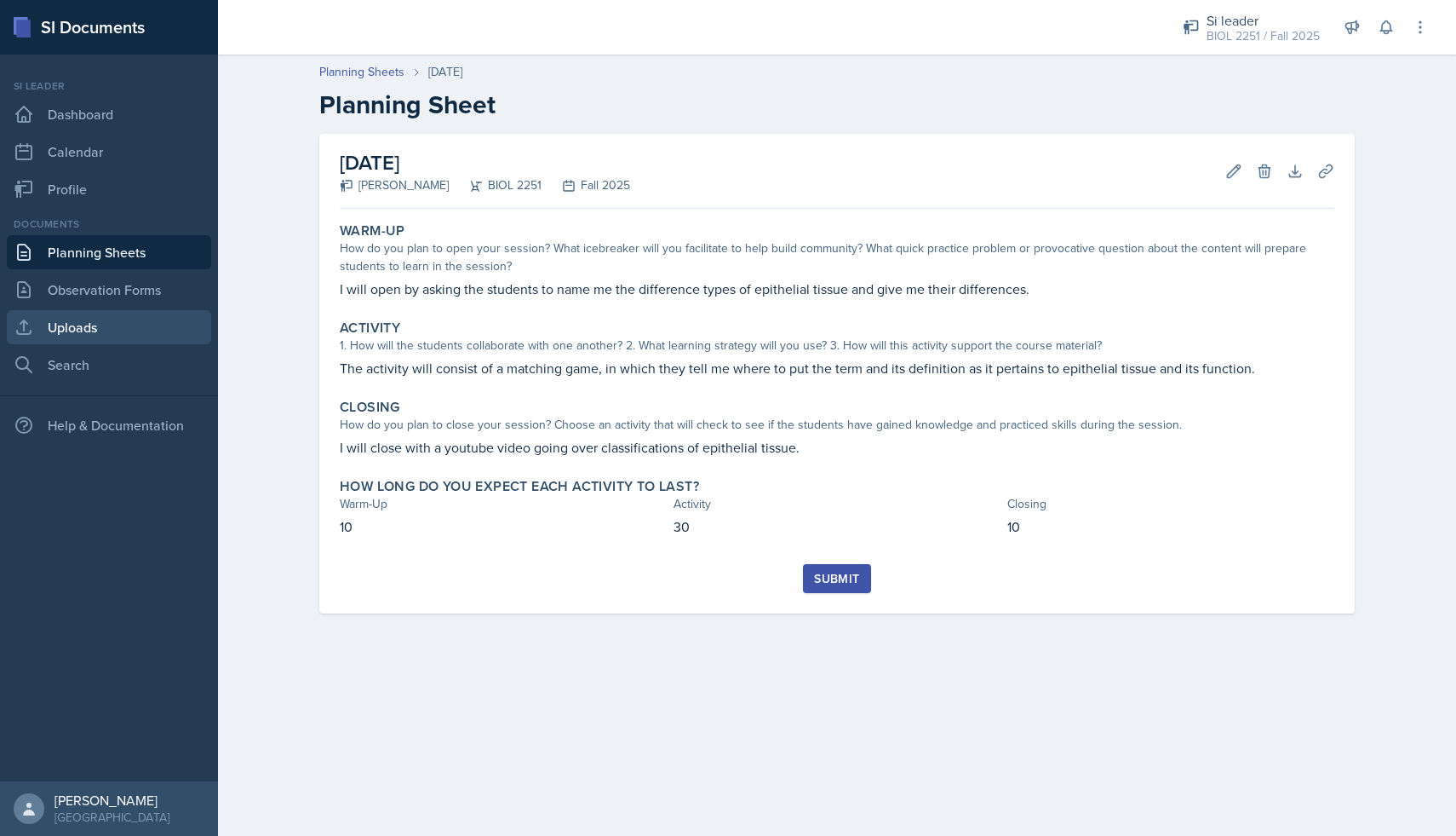
click at [95, 325] on link "Uploads" at bounding box center [109, 327] width 204 height 34
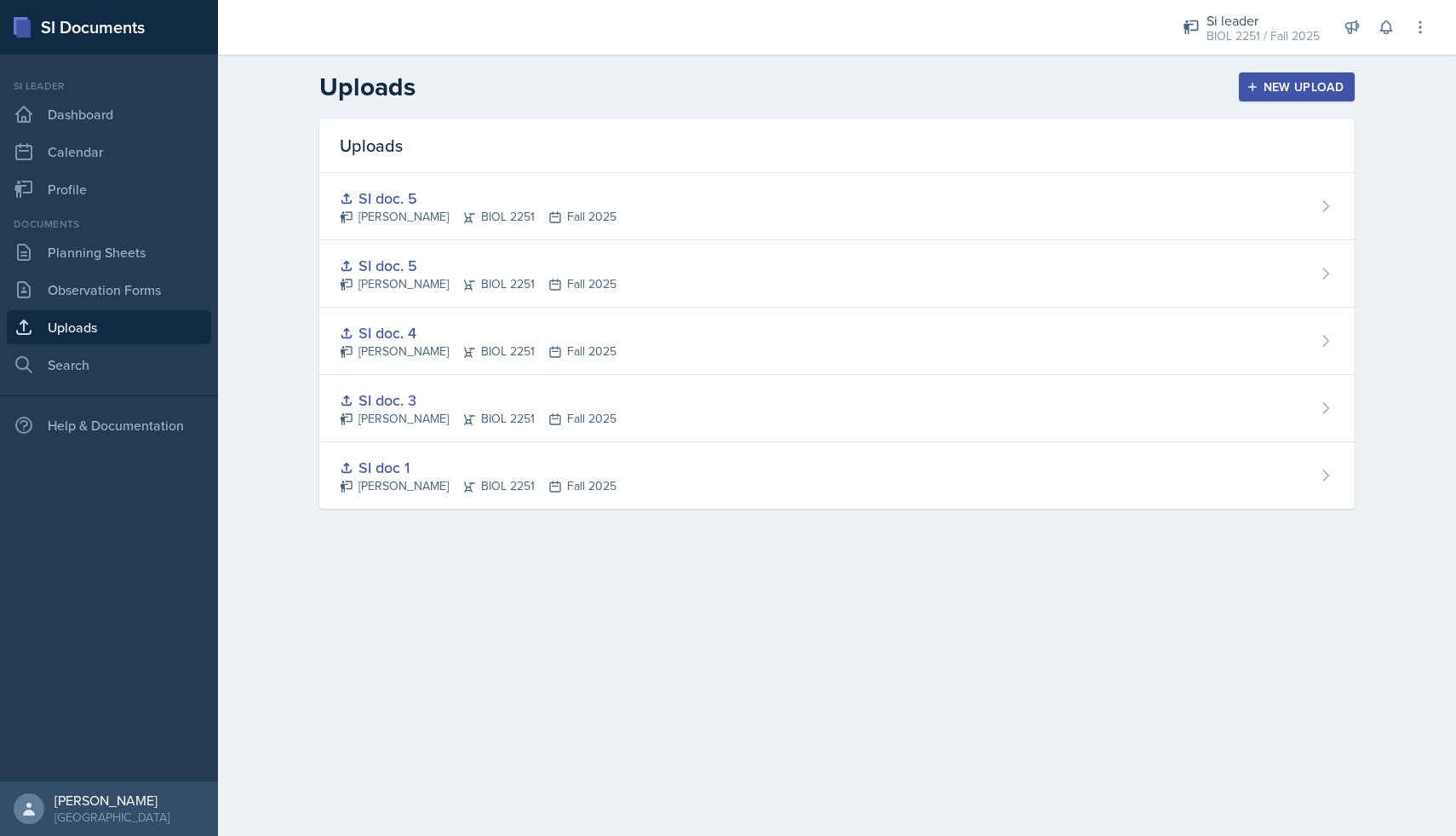
click at [1266, 83] on div "New Upload" at bounding box center [1297, 87] width 94 height 14
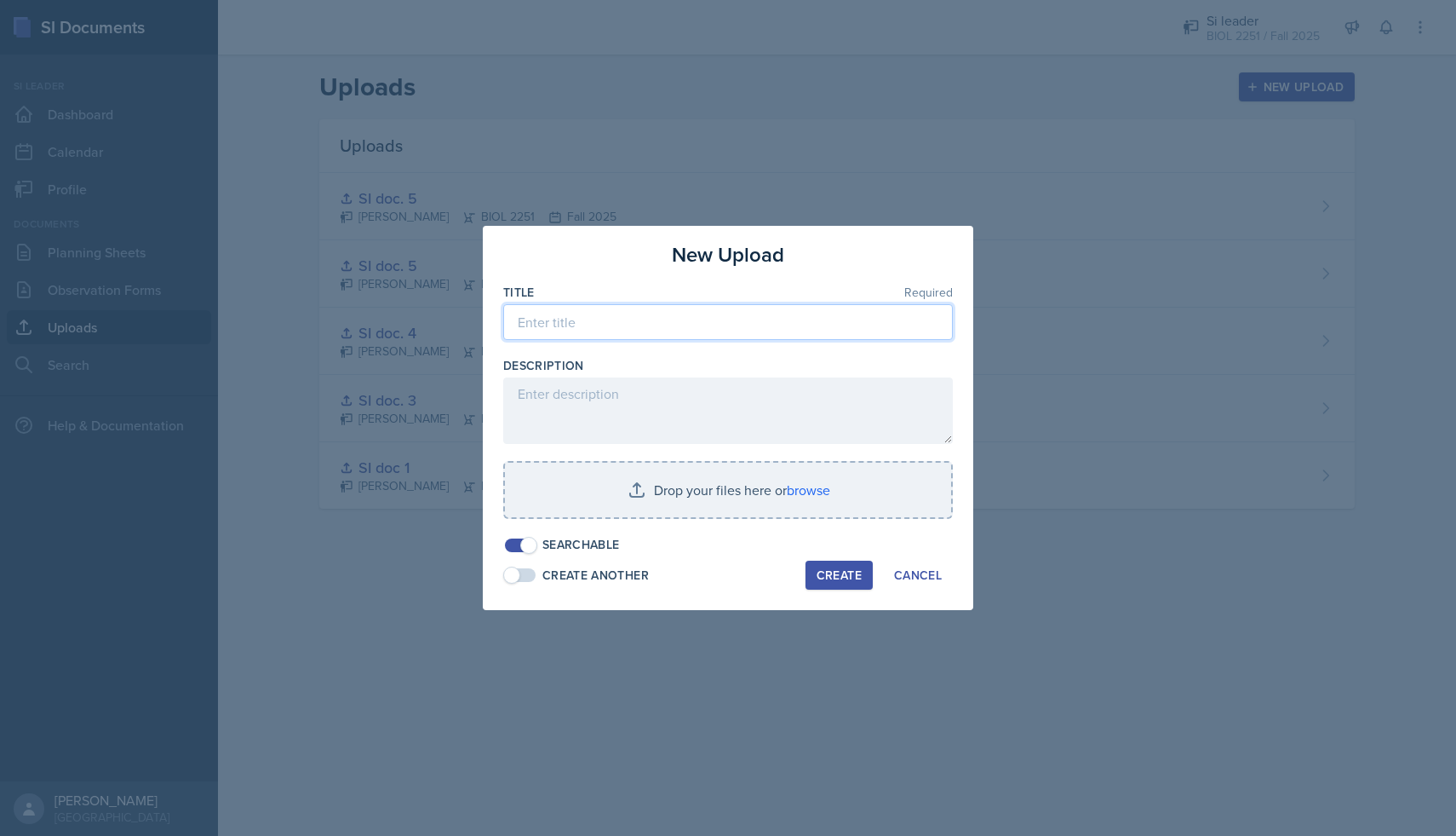
click at [622, 314] on input at bounding box center [728, 322] width 450 height 35
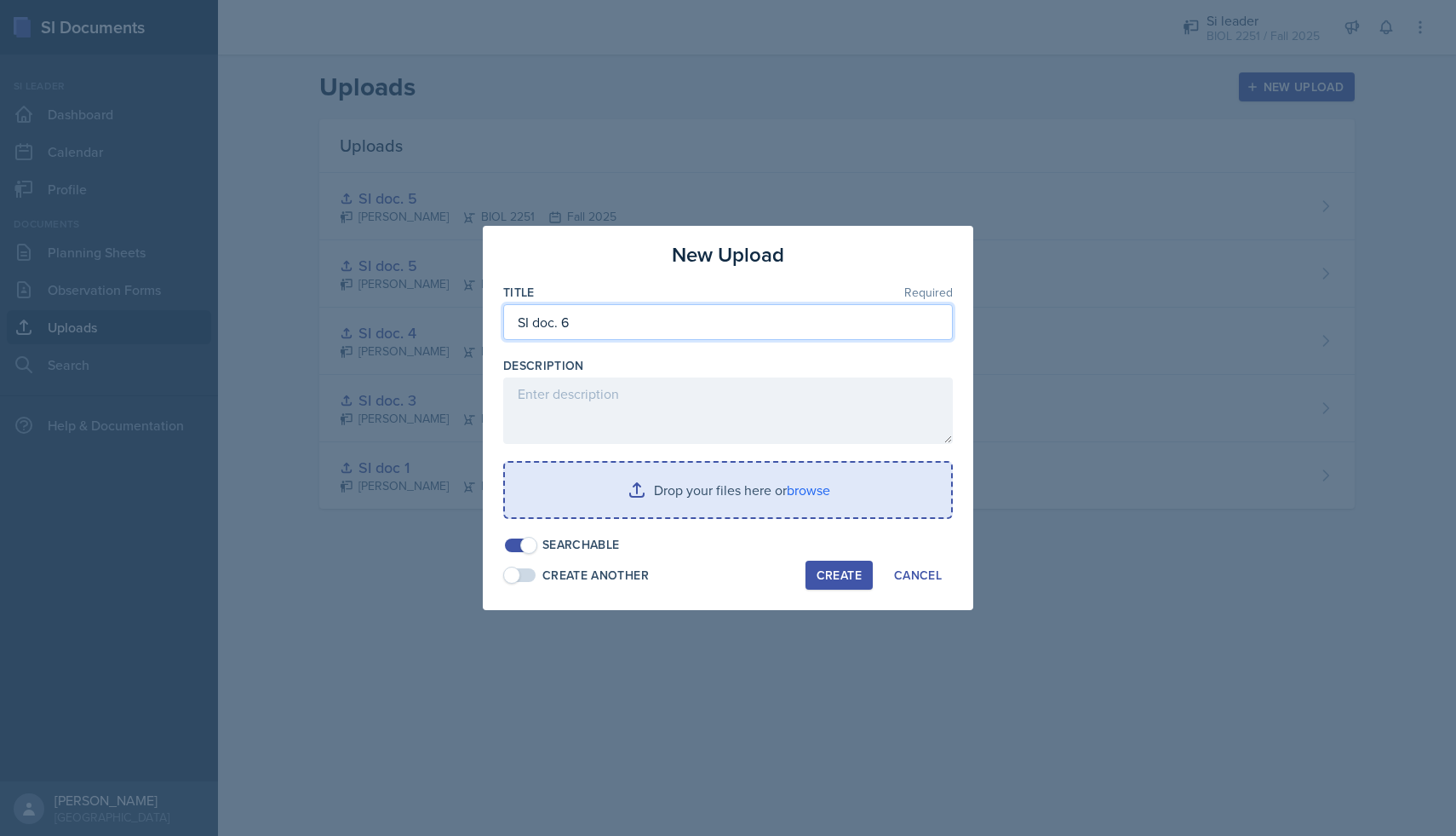
type input "SI doc. 6"
click at [695, 494] on input "file" at bounding box center [728, 489] width 446 height 54
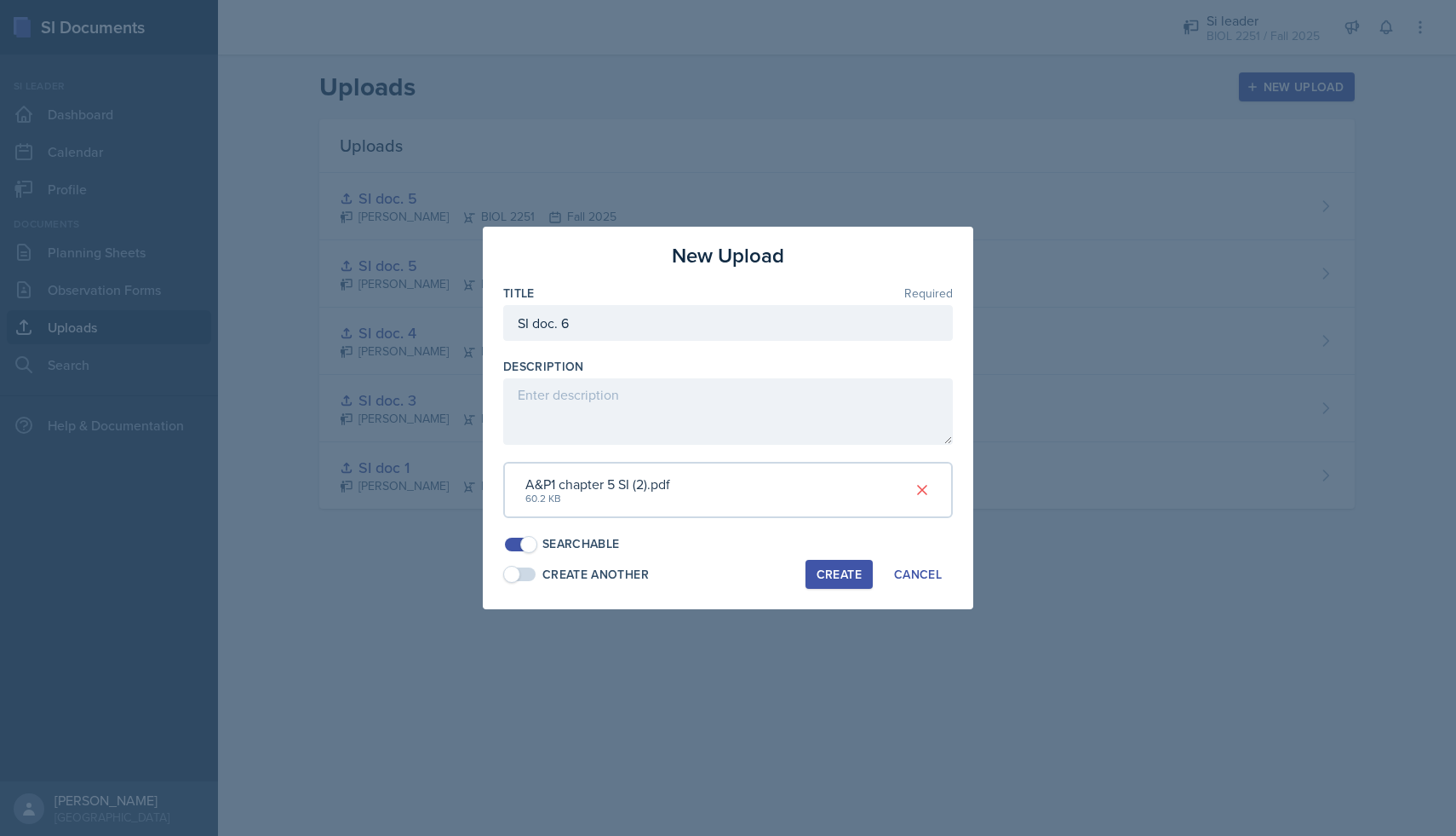
click at [823, 571] on div "Create" at bounding box center [839, 574] width 45 height 14
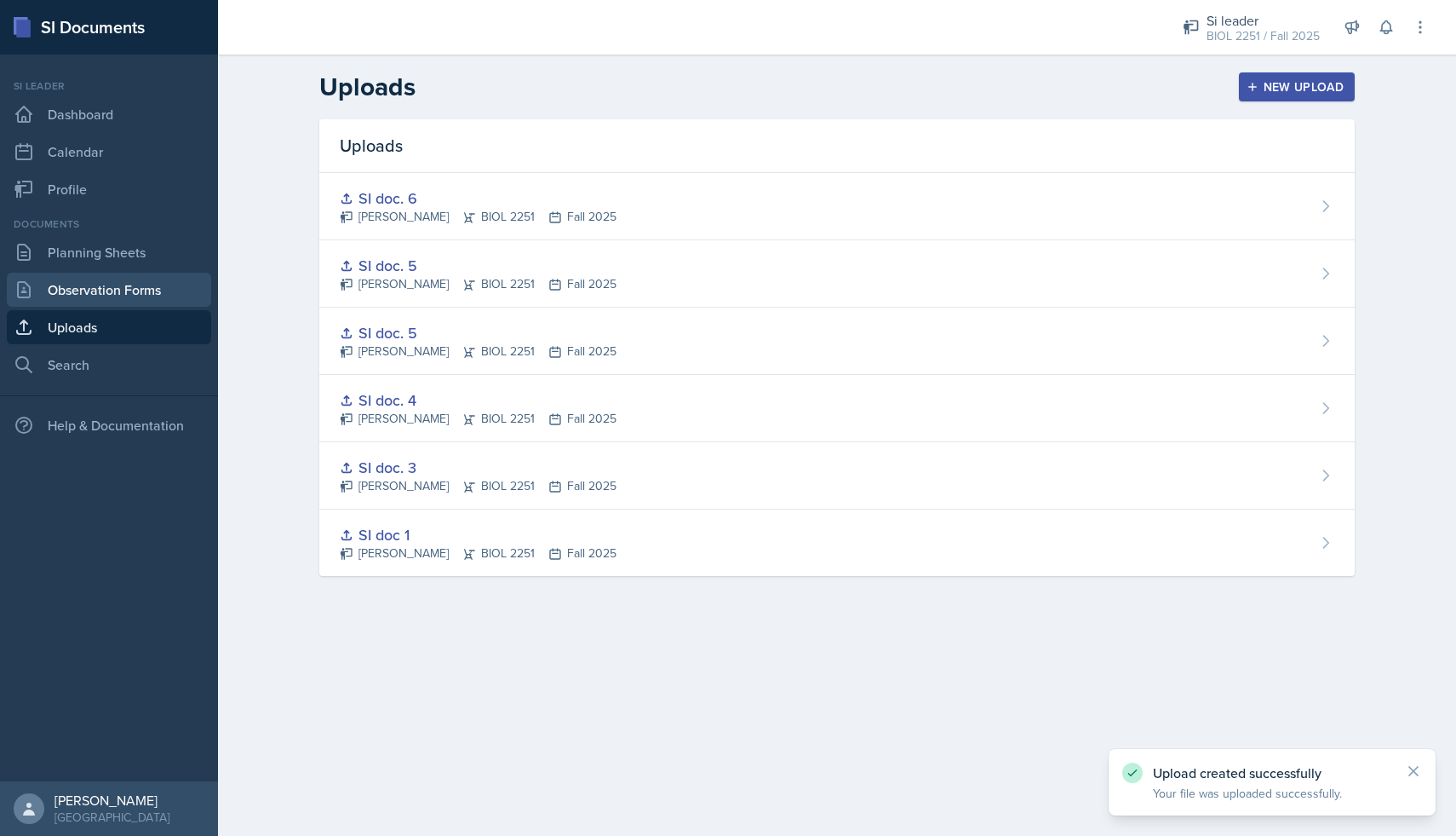
click at [126, 298] on link "Observation Forms" at bounding box center [109, 289] width 204 height 34
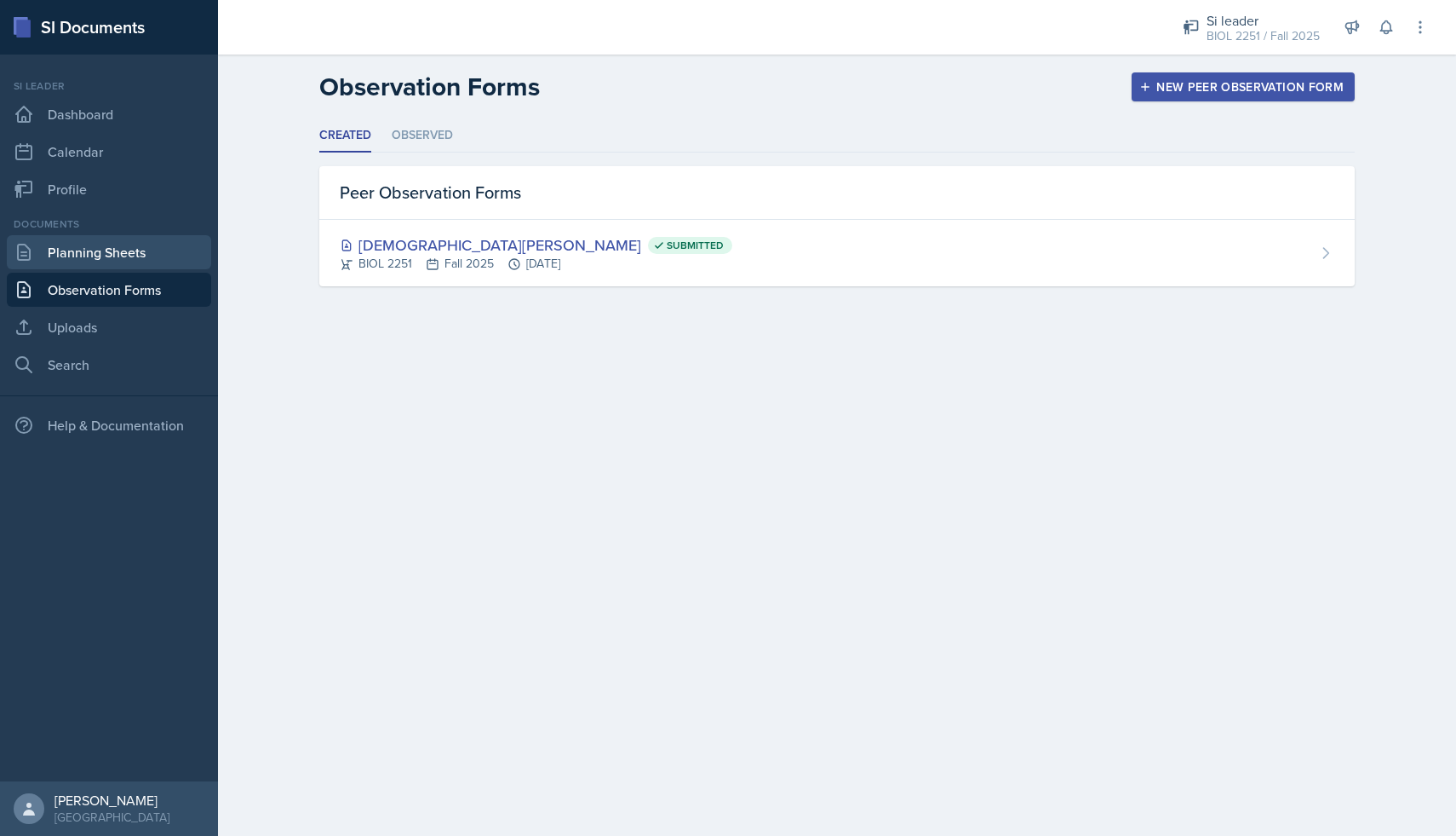
click at [115, 261] on link "Planning Sheets" at bounding box center [109, 251] width 204 height 34
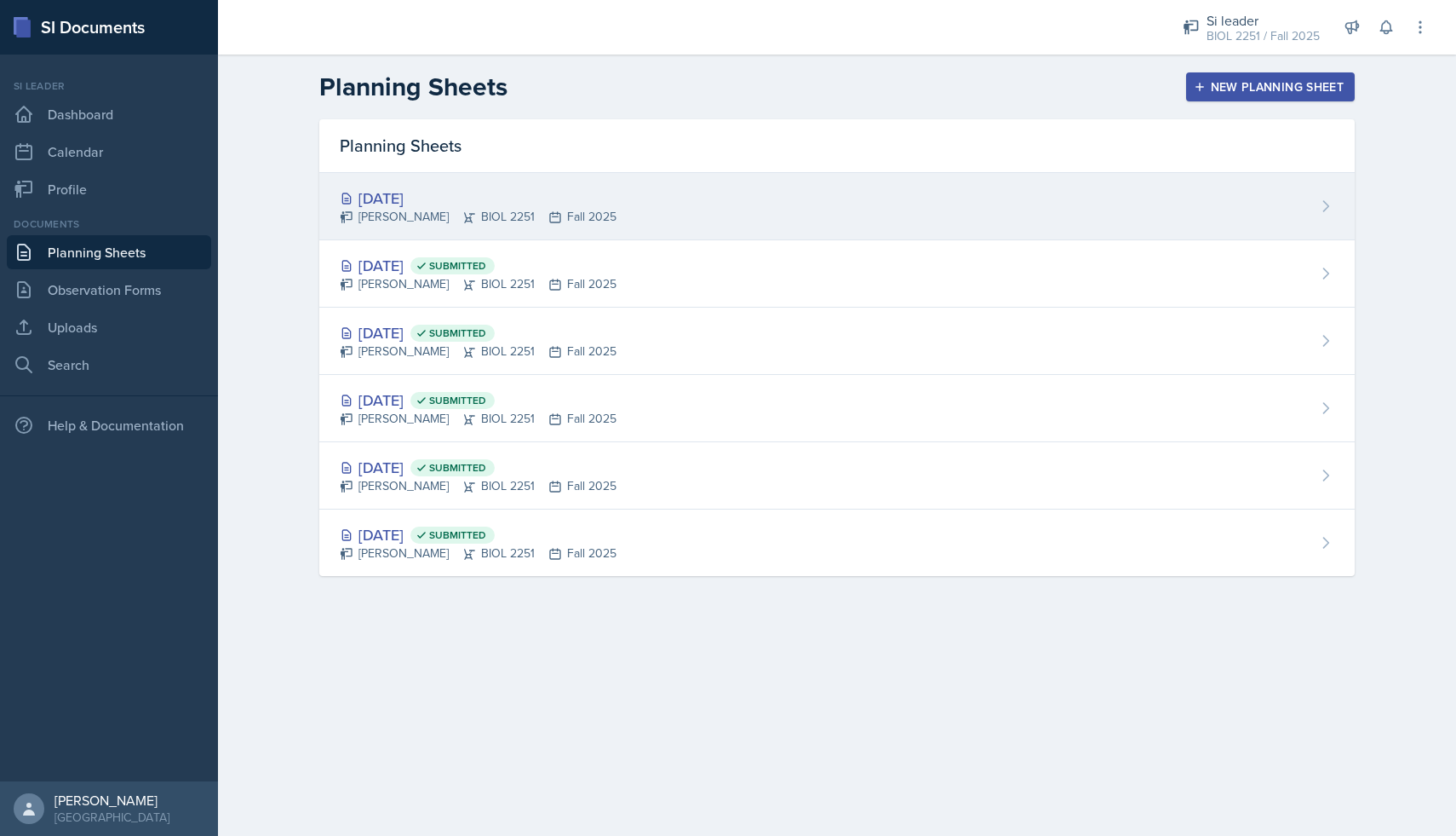
click at [516, 199] on div "[DATE]" at bounding box center [478, 197] width 277 height 23
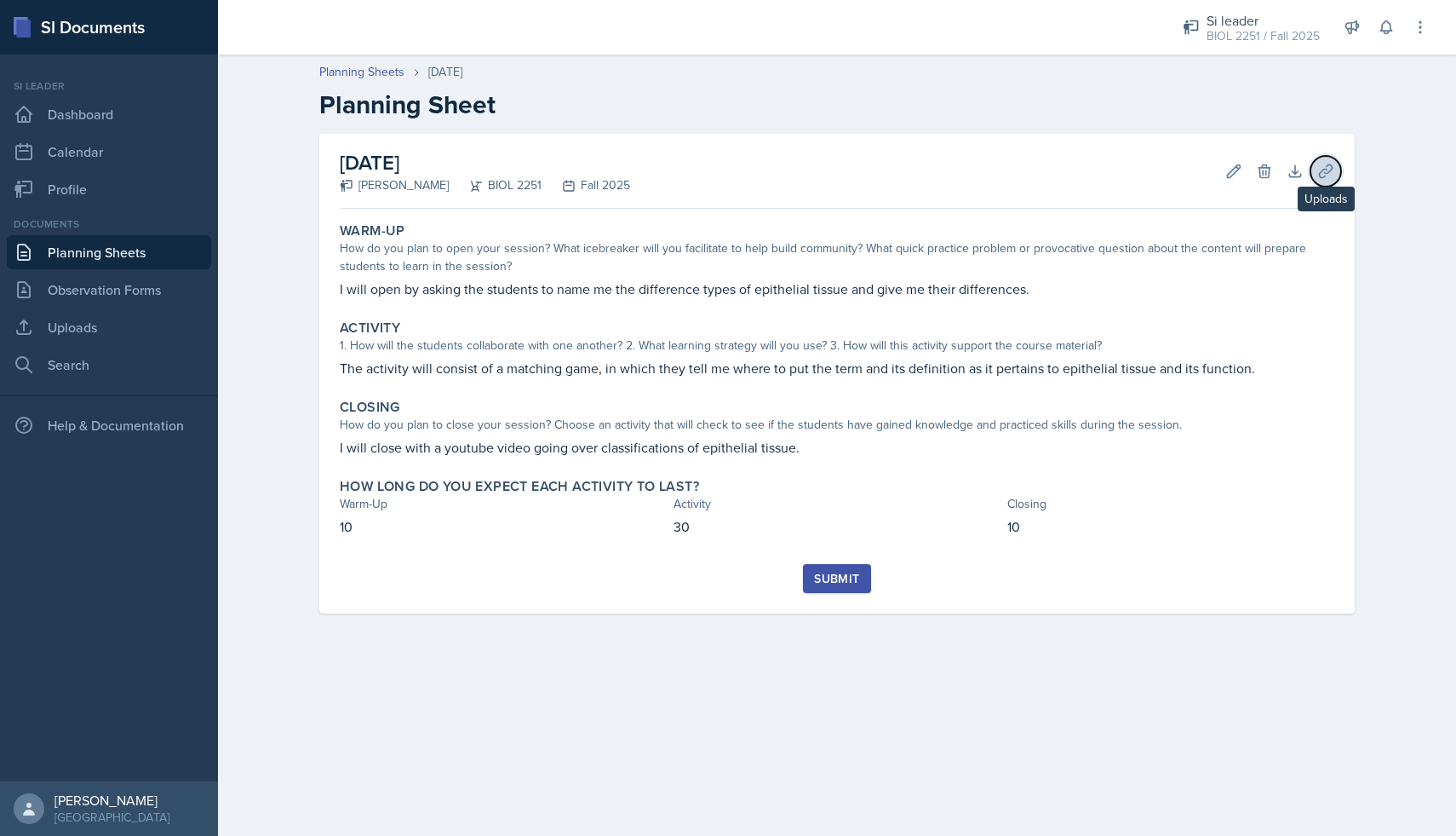
click at [1323, 171] on icon at bounding box center [1324, 170] width 13 height 13
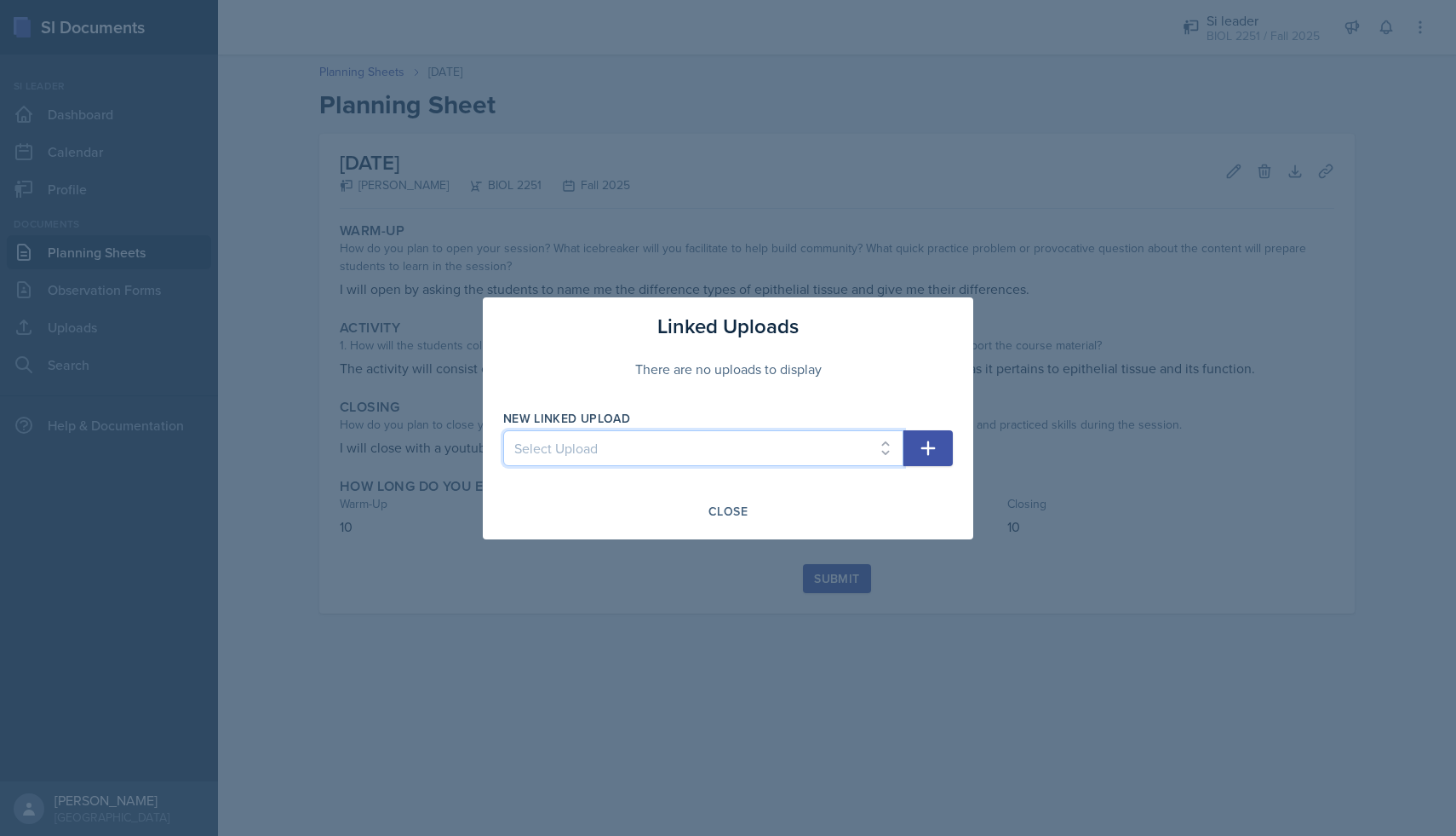
click at [634, 434] on select "Select Upload SI doc 1 SI doc. 3 SI doc. 4 SI doc. 5 SI doc. 5 SI doc. 6" at bounding box center [703, 448] width 401 height 35
select select "629e9699-853b-469e-ba14-8766c1763d2b"
click at [503, 430] on select "Select Upload SI doc 1 SI doc. 3 SI doc. 4 SI doc. 5 SI doc. 5 SI doc. 6" at bounding box center [703, 448] width 401 height 35
click at [931, 448] on icon "button" at bounding box center [928, 447] width 15 height 15
select select
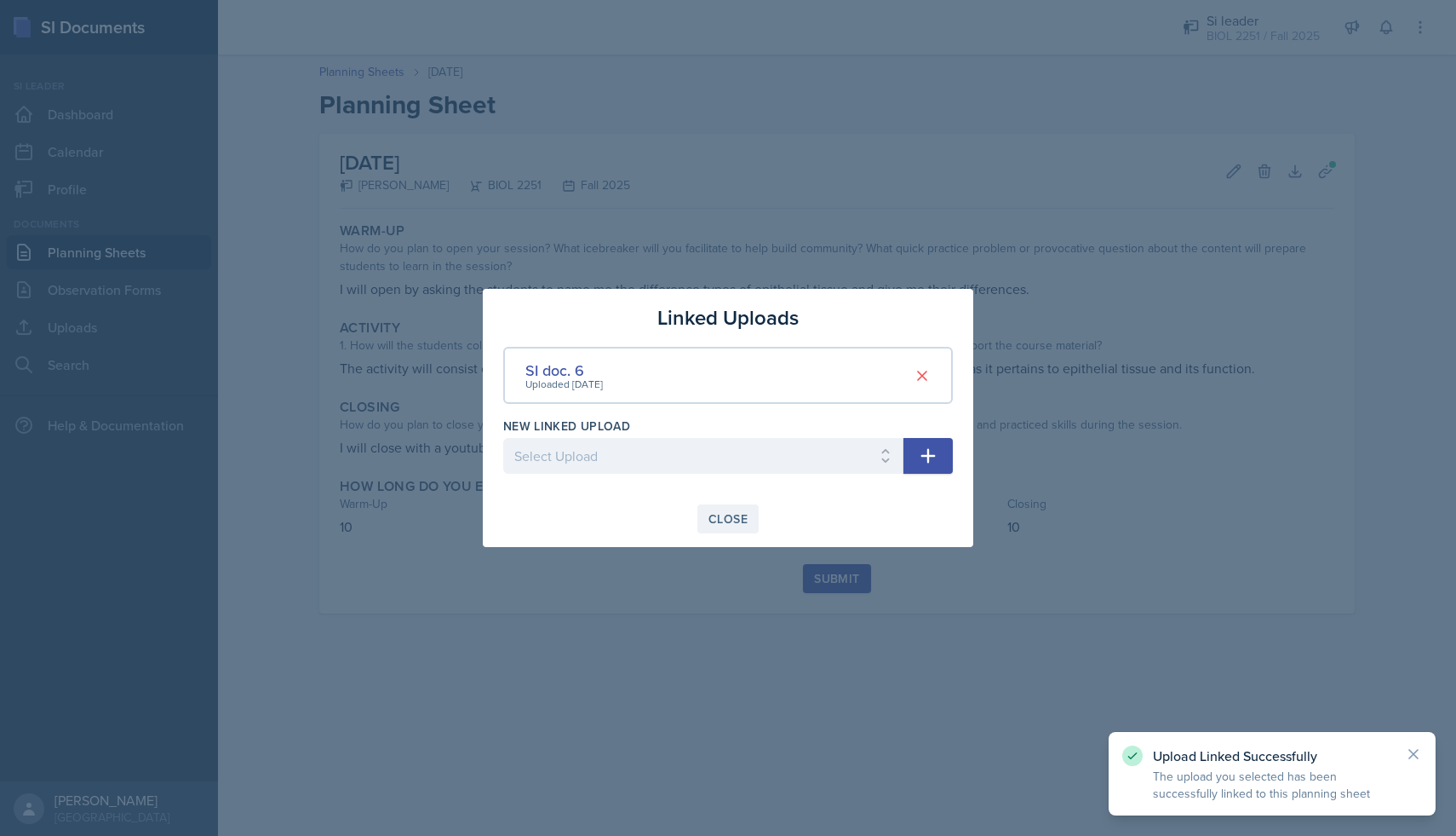
click at [748, 529] on button "Close" at bounding box center [728, 518] width 61 height 28
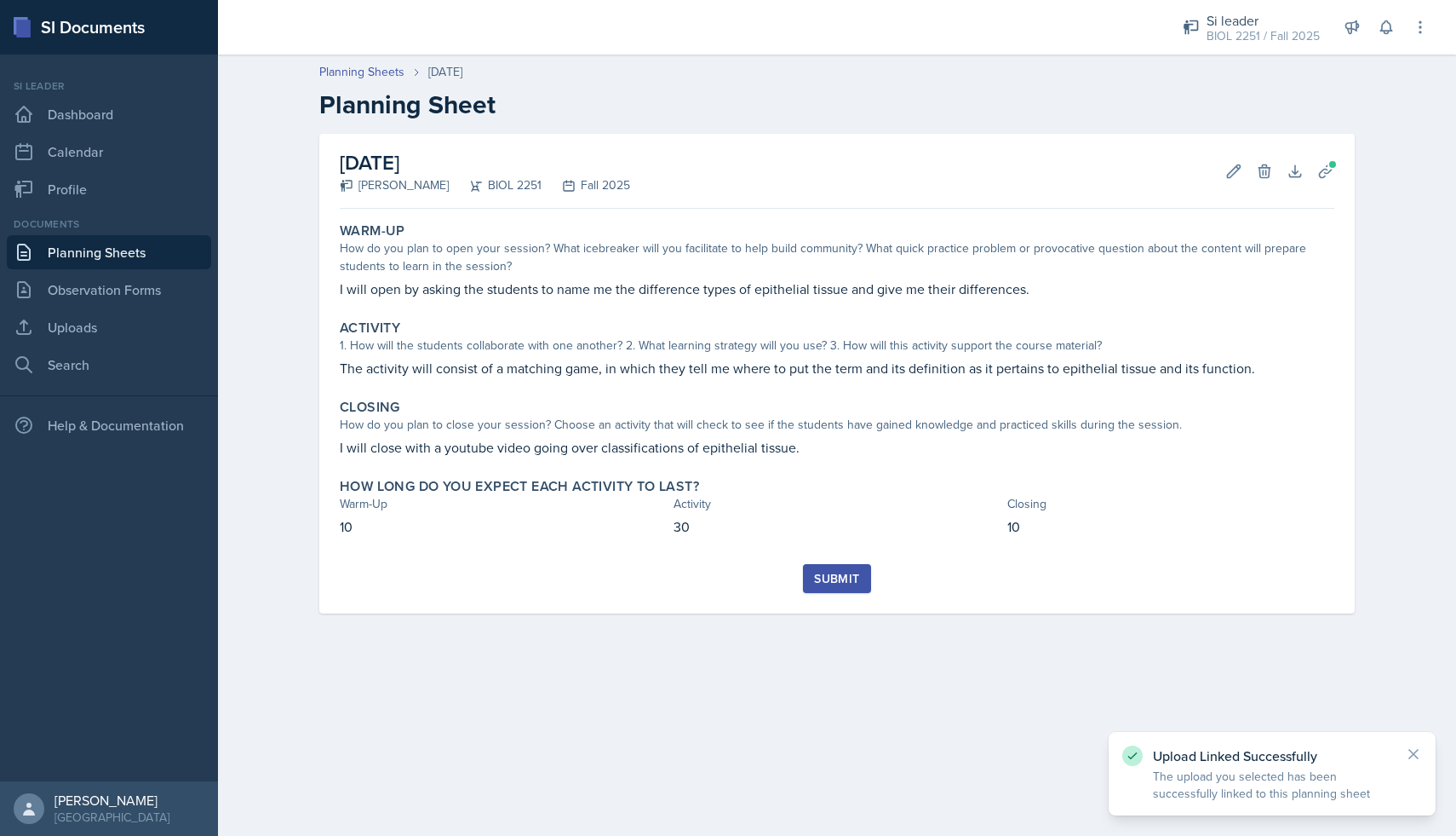
click at [839, 573] on div "Submit" at bounding box center [836, 579] width 45 height 14
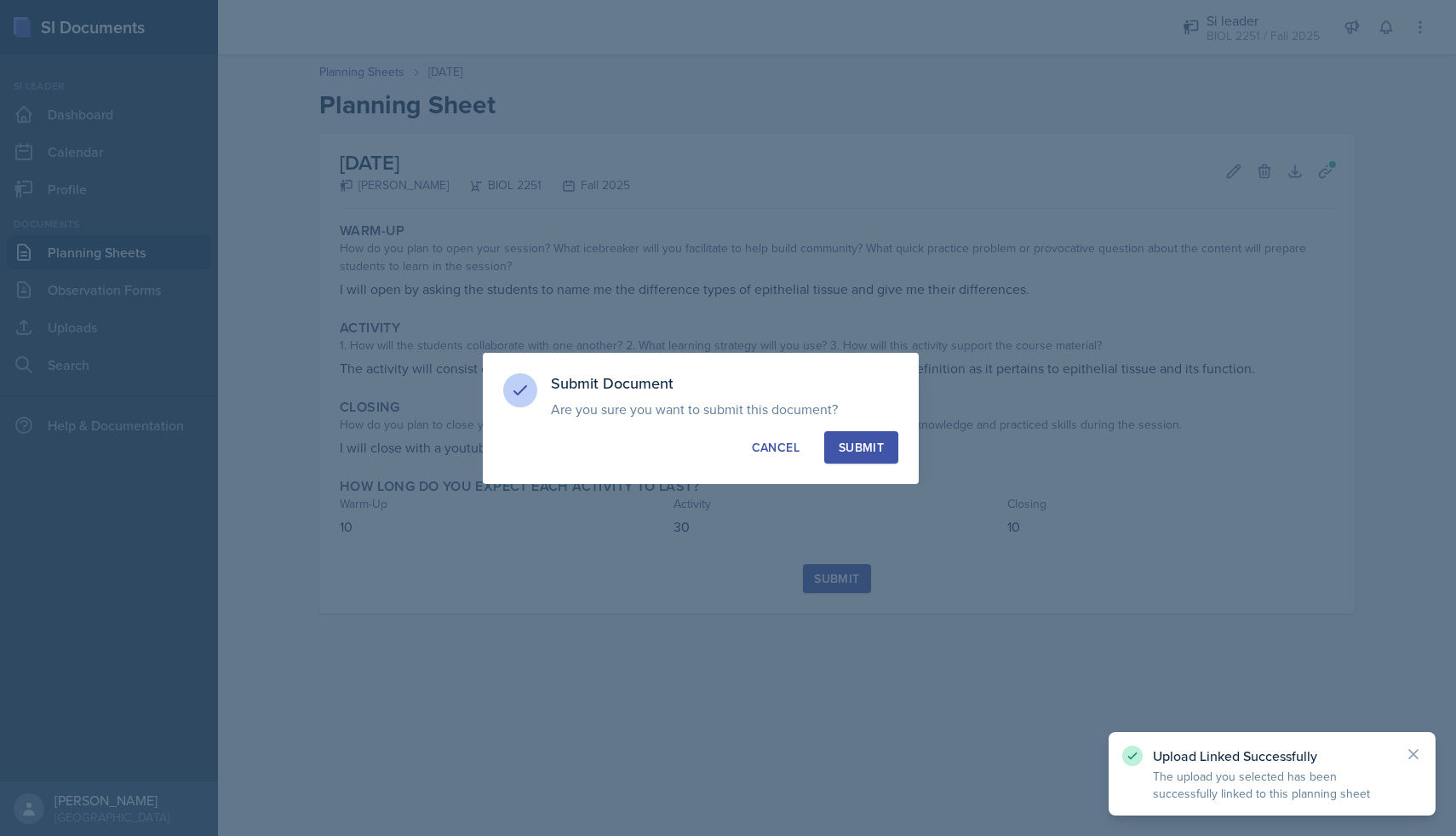
click at [896, 437] on button "Submit" at bounding box center [860, 447] width 74 height 32
